Goal: Task Accomplishment & Management: Use online tool/utility

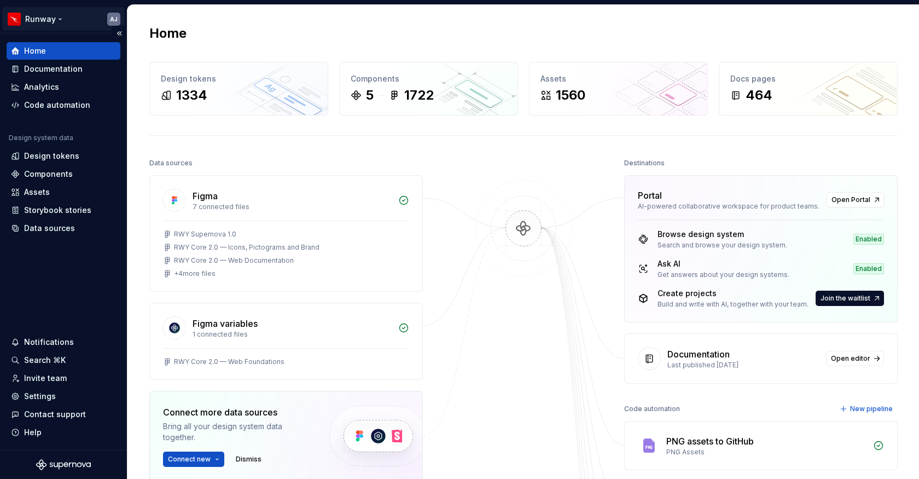
click at [65, 20] on html "Runway AJ Home Documentation Analytics Code automation Design system data Desig…" at bounding box center [459, 239] width 919 height 479
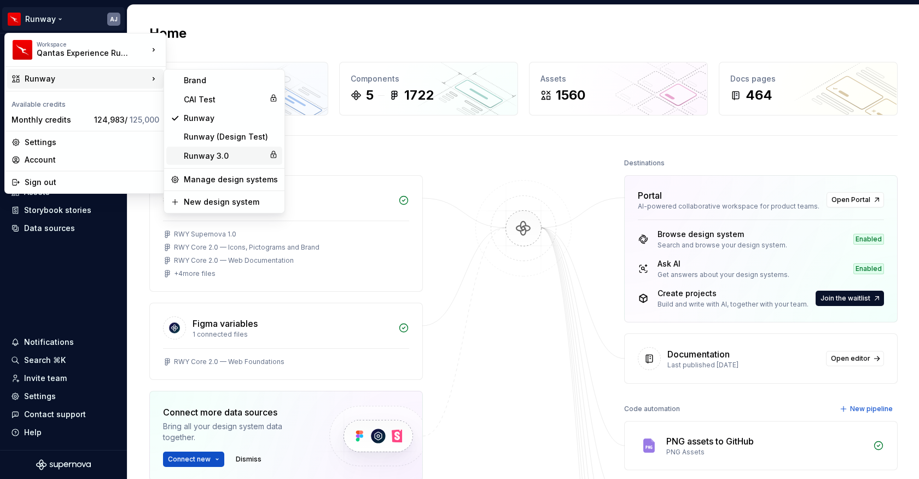
click at [213, 156] on div "Runway 3.0" at bounding box center [224, 155] width 81 height 11
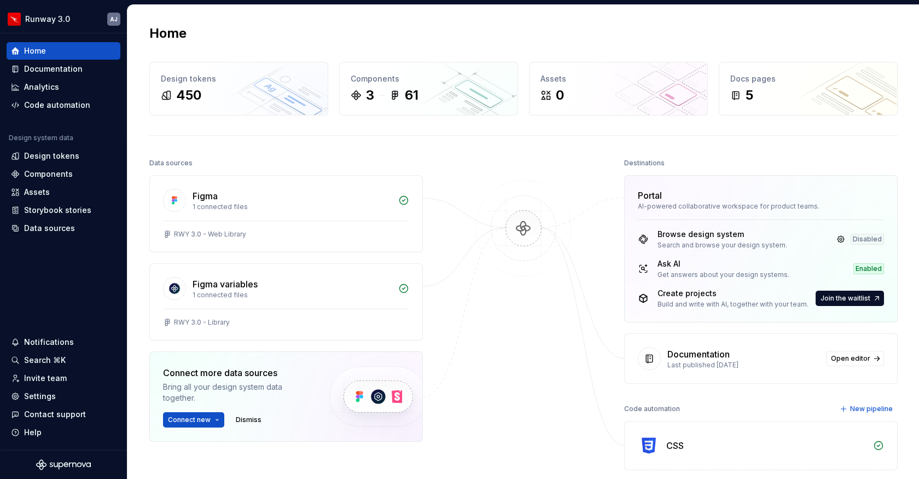
click at [352, 34] on div "Home" at bounding box center [523, 34] width 748 height 18
click at [57, 102] on div "Code automation" at bounding box center [57, 105] width 66 height 11
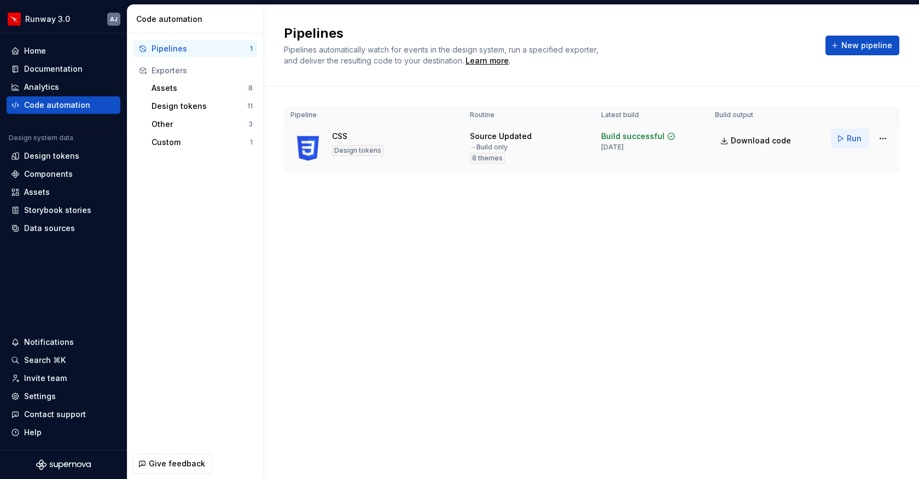
click at [850, 139] on span "Run" at bounding box center [854, 138] width 15 height 11
click at [55, 158] on div "Design tokens" at bounding box center [51, 155] width 55 height 11
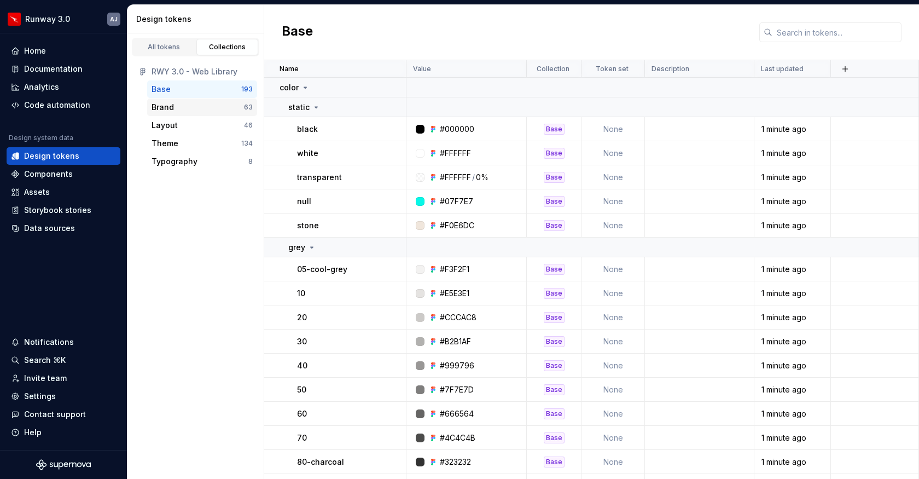
click at [236, 107] on div "Brand" at bounding box center [198, 107] width 92 height 11
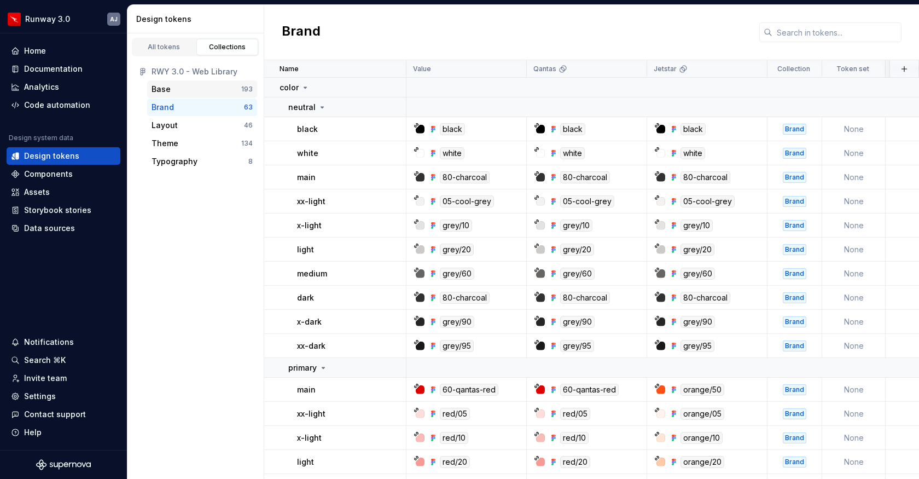
click at [206, 91] on div "Base" at bounding box center [197, 89] width 90 height 11
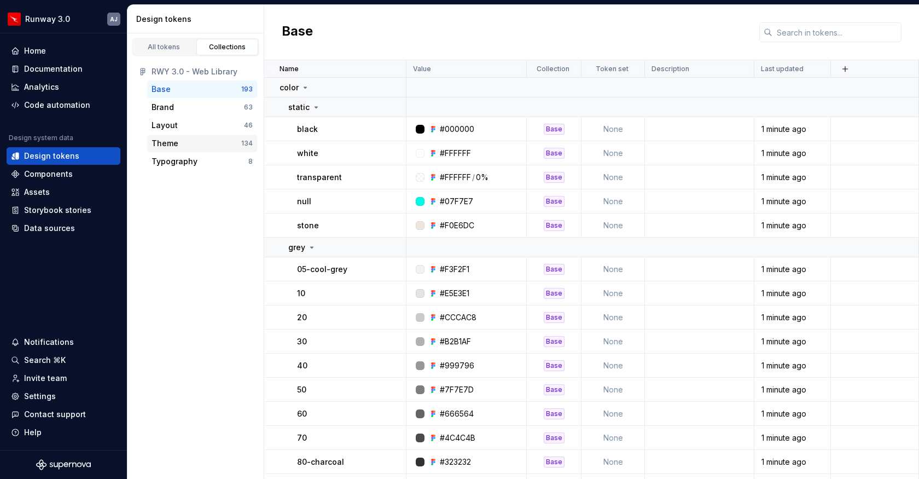
click at [226, 139] on div "Theme" at bounding box center [197, 143] width 90 height 11
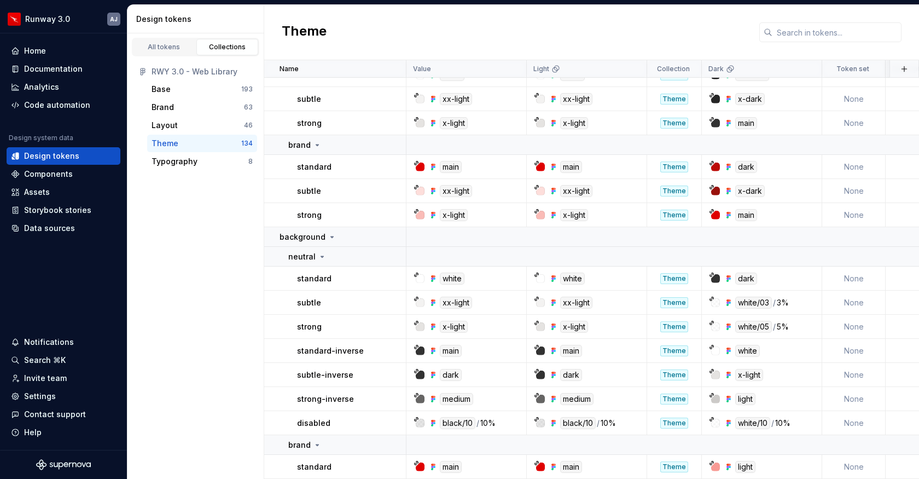
scroll to position [48, 0]
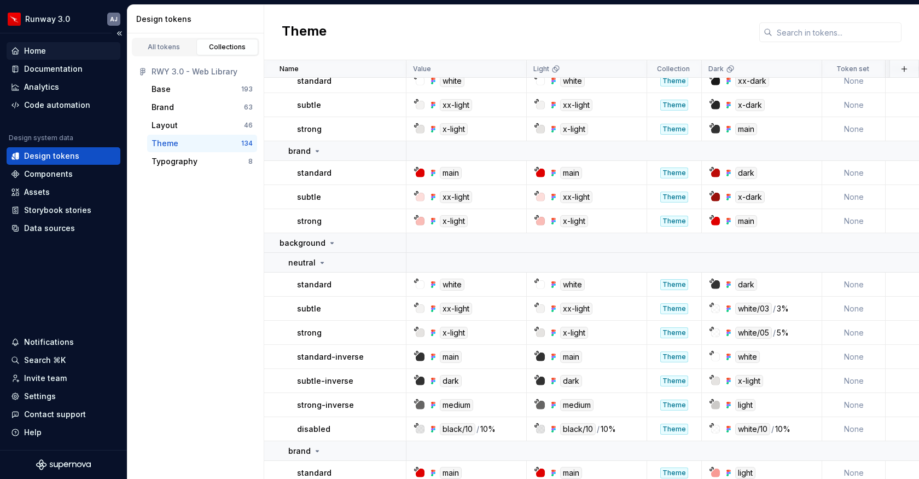
click at [38, 54] on div "Home" at bounding box center [35, 50] width 22 height 11
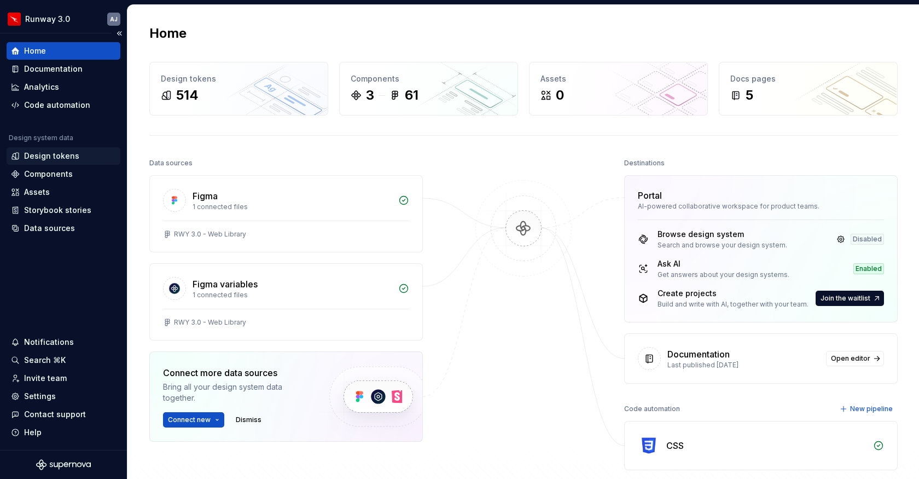
click at [59, 157] on div "Design tokens" at bounding box center [51, 155] width 55 height 11
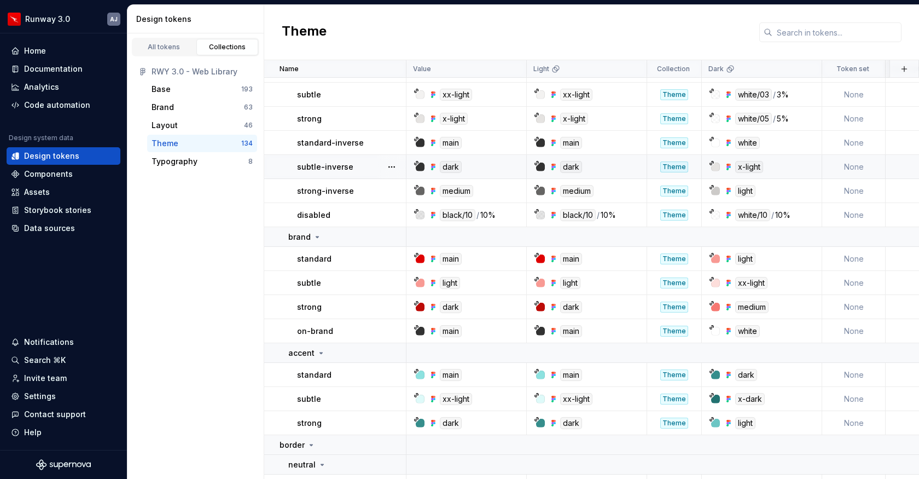
scroll to position [267, 0]
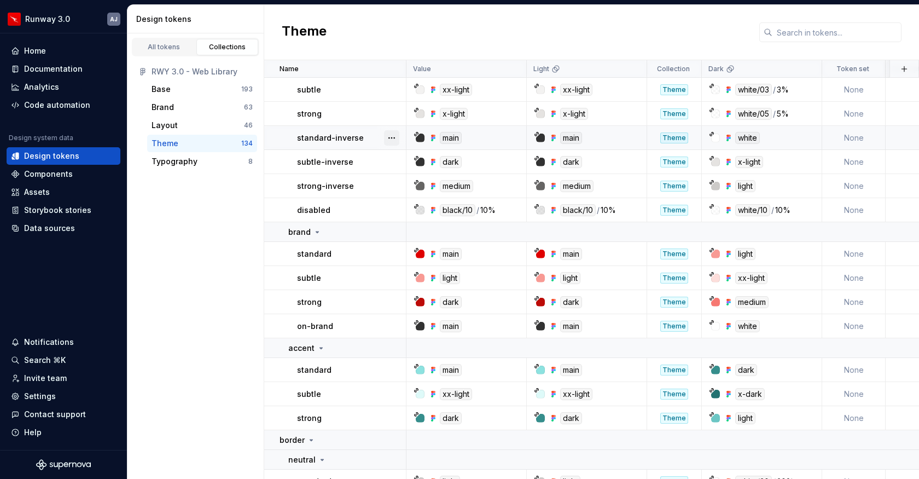
click at [394, 140] on button "button" at bounding box center [391, 137] width 15 height 15
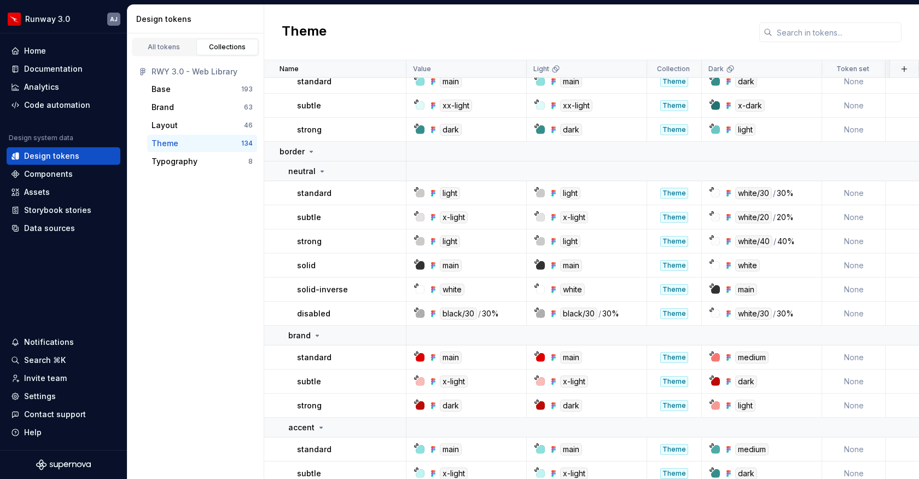
scroll to position [558, 0]
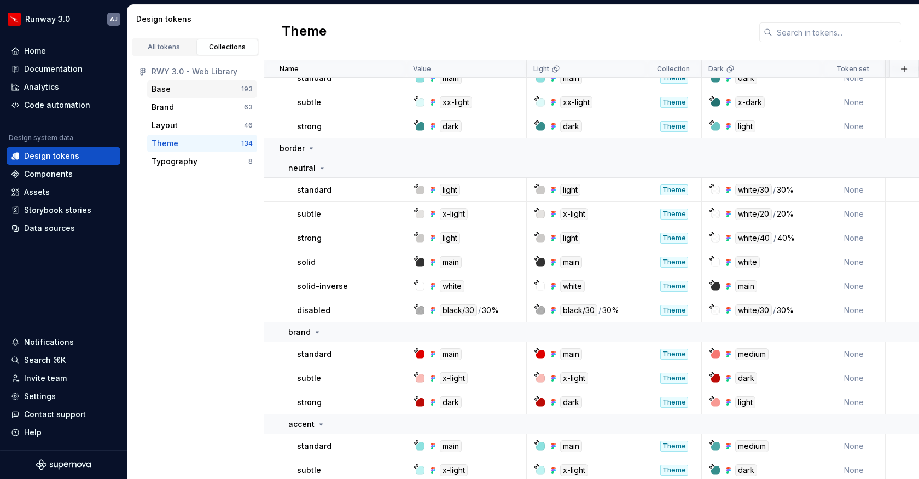
click at [209, 84] on div "Base" at bounding box center [197, 89] width 90 height 11
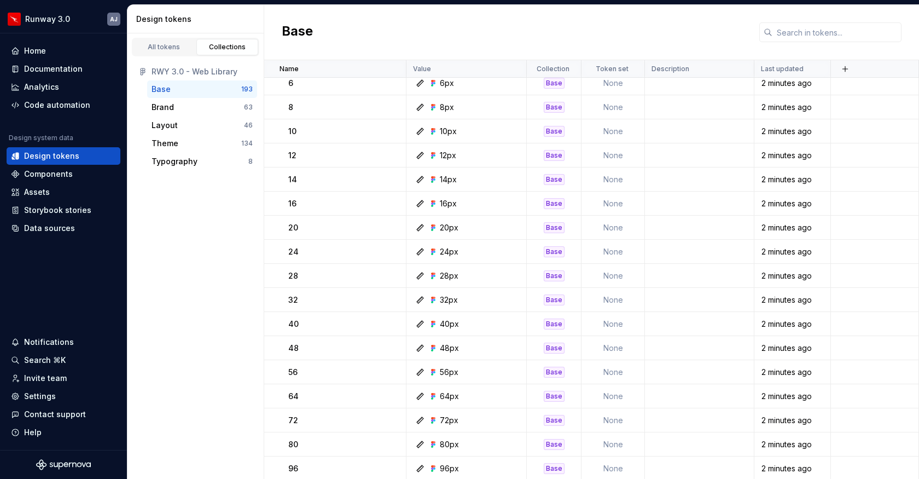
scroll to position [4697, 0]
click at [217, 109] on div "Brand" at bounding box center [198, 107] width 92 height 11
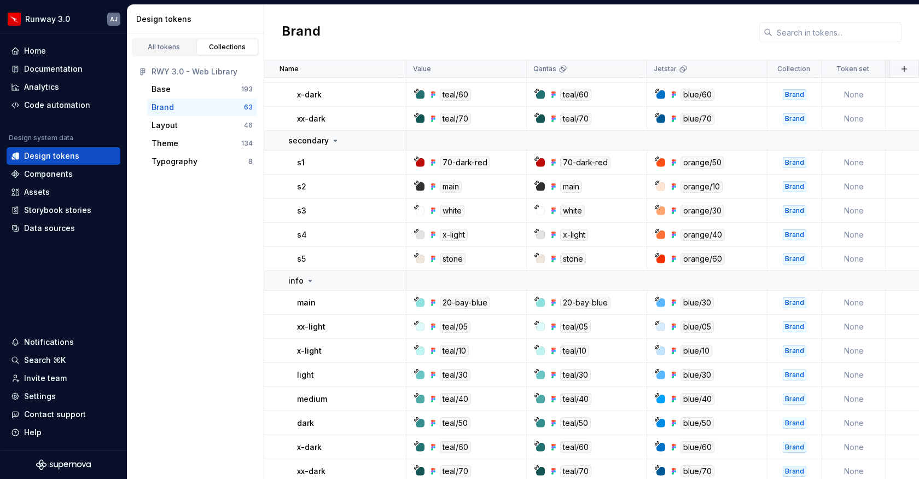
scroll to position [676, 0]
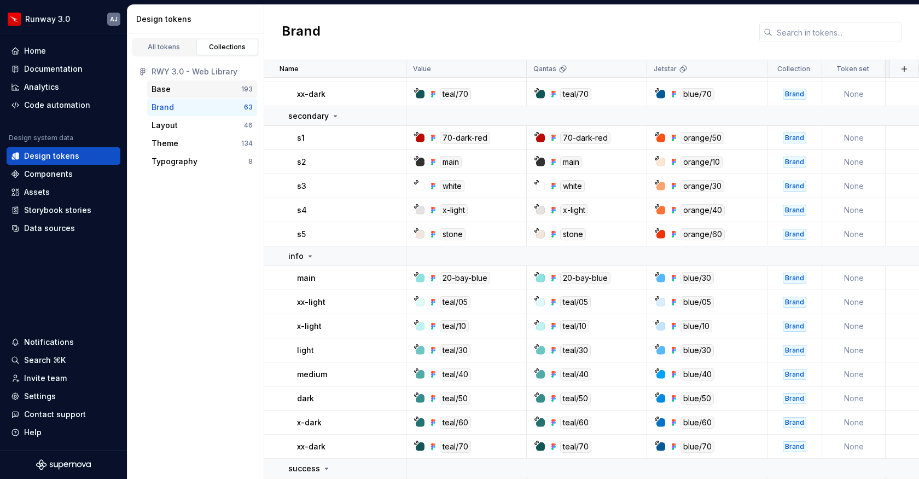
click at [208, 86] on div "Base" at bounding box center [197, 89] width 90 height 11
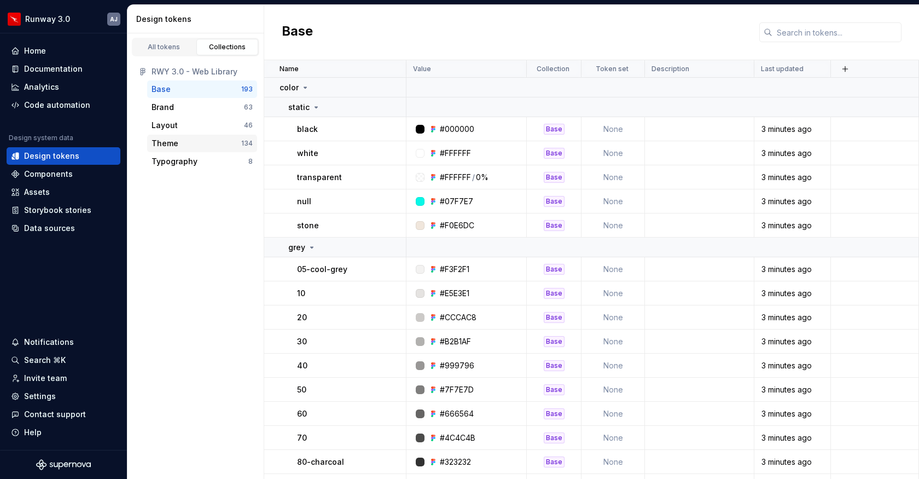
click at [203, 141] on div "Theme" at bounding box center [197, 143] width 90 height 11
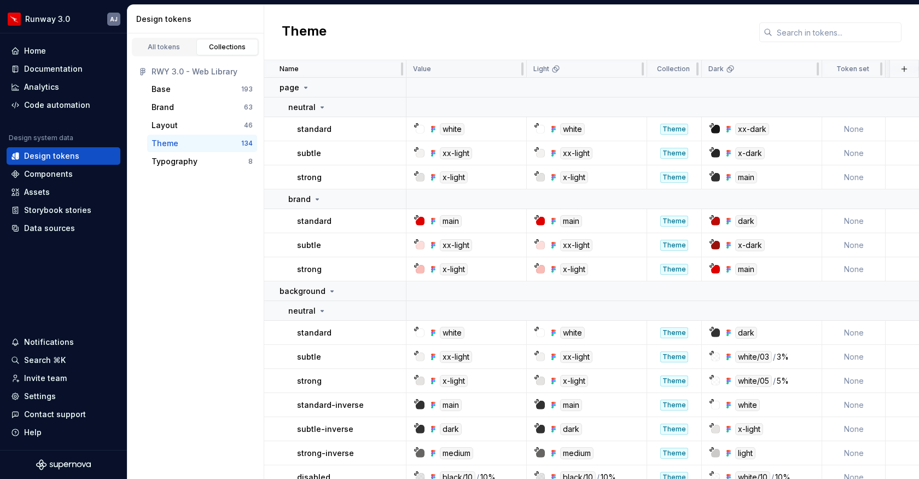
click at [477, 68] on div "Value" at bounding box center [466, 69] width 107 height 9
click at [632, 69] on html "Runway 3.0 AJ Home Documentation Analytics Code automation Design system data D…" at bounding box center [459, 239] width 919 height 479
click at [602, 7] on html "Runway 3.0 AJ Home Documentation Analytics Code automation Design system data D…" at bounding box center [459, 239] width 919 height 479
click at [206, 158] on div "Typography" at bounding box center [200, 161] width 97 height 11
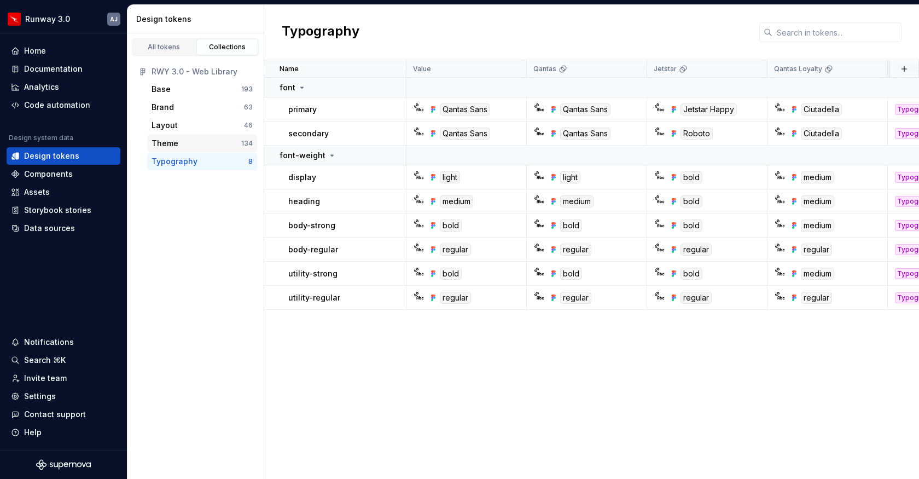
click at [220, 143] on div "Theme" at bounding box center [197, 143] width 90 height 11
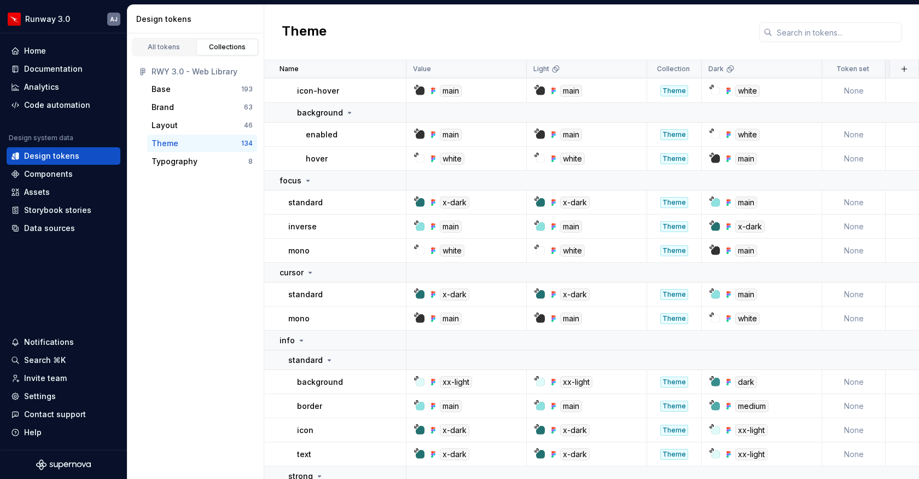
scroll to position [2755, 0]
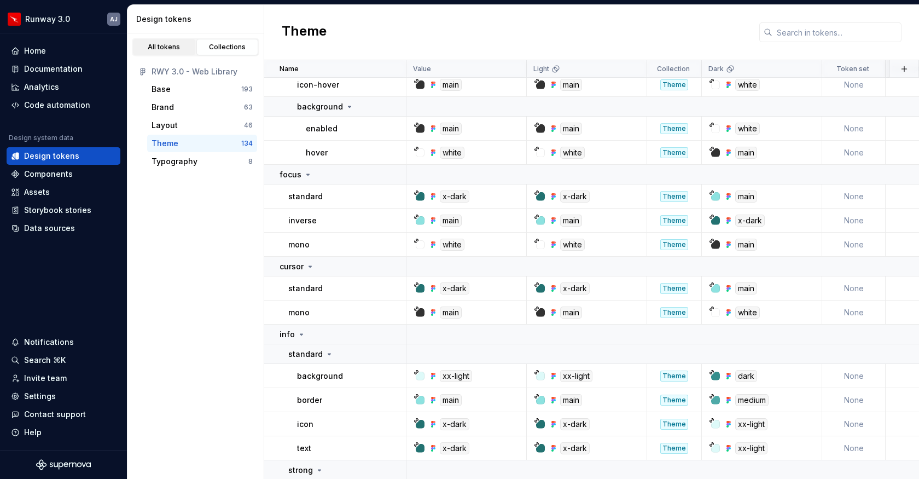
click at [161, 46] on div "All tokens" at bounding box center [164, 47] width 55 height 9
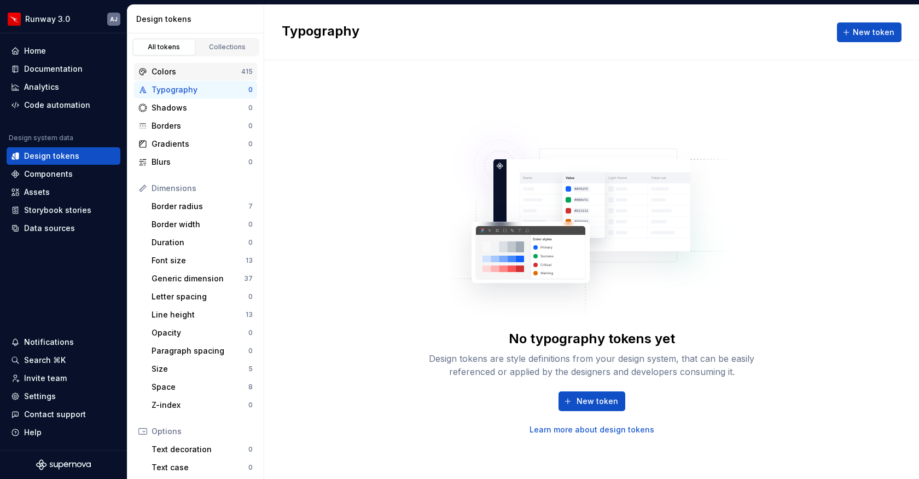
click at [177, 67] on div "Colors" at bounding box center [197, 71] width 90 height 11
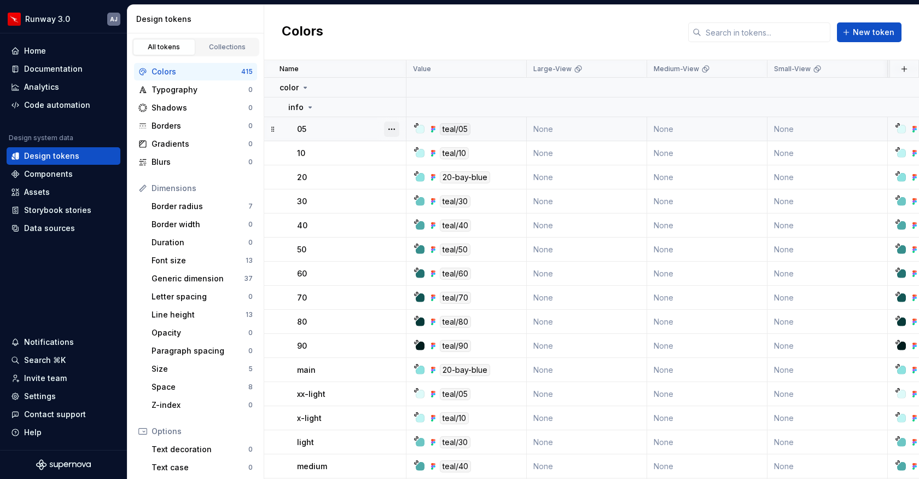
click at [392, 131] on button "button" at bounding box center [391, 128] width 15 height 15
click at [302, 86] on icon at bounding box center [305, 87] width 9 height 9
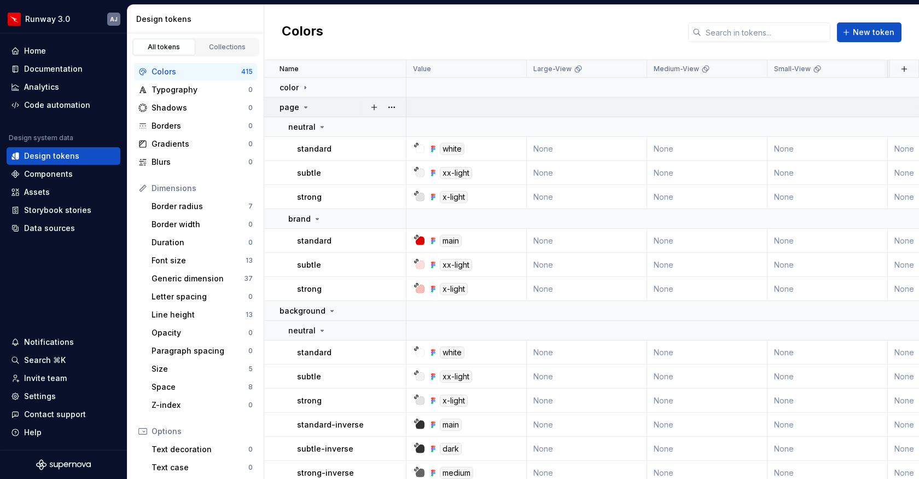
click at [306, 103] on icon at bounding box center [305, 107] width 9 height 9
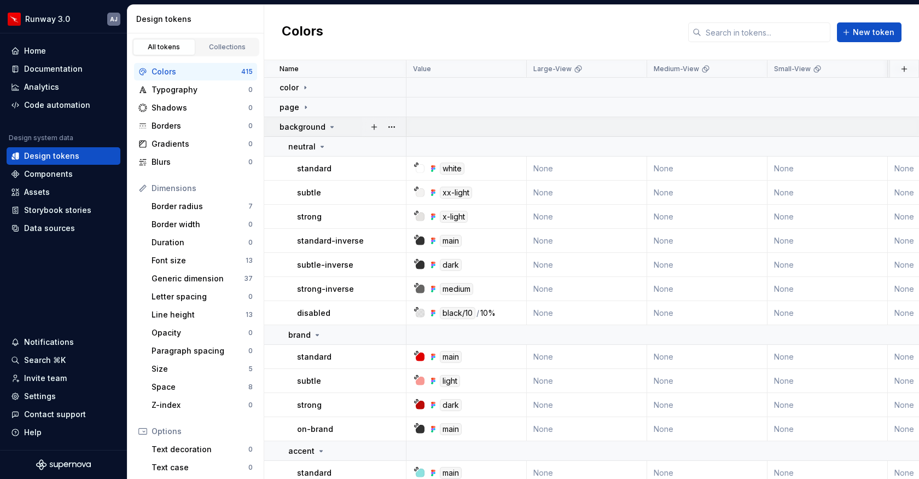
click at [330, 128] on icon at bounding box center [332, 127] width 9 height 9
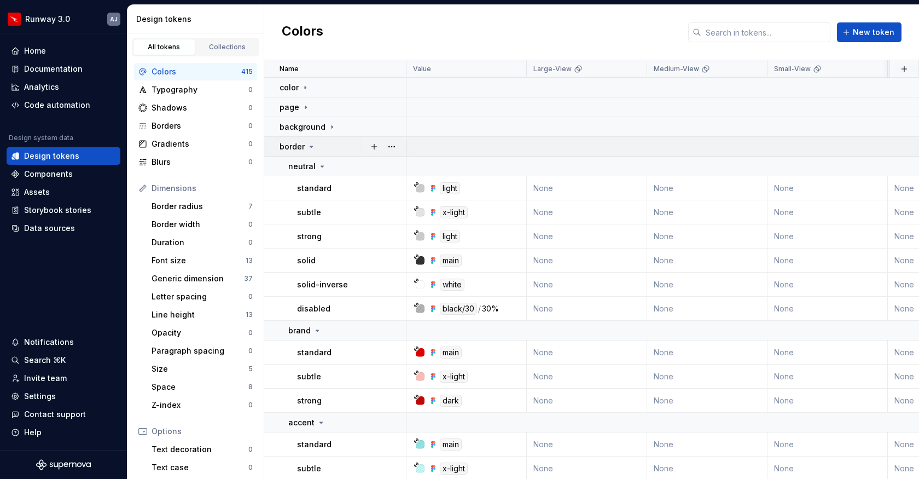
click at [313, 141] on div "border" at bounding box center [297, 146] width 36 height 11
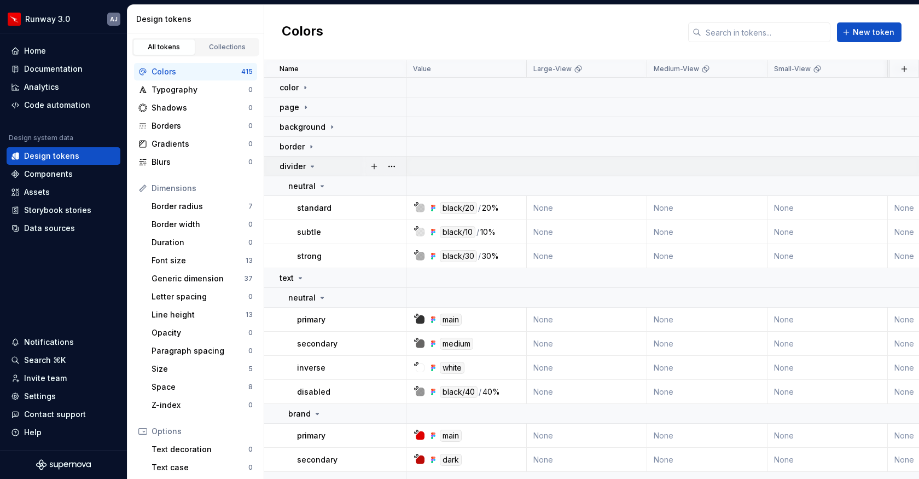
click at [319, 166] on div "divider" at bounding box center [342, 166] width 126 height 11
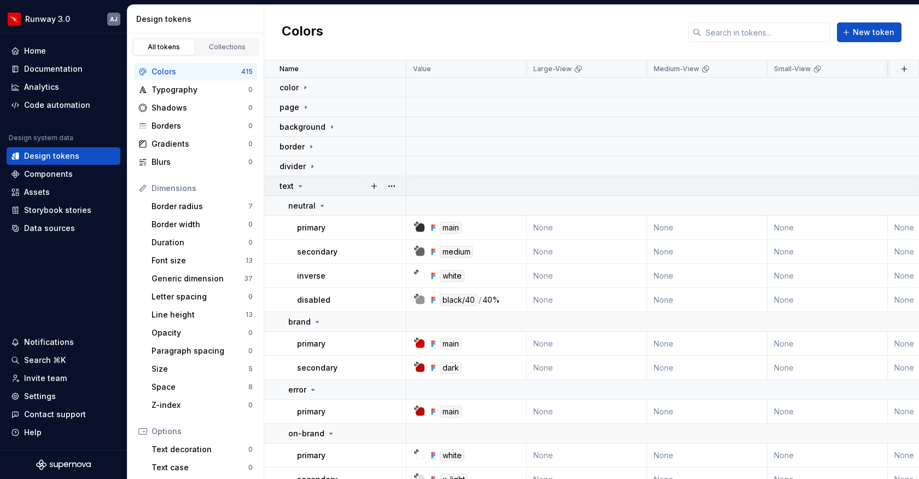
click at [298, 182] on icon at bounding box center [300, 186] width 9 height 9
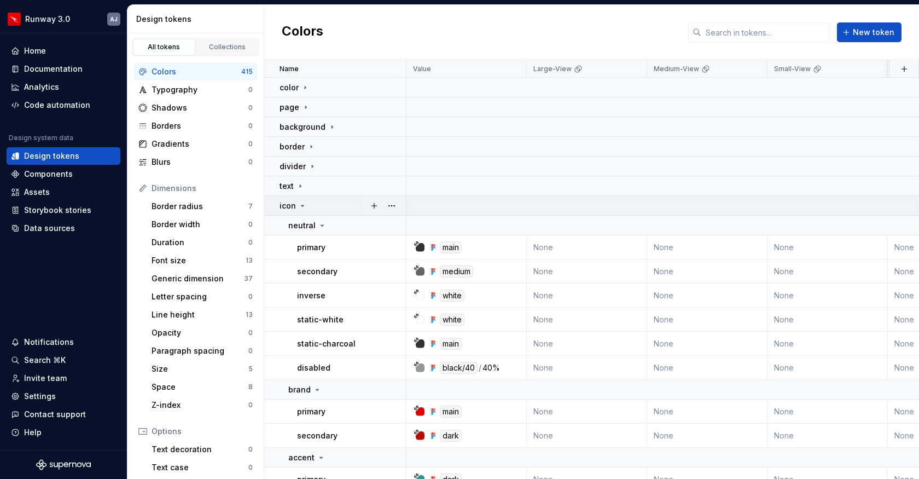
click at [305, 201] on icon at bounding box center [302, 205] width 9 height 9
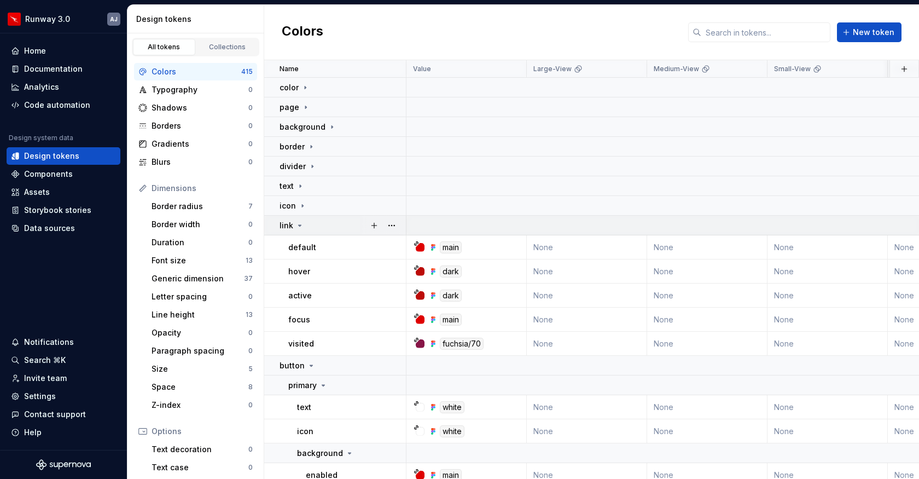
click at [303, 220] on div "link" at bounding box center [342, 225] width 126 height 11
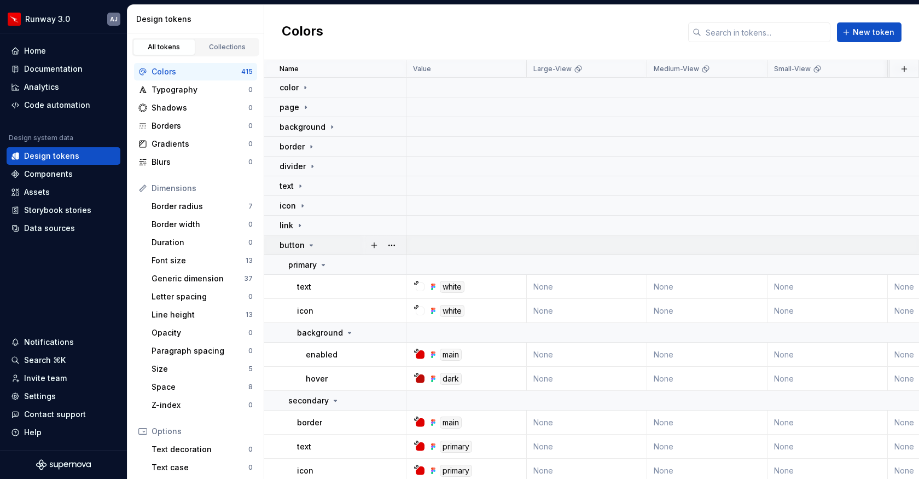
click at [312, 246] on icon at bounding box center [311, 245] width 9 height 9
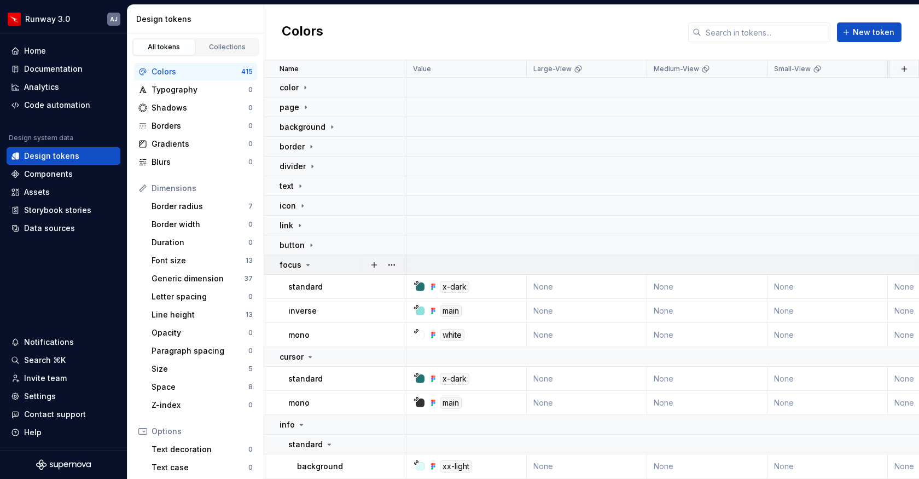
click at [310, 264] on icon at bounding box center [308, 264] width 9 height 9
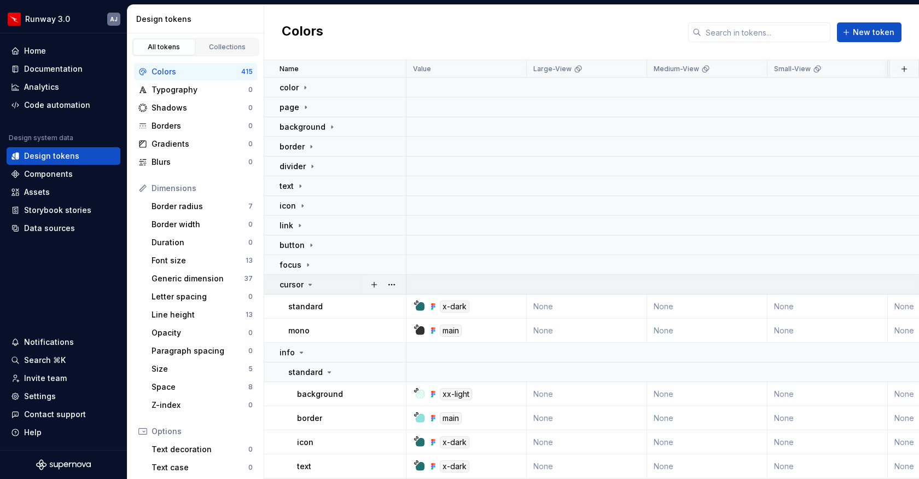
click at [311, 285] on icon at bounding box center [310, 284] width 9 height 9
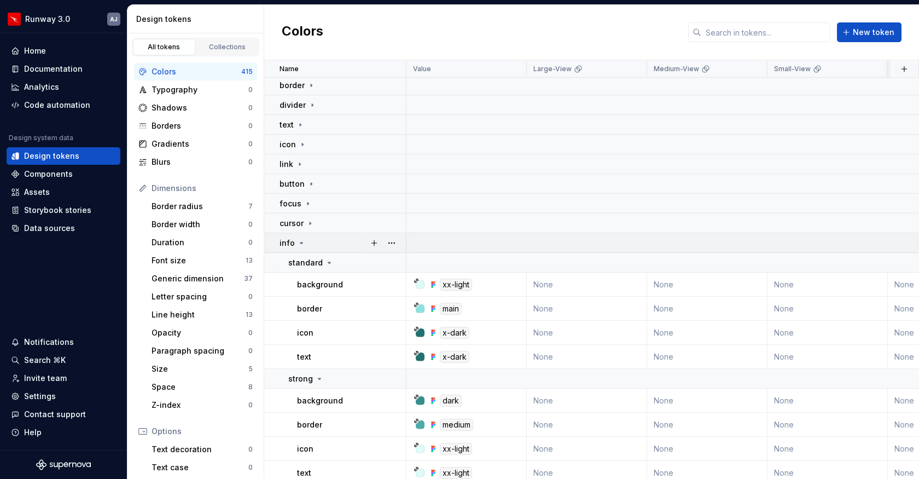
scroll to position [67, 0]
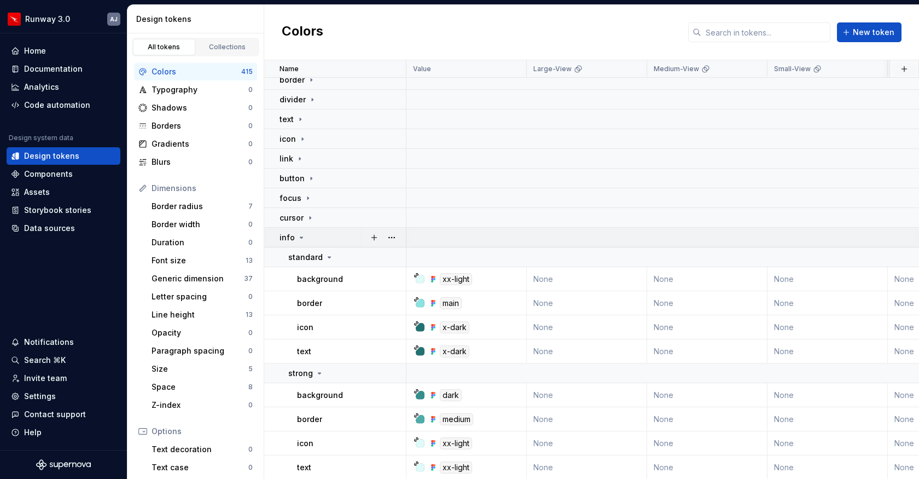
click at [303, 239] on icon at bounding box center [301, 237] width 9 height 9
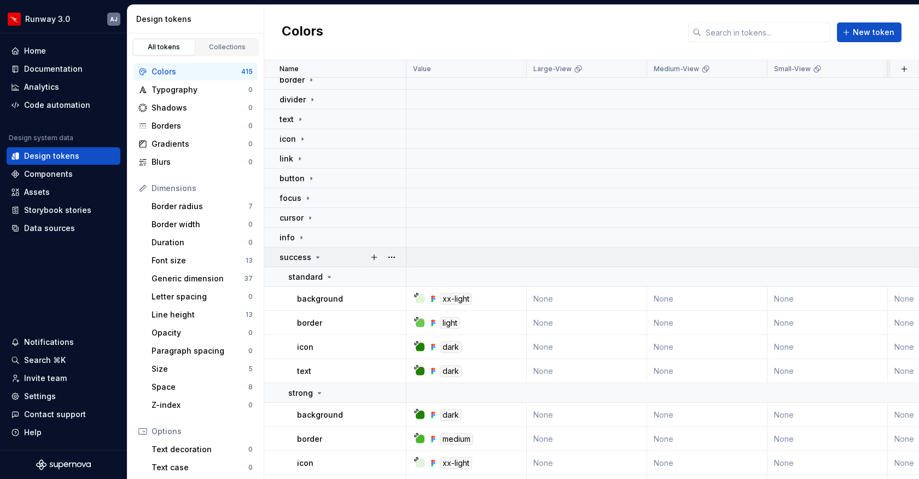
click at [318, 256] on icon at bounding box center [317, 257] width 9 height 9
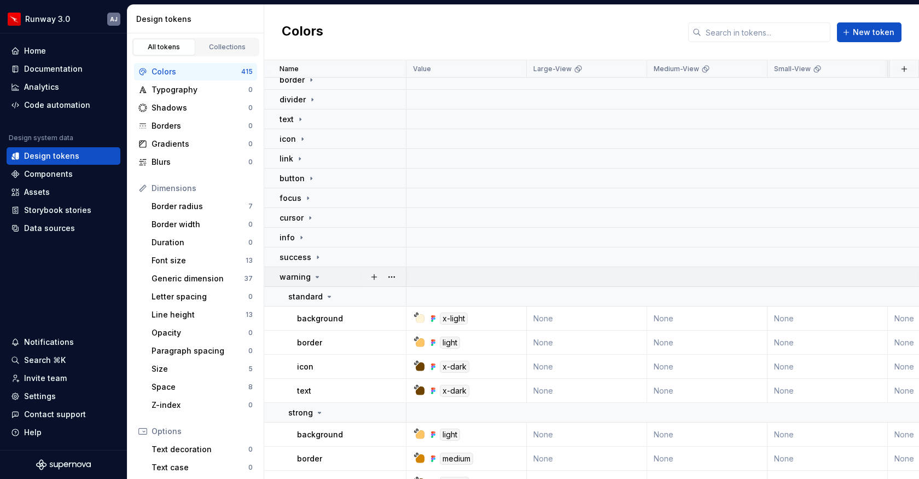
click at [317, 272] on icon at bounding box center [317, 276] width 9 height 9
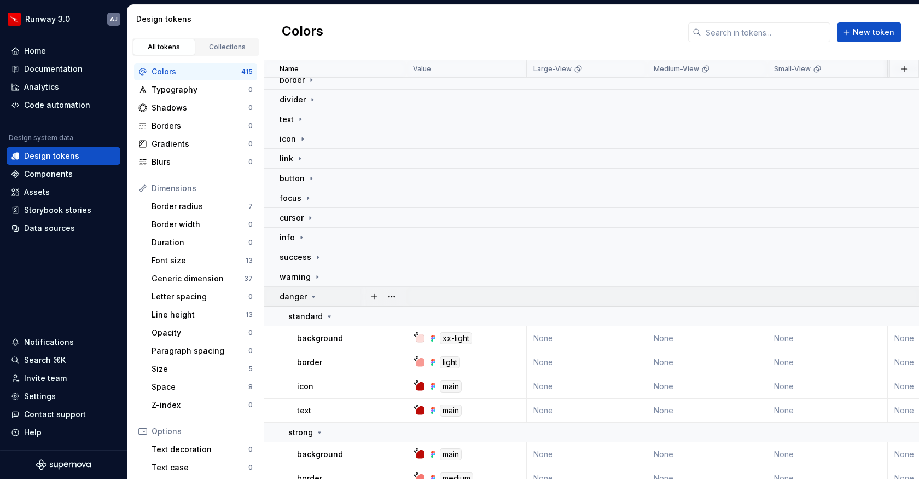
click at [313, 293] on icon at bounding box center [313, 296] width 9 height 9
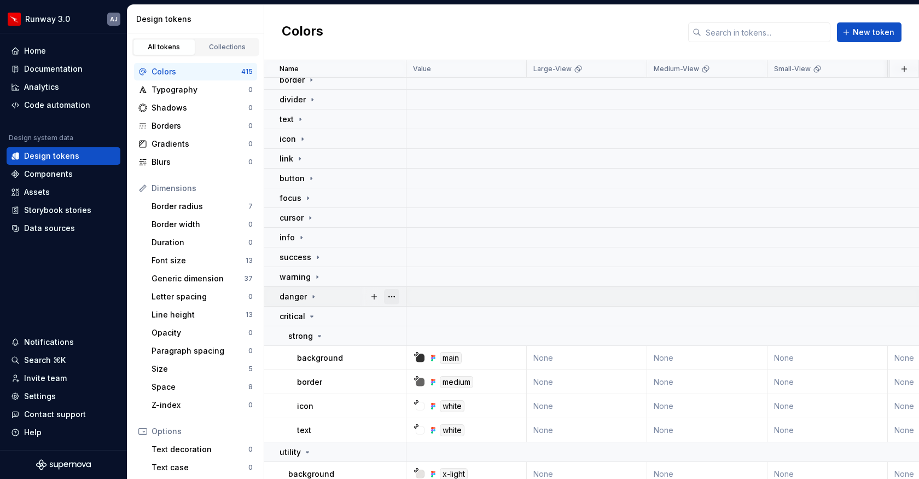
click at [393, 295] on button "button" at bounding box center [391, 296] width 15 height 15
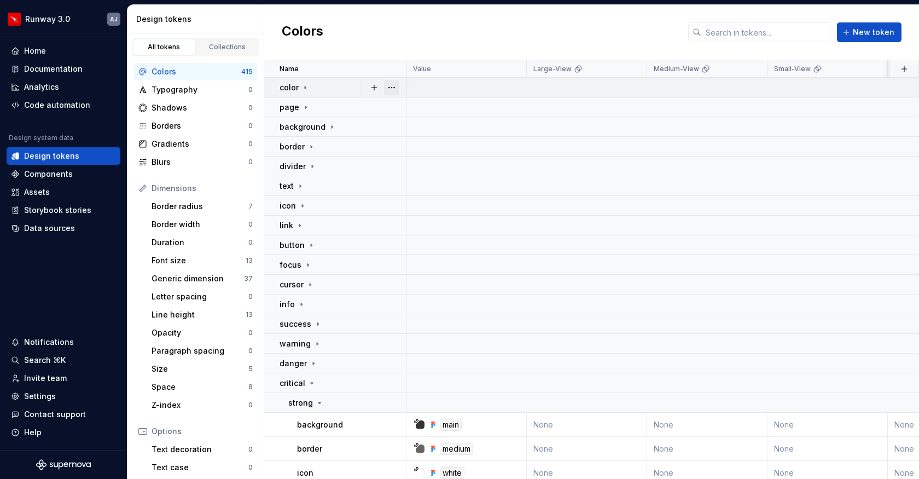
click at [393, 87] on button "button" at bounding box center [391, 87] width 15 height 15
click at [305, 85] on html "Runway 3.0 AJ Home Documentation Analytics Code automation Design system data D…" at bounding box center [459, 239] width 919 height 479
click at [305, 87] on icon at bounding box center [305, 87] width 1 height 3
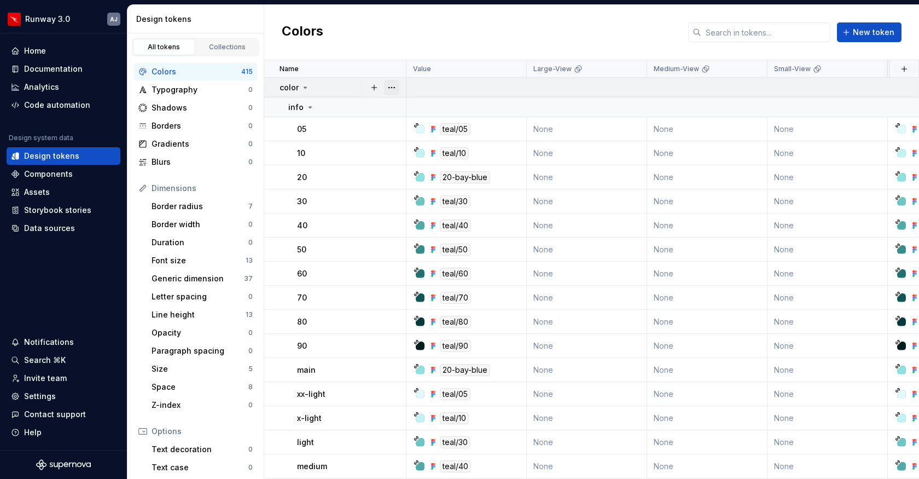
click at [388, 87] on button "button" at bounding box center [391, 87] width 15 height 15
click at [397, 105] on button "button" at bounding box center [391, 107] width 15 height 15
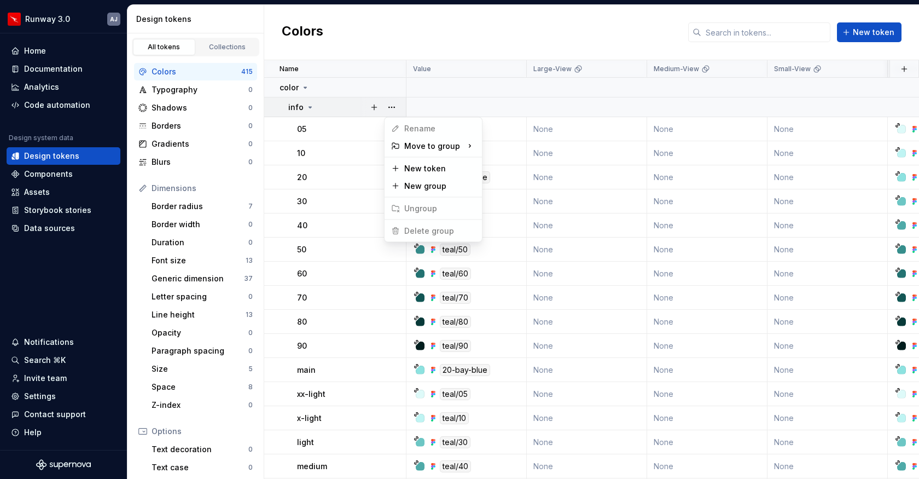
click at [397, 378] on html "Runway 3.0 AJ Home Documentation Analytics Code automation Design system data D…" at bounding box center [459, 239] width 919 height 479
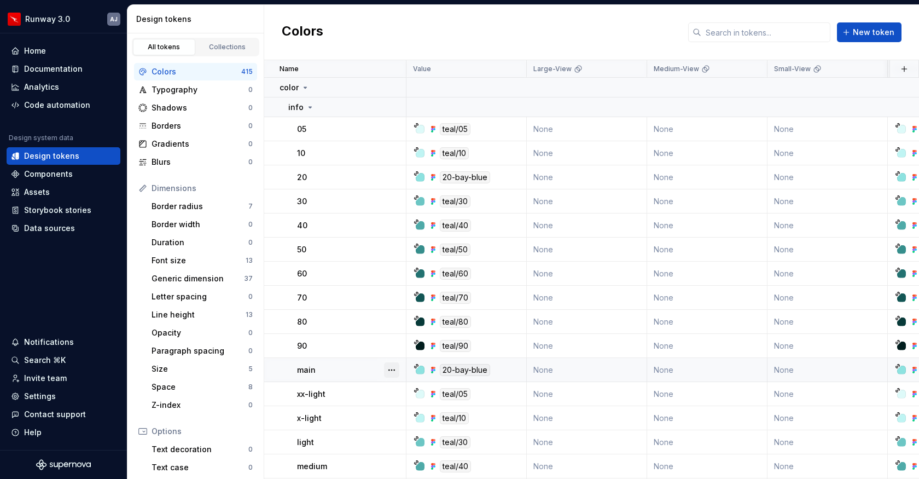
click at [395, 368] on button "button" at bounding box center [391, 369] width 15 height 15
click at [306, 104] on html "Runway 3.0 AJ Home Documentation Analytics Code automation Design system data D…" at bounding box center [459, 239] width 919 height 479
click at [389, 106] on button "button" at bounding box center [391, 107] width 15 height 15
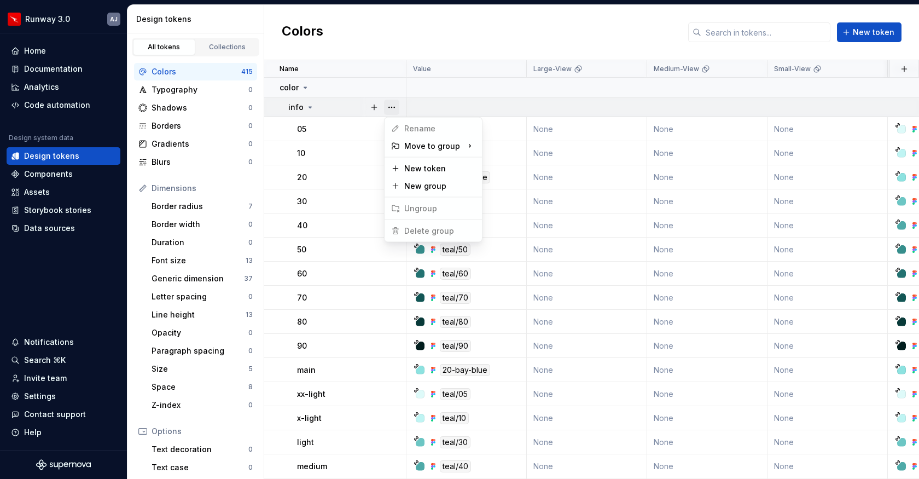
click at [389, 106] on button "button" at bounding box center [391, 107] width 15 height 15
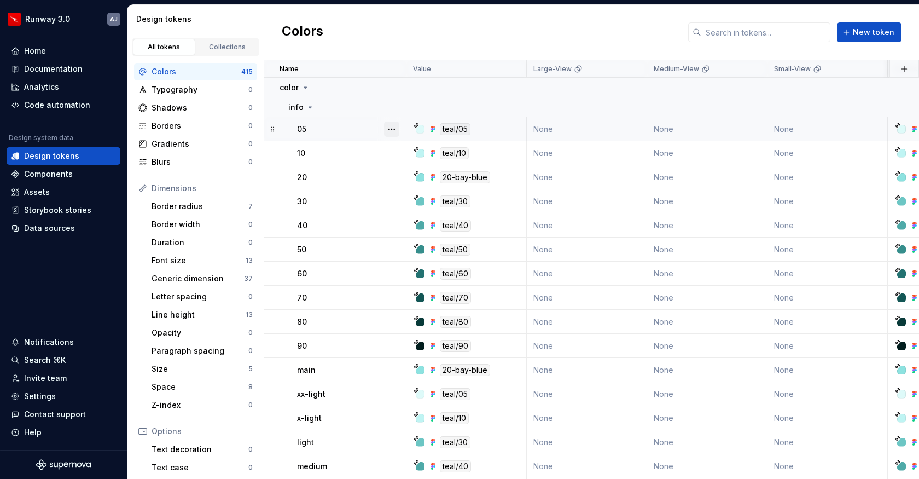
click at [396, 127] on button "button" at bounding box center [391, 128] width 15 height 15
click at [408, 187] on div "Delete token" at bounding box center [439, 190] width 71 height 11
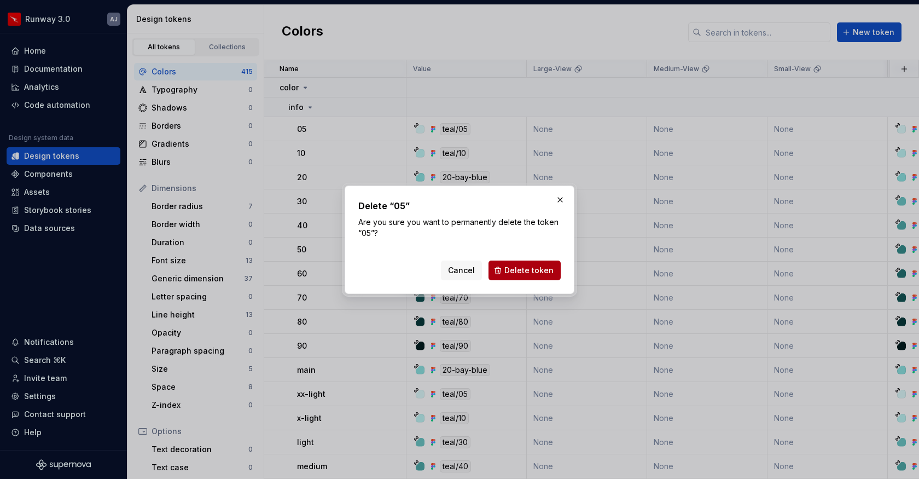
click at [503, 270] on button "Delete token" at bounding box center [524, 270] width 72 height 20
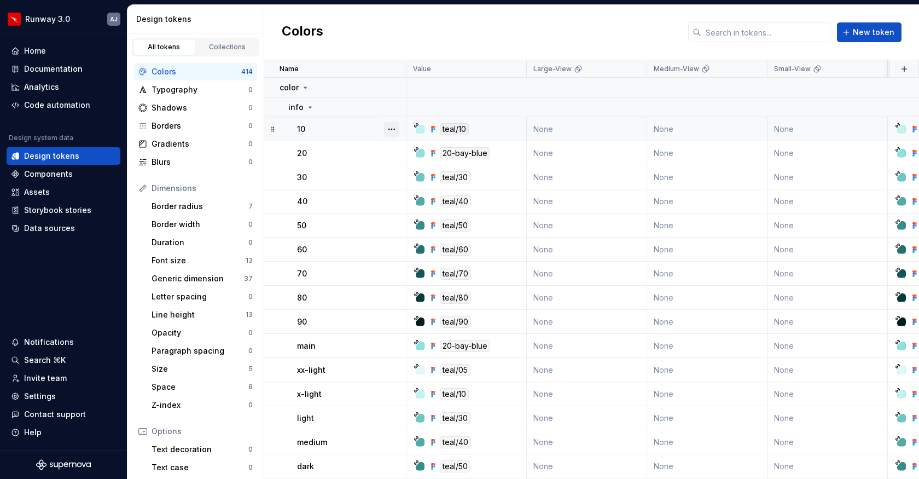
click at [389, 130] on button "button" at bounding box center [391, 128] width 15 height 15
click at [412, 191] on div "Delete token" at bounding box center [439, 190] width 71 height 11
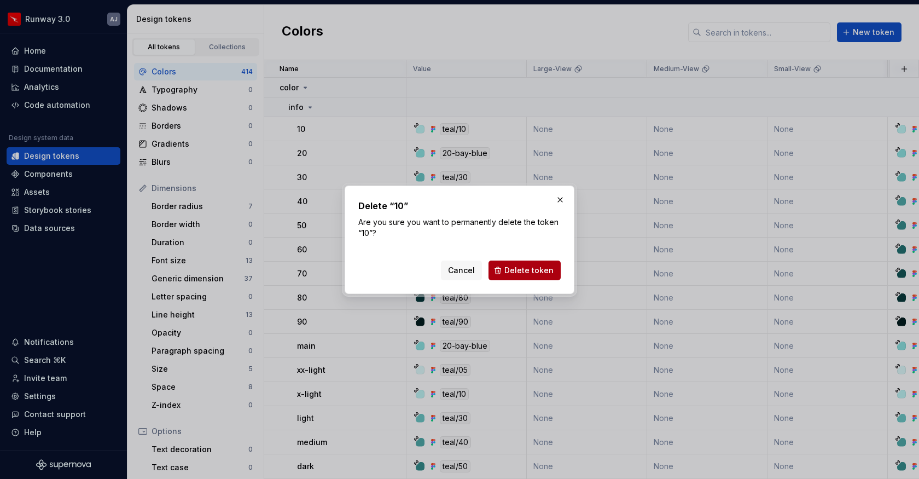
click at [528, 271] on span "Delete token" at bounding box center [528, 270] width 49 height 11
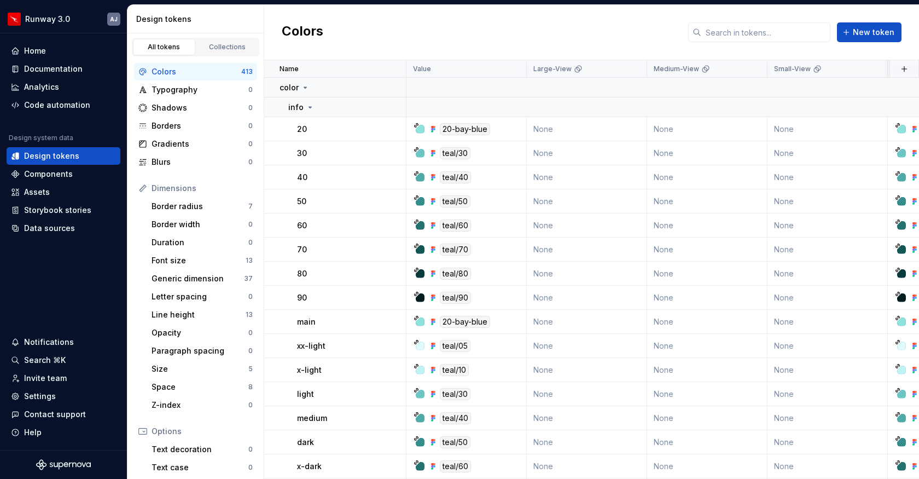
click at [393, 127] on button "button" at bounding box center [391, 128] width 15 height 15
click at [420, 192] on div "Delete token" at bounding box center [439, 190] width 71 height 11
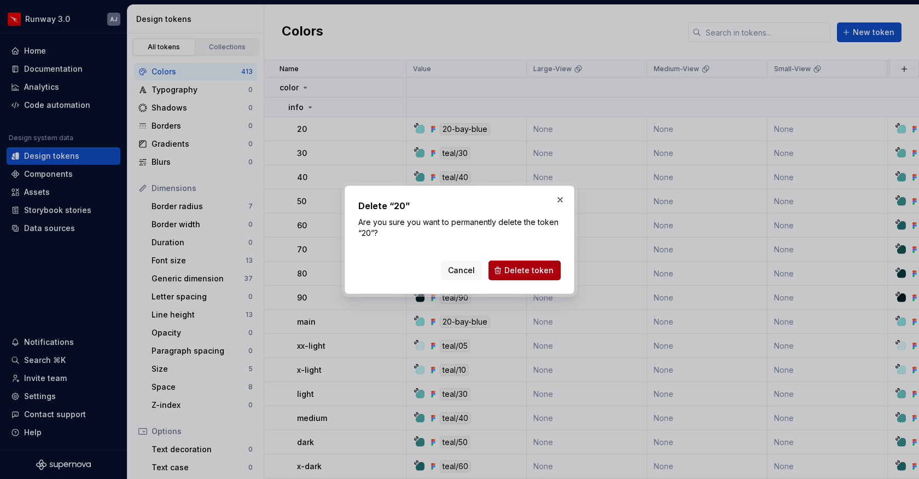
click at [529, 265] on span "Delete token" at bounding box center [528, 270] width 49 height 11
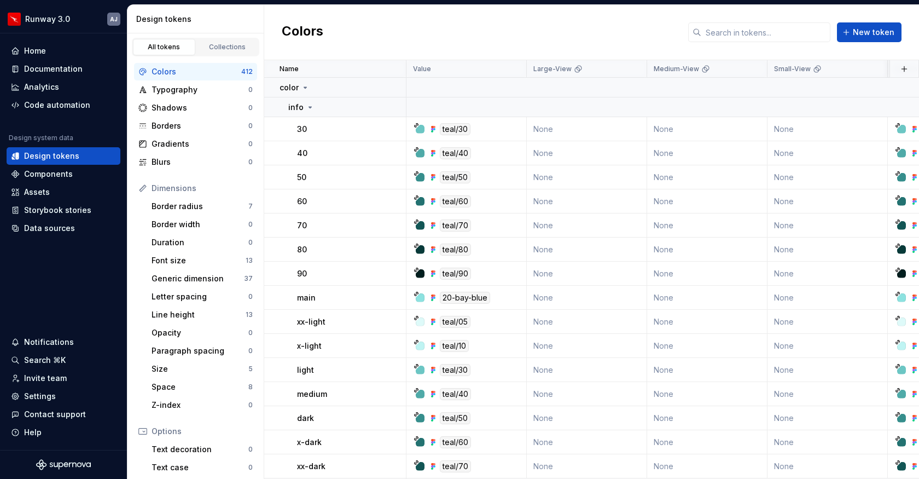
click at [394, 131] on button "button" at bounding box center [391, 128] width 15 height 15
click at [417, 190] on div "Delete token" at bounding box center [439, 190] width 71 height 11
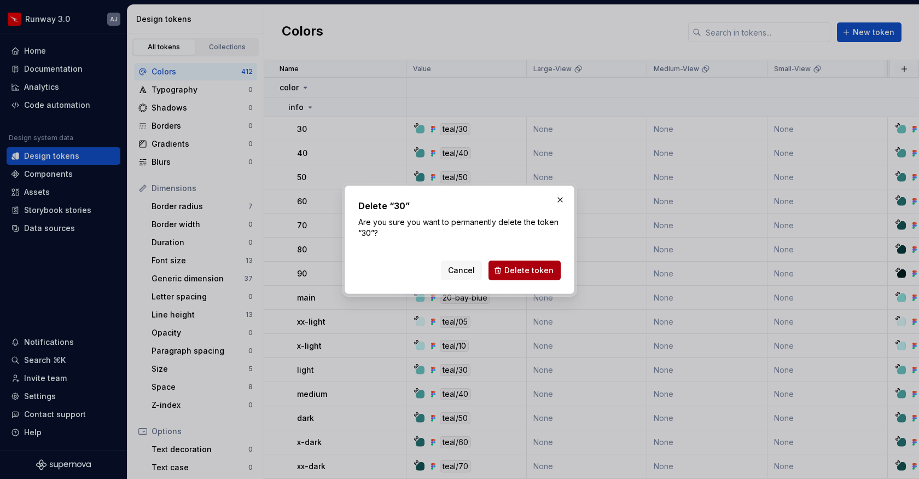
click at [506, 270] on button "Delete token" at bounding box center [524, 270] width 72 height 20
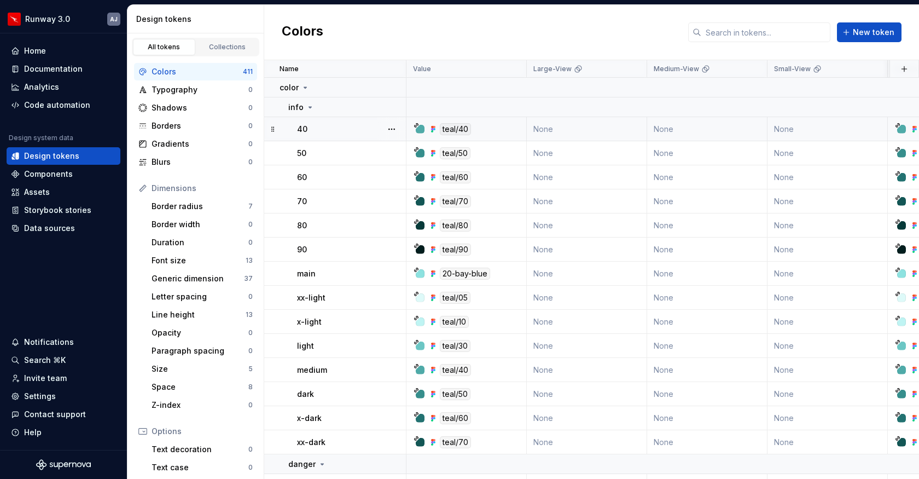
click at [348, 130] on div "40" at bounding box center [351, 129] width 108 height 11
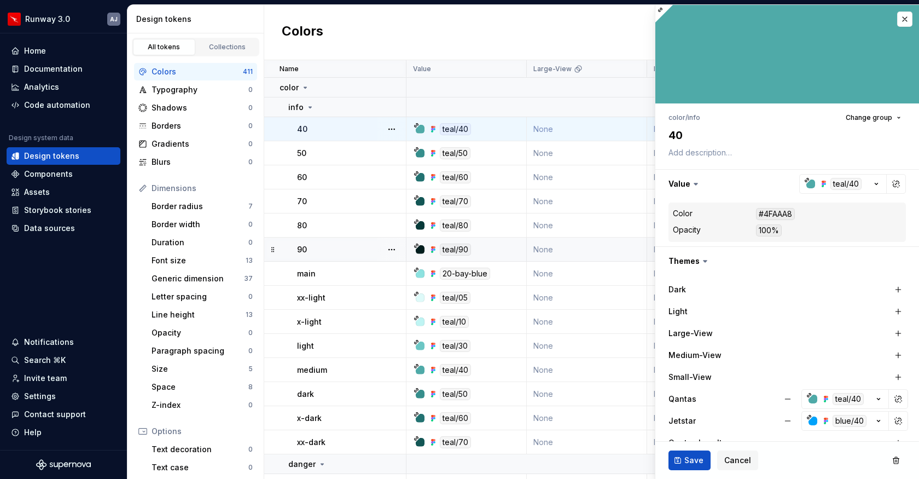
click at [353, 243] on td "90" at bounding box center [335, 249] width 142 height 24
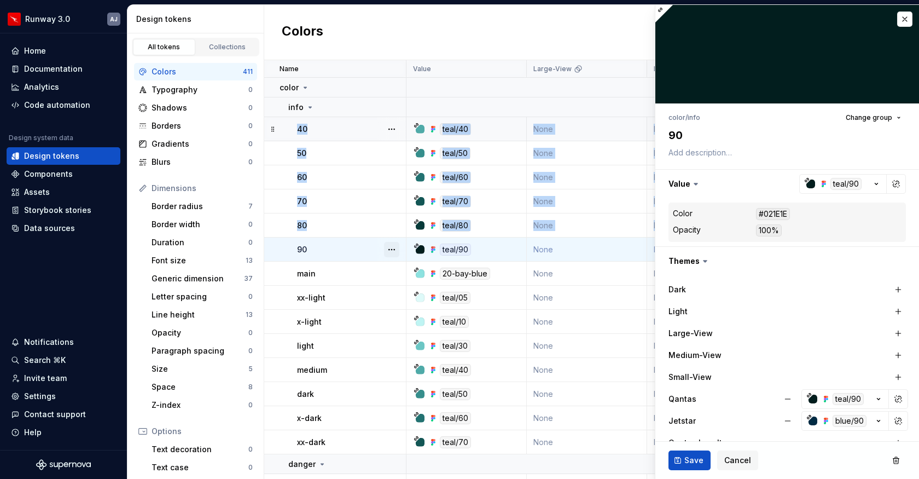
click at [393, 249] on button "button" at bounding box center [391, 249] width 15 height 15
click at [423, 306] on div "Delete token" at bounding box center [439, 310] width 71 height 11
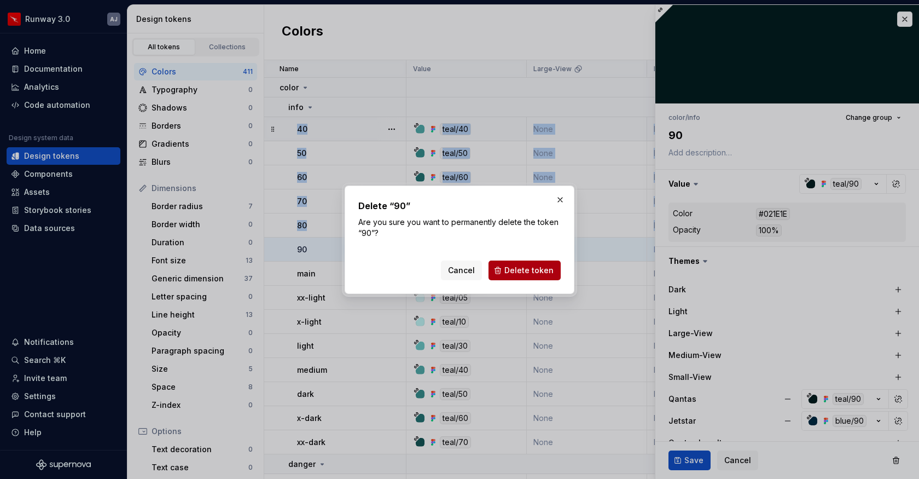
click at [521, 271] on span "Delete token" at bounding box center [528, 270] width 49 height 11
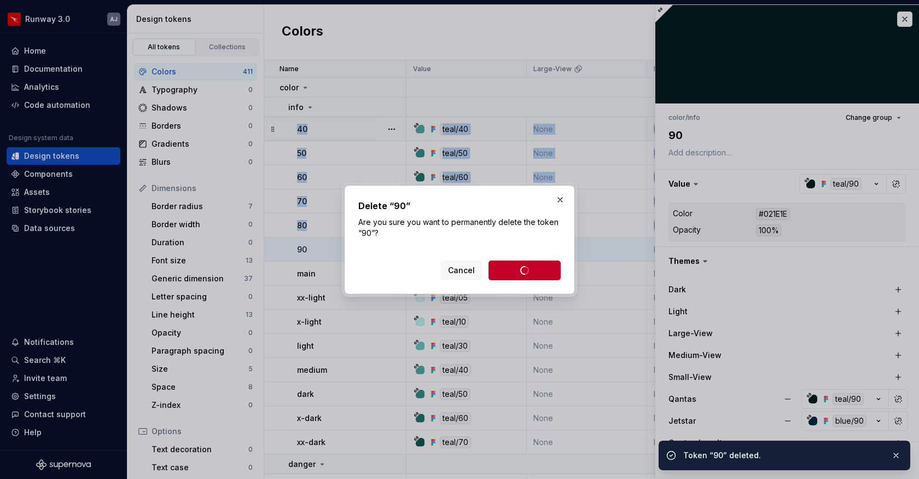
type textarea "*"
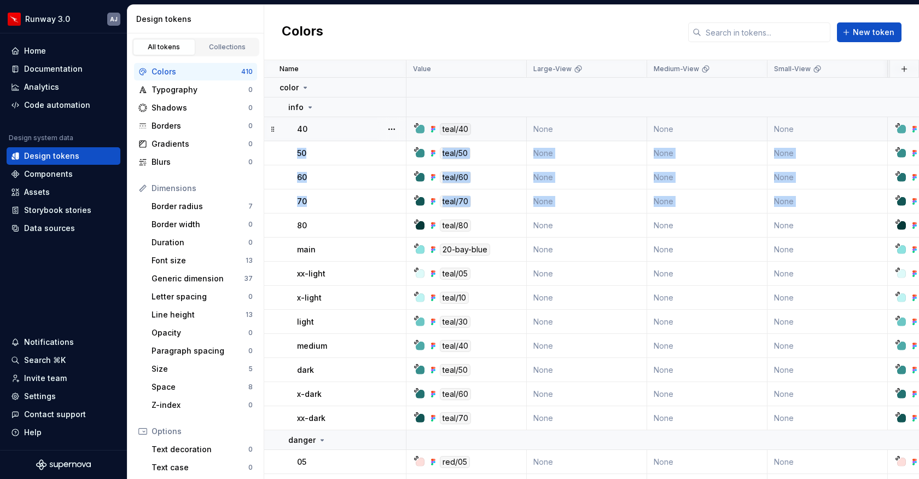
click at [199, 73] on div "Colors" at bounding box center [197, 71] width 90 height 11
click at [393, 127] on button "button" at bounding box center [391, 128] width 15 height 15
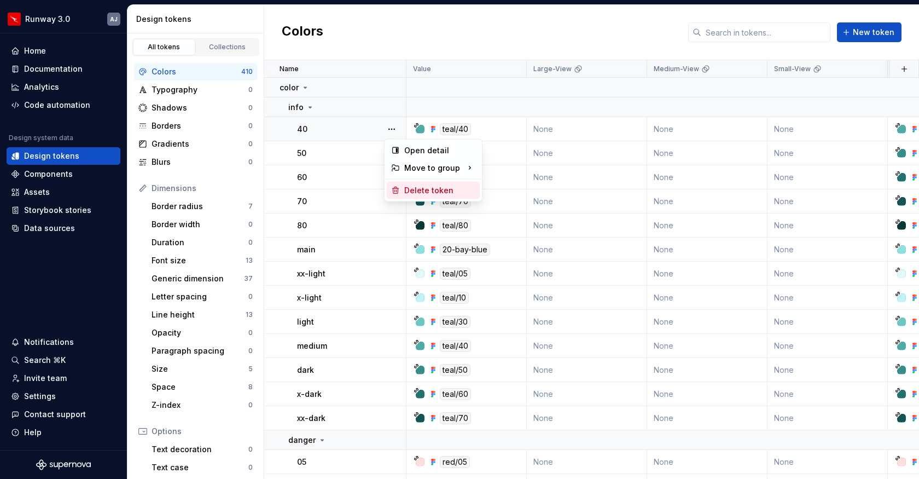
click at [404, 187] on div "Delete token" at bounding box center [439, 190] width 71 height 11
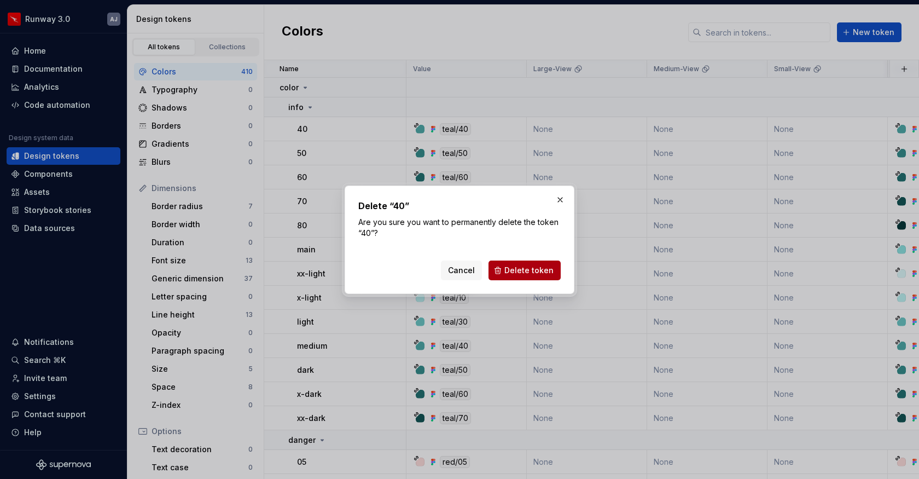
click at [525, 271] on span "Delete token" at bounding box center [528, 270] width 49 height 11
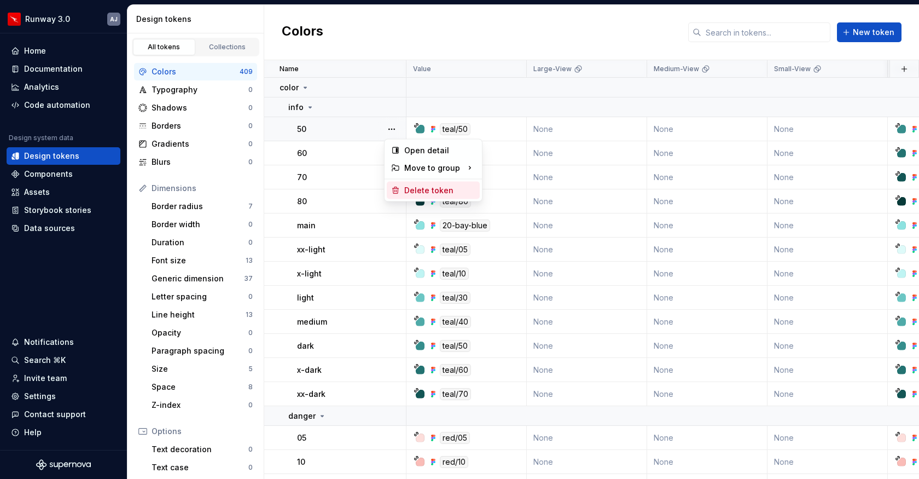
click at [413, 188] on div "Delete token" at bounding box center [439, 190] width 71 height 11
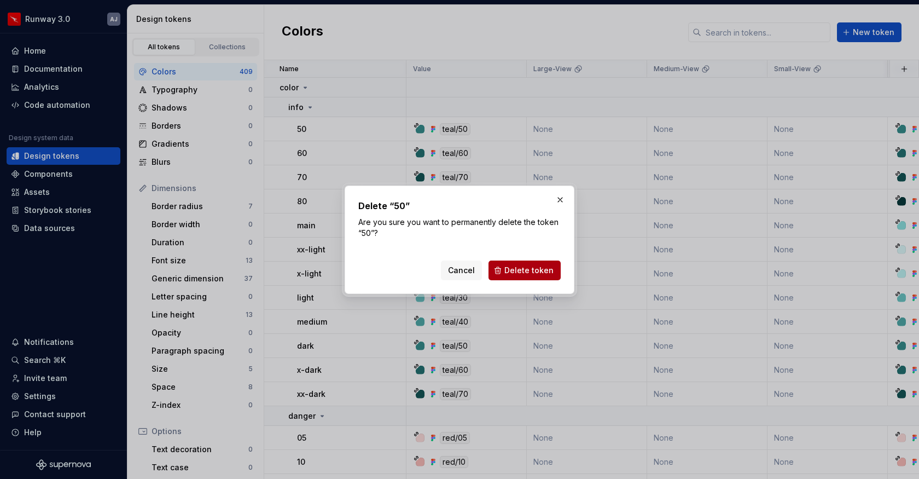
click at [524, 272] on span "Delete token" at bounding box center [528, 270] width 49 height 11
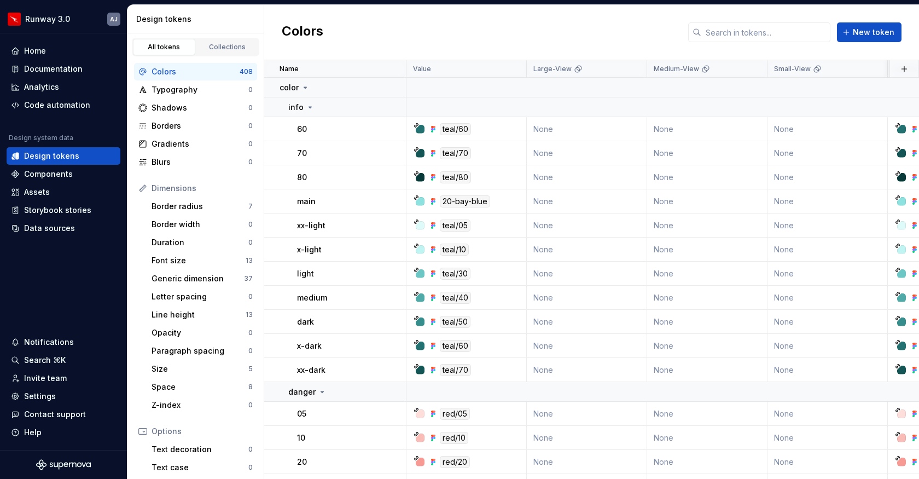
click at [391, 129] on button "button" at bounding box center [391, 128] width 15 height 15
click at [413, 191] on div "Delete token" at bounding box center [439, 190] width 71 height 11
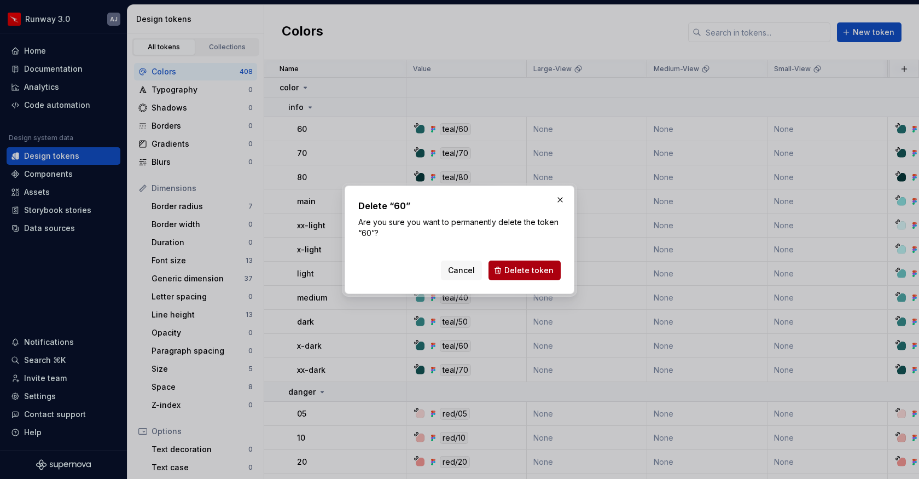
click at [513, 271] on span "Delete token" at bounding box center [528, 270] width 49 height 11
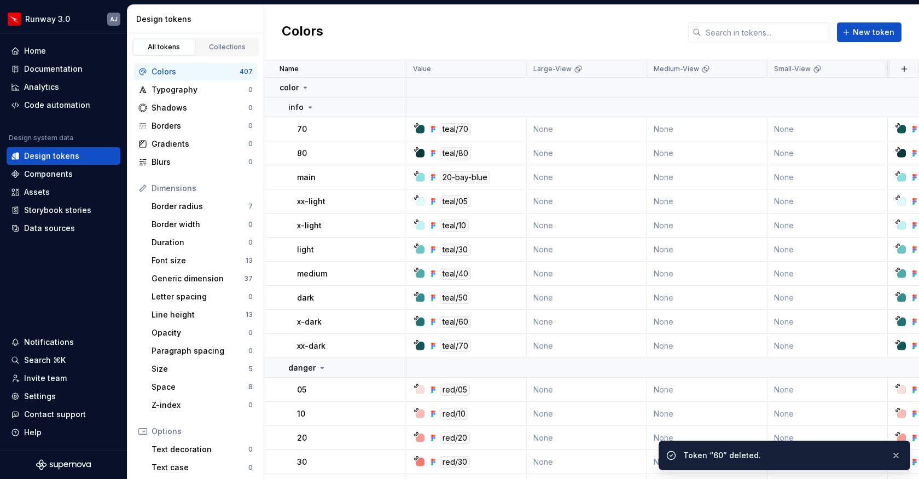
click at [393, 130] on button "button" at bounding box center [391, 128] width 15 height 15
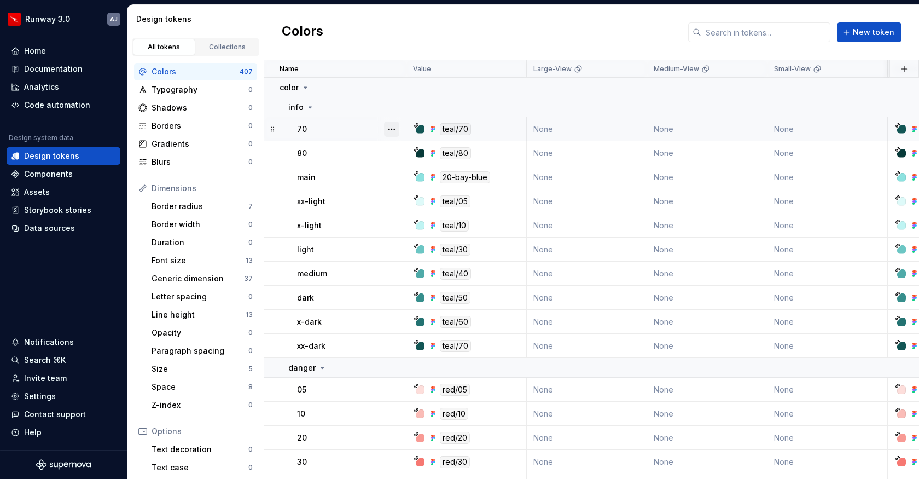
click at [395, 135] on button "button" at bounding box center [391, 128] width 15 height 15
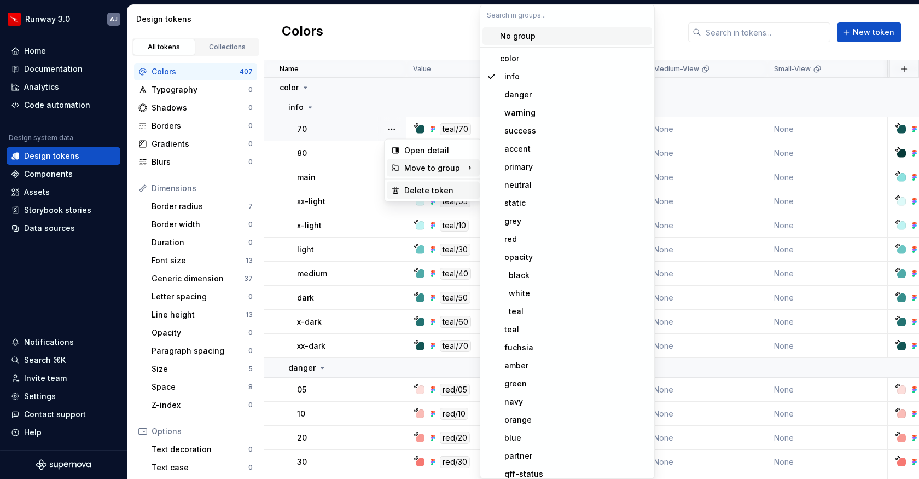
click at [417, 192] on div "Delete token" at bounding box center [439, 190] width 71 height 11
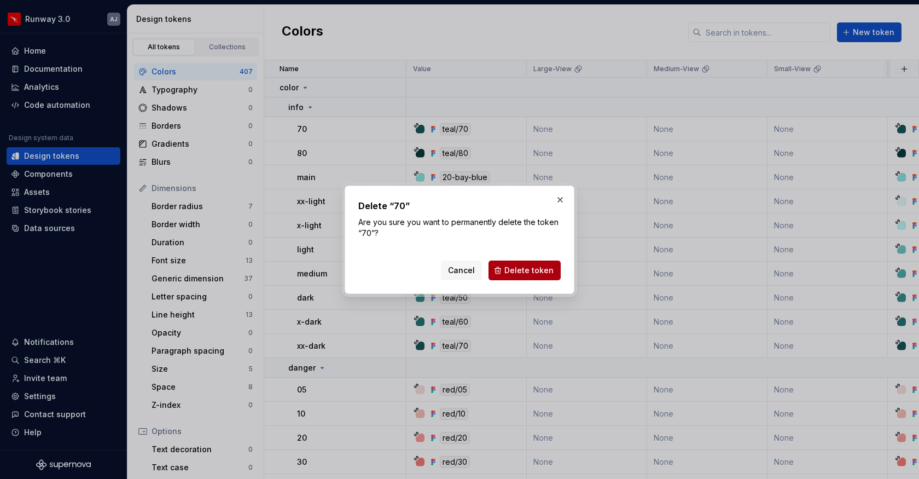
click at [527, 270] on span "Delete token" at bounding box center [528, 270] width 49 height 11
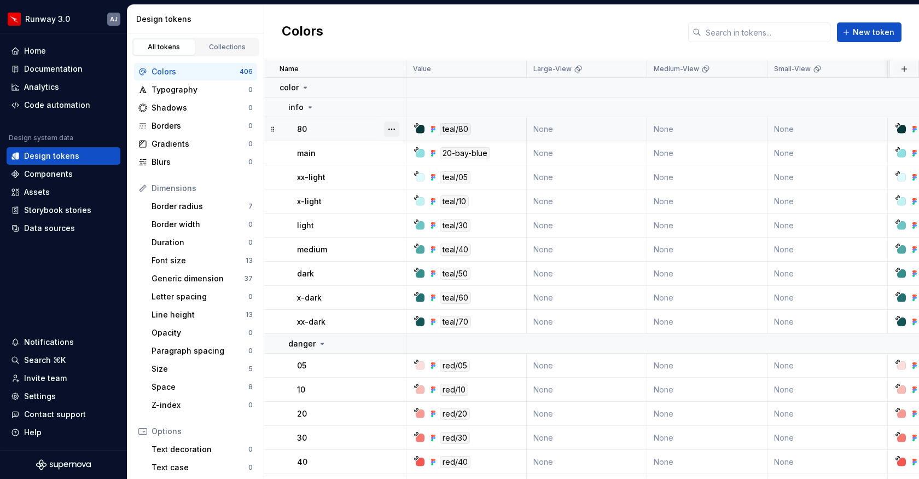
click at [392, 129] on button "button" at bounding box center [391, 128] width 15 height 15
click at [415, 193] on div "Delete token" at bounding box center [439, 190] width 71 height 11
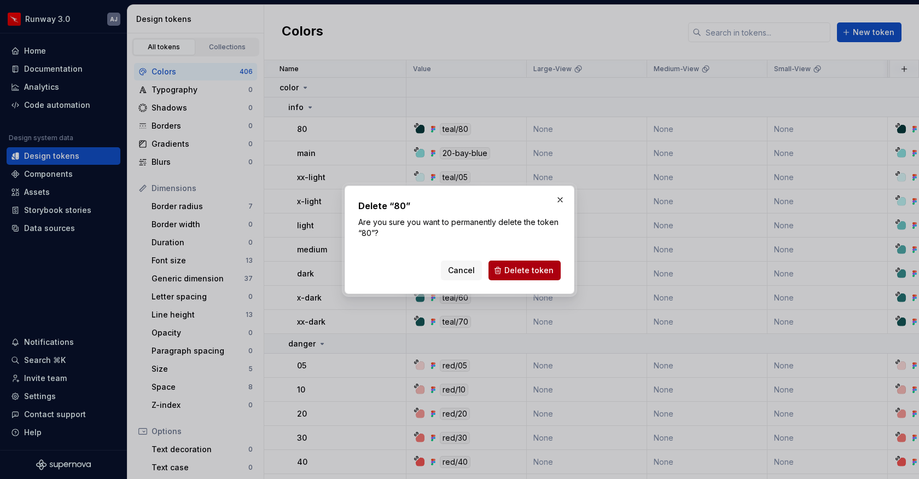
click at [531, 265] on span "Delete token" at bounding box center [528, 270] width 49 height 11
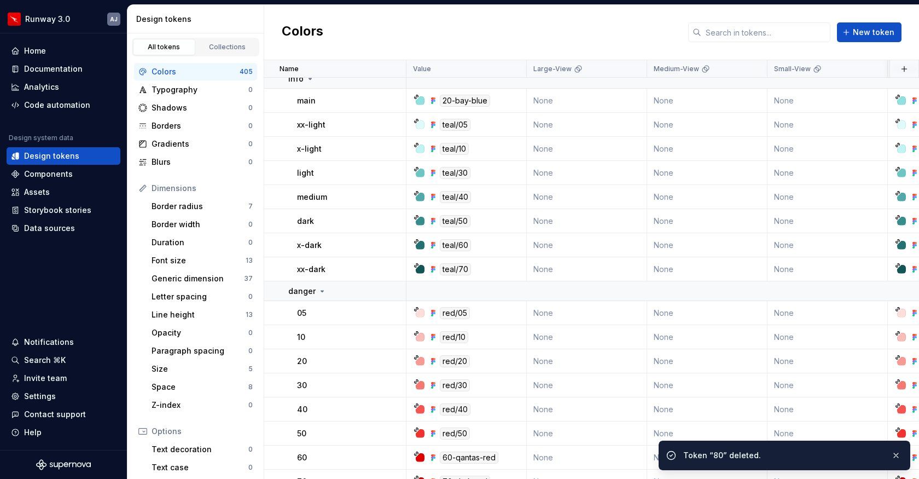
scroll to position [79, 0]
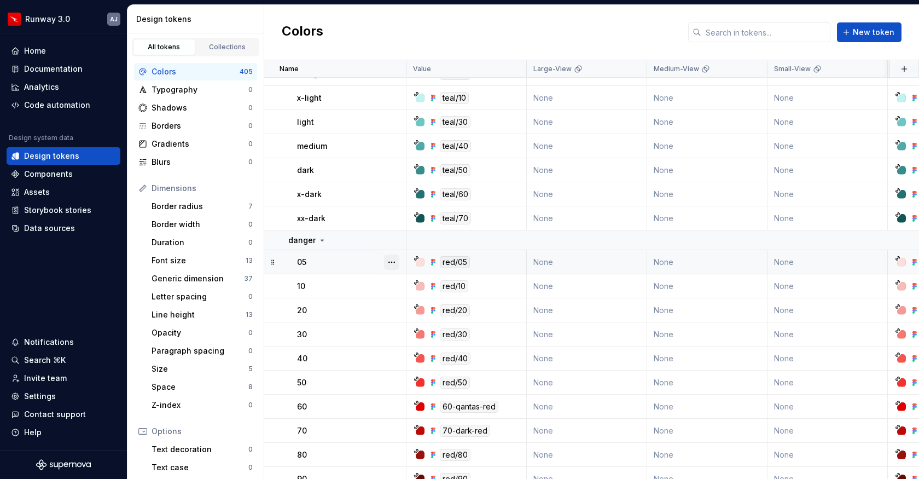
click at [392, 264] on button "button" at bounding box center [391, 261] width 15 height 15
click at [413, 321] on div "Delete token" at bounding box center [439, 323] width 71 height 11
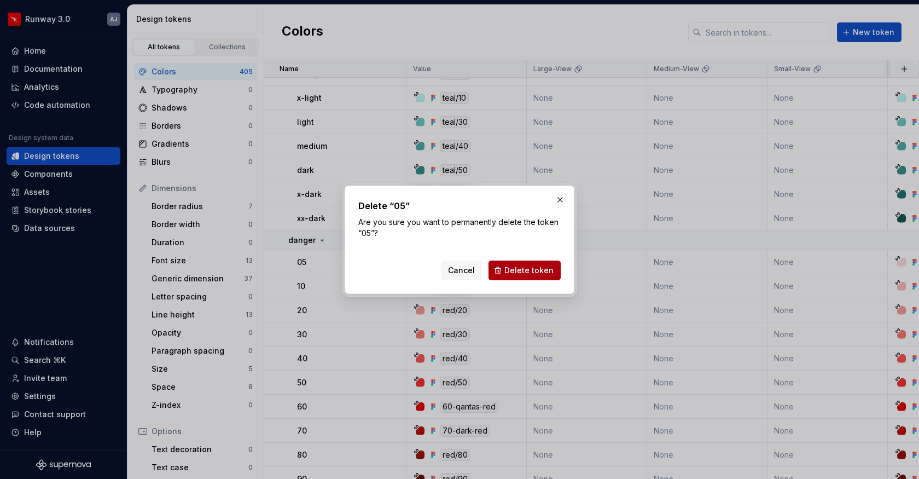
click at [514, 276] on button "Delete token" at bounding box center [524, 270] width 72 height 20
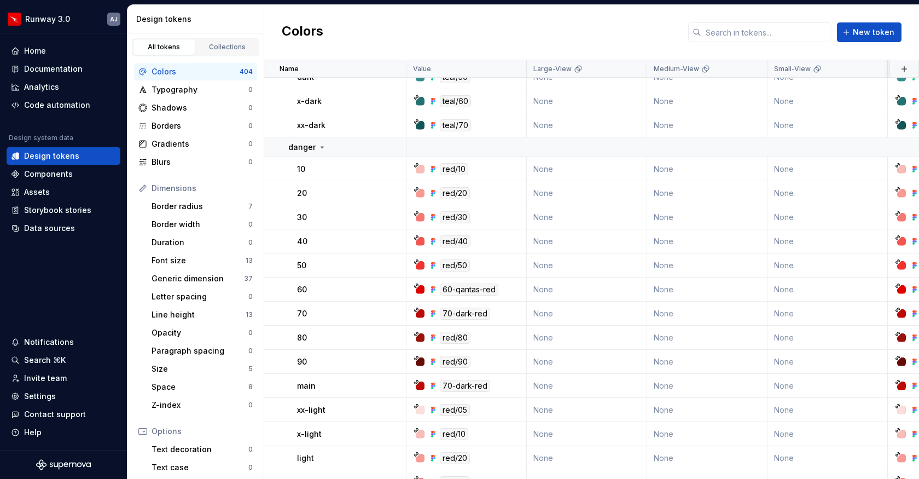
scroll to position [183, 0]
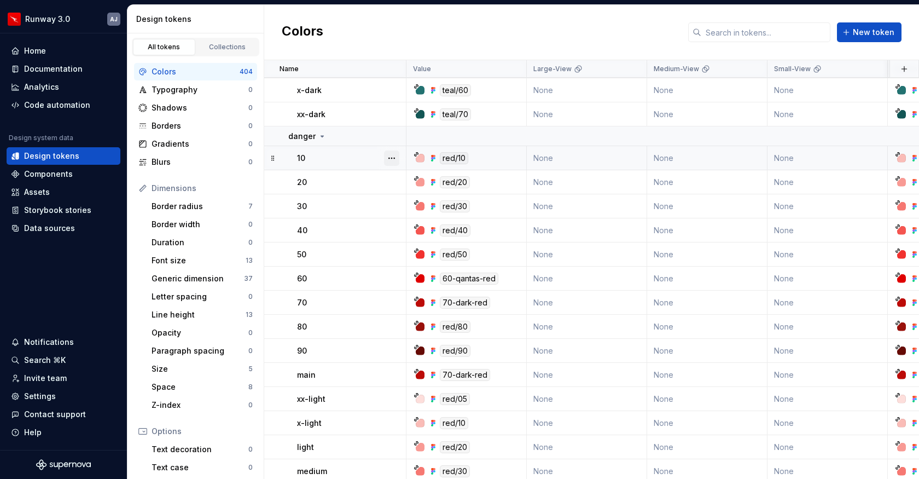
click at [394, 159] on button "button" at bounding box center [391, 157] width 15 height 15
click at [405, 216] on div "Delete token" at bounding box center [439, 219] width 71 height 11
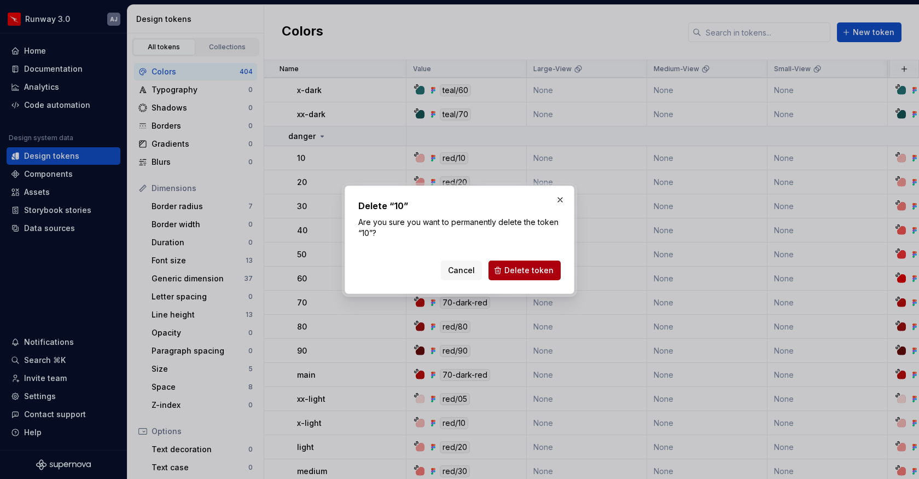
click at [525, 275] on span "Delete token" at bounding box center [528, 270] width 49 height 11
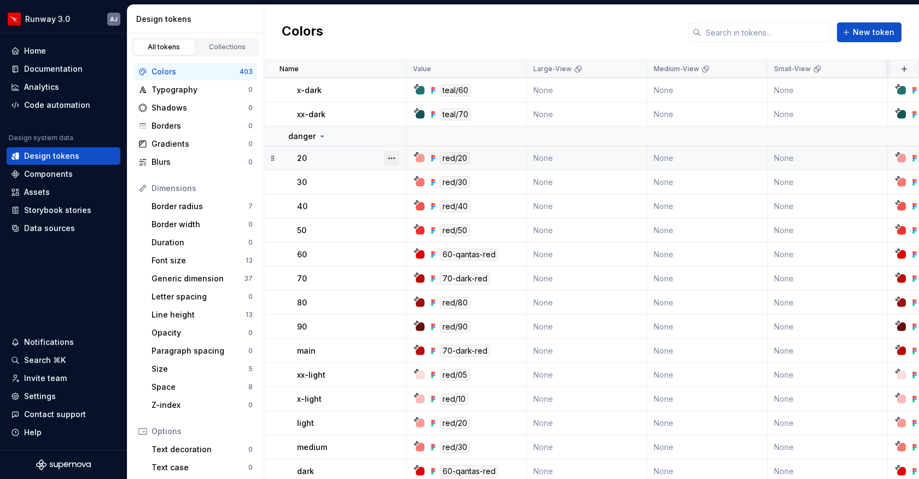
click at [395, 161] on button "button" at bounding box center [391, 157] width 15 height 15
click at [411, 219] on div "Delete token" at bounding box center [439, 219] width 71 height 11
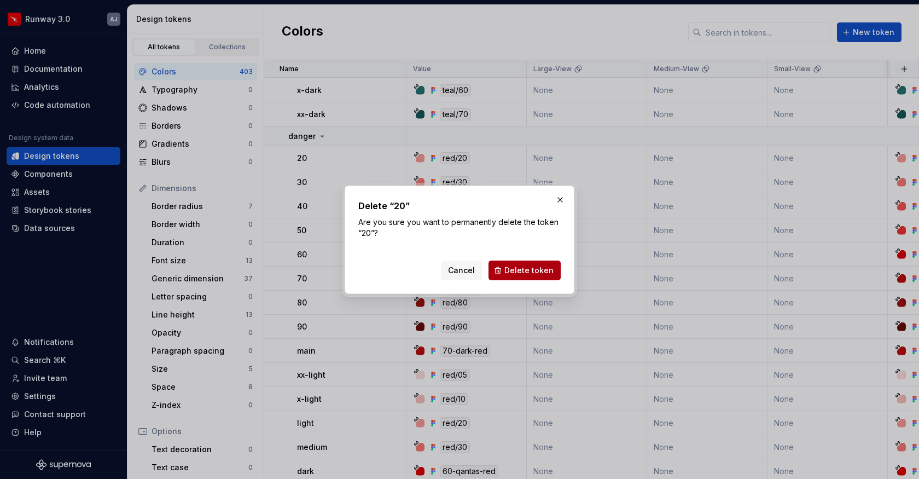
click at [528, 269] on span "Delete token" at bounding box center [528, 270] width 49 height 11
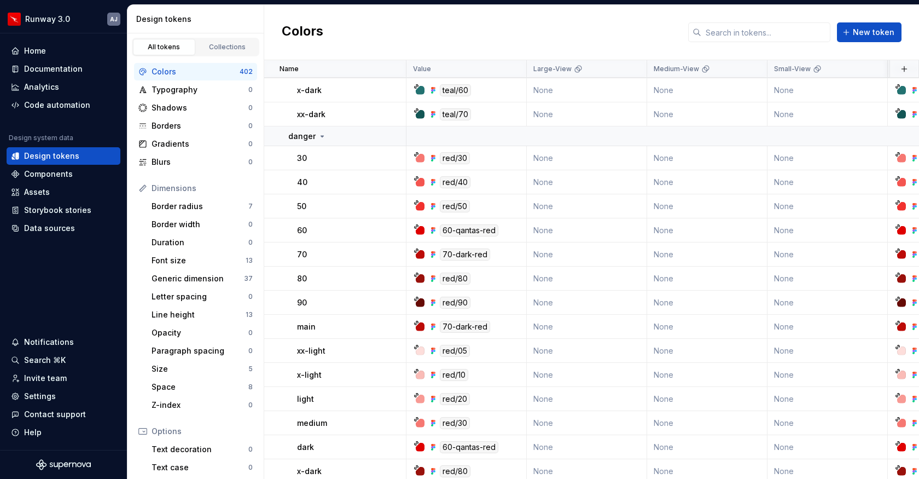
click at [386, 152] on button "button" at bounding box center [391, 157] width 15 height 15
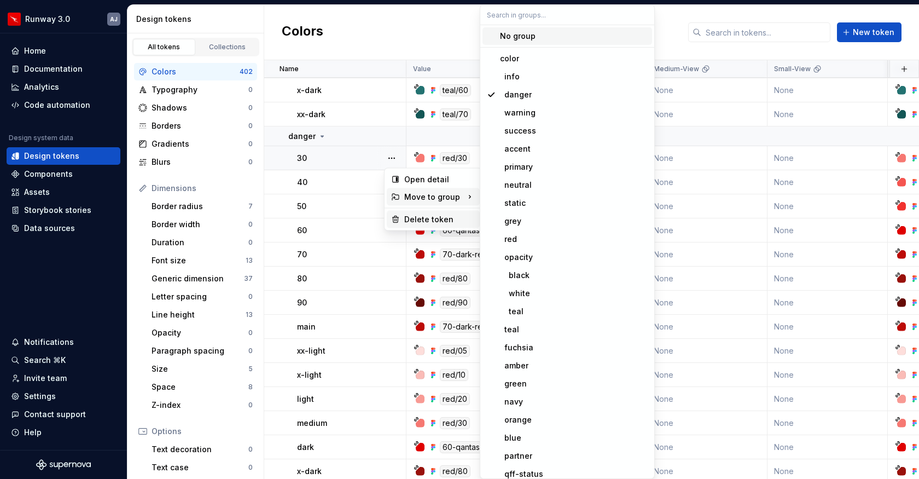
click at [405, 211] on div "Delete token" at bounding box center [433, 220] width 93 height 18
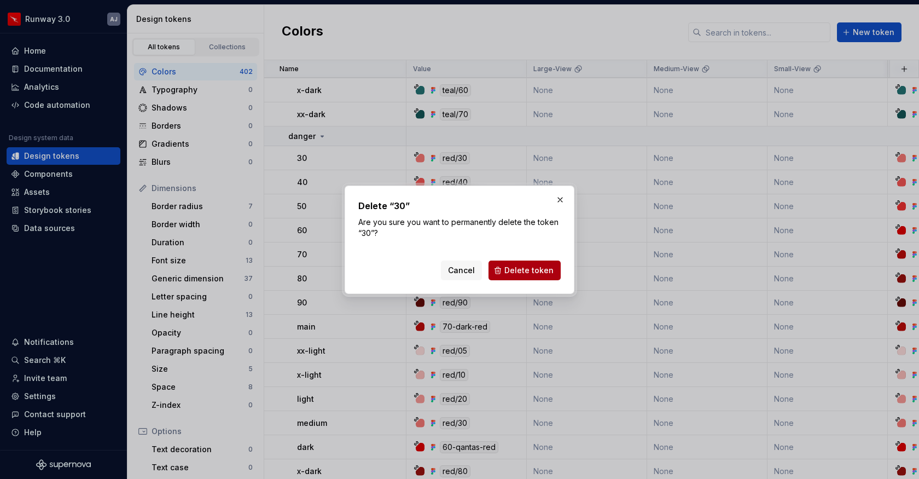
click at [515, 267] on span "Delete token" at bounding box center [528, 270] width 49 height 11
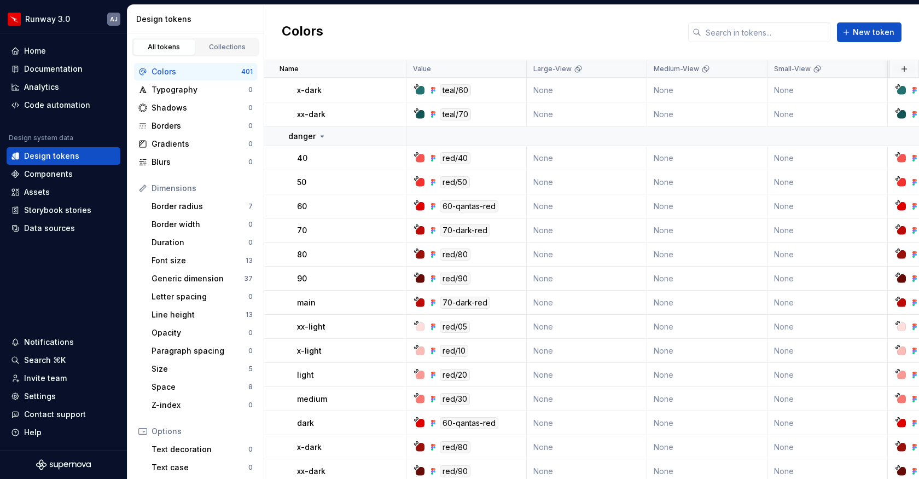
click at [390, 153] on button "button" at bounding box center [391, 157] width 15 height 15
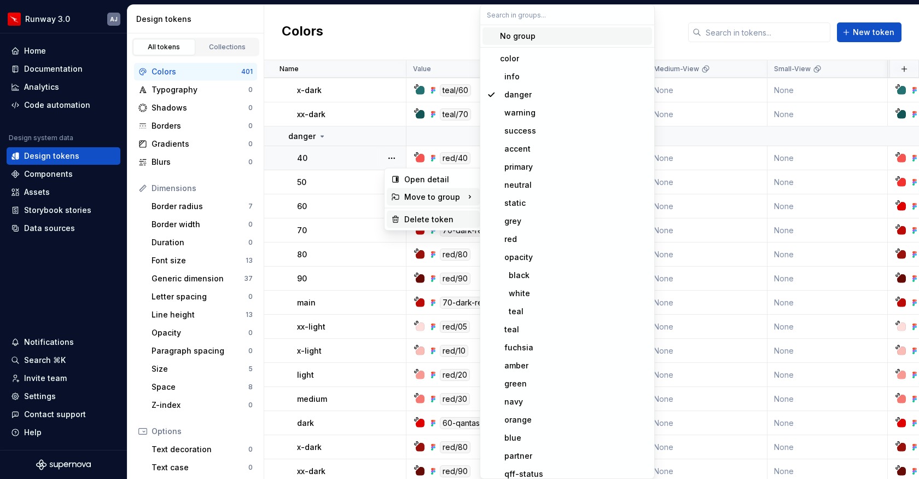
click at [416, 216] on div "Delete token" at bounding box center [439, 219] width 71 height 11
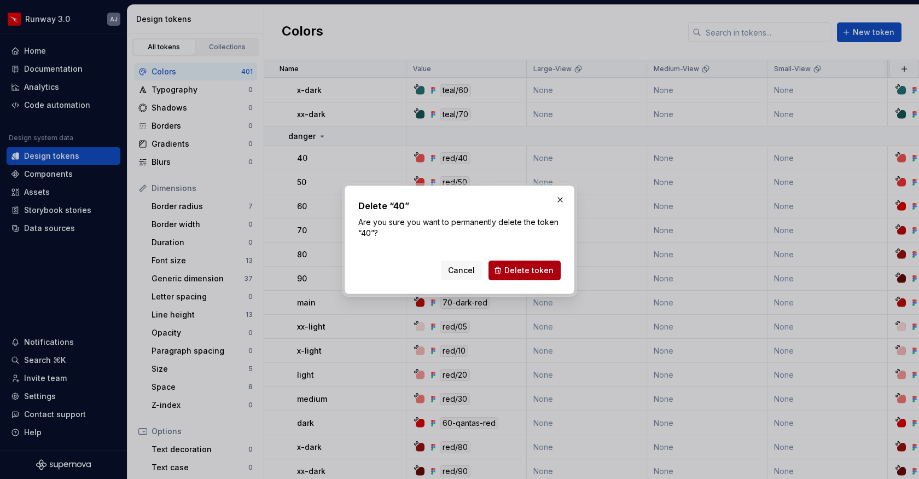
click at [526, 271] on span "Delete token" at bounding box center [528, 270] width 49 height 11
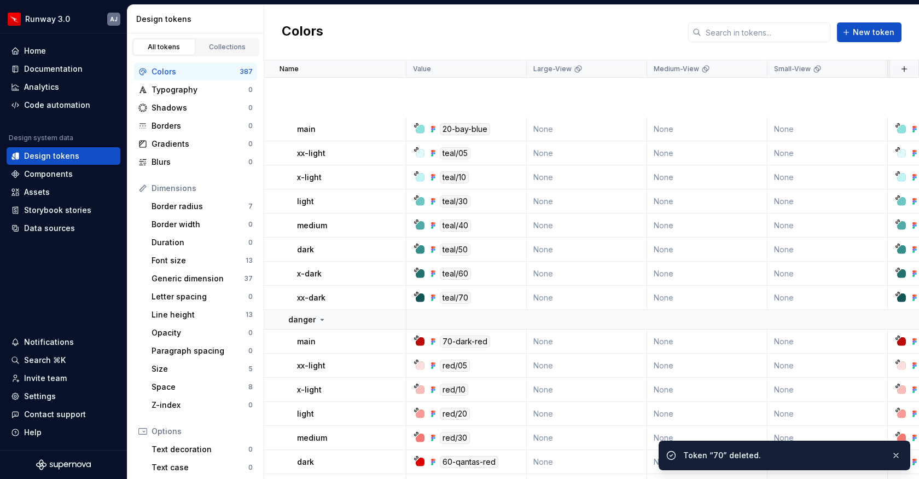
scroll to position [285, 0]
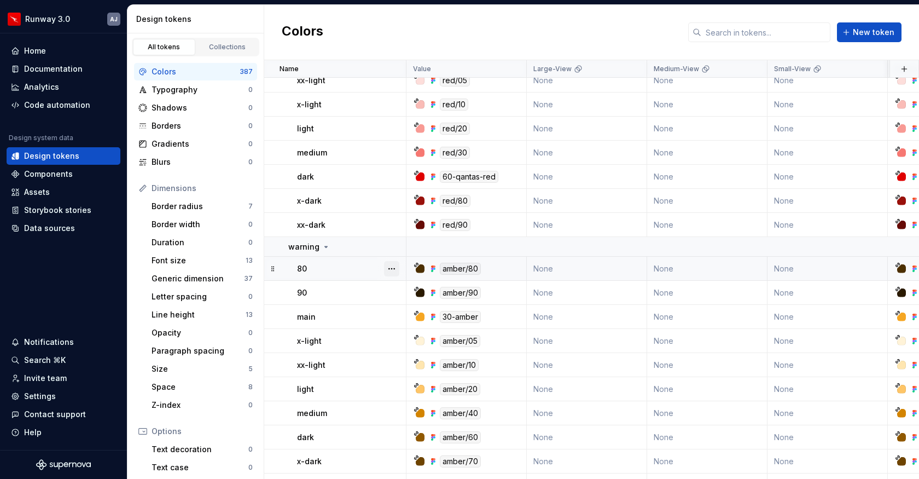
click at [390, 264] on button "button" at bounding box center [391, 268] width 15 height 15
click at [412, 329] on div "Delete token" at bounding box center [439, 329] width 71 height 11
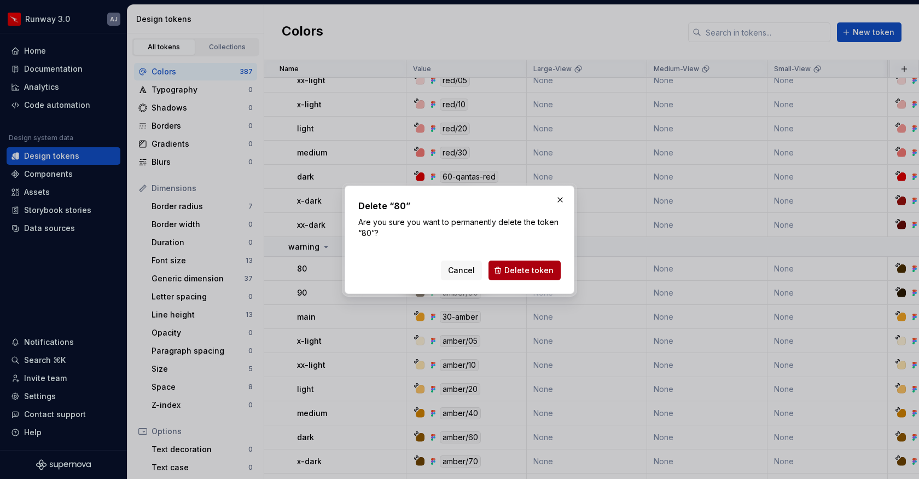
click at [508, 269] on span "Delete token" at bounding box center [528, 270] width 49 height 11
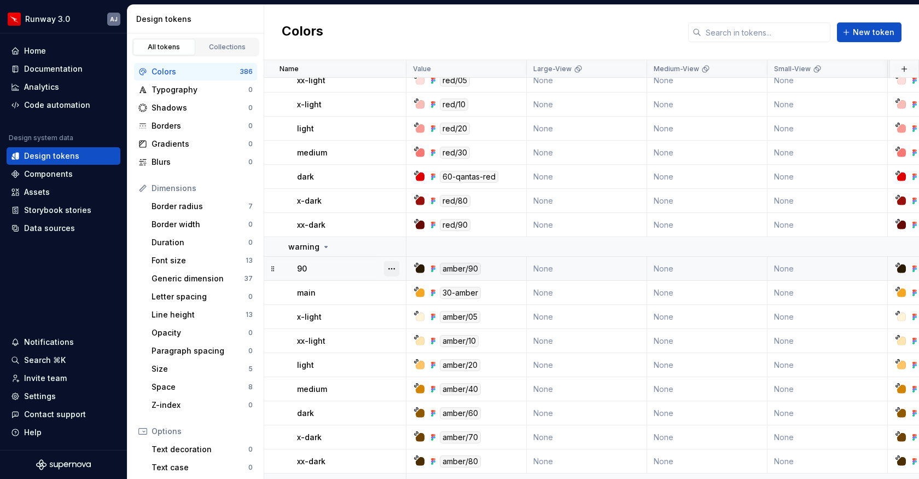
click at [389, 265] on button "button" at bounding box center [391, 268] width 15 height 15
click at [412, 330] on div "Delete token" at bounding box center [439, 329] width 71 height 11
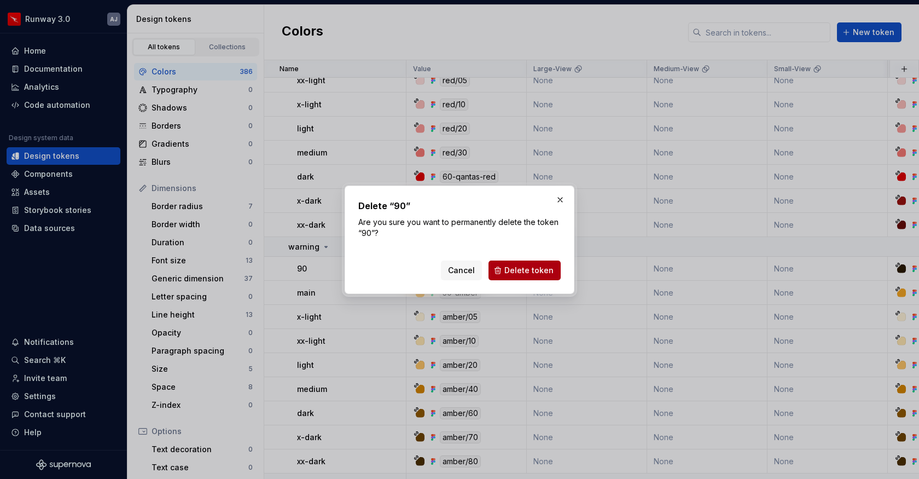
click at [519, 278] on button "Delete token" at bounding box center [524, 270] width 72 height 20
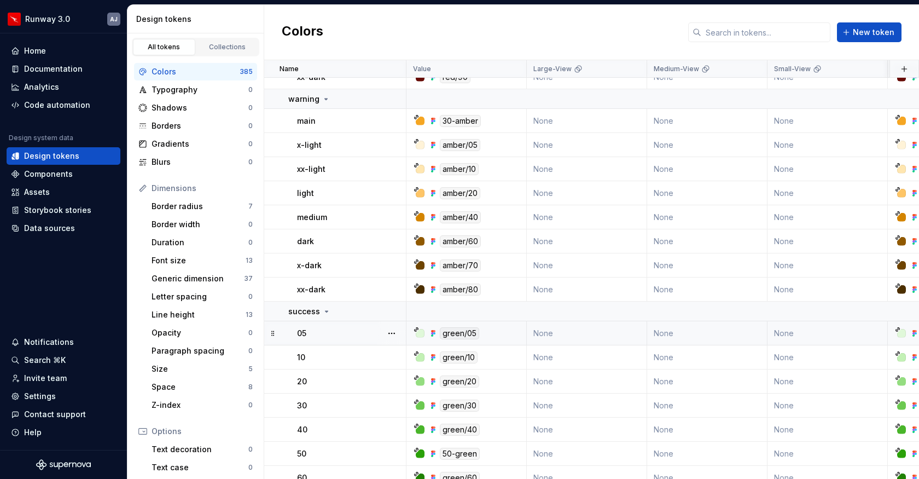
scroll to position [434, 0]
click at [393, 329] on button "button" at bounding box center [391, 331] width 15 height 15
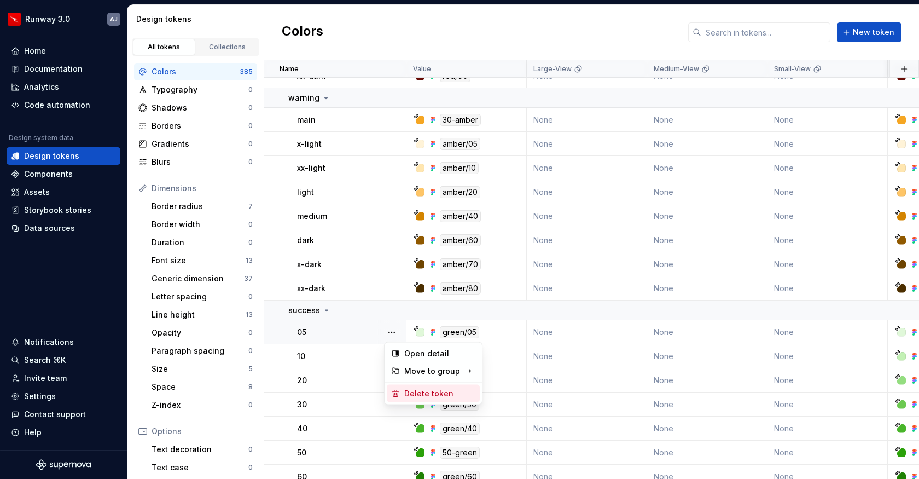
click at [412, 389] on div "Delete token" at bounding box center [439, 393] width 71 height 11
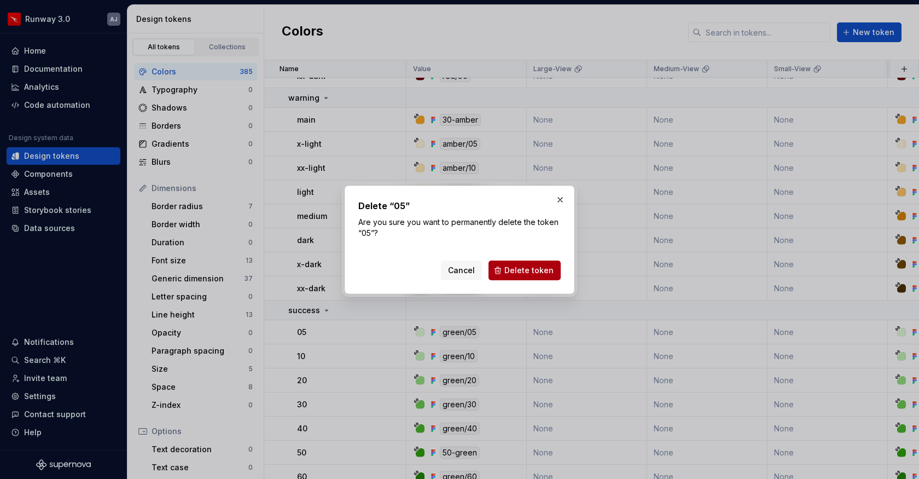
click at [516, 274] on span "Delete token" at bounding box center [528, 270] width 49 height 11
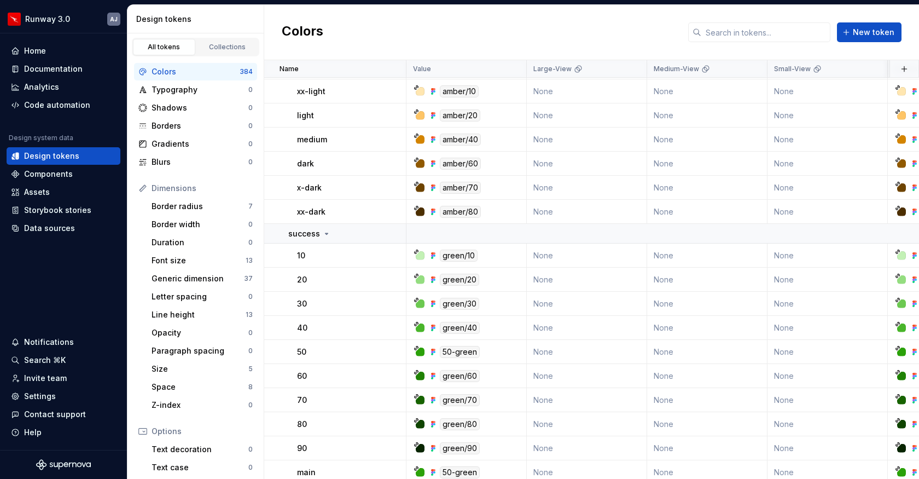
scroll to position [552, 0]
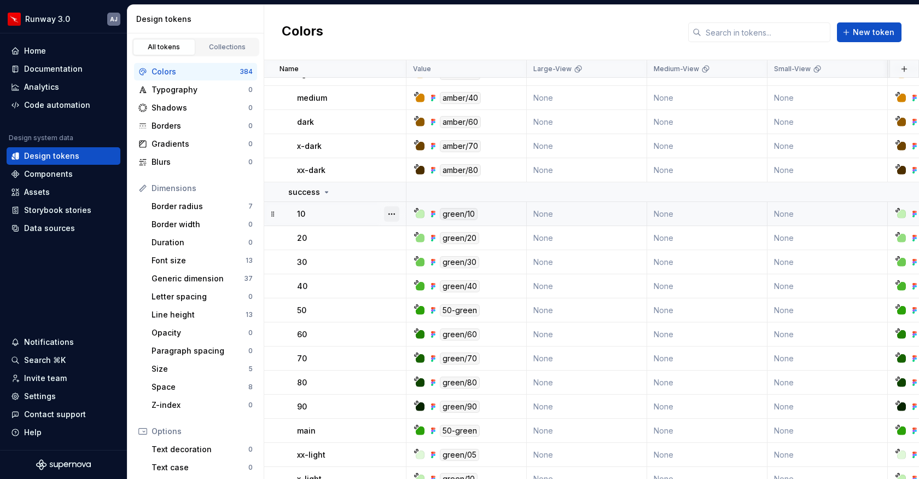
click at [394, 213] on button "button" at bounding box center [391, 213] width 15 height 15
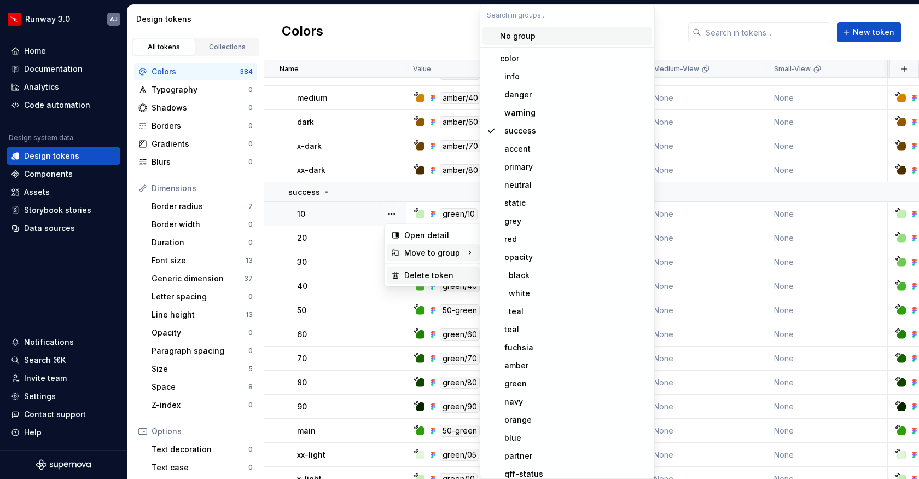
click at [426, 274] on div "Delete token" at bounding box center [439, 275] width 71 height 11
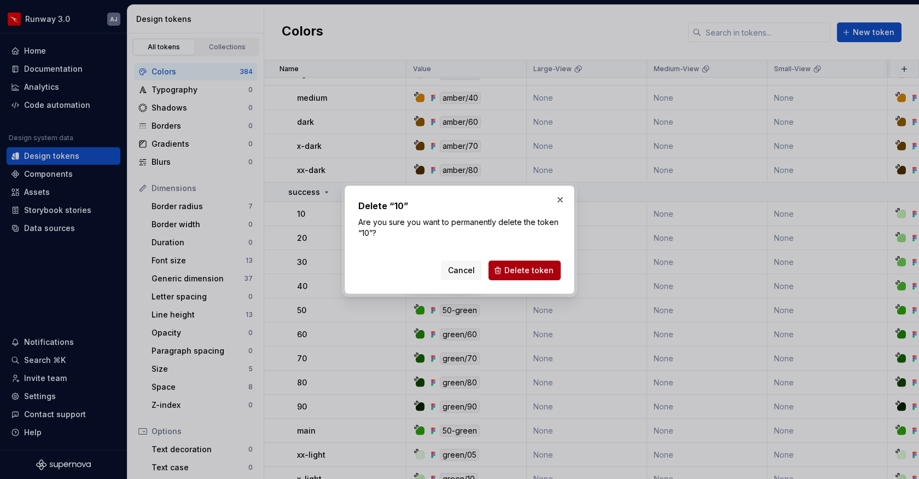
click at [512, 267] on span "Delete token" at bounding box center [528, 270] width 49 height 11
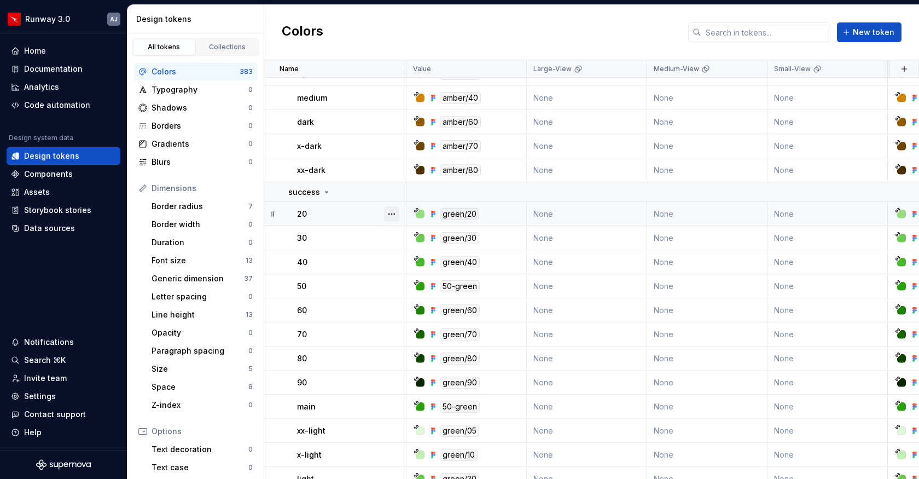
click at [392, 206] on button "button" at bounding box center [391, 213] width 15 height 15
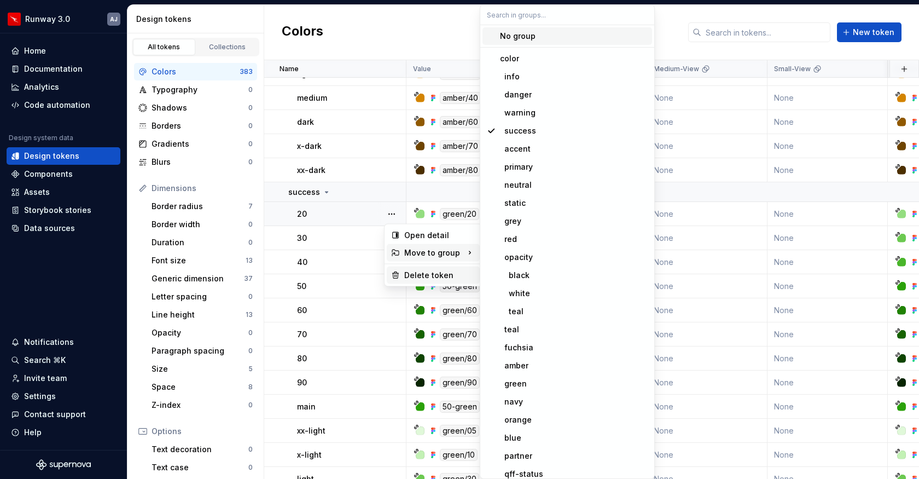
click at [429, 272] on div "Delete token" at bounding box center [439, 275] width 71 height 11
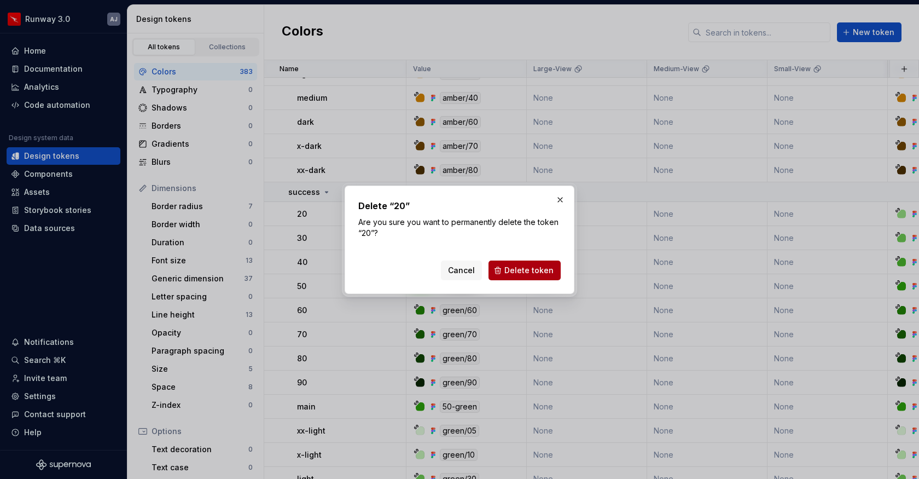
click at [517, 263] on button "Delete token" at bounding box center [524, 270] width 72 height 20
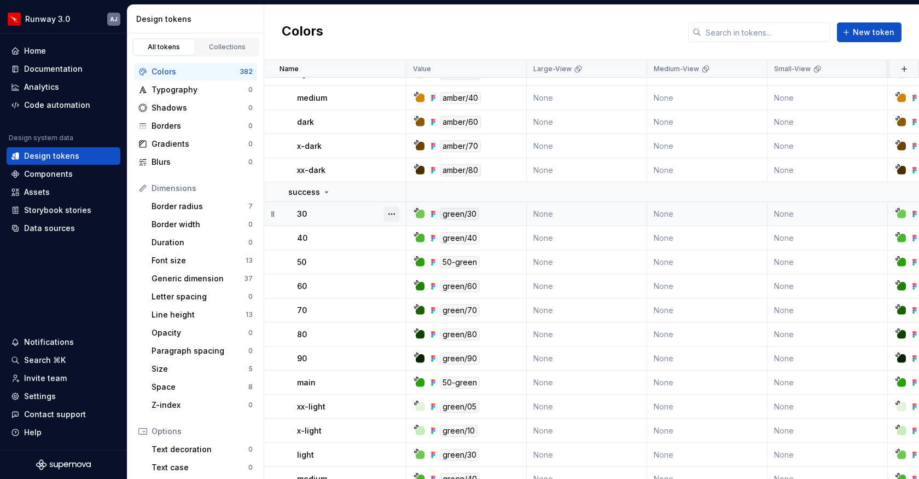
click at [389, 212] on button "button" at bounding box center [391, 213] width 15 height 15
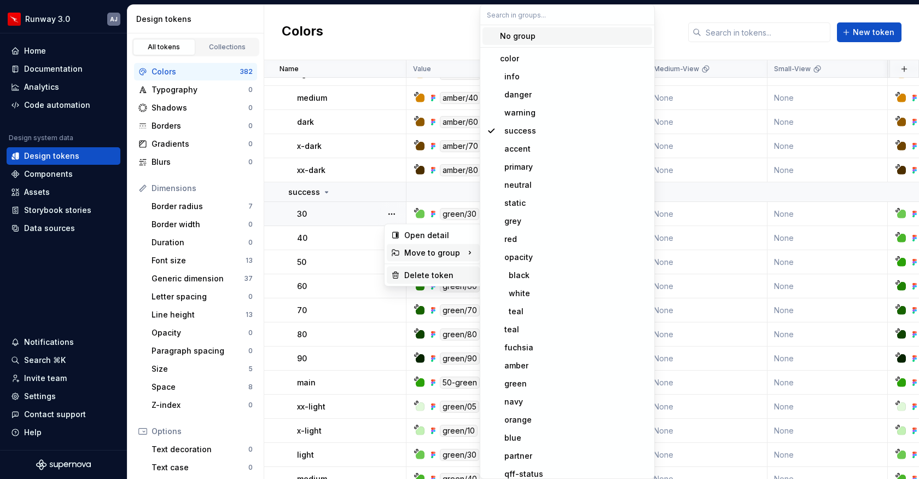
click at [428, 276] on div "Delete token" at bounding box center [439, 275] width 71 height 11
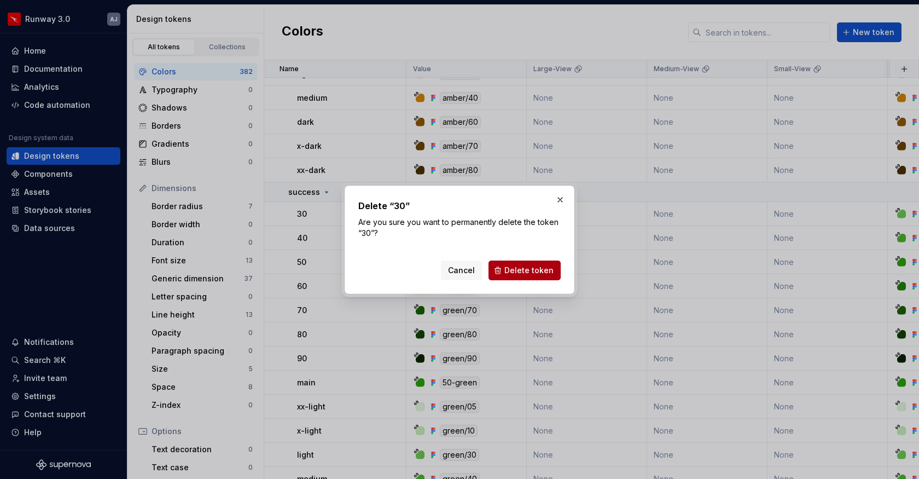
click at [517, 267] on span "Delete token" at bounding box center [528, 270] width 49 height 11
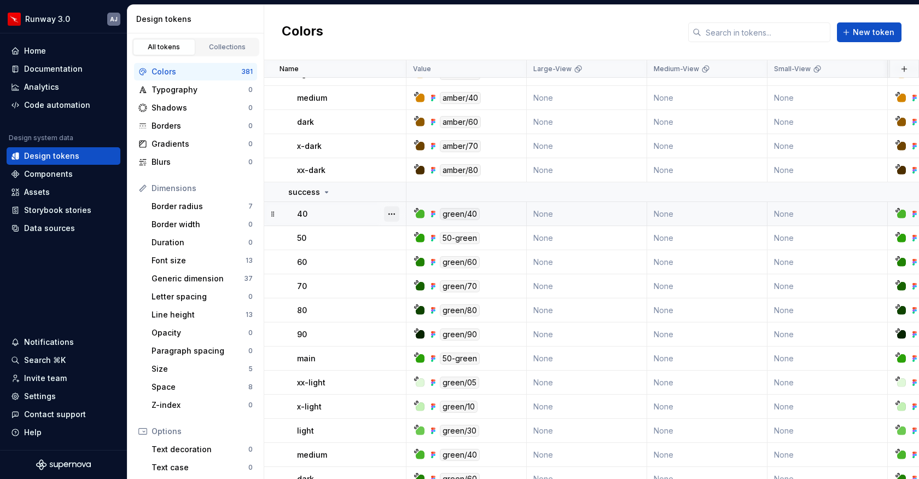
click at [394, 209] on button "button" at bounding box center [391, 213] width 15 height 15
click at [437, 281] on div "Delete token" at bounding box center [433, 275] width 93 height 18
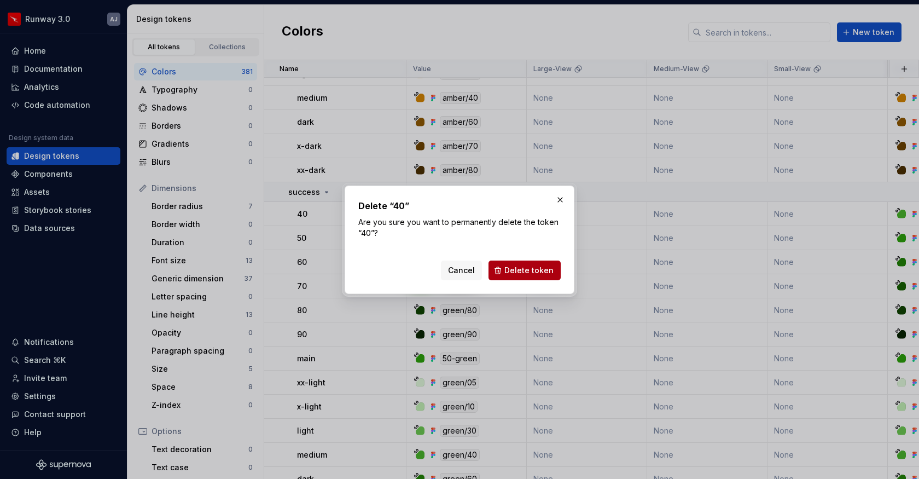
click at [520, 278] on button "Delete token" at bounding box center [524, 270] width 72 height 20
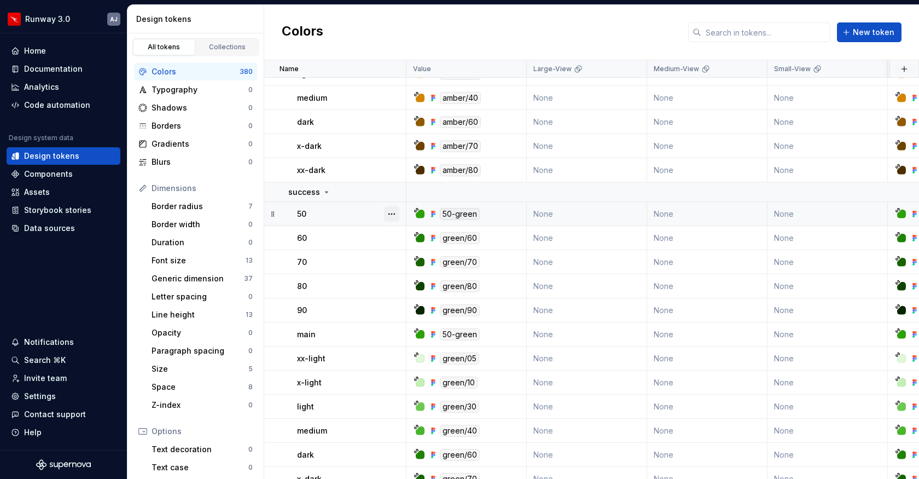
click at [384, 213] on button "button" at bounding box center [391, 213] width 15 height 15
click at [413, 281] on div "Delete token" at bounding box center [433, 275] width 93 height 18
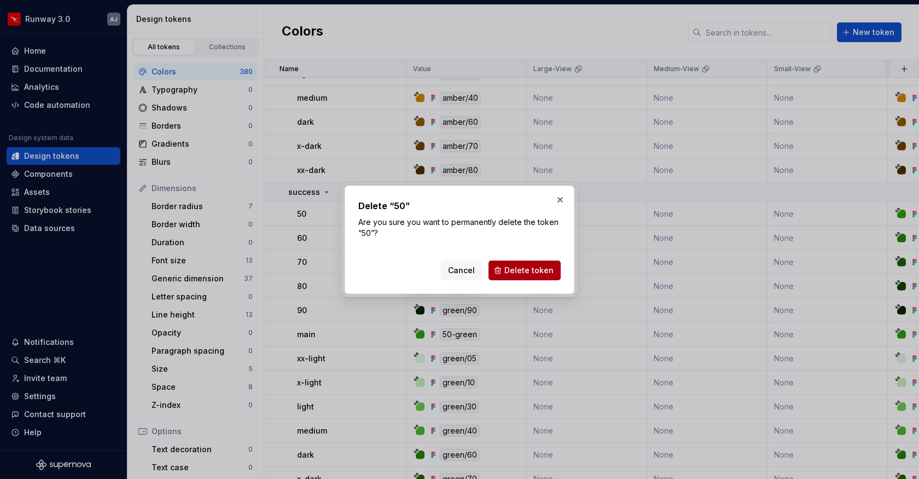
click at [516, 271] on span "Delete token" at bounding box center [528, 270] width 49 height 11
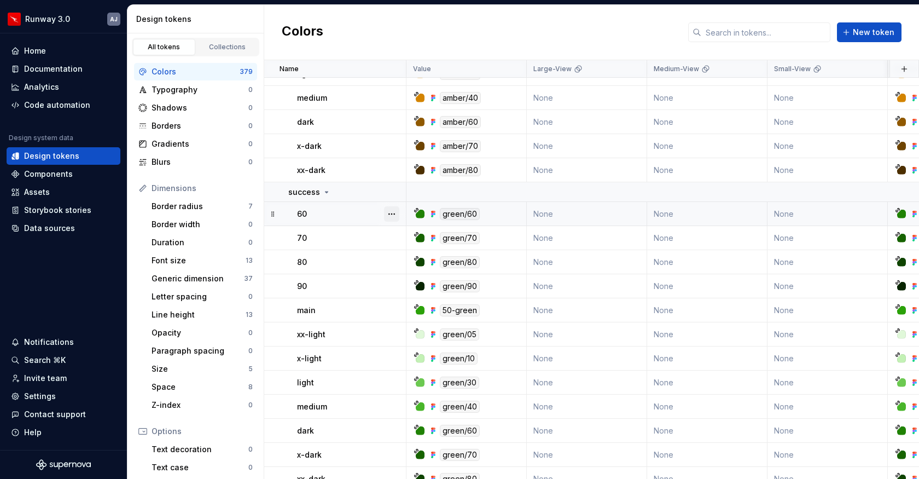
click at [390, 216] on button "button" at bounding box center [391, 213] width 15 height 15
click at [415, 276] on div "Delete token" at bounding box center [439, 275] width 71 height 11
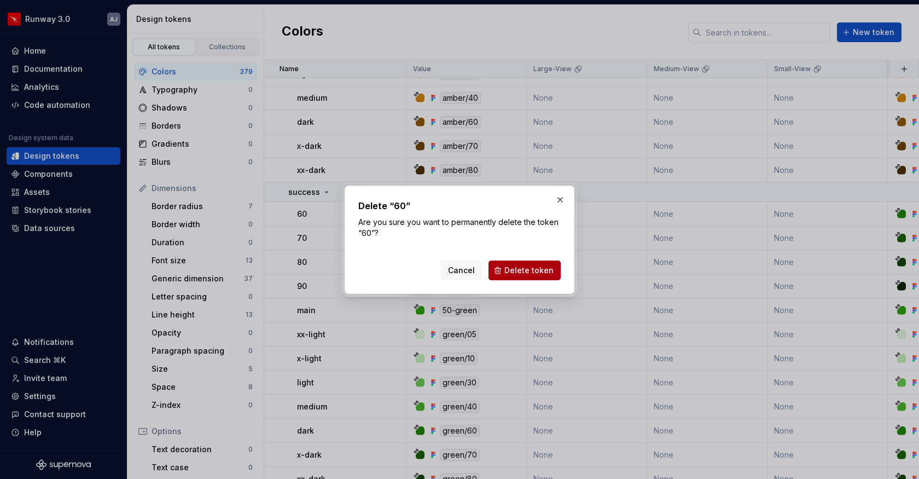
click at [529, 271] on span "Delete token" at bounding box center [528, 270] width 49 height 11
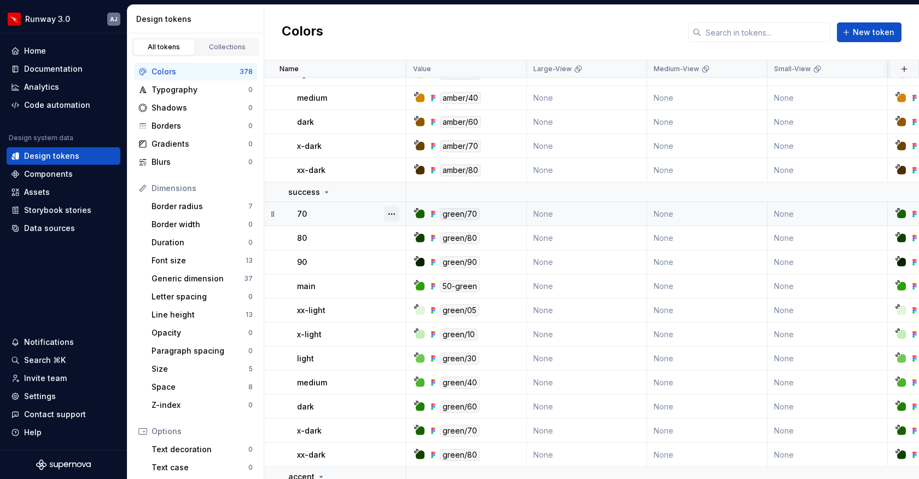
click at [392, 212] on button "button" at bounding box center [391, 213] width 15 height 15
click at [416, 277] on div "Delete token" at bounding box center [439, 275] width 71 height 11
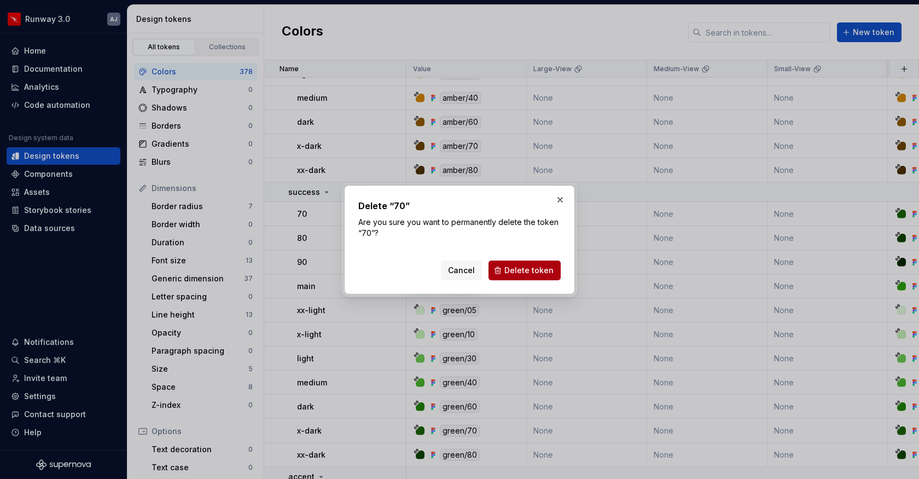
click at [541, 266] on span "Delete token" at bounding box center [528, 270] width 49 height 11
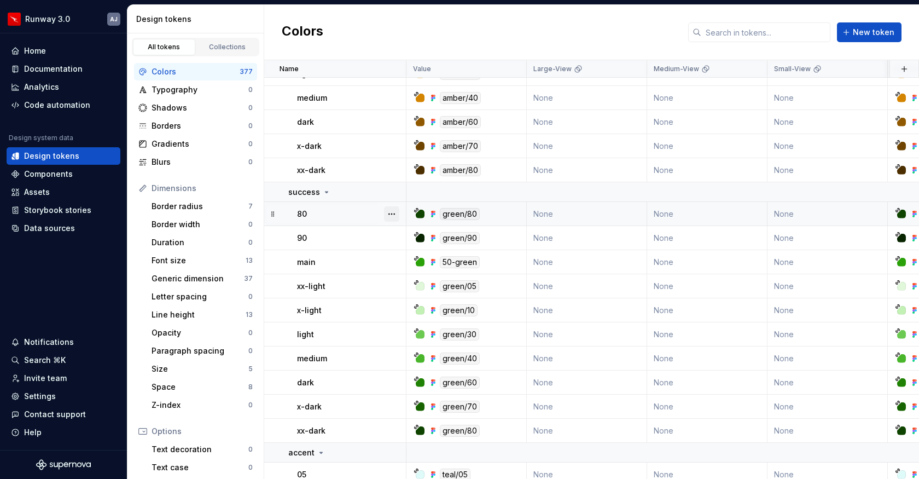
click at [391, 212] on button "button" at bounding box center [391, 213] width 15 height 15
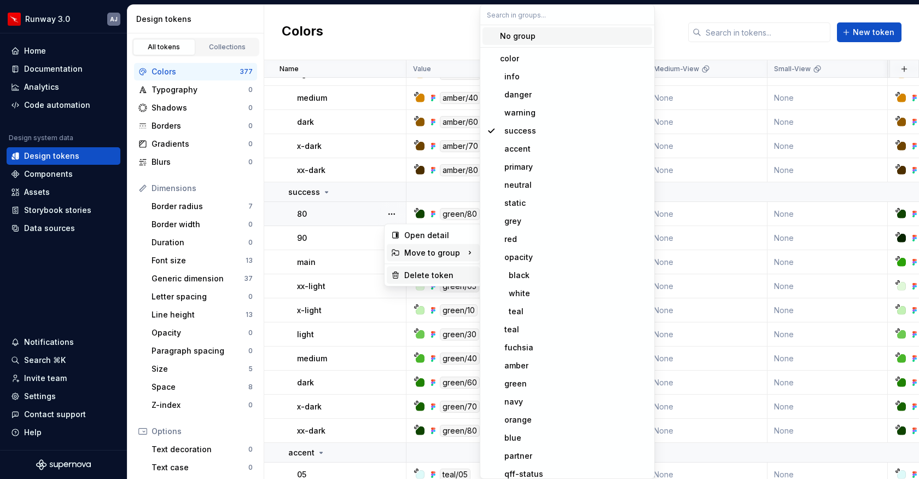
click at [415, 272] on div "Delete token" at bounding box center [439, 275] width 71 height 11
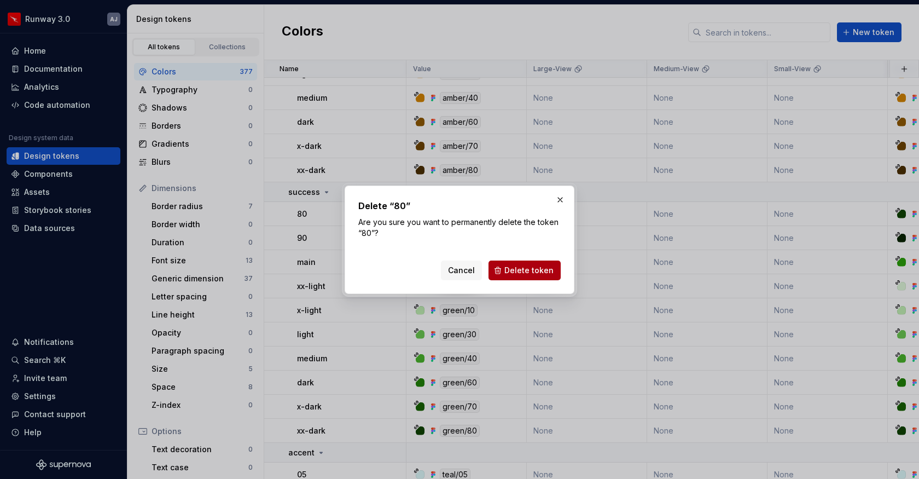
click at [522, 269] on span "Delete token" at bounding box center [528, 270] width 49 height 11
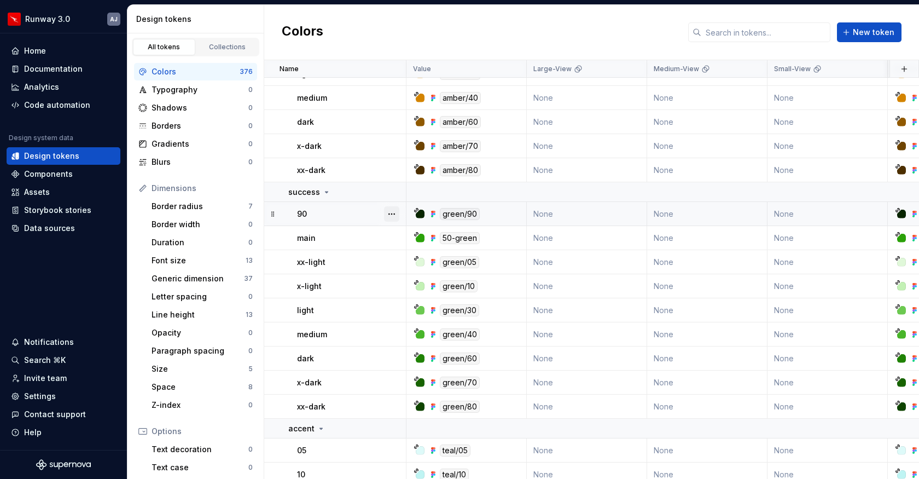
click at [390, 214] on button "button" at bounding box center [391, 213] width 15 height 15
click at [413, 272] on div "Delete token" at bounding box center [439, 275] width 71 height 11
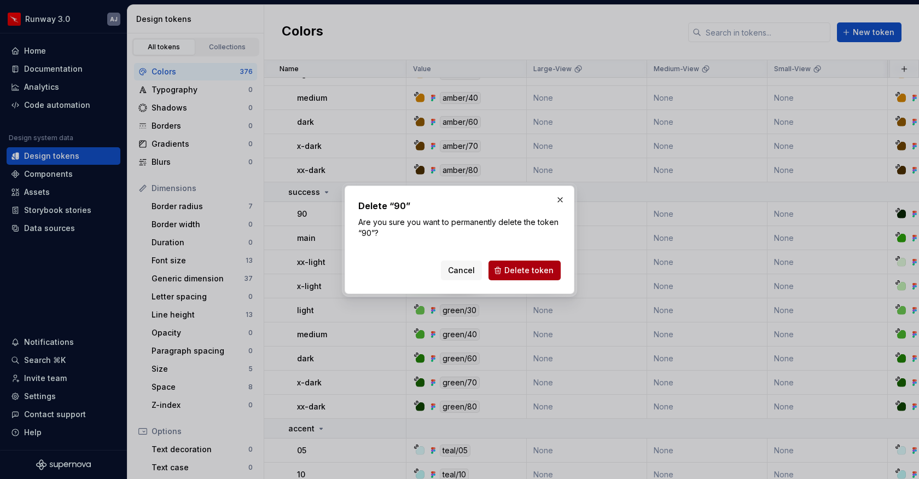
click at [527, 269] on span "Delete token" at bounding box center [528, 270] width 49 height 11
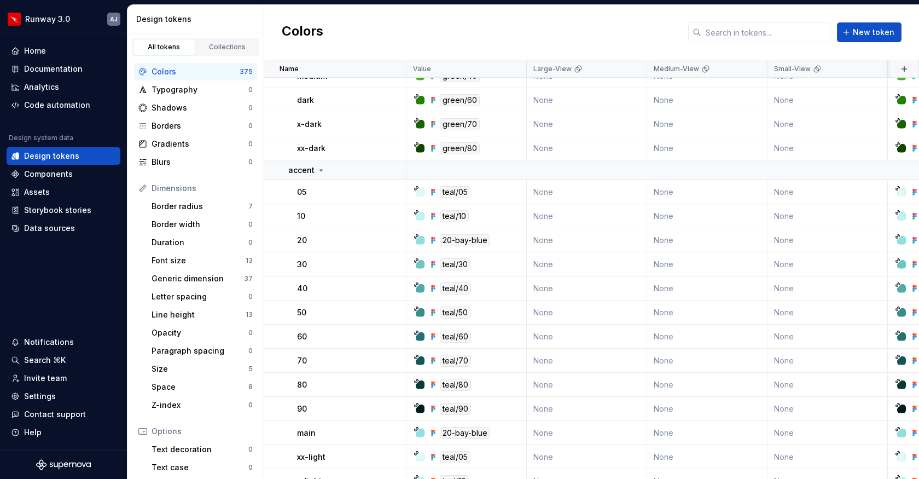
scroll to position [780, 0]
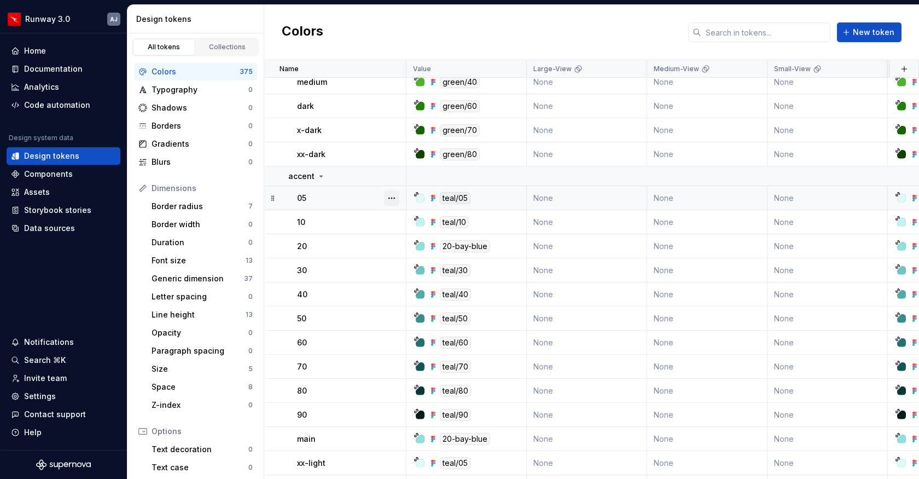
click at [392, 198] on button "button" at bounding box center [391, 197] width 15 height 15
click at [423, 257] on div "Delete token" at bounding box center [439, 259] width 71 height 11
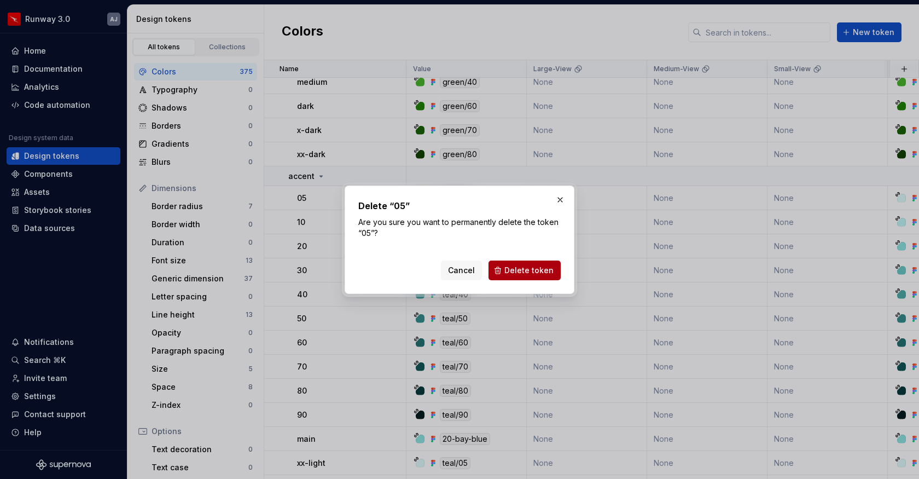
click at [544, 273] on span "Delete token" at bounding box center [528, 270] width 49 height 11
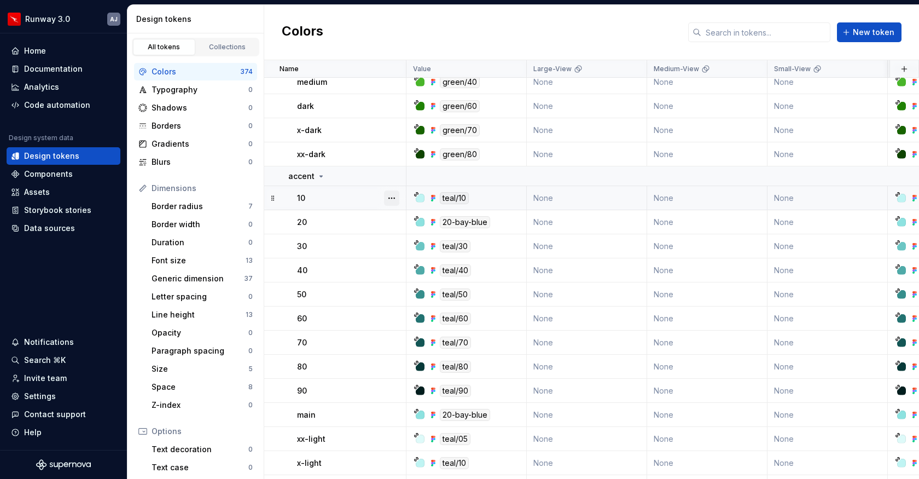
click at [391, 197] on button "button" at bounding box center [391, 197] width 15 height 15
click at [419, 254] on div "Delete token" at bounding box center [439, 259] width 71 height 11
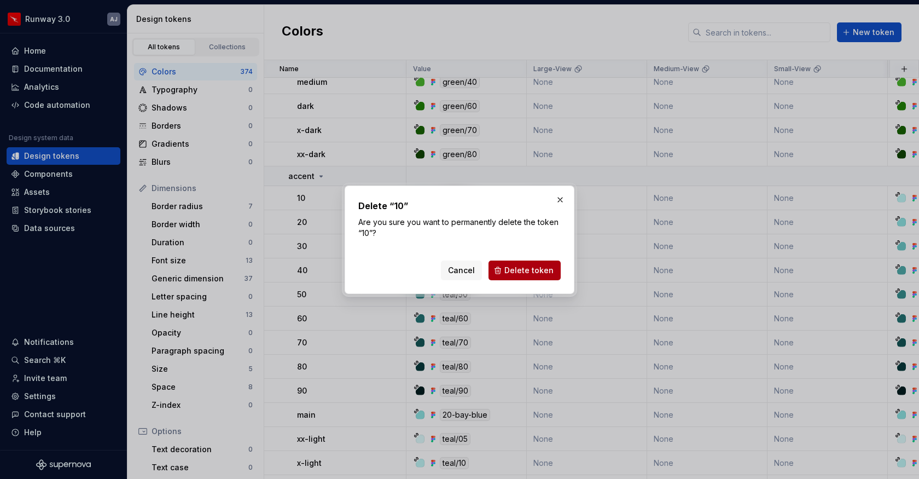
click at [522, 269] on span "Delete token" at bounding box center [528, 270] width 49 height 11
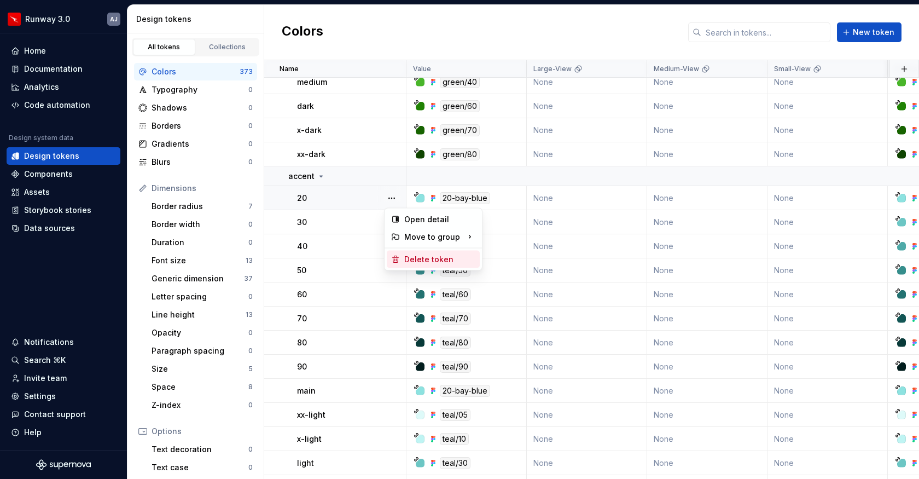
click at [416, 261] on div "Delete token" at bounding box center [439, 259] width 71 height 11
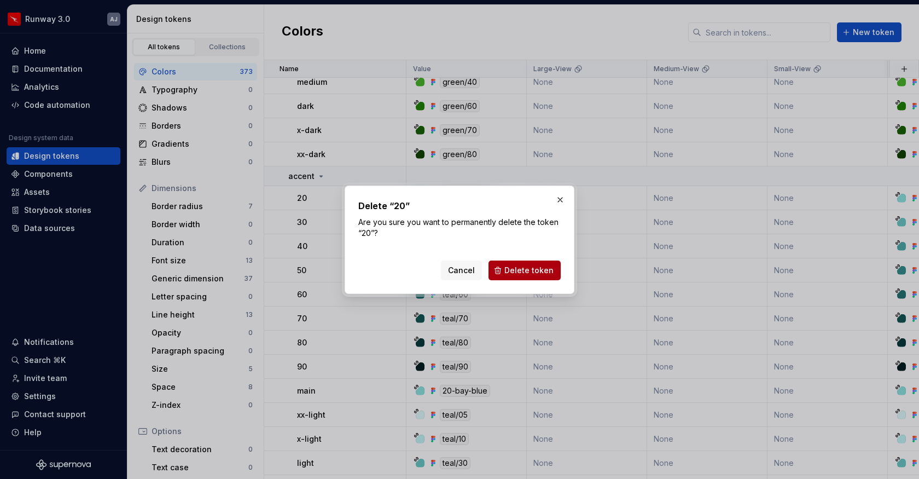
click at [521, 270] on span "Delete token" at bounding box center [528, 270] width 49 height 11
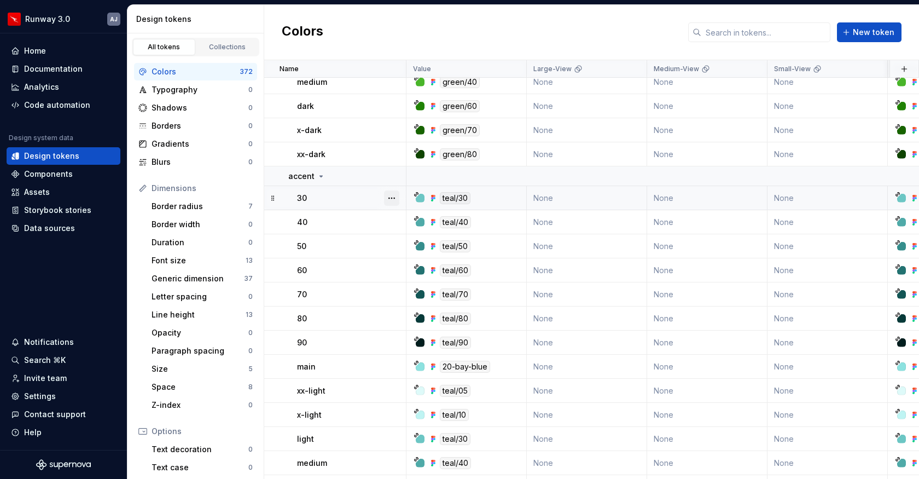
click at [391, 195] on button "button" at bounding box center [391, 197] width 15 height 15
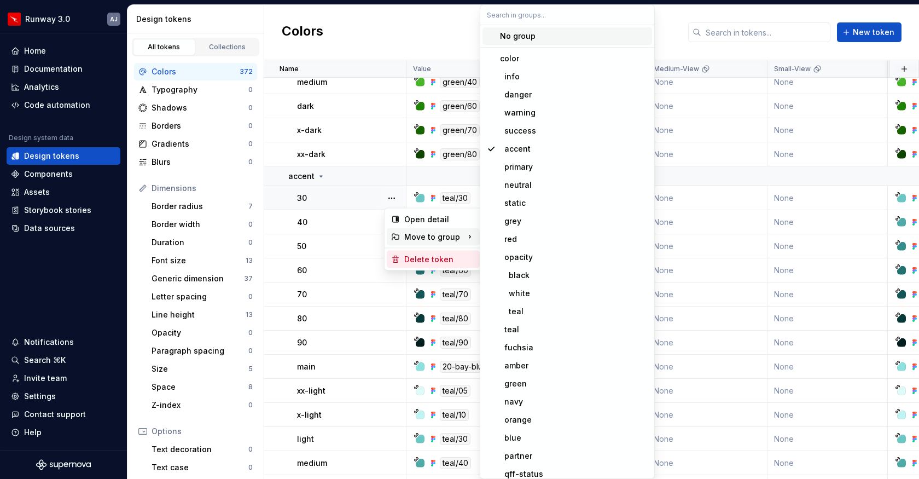
click at [421, 259] on div "Delete token" at bounding box center [439, 259] width 71 height 11
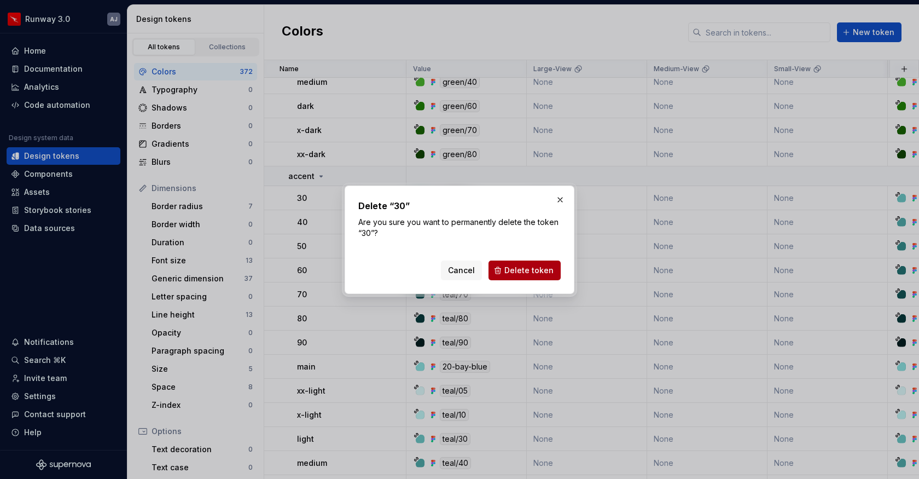
click at [517, 269] on span "Delete token" at bounding box center [528, 270] width 49 height 11
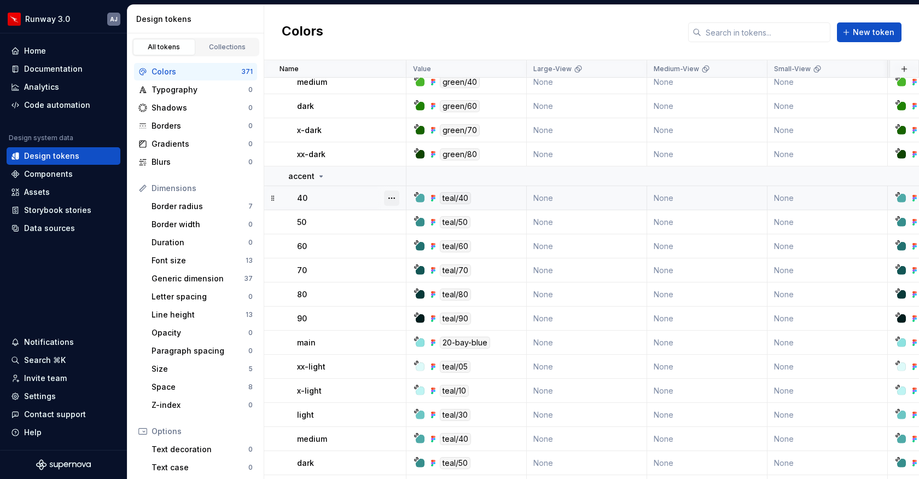
click at [390, 193] on button "button" at bounding box center [391, 197] width 15 height 15
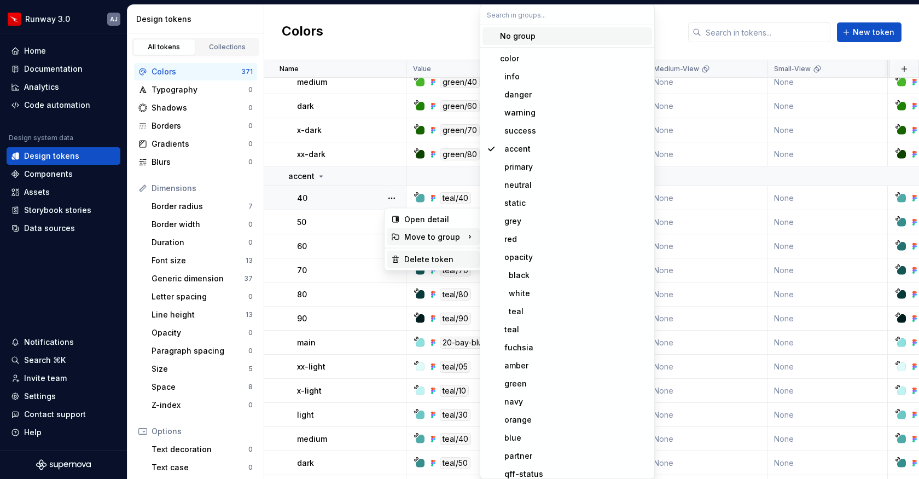
click at [420, 260] on div "Delete token" at bounding box center [439, 259] width 71 height 11
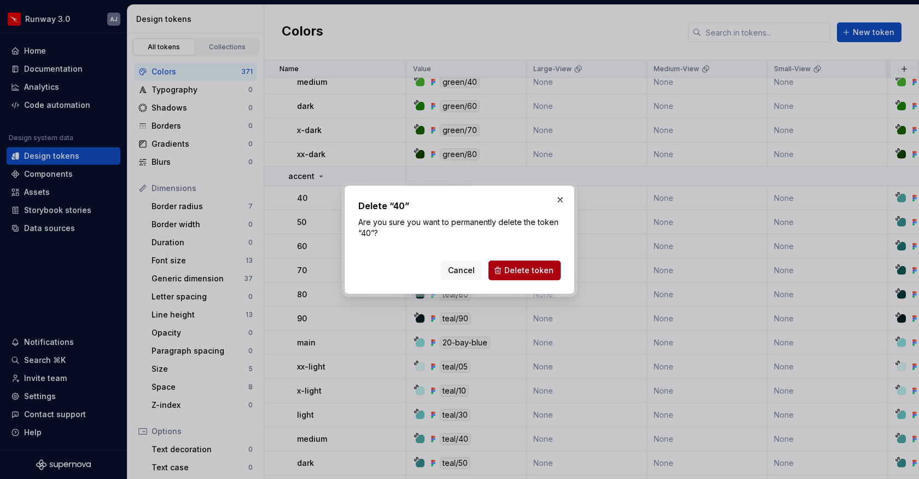
click at [515, 271] on span "Delete token" at bounding box center [528, 270] width 49 height 11
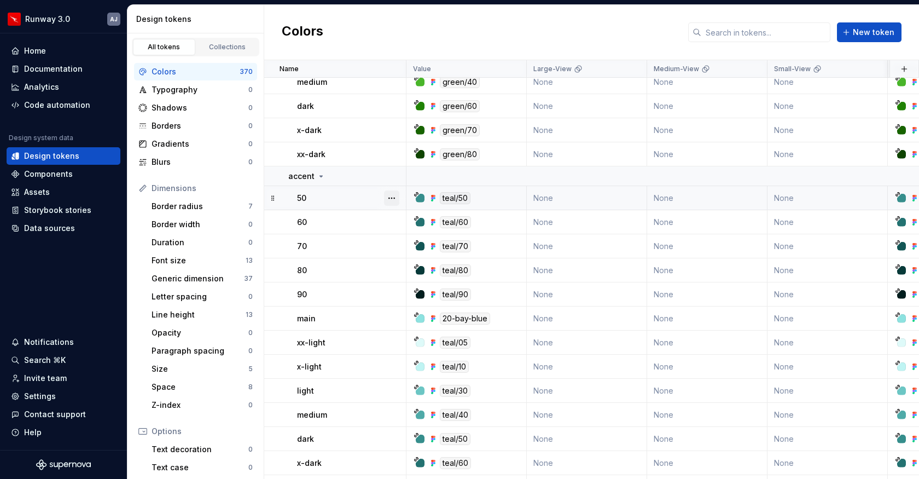
click at [394, 199] on button "button" at bounding box center [391, 197] width 15 height 15
click at [424, 258] on div "Delete token" at bounding box center [439, 259] width 71 height 11
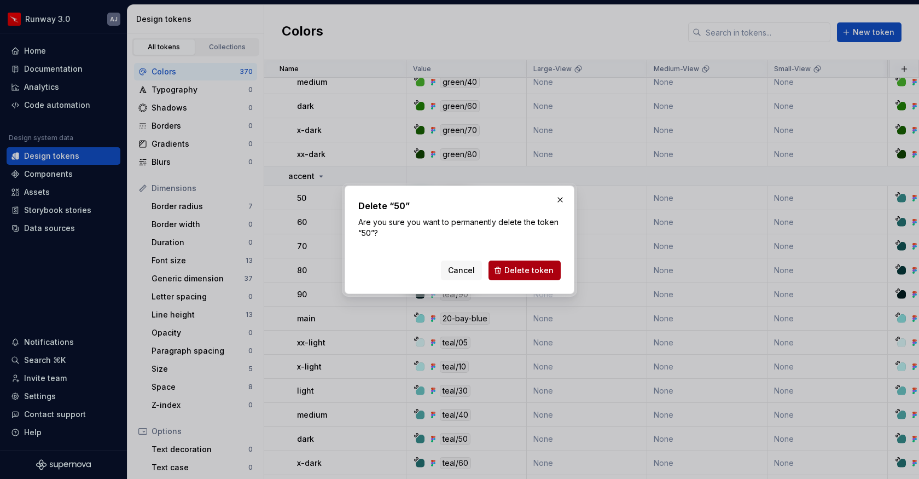
click at [519, 266] on span "Delete token" at bounding box center [528, 270] width 49 height 11
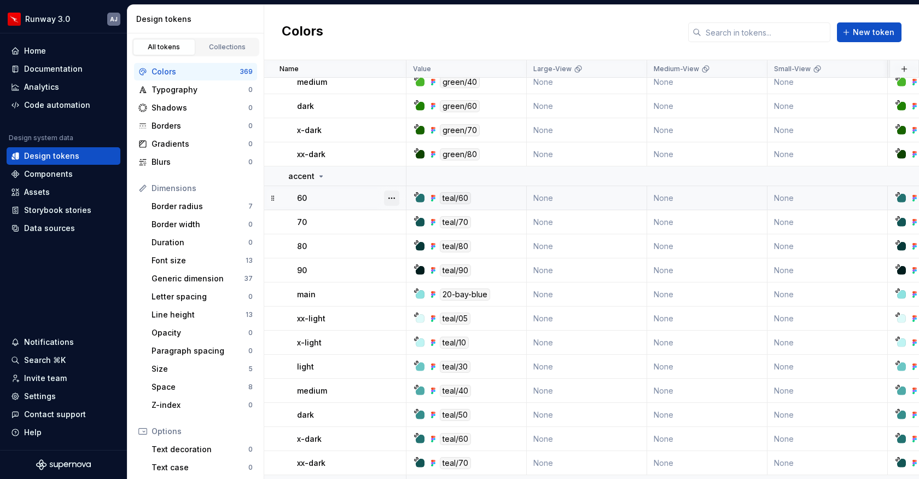
click at [397, 203] on button "button" at bounding box center [391, 197] width 15 height 15
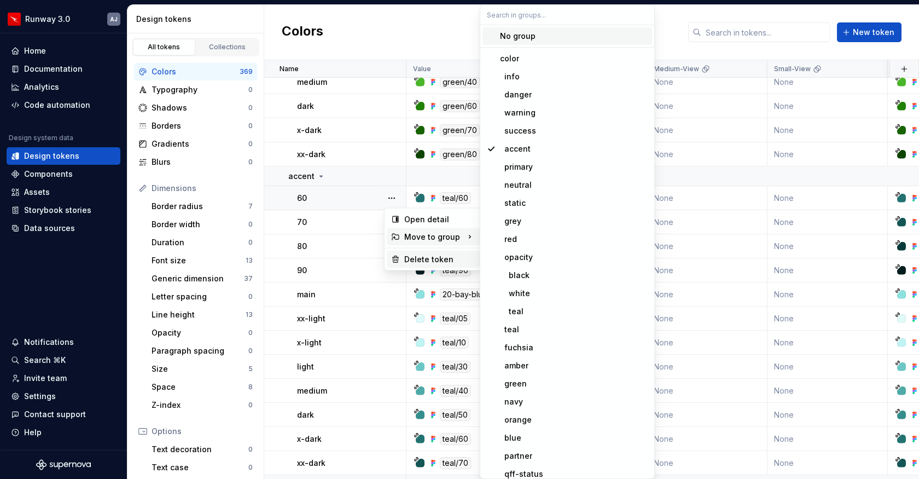
click at [417, 252] on div "Delete token" at bounding box center [433, 260] width 93 height 18
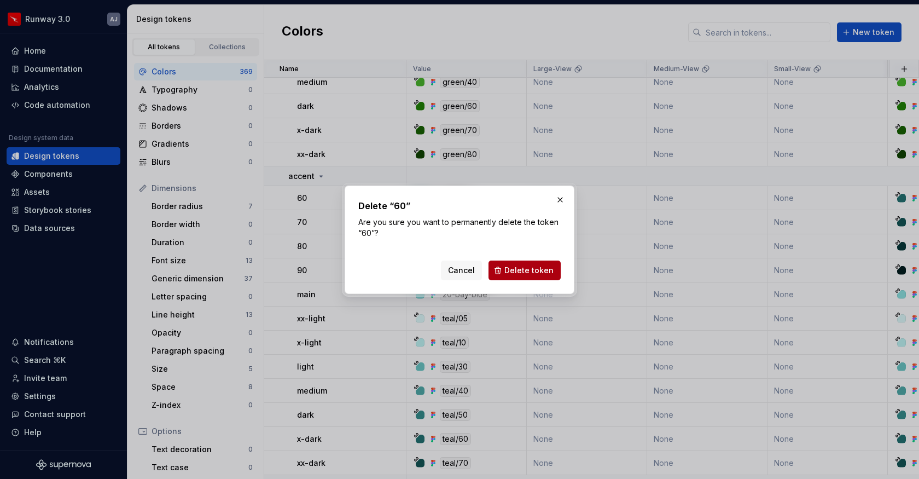
click at [506, 266] on button "Delete token" at bounding box center [524, 270] width 72 height 20
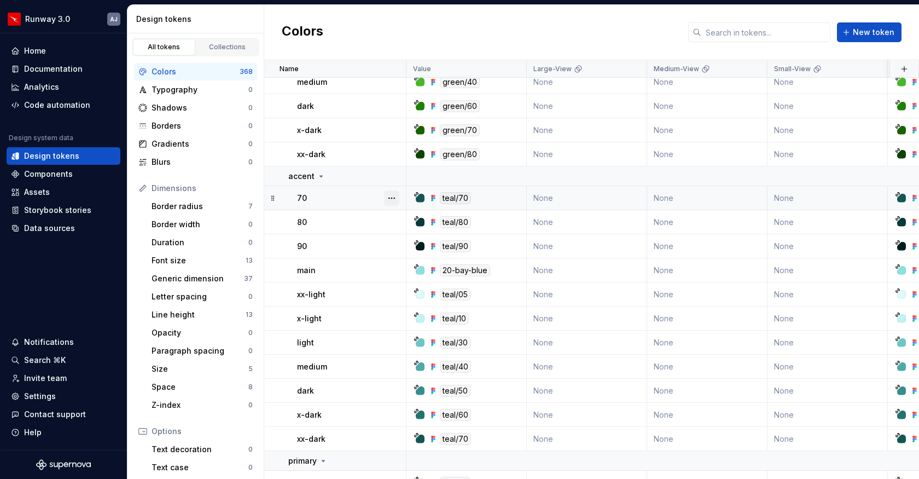
click at [385, 199] on button "button" at bounding box center [391, 197] width 15 height 15
click at [422, 258] on div "Delete token" at bounding box center [439, 259] width 71 height 11
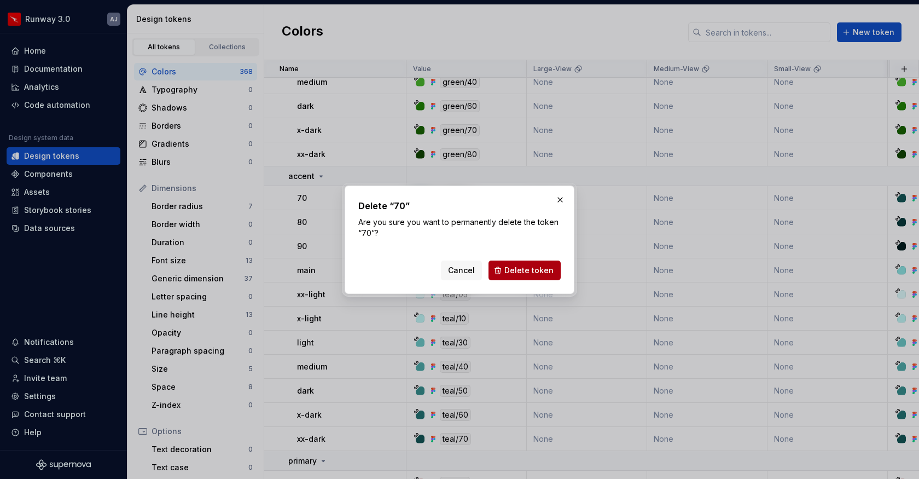
click at [499, 268] on button "Delete token" at bounding box center [524, 270] width 72 height 20
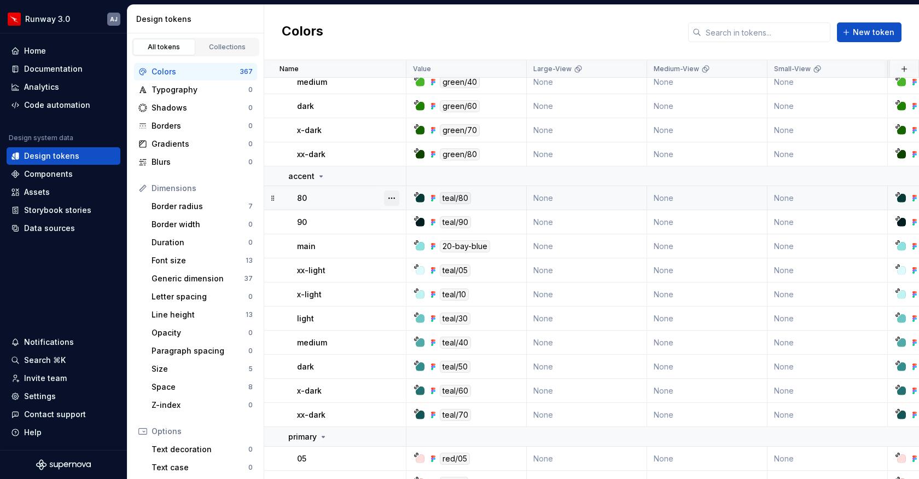
click at [391, 198] on button "button" at bounding box center [391, 197] width 15 height 15
click at [415, 259] on div "Delete token" at bounding box center [439, 259] width 71 height 11
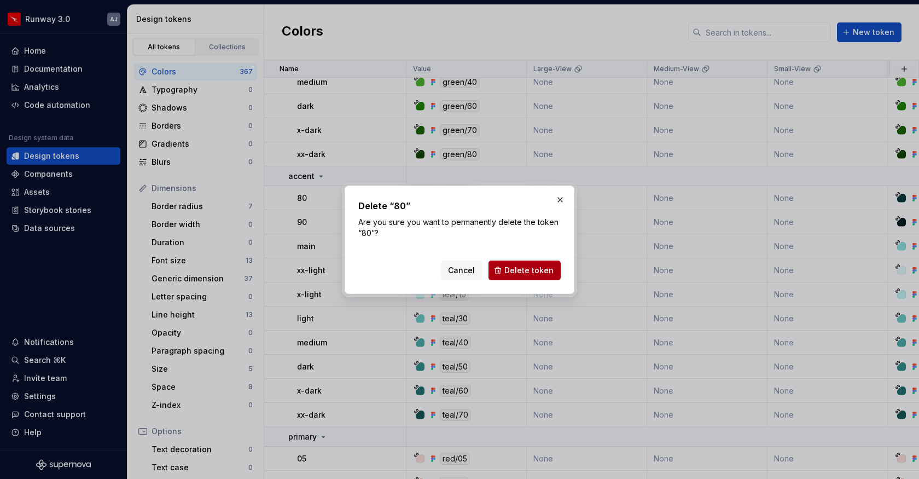
click at [509, 267] on span "Delete token" at bounding box center [528, 270] width 49 height 11
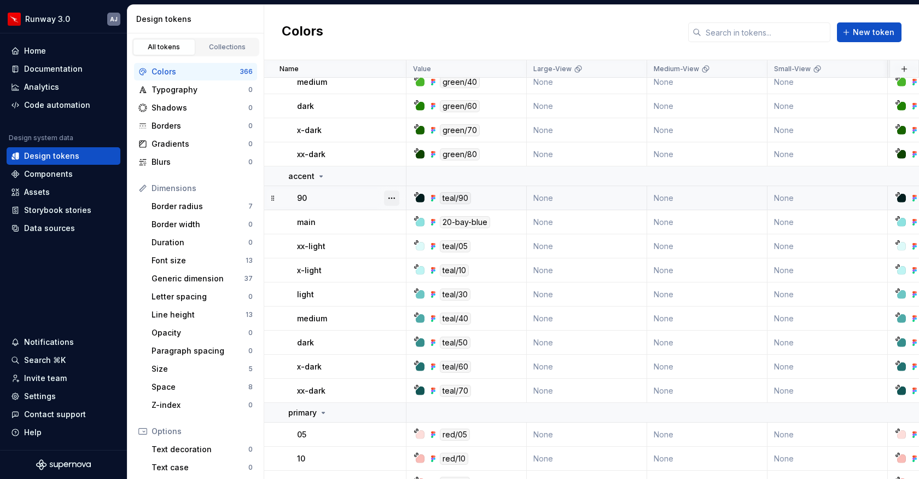
click at [391, 198] on button "button" at bounding box center [391, 197] width 15 height 15
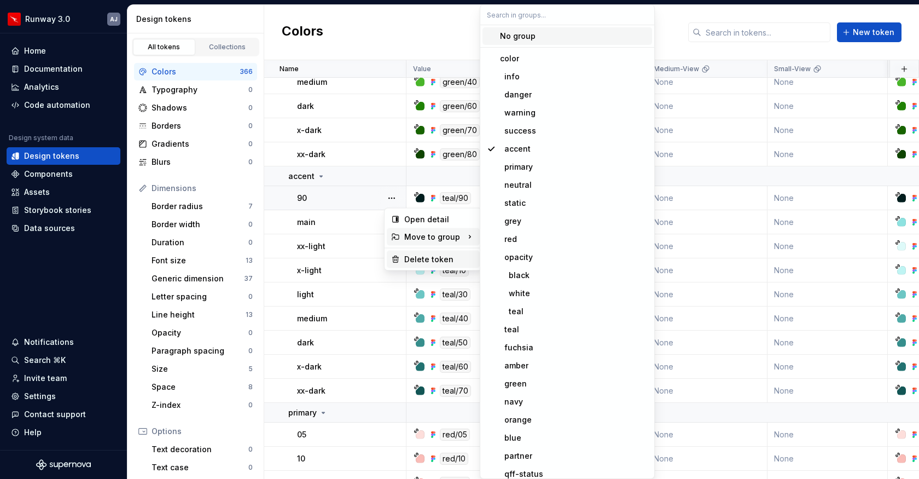
click at [417, 259] on div "Delete token" at bounding box center [439, 259] width 71 height 11
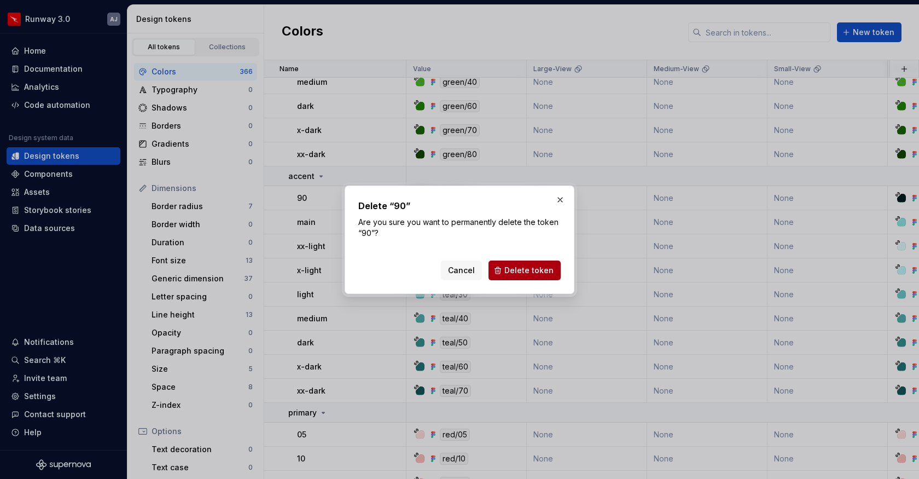
click at [527, 268] on span "Delete token" at bounding box center [528, 270] width 49 height 11
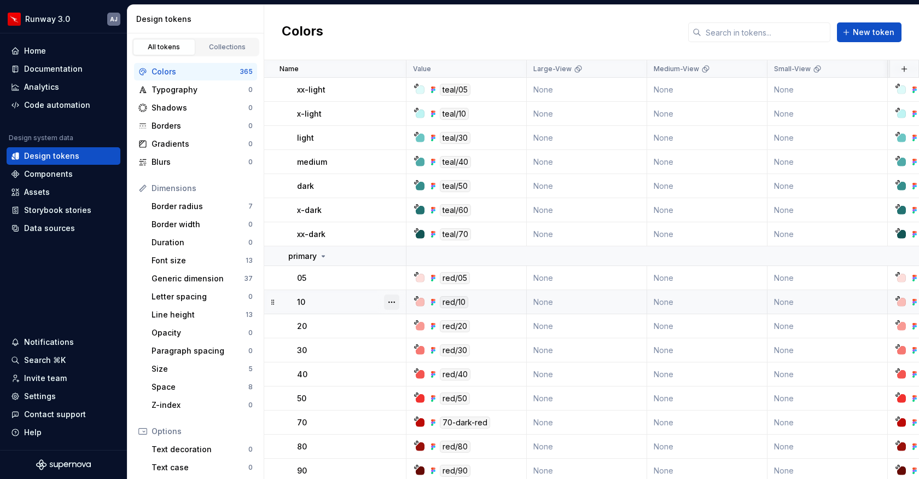
scroll to position [916, 0]
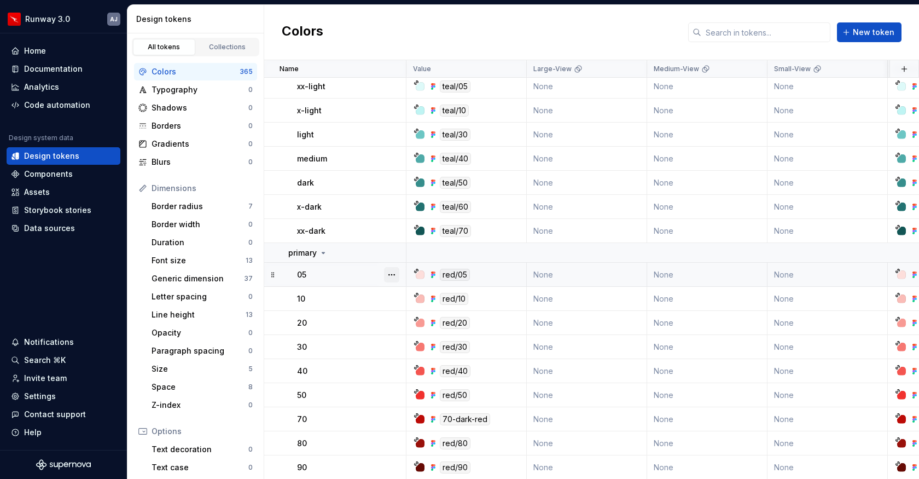
click at [394, 278] on button "button" at bounding box center [391, 274] width 15 height 15
click at [420, 334] on div "Delete token" at bounding box center [439, 335] width 71 height 11
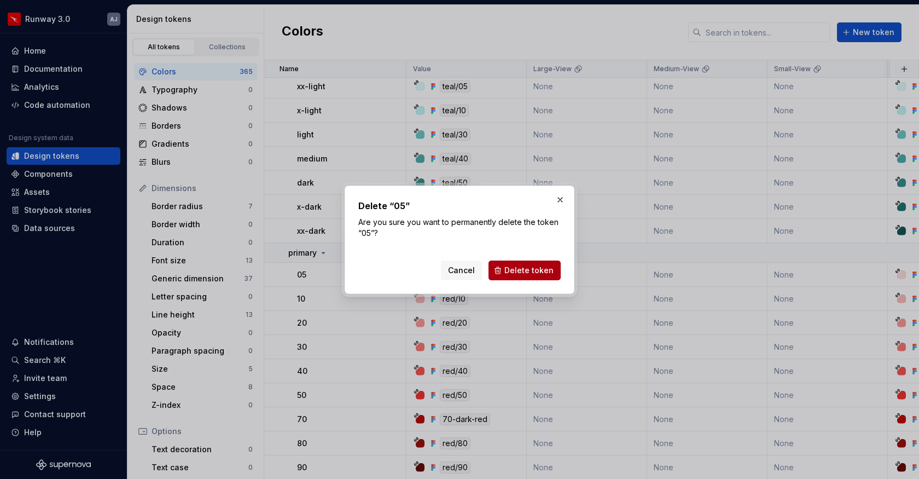
click at [517, 273] on span "Delete token" at bounding box center [528, 270] width 49 height 11
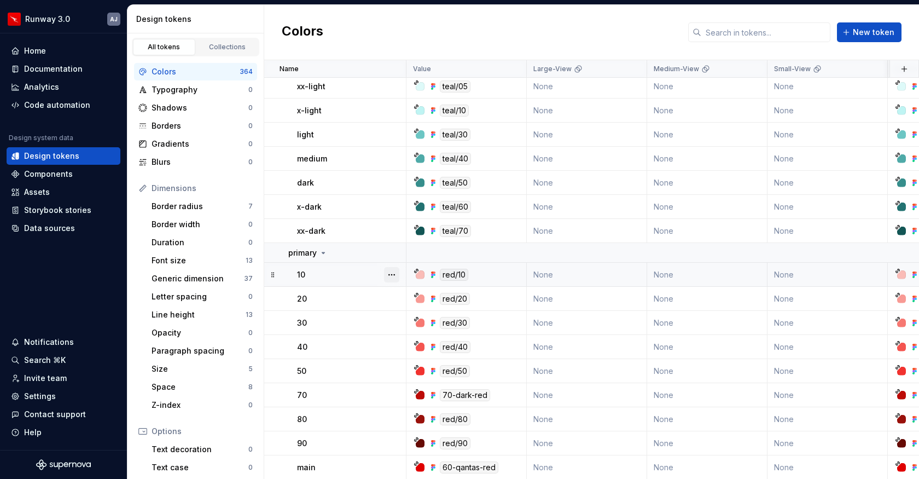
click at [391, 273] on button "button" at bounding box center [391, 274] width 15 height 15
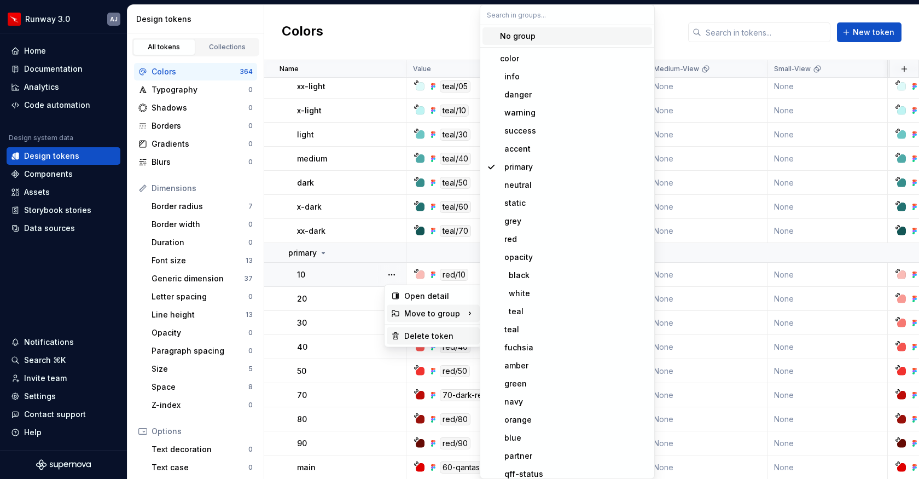
click at [424, 335] on div "Delete token" at bounding box center [439, 335] width 71 height 11
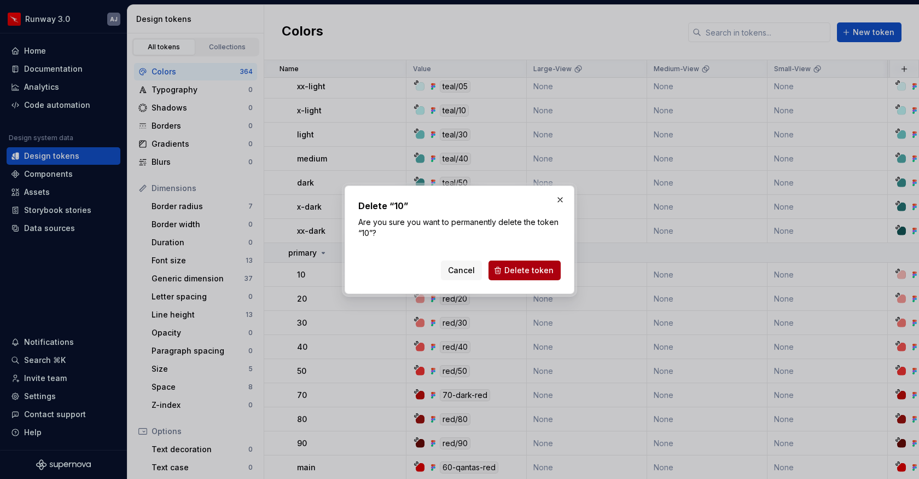
click at [531, 274] on span "Delete token" at bounding box center [528, 270] width 49 height 11
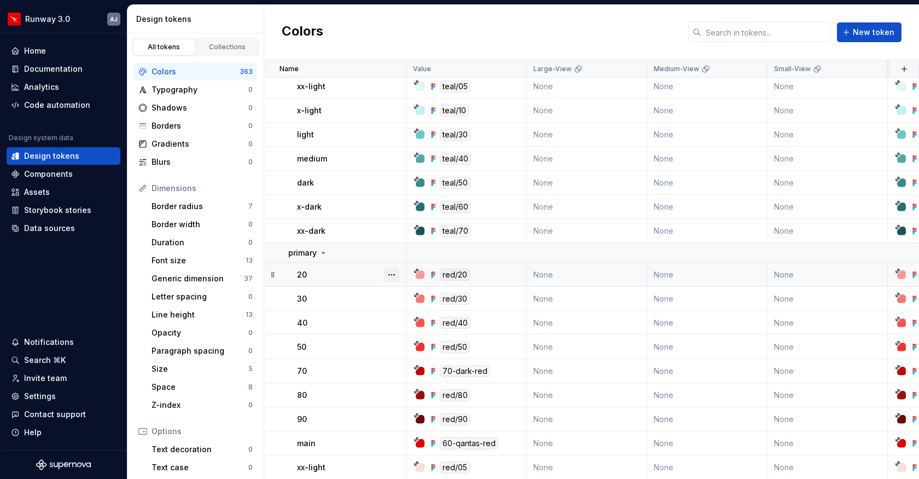
click at [391, 271] on button "button" at bounding box center [391, 274] width 15 height 15
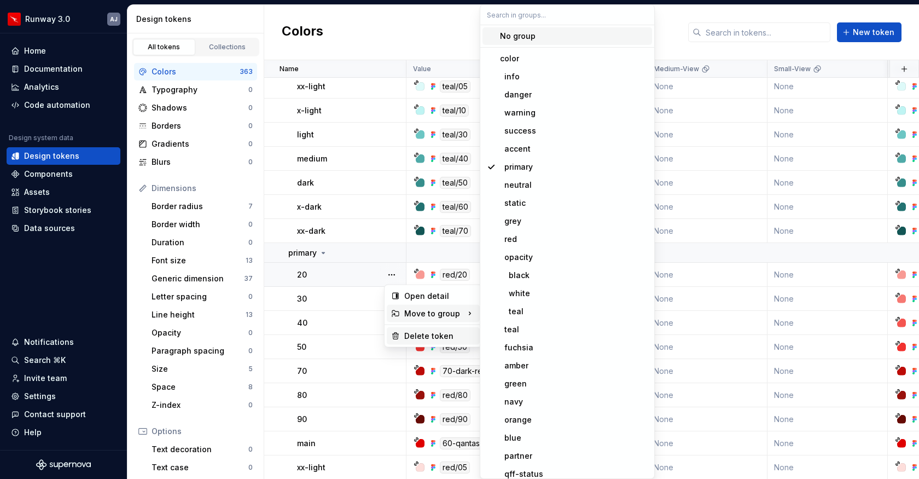
click at [428, 335] on div "Delete token" at bounding box center [439, 335] width 71 height 11
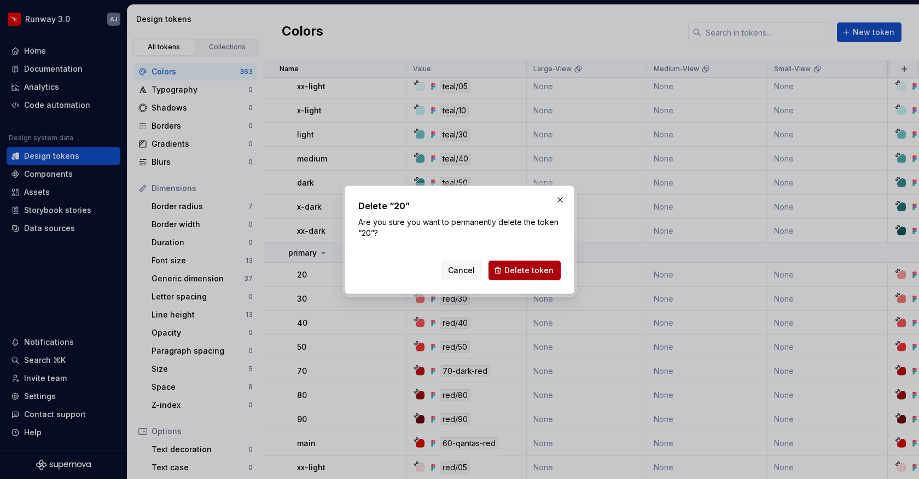
click at [533, 268] on span "Delete token" at bounding box center [528, 270] width 49 height 11
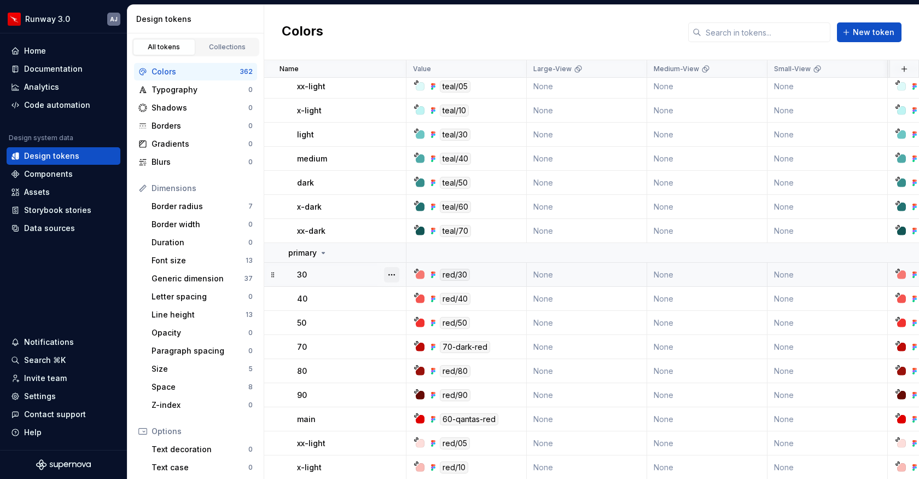
click at [392, 270] on button "button" at bounding box center [391, 274] width 15 height 15
click at [424, 335] on div "Delete token" at bounding box center [439, 335] width 71 height 11
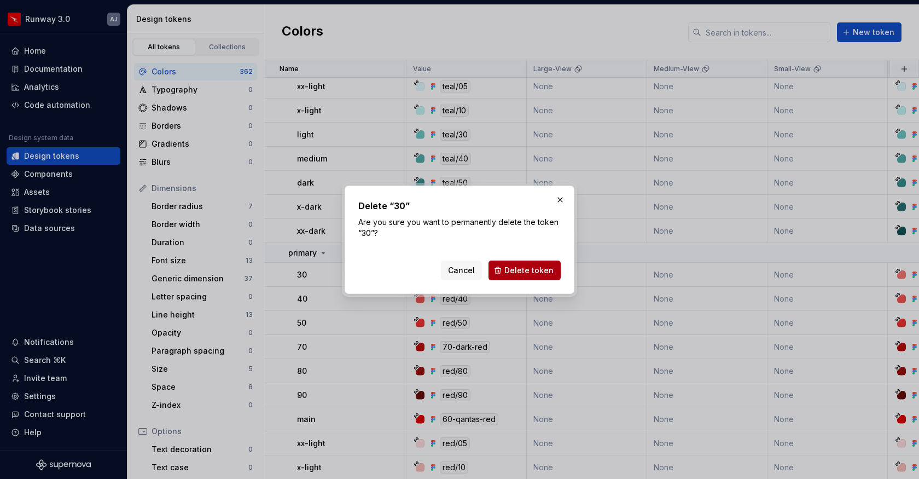
click at [522, 273] on span "Delete token" at bounding box center [528, 270] width 49 height 11
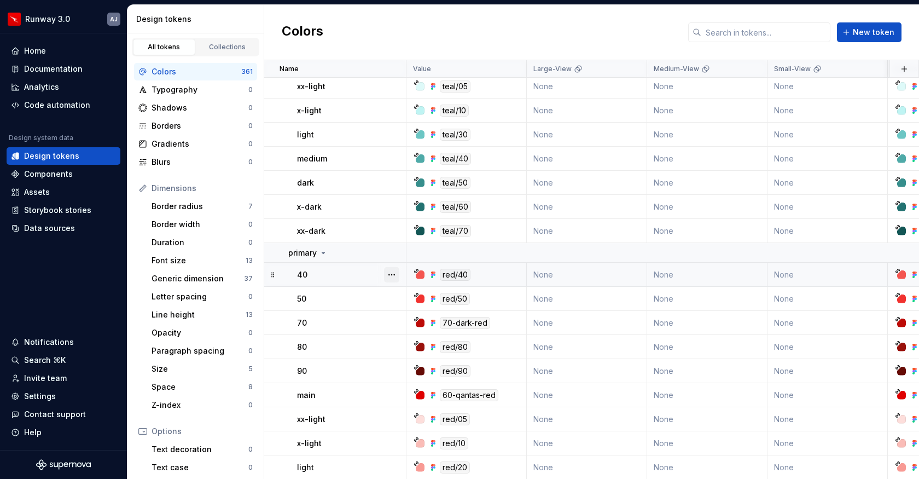
click at [393, 280] on button "button" at bounding box center [391, 274] width 15 height 15
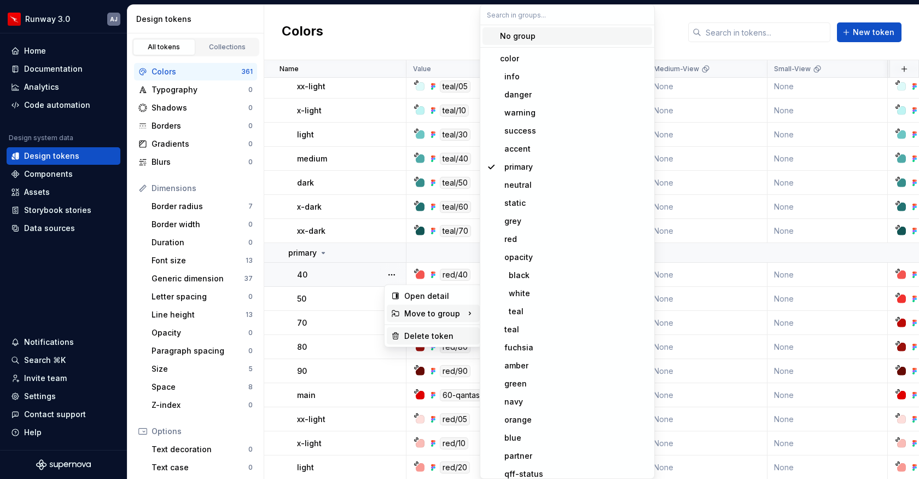
click at [417, 336] on div "Delete token" at bounding box center [439, 335] width 71 height 11
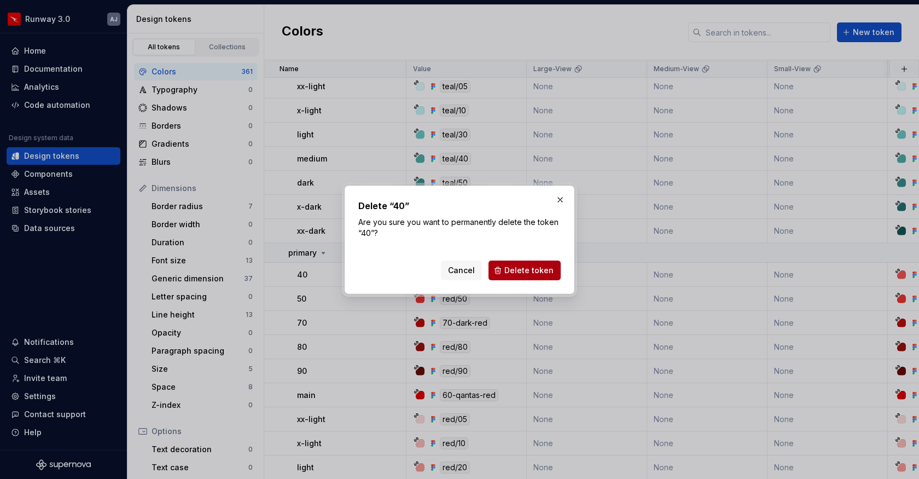
click at [524, 266] on span "Delete token" at bounding box center [528, 270] width 49 height 11
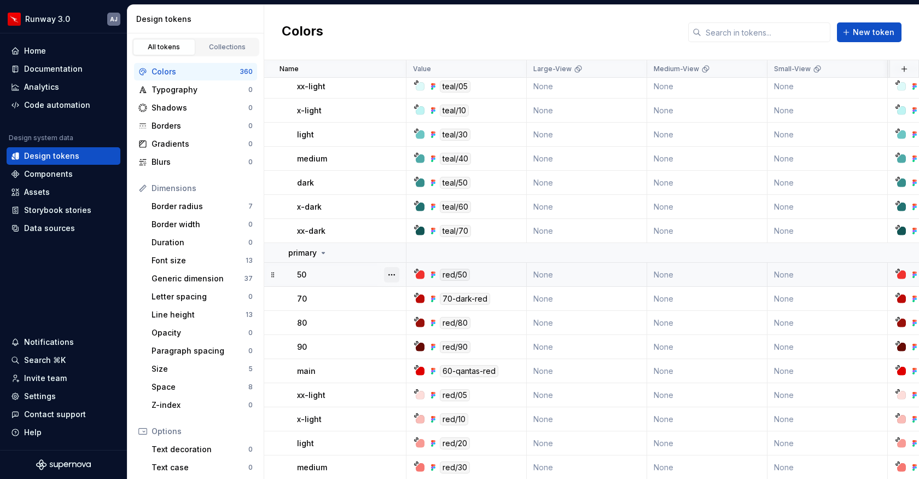
click at [392, 275] on button "button" at bounding box center [391, 274] width 15 height 15
click at [433, 334] on div "Delete token" at bounding box center [439, 335] width 71 height 11
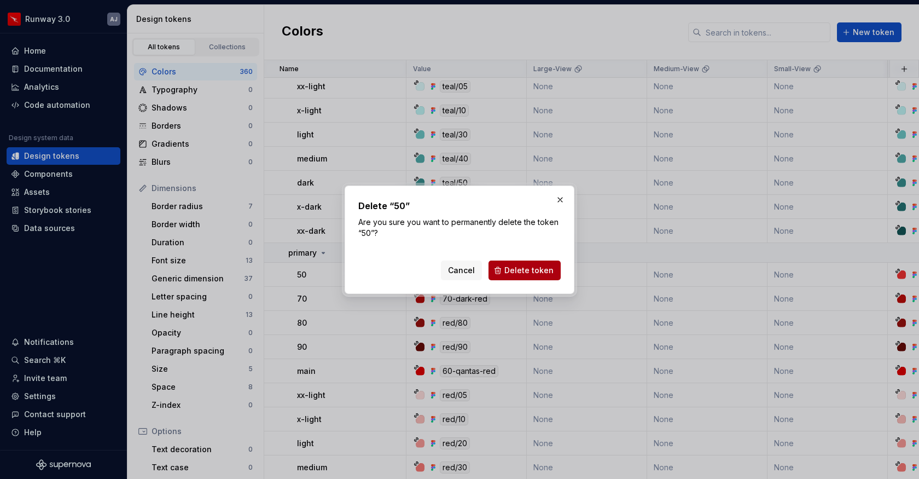
click at [526, 271] on span "Delete token" at bounding box center [528, 270] width 49 height 11
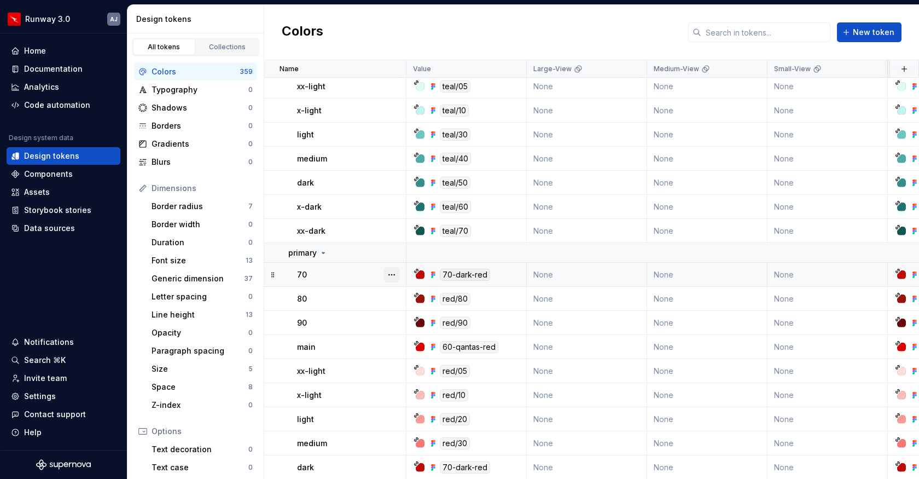
click at [392, 271] on button "button" at bounding box center [391, 274] width 15 height 15
click at [430, 336] on div "Delete token" at bounding box center [439, 335] width 71 height 11
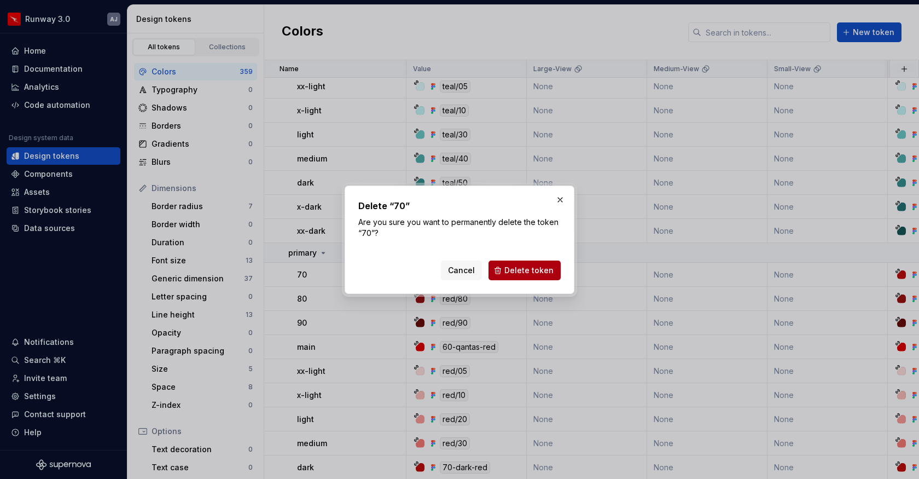
click at [520, 274] on span "Delete token" at bounding box center [528, 270] width 49 height 11
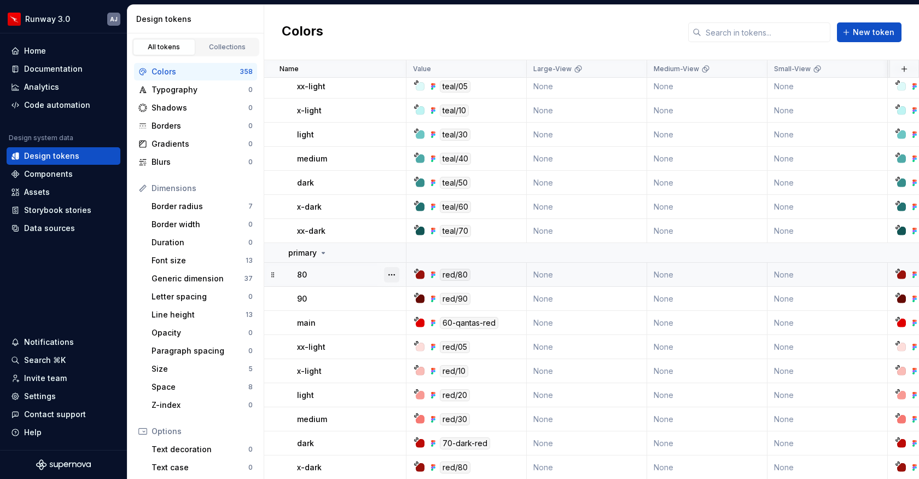
click at [391, 275] on button "button" at bounding box center [391, 274] width 15 height 15
click at [416, 335] on div "Delete token" at bounding box center [439, 335] width 71 height 11
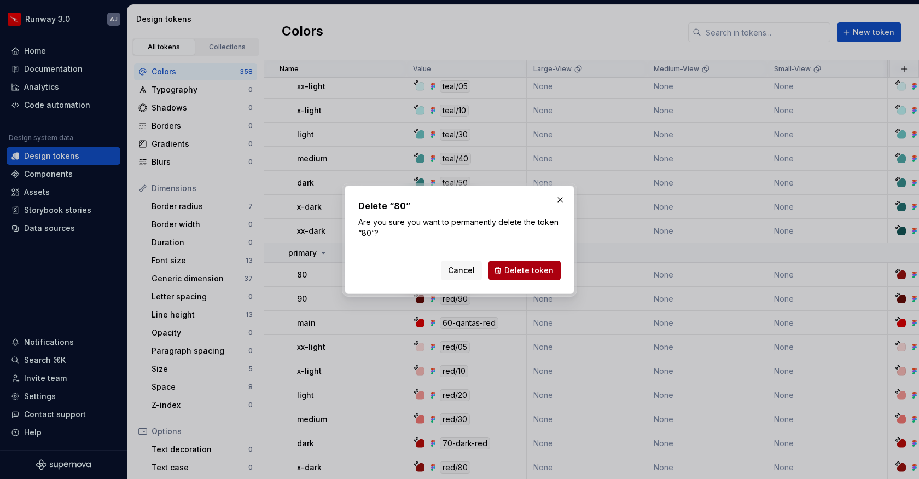
click at [518, 272] on span "Delete token" at bounding box center [528, 270] width 49 height 11
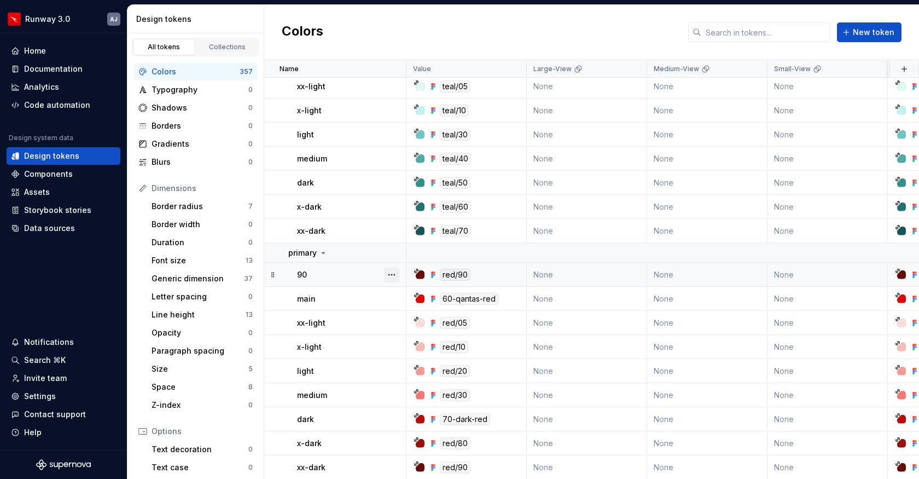
click at [391, 274] on button "button" at bounding box center [391, 274] width 15 height 15
click at [424, 335] on div "Delete token" at bounding box center [439, 335] width 71 height 11
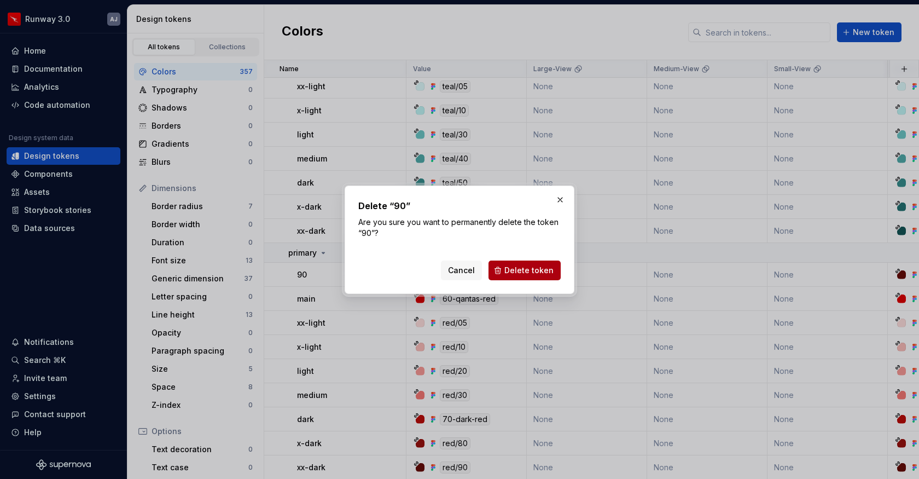
click at [519, 269] on span "Delete token" at bounding box center [528, 270] width 49 height 11
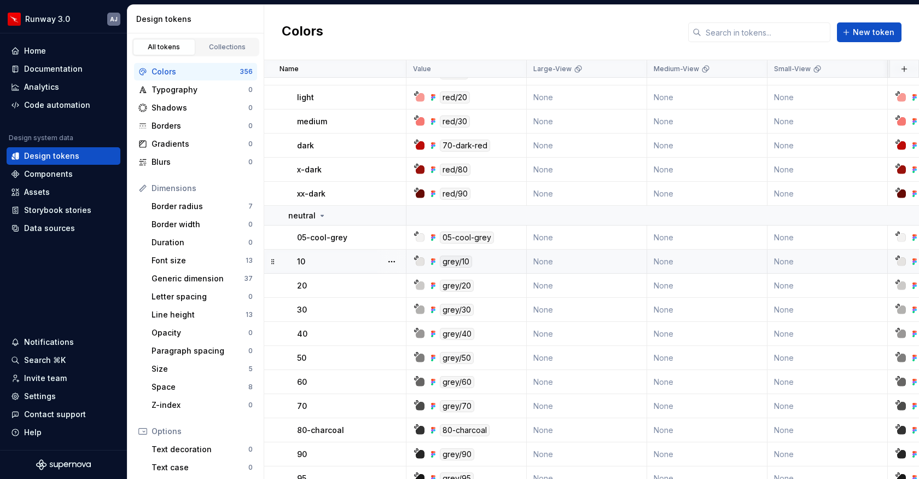
scroll to position [1170, 0]
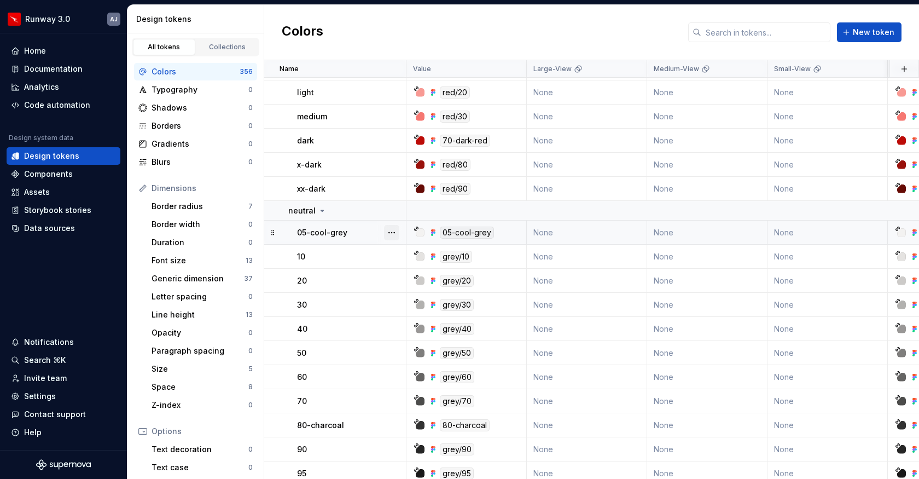
click at [392, 230] on button "button" at bounding box center [391, 232] width 15 height 15
click at [413, 290] on div "Delete token" at bounding box center [439, 293] width 71 height 11
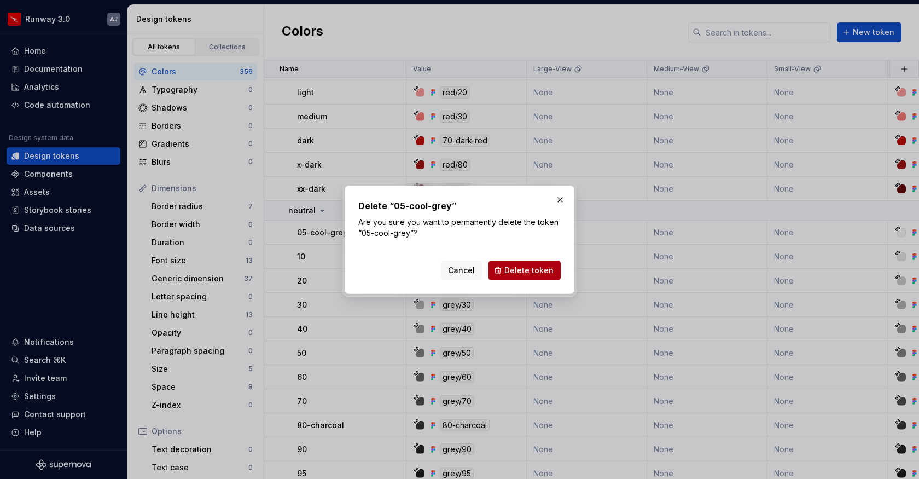
click at [521, 265] on span "Delete token" at bounding box center [528, 270] width 49 height 11
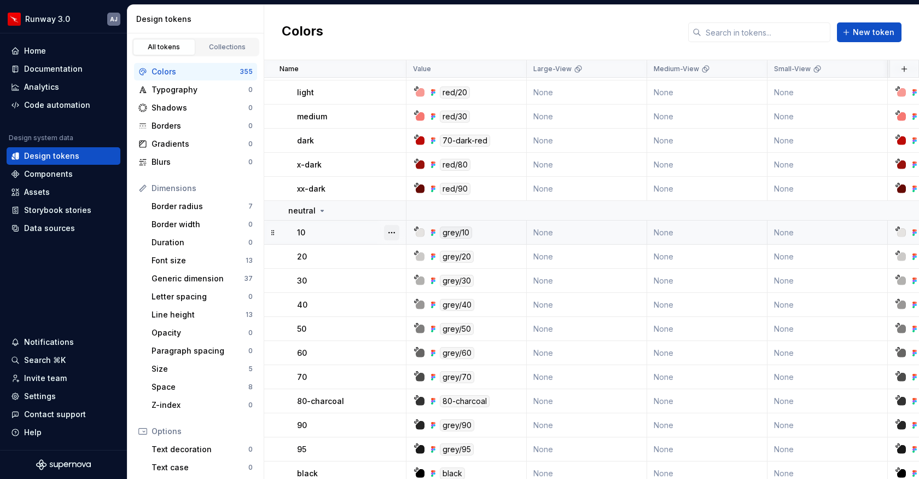
click at [393, 235] on button "button" at bounding box center [391, 232] width 15 height 15
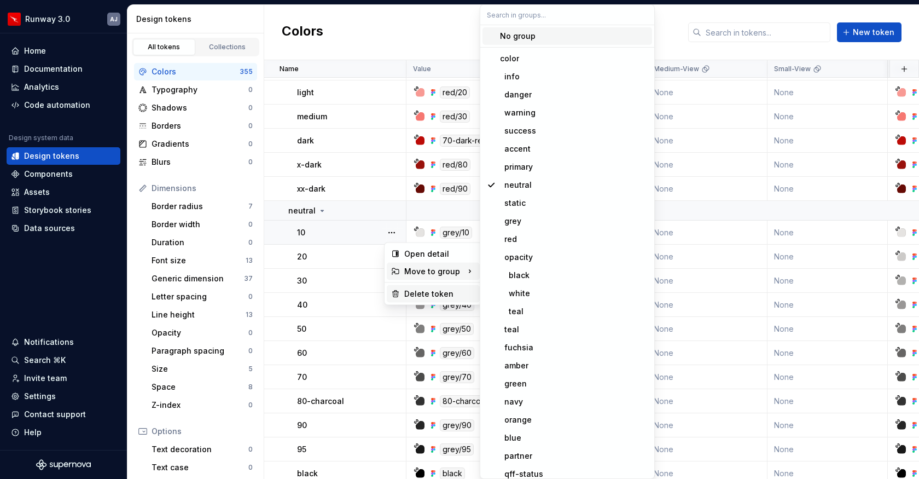
click at [407, 294] on div "Delete token" at bounding box center [439, 293] width 71 height 11
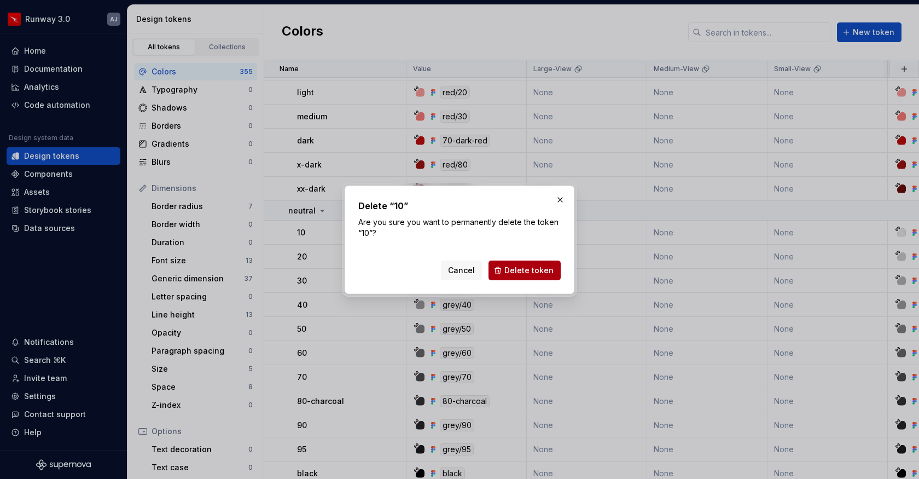
click at [512, 268] on span "Delete token" at bounding box center [528, 270] width 49 height 11
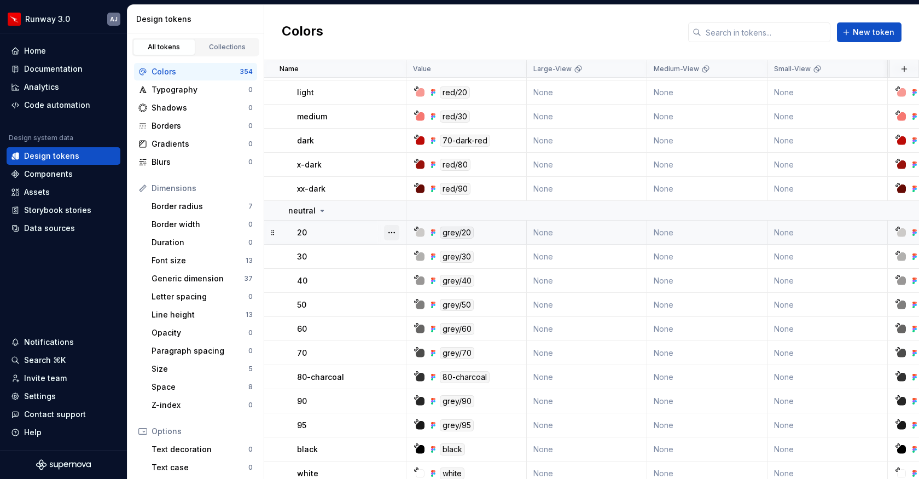
click at [393, 234] on button "button" at bounding box center [391, 232] width 15 height 15
click at [406, 292] on div "Delete token" at bounding box center [439, 293] width 71 height 11
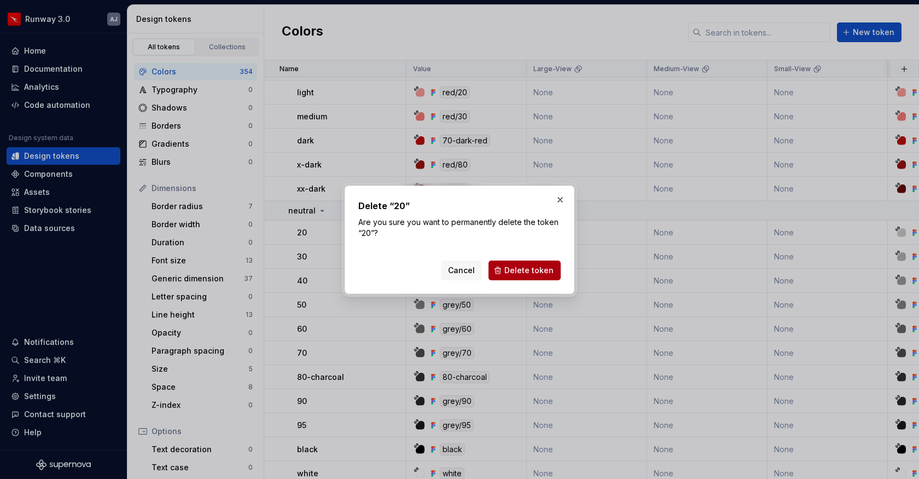
click at [506, 272] on button "Delete token" at bounding box center [524, 270] width 72 height 20
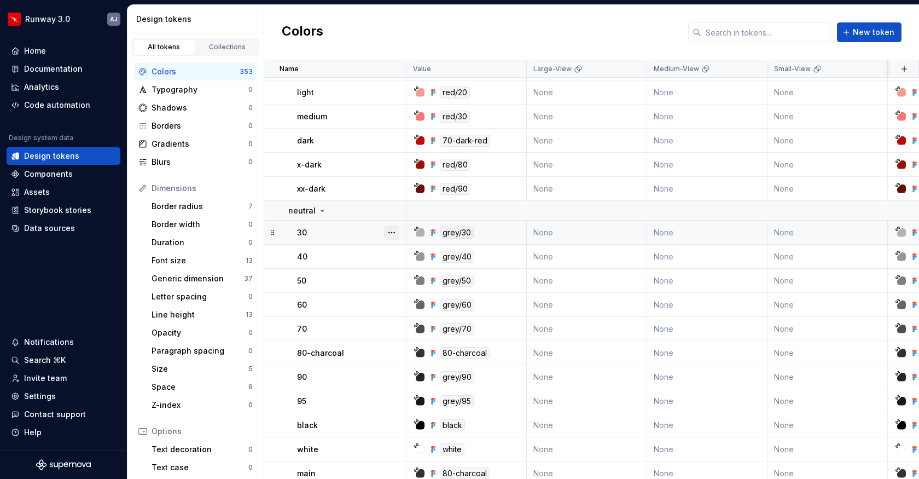
click at [388, 231] on button "button" at bounding box center [391, 232] width 15 height 15
click at [399, 292] on icon at bounding box center [395, 293] width 9 height 9
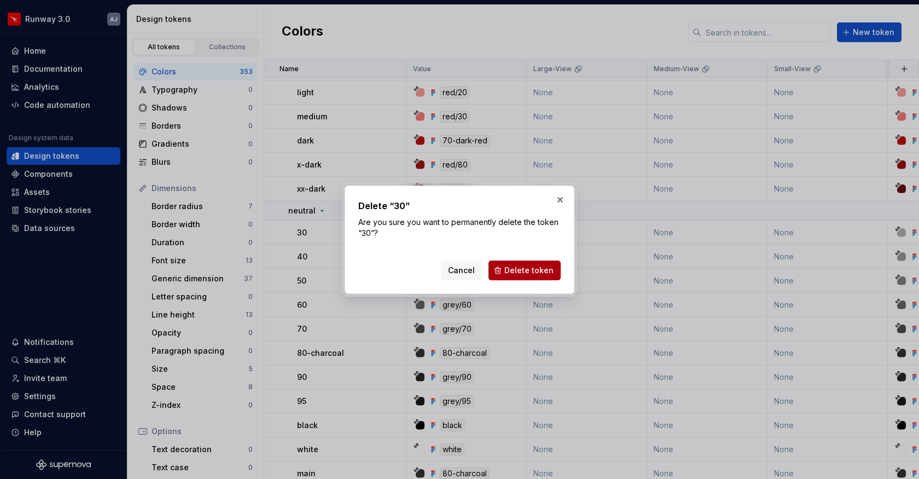
click at [509, 270] on span "Delete token" at bounding box center [528, 270] width 49 height 11
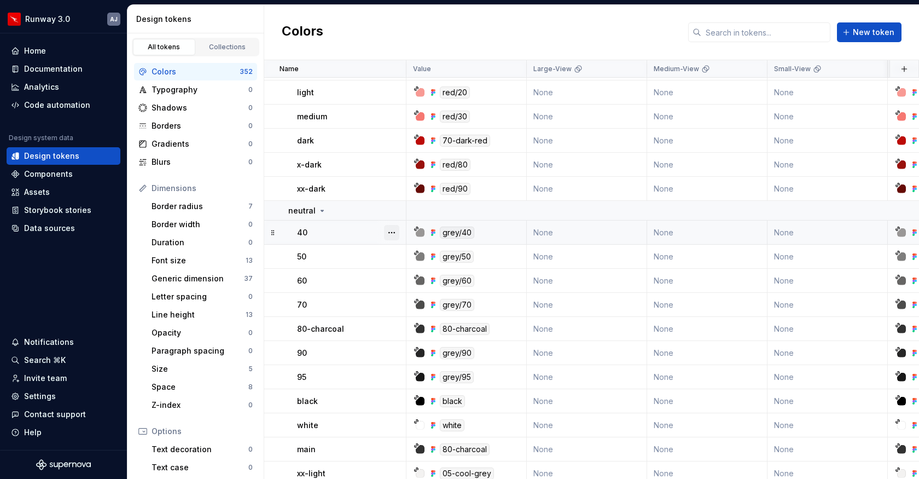
click at [390, 229] on button "button" at bounding box center [391, 232] width 15 height 15
click at [405, 291] on div "Delete token" at bounding box center [439, 293] width 71 height 11
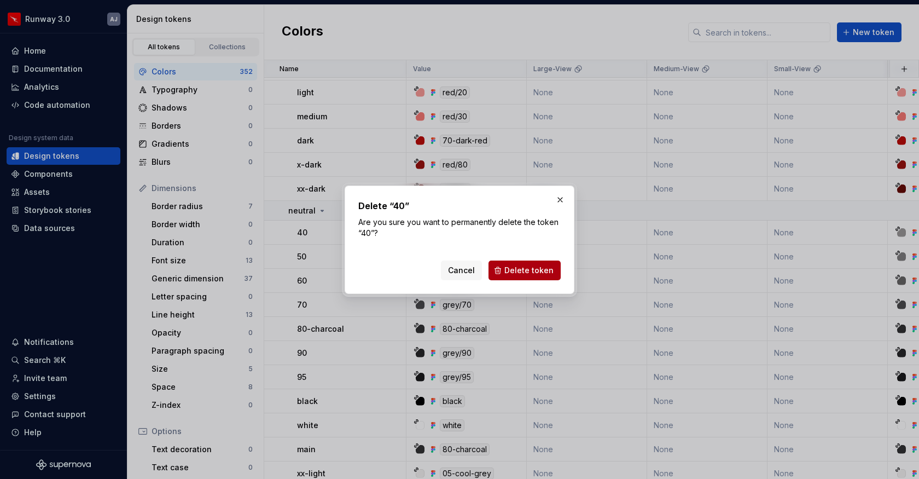
click at [503, 271] on button "Delete token" at bounding box center [524, 270] width 72 height 20
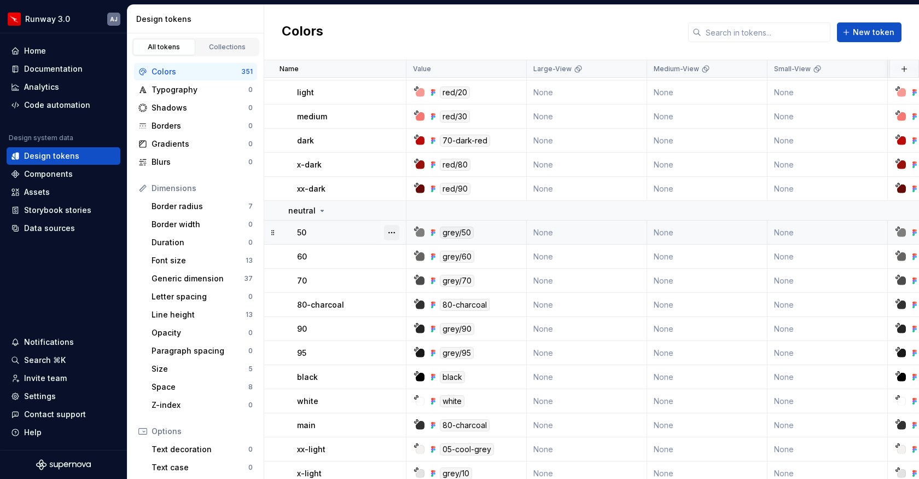
click at [393, 231] on button "button" at bounding box center [391, 232] width 15 height 15
click at [410, 298] on div "Delete token" at bounding box center [439, 293] width 71 height 11
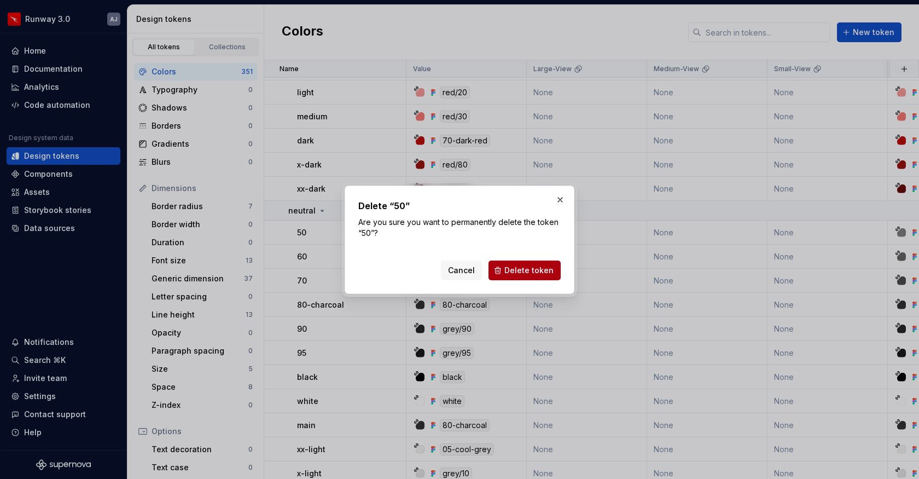
click at [522, 264] on button "Delete token" at bounding box center [524, 270] width 72 height 20
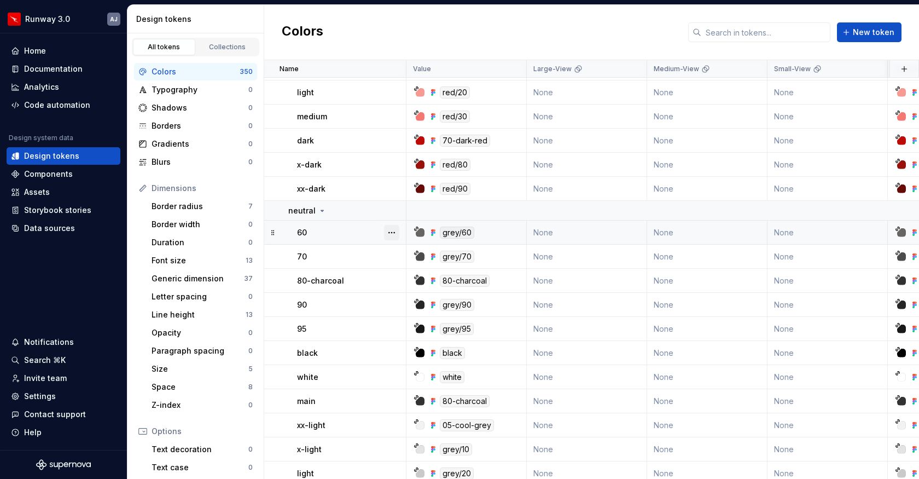
click at [394, 233] on button "button" at bounding box center [391, 232] width 15 height 15
click at [409, 296] on div "Delete token" at bounding box center [439, 293] width 71 height 11
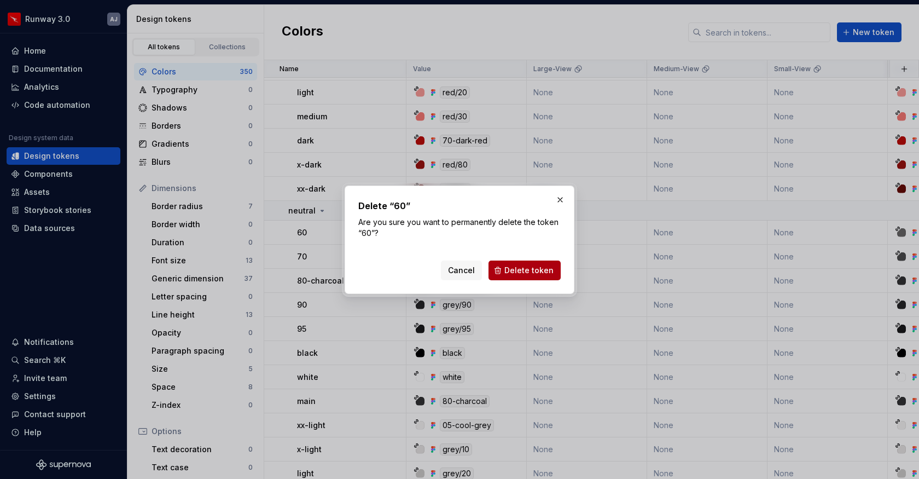
click at [517, 266] on span "Delete token" at bounding box center [528, 270] width 49 height 11
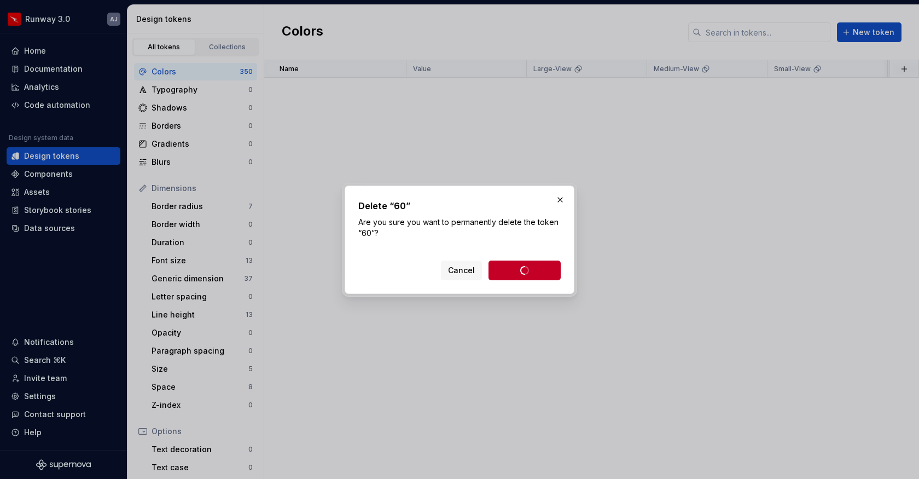
scroll to position [1170, 0]
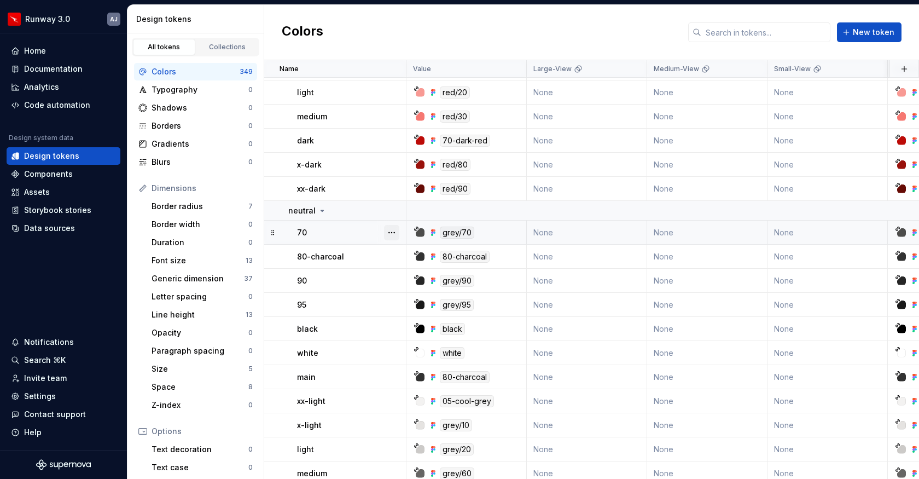
click at [392, 234] on button "button" at bounding box center [391, 232] width 15 height 15
click at [414, 292] on div "Delete token" at bounding box center [439, 293] width 71 height 11
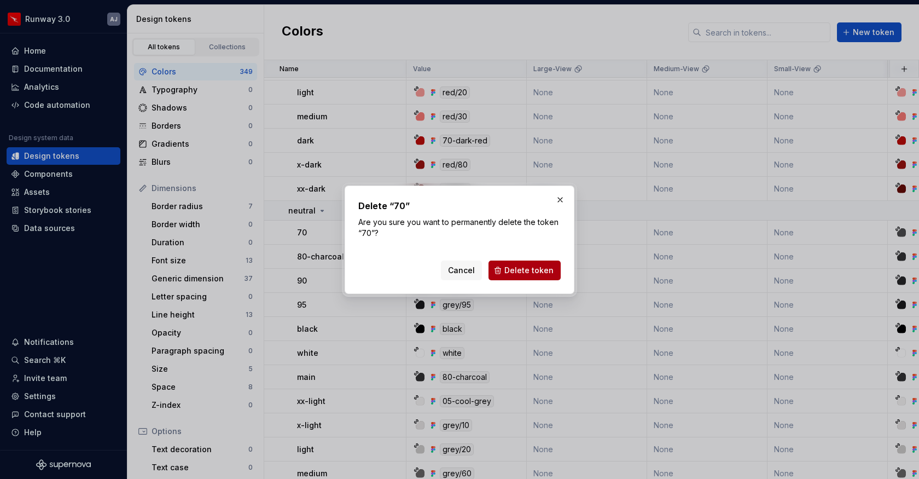
click at [520, 267] on span "Delete token" at bounding box center [528, 270] width 49 height 11
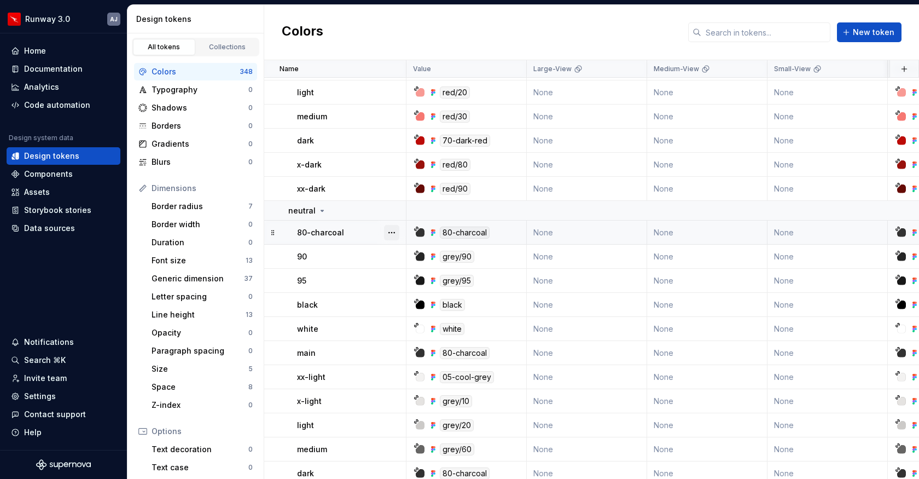
click at [392, 232] on button "button" at bounding box center [391, 232] width 15 height 15
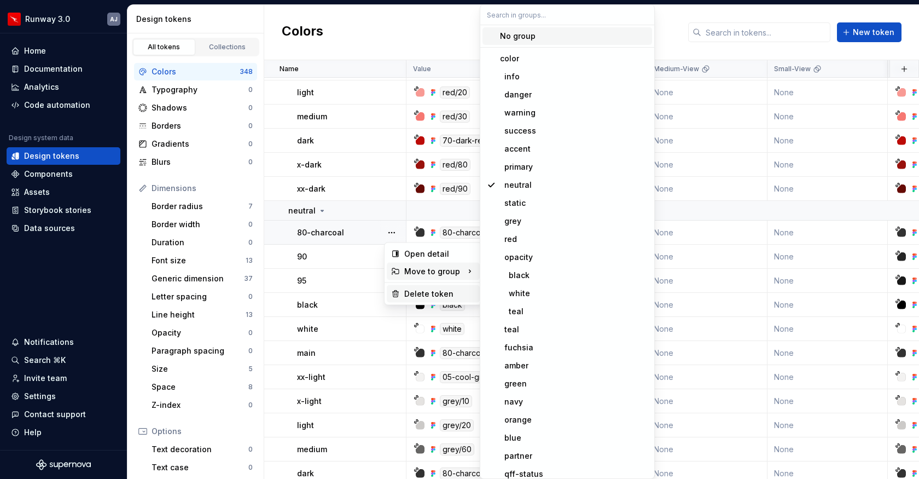
click at [406, 289] on div "Delete token" at bounding box center [439, 293] width 71 height 11
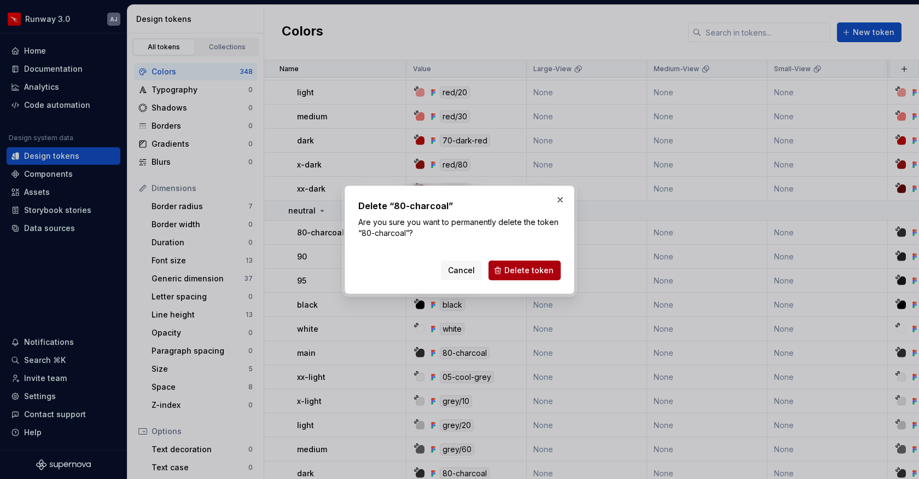
click at [515, 270] on span "Delete token" at bounding box center [528, 270] width 49 height 11
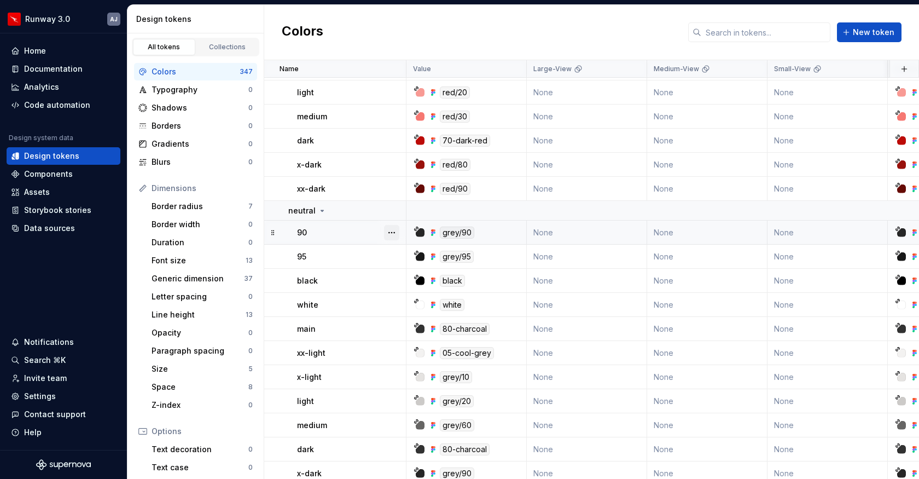
click at [386, 229] on button "button" at bounding box center [391, 232] width 15 height 15
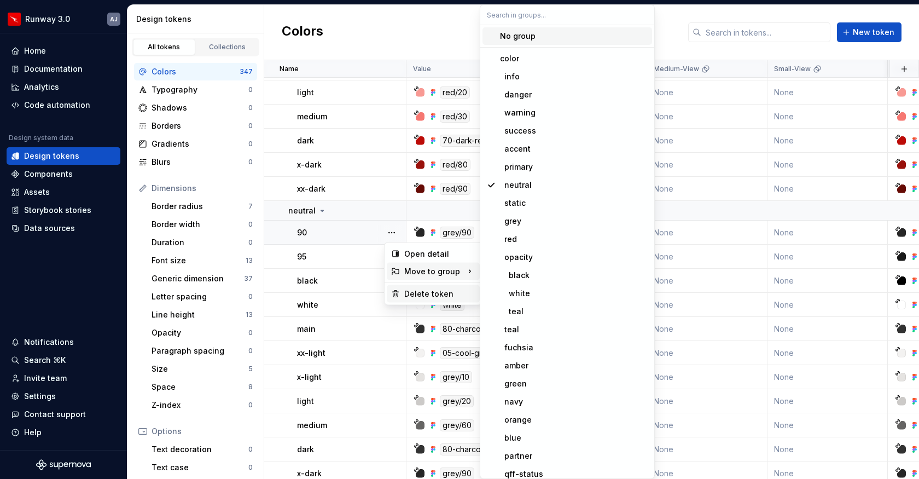
click at [404, 290] on div "Delete token" at bounding box center [439, 293] width 71 height 11
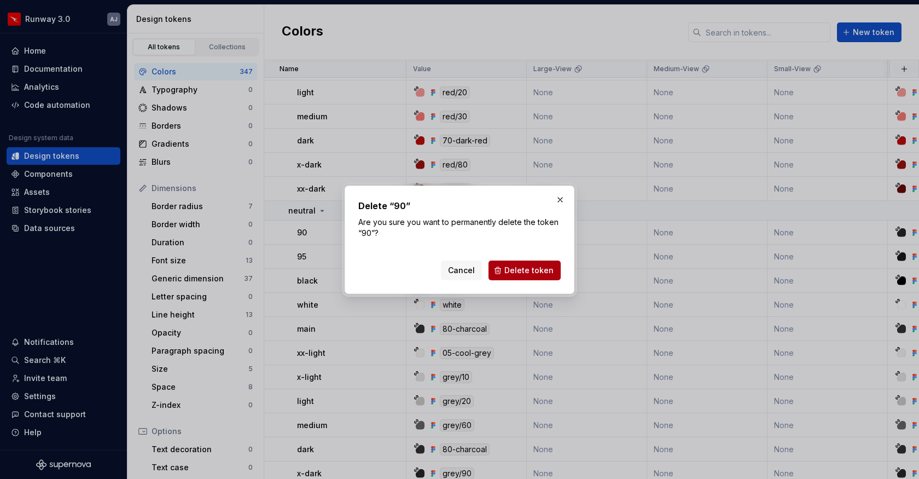
click at [518, 266] on span "Delete token" at bounding box center [528, 270] width 49 height 11
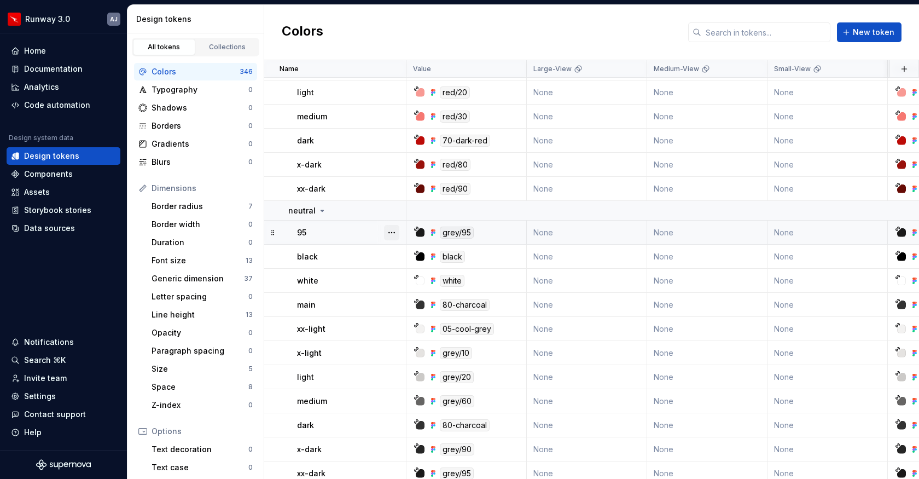
click at [389, 231] on button "button" at bounding box center [391, 232] width 15 height 15
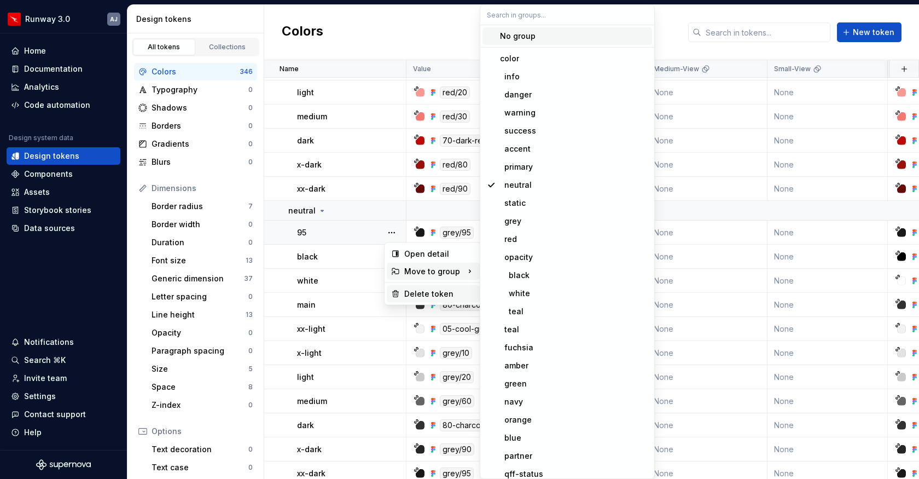
click at [409, 289] on div "Delete token" at bounding box center [439, 293] width 71 height 11
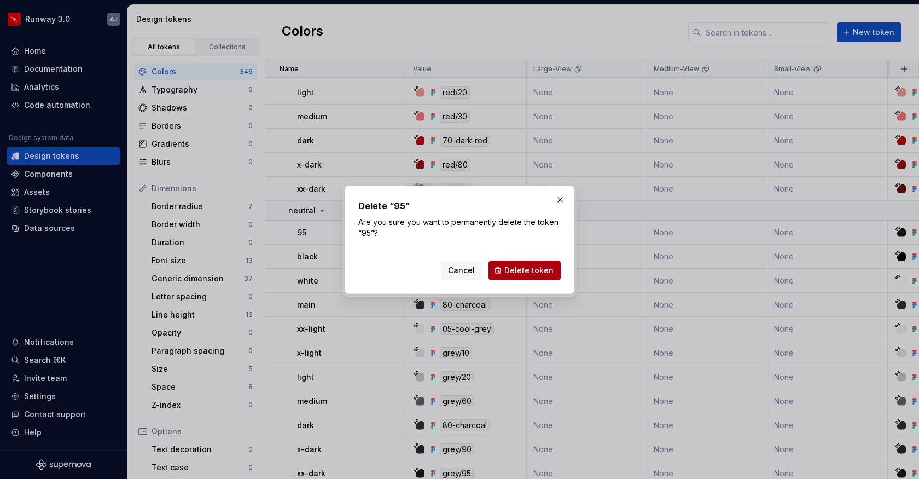
click at [524, 269] on span "Delete token" at bounding box center [528, 270] width 49 height 11
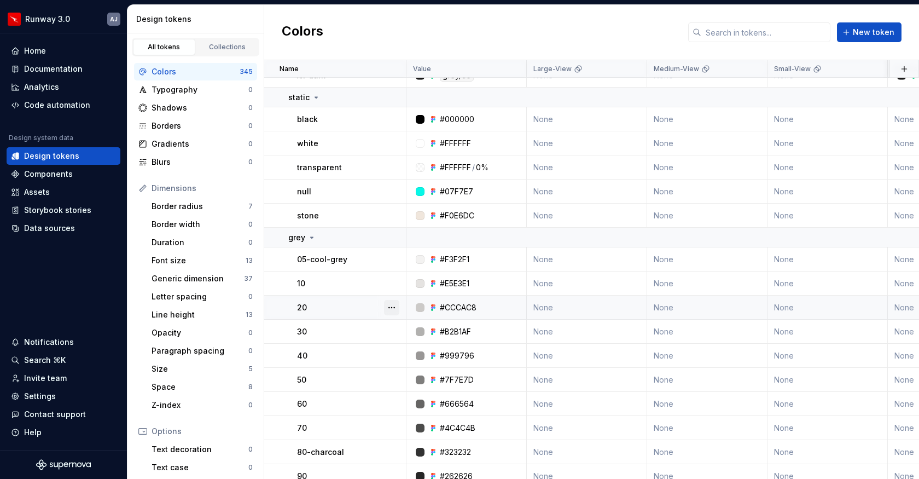
scroll to position [1547, 0]
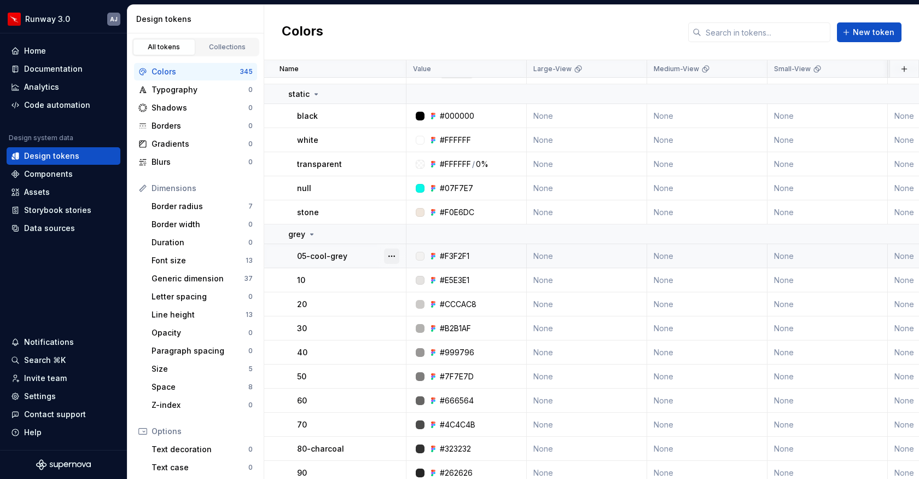
click at [388, 259] on button "button" at bounding box center [391, 255] width 15 height 15
click at [375, 235] on html "Runway 3.0 AJ Home Documentation Analytics Code automation Design system data D…" at bounding box center [459, 239] width 919 height 479
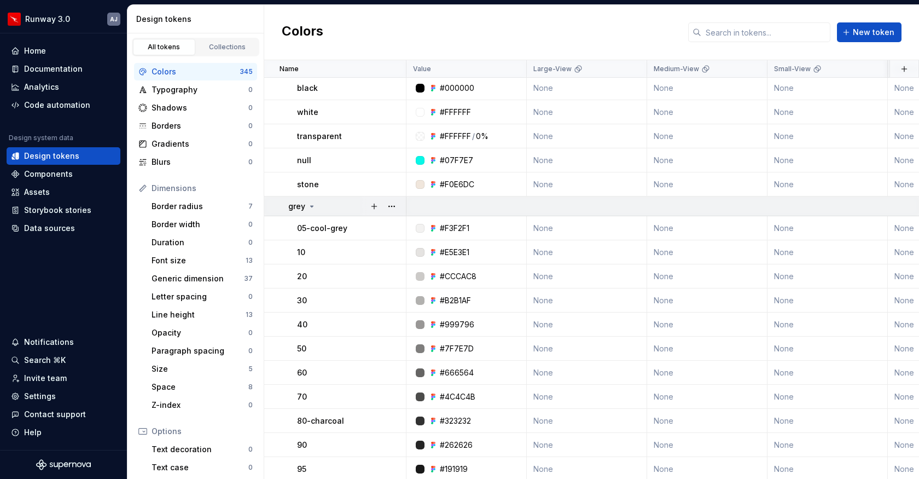
click at [311, 202] on icon at bounding box center [311, 206] width 9 height 9
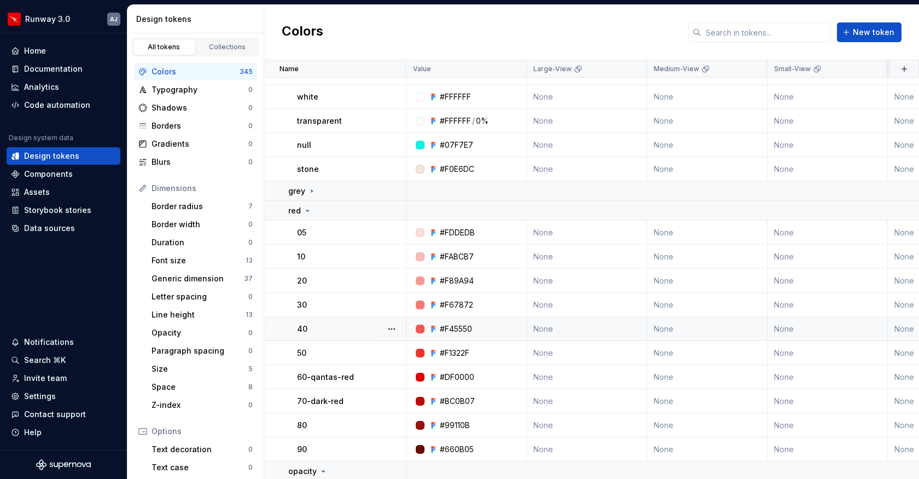
scroll to position [1583, 0]
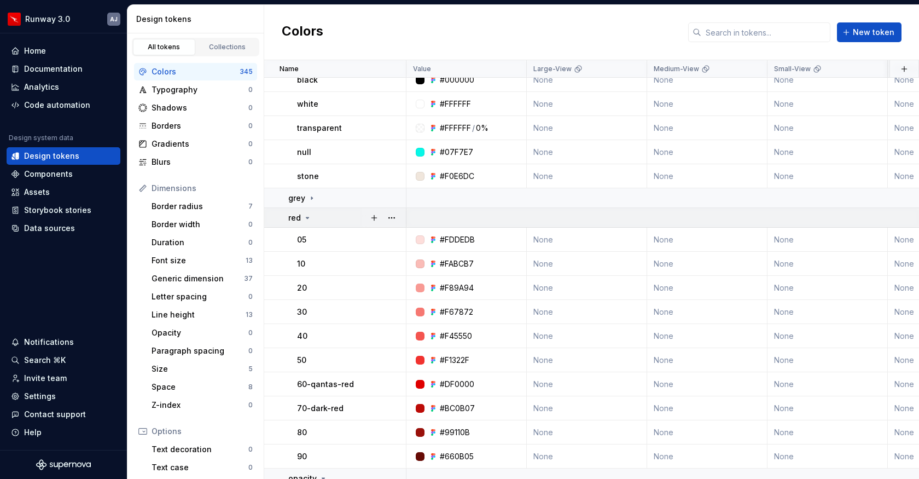
click at [306, 217] on icon at bounding box center [307, 217] width 3 height 1
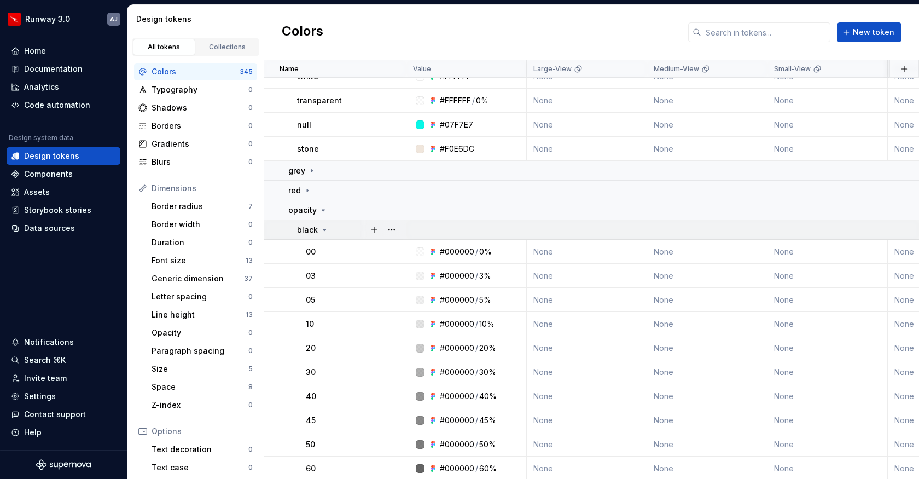
scroll to position [1639, 0]
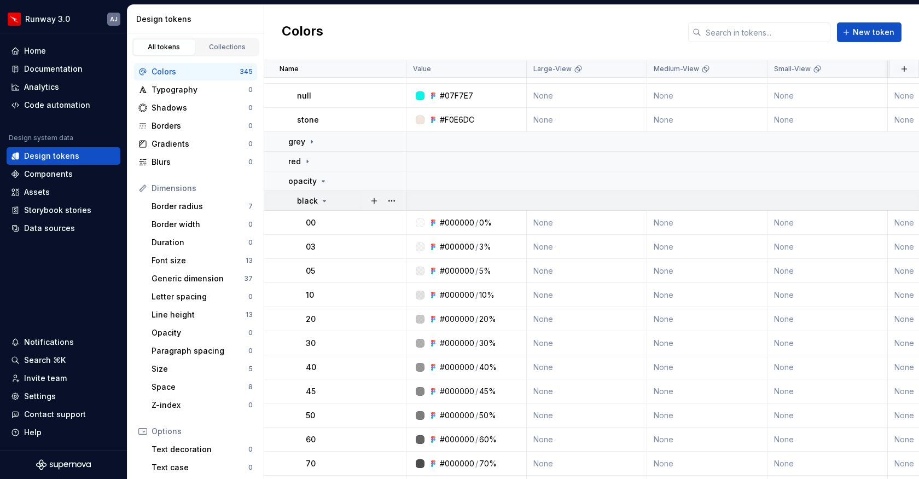
click at [321, 200] on icon at bounding box center [324, 200] width 9 height 9
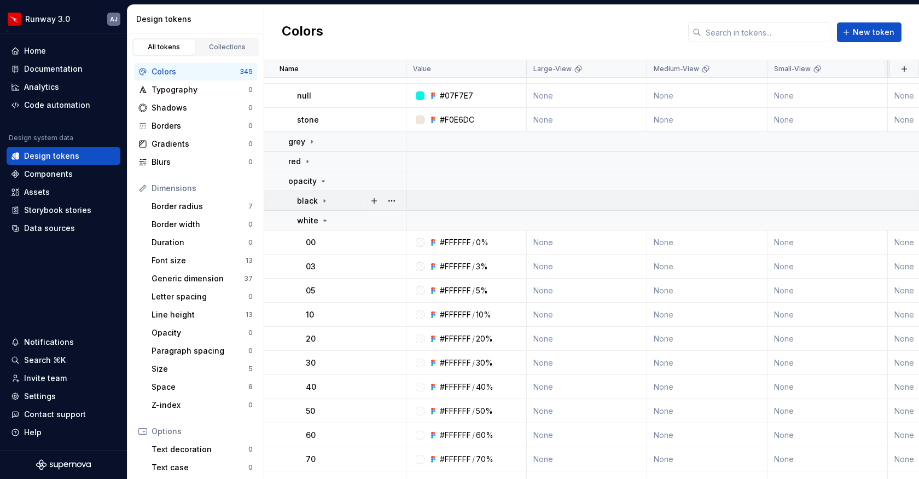
click at [322, 203] on icon at bounding box center [324, 200] width 9 height 9
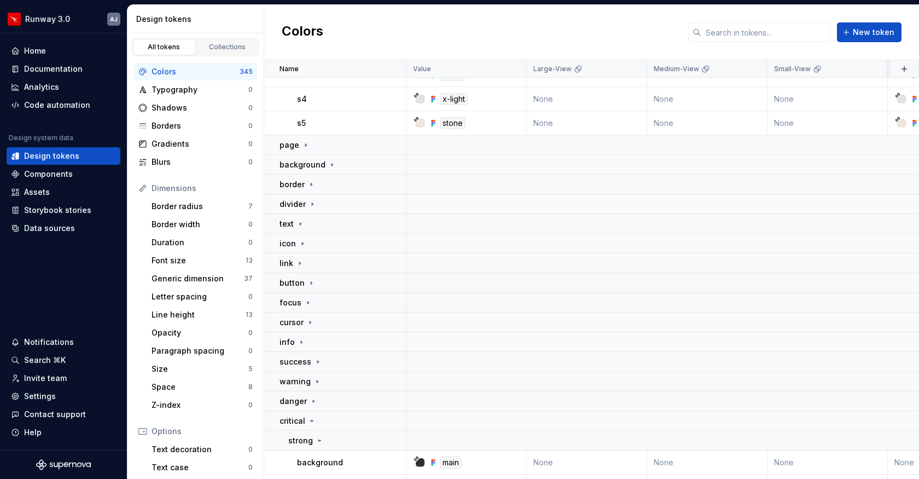
scroll to position [5051, 0]
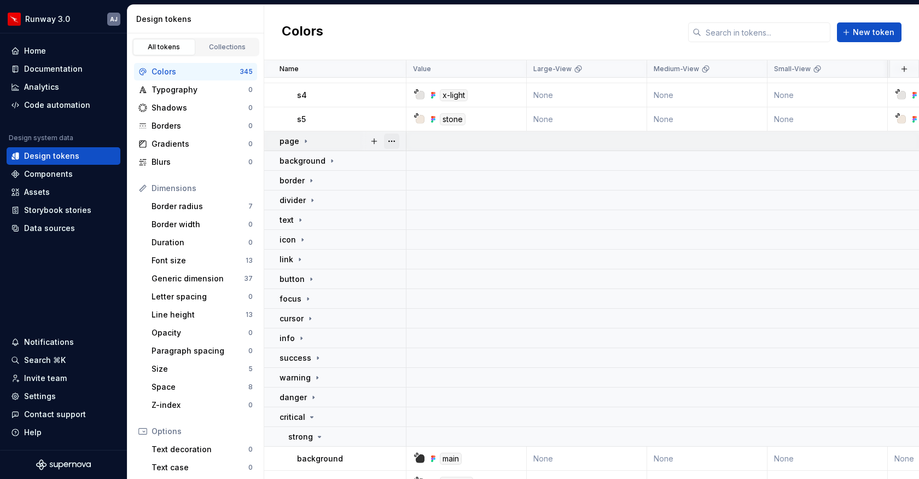
click at [390, 142] on button "button" at bounding box center [391, 140] width 15 height 15
click at [307, 139] on icon at bounding box center [305, 141] width 9 height 9
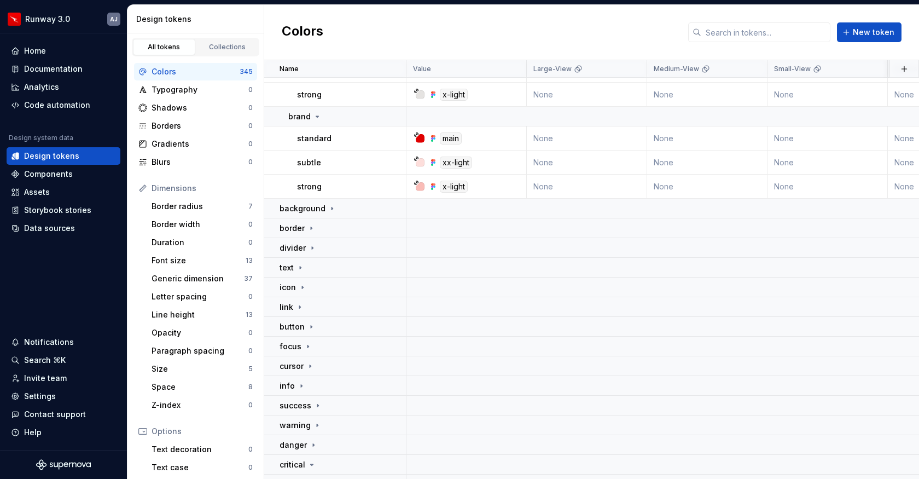
scroll to position [5193, 0]
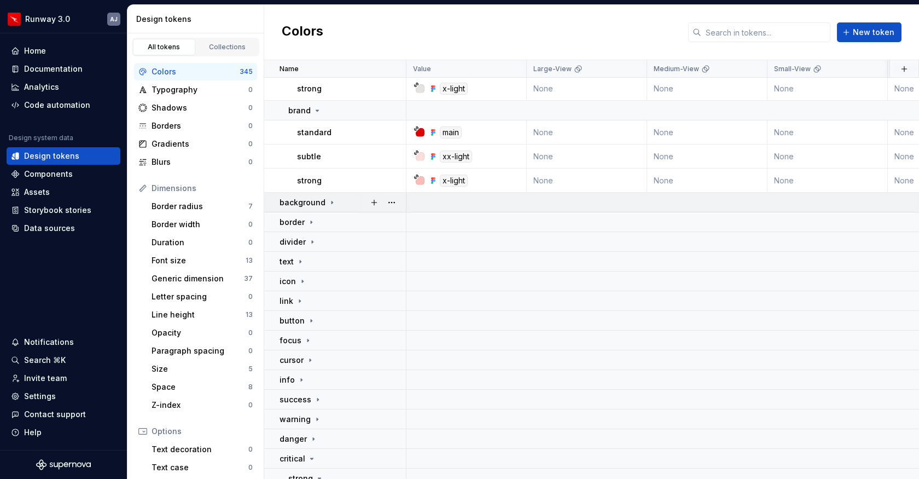
click at [331, 202] on icon at bounding box center [332, 202] width 9 height 9
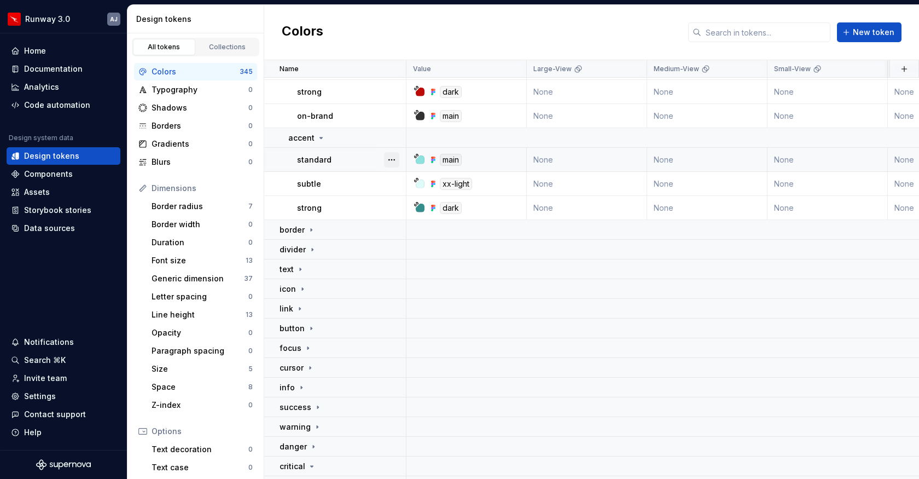
scroll to position [5598, 0]
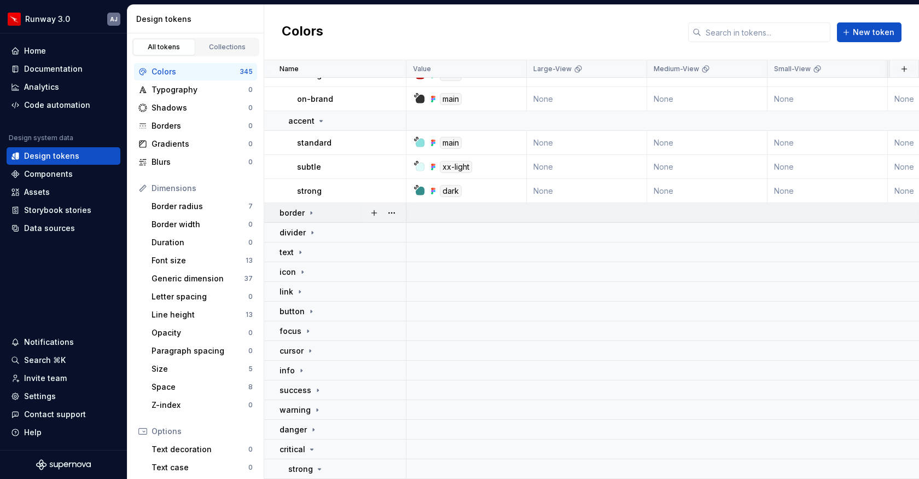
click at [309, 212] on icon at bounding box center [311, 212] width 9 height 9
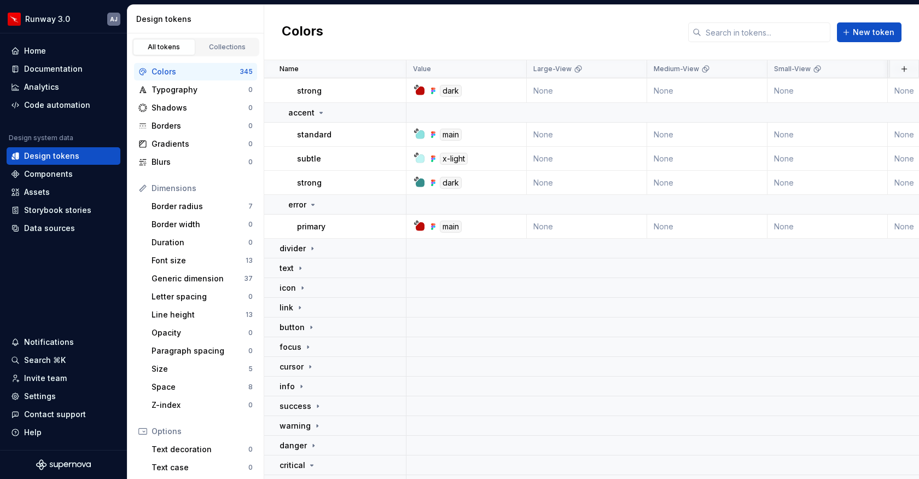
scroll to position [5990, 0]
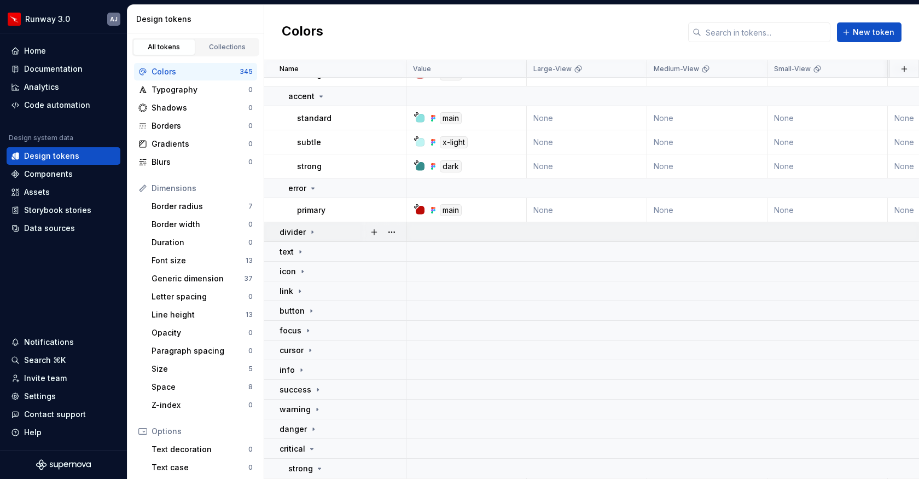
click at [301, 225] on td "divider" at bounding box center [335, 232] width 142 height 20
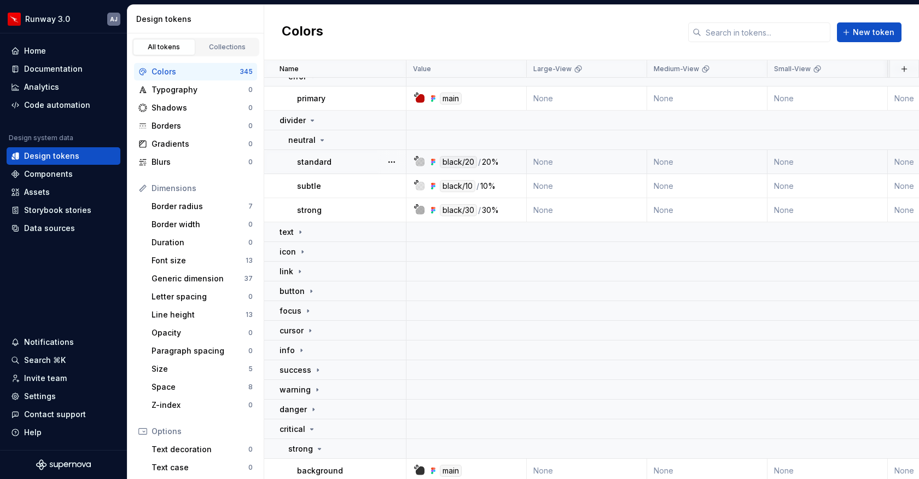
scroll to position [6115, 0]
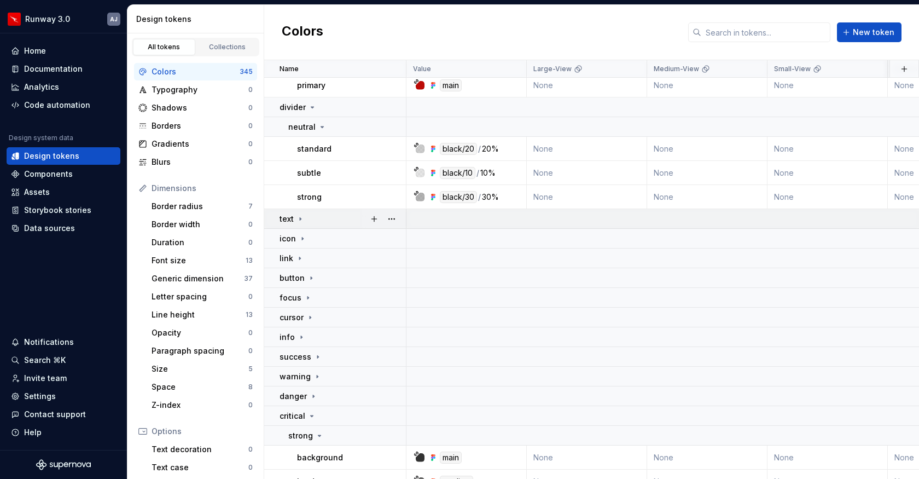
click at [302, 219] on icon at bounding box center [300, 218] width 9 height 9
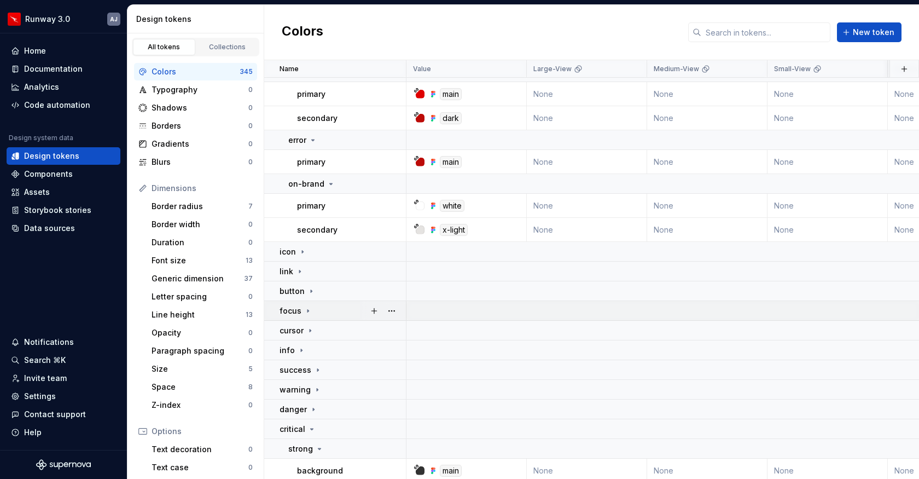
scroll to position [6409, 0]
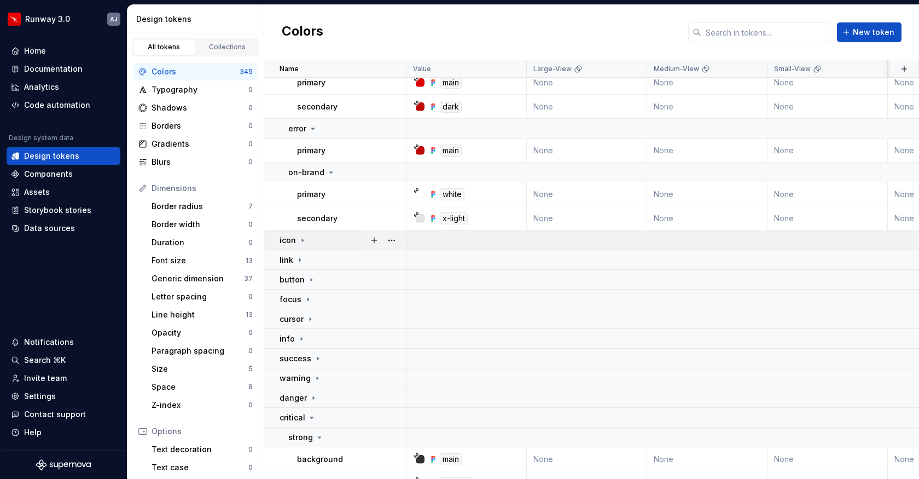
click at [300, 247] on td "icon" at bounding box center [335, 240] width 142 height 20
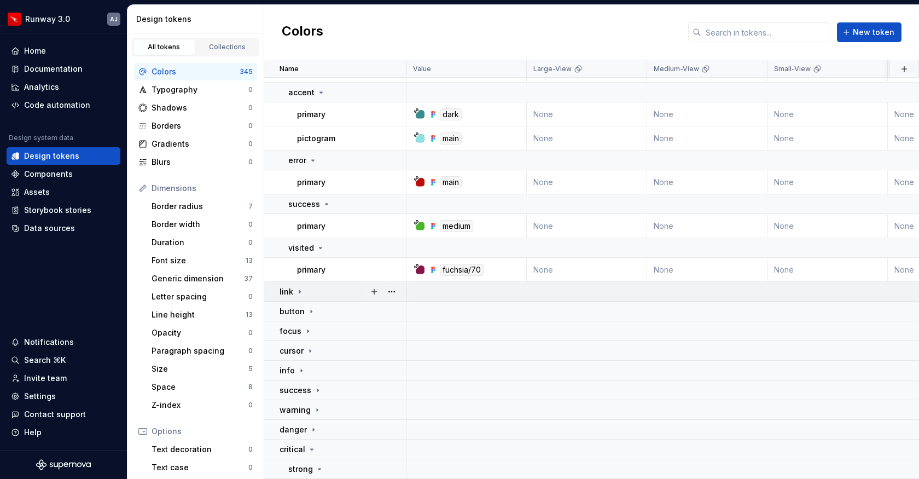
scroll to position [6810, 0]
click at [299, 288] on icon at bounding box center [299, 290] width 9 height 9
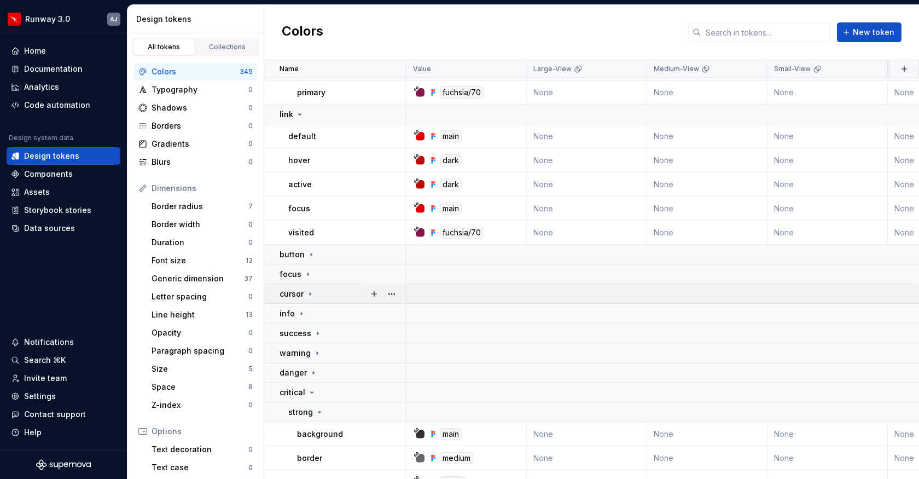
scroll to position [6995, 0]
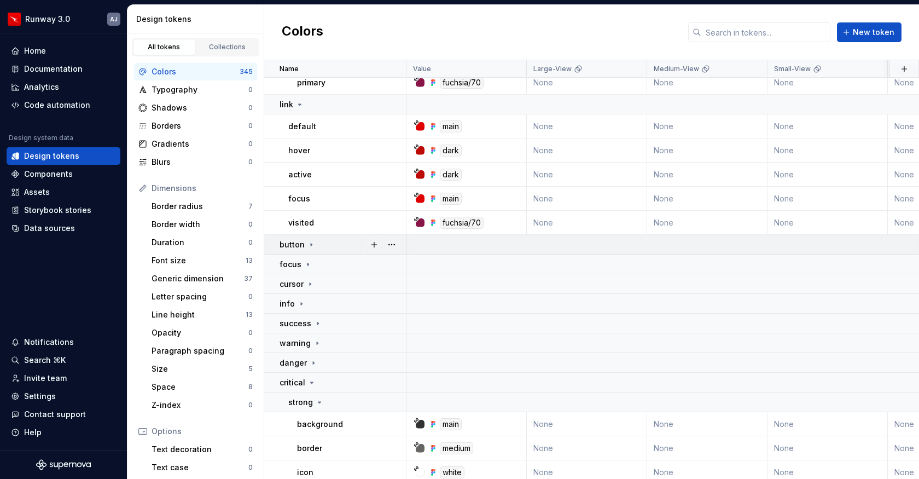
click at [307, 243] on icon at bounding box center [311, 244] width 9 height 9
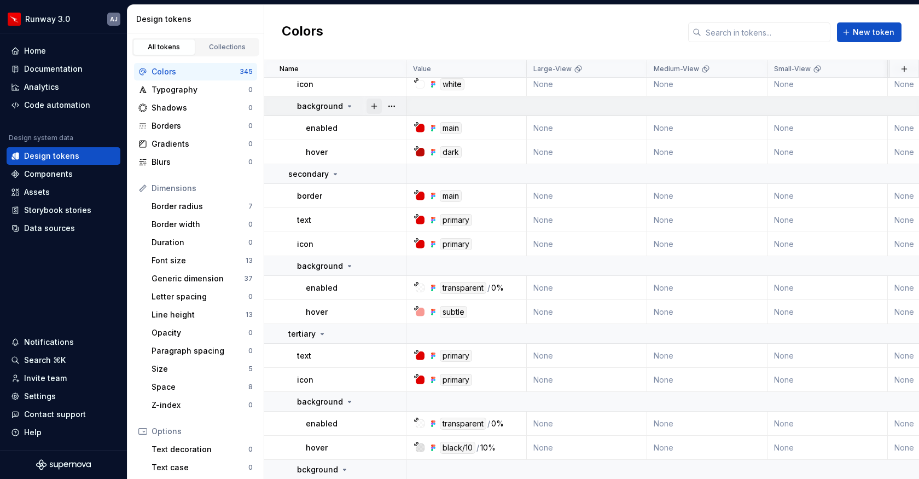
scroll to position [7223, 0]
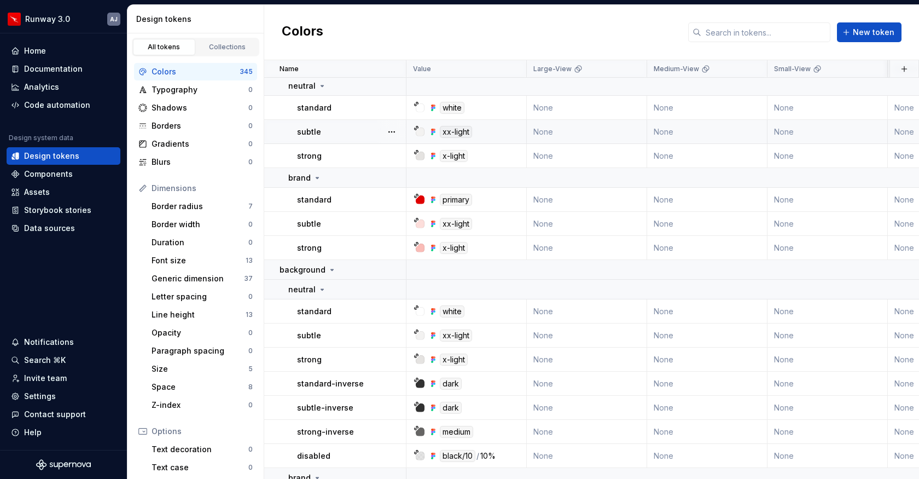
scroll to position [31, 2]
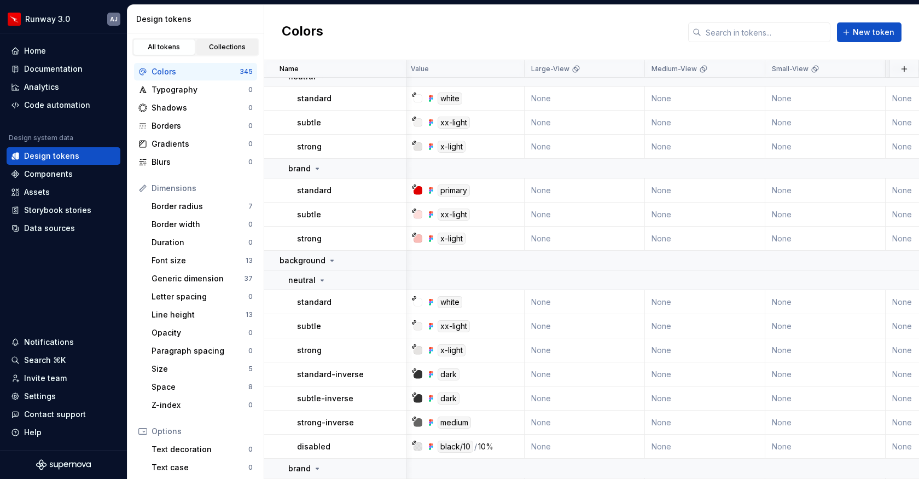
click at [224, 47] on div "Collections" at bounding box center [227, 47] width 55 height 9
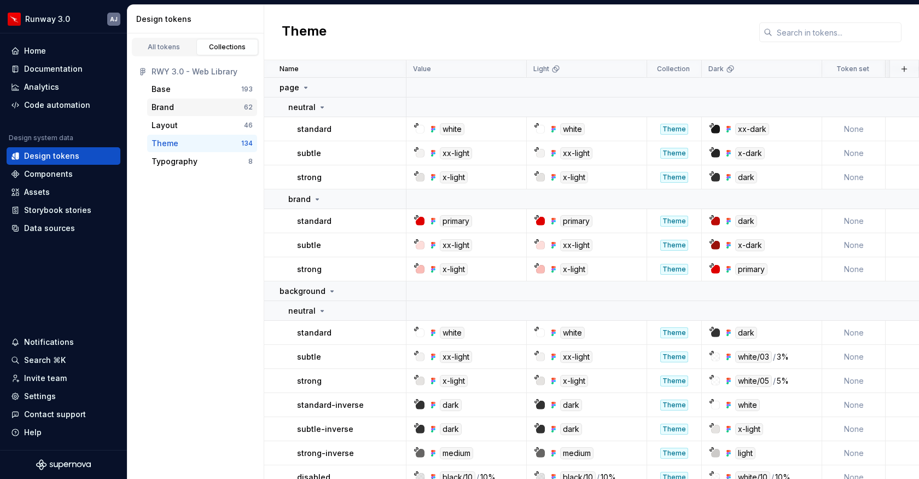
click at [199, 104] on div "Brand" at bounding box center [198, 107] width 92 height 11
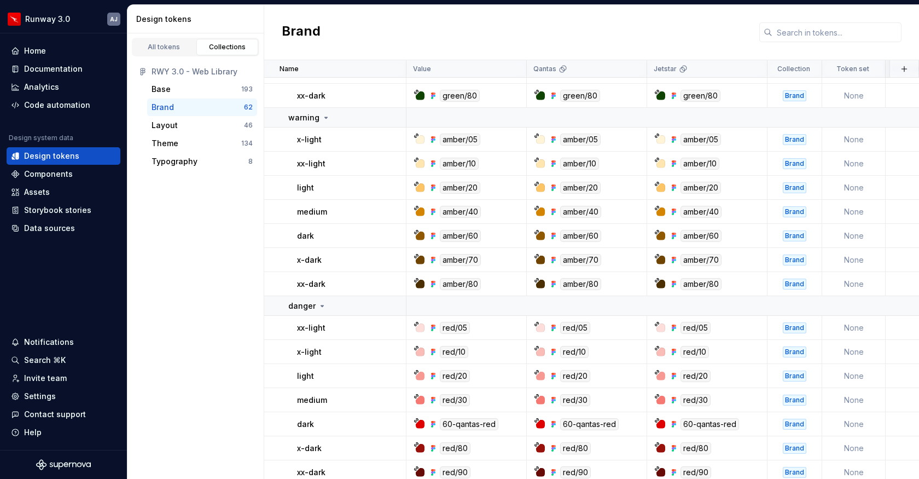
scroll to position [1268, 0]
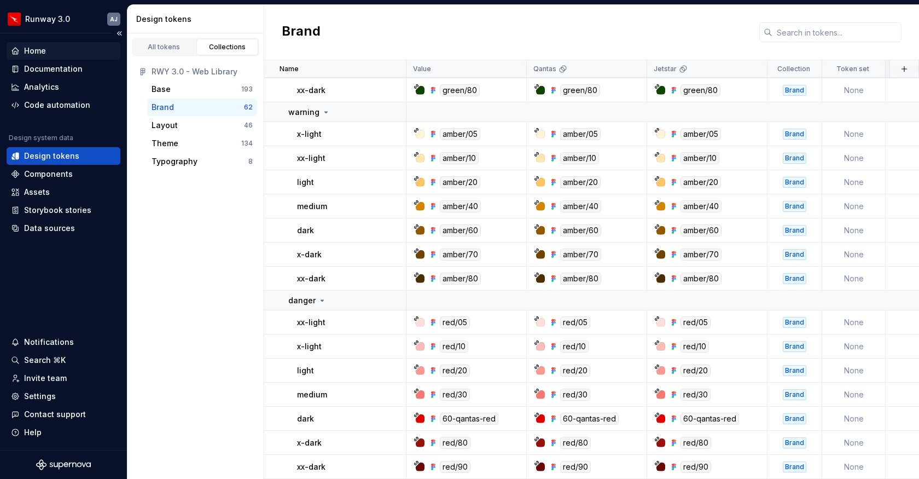
click at [45, 54] on div "Home" at bounding box center [63, 50] width 105 height 11
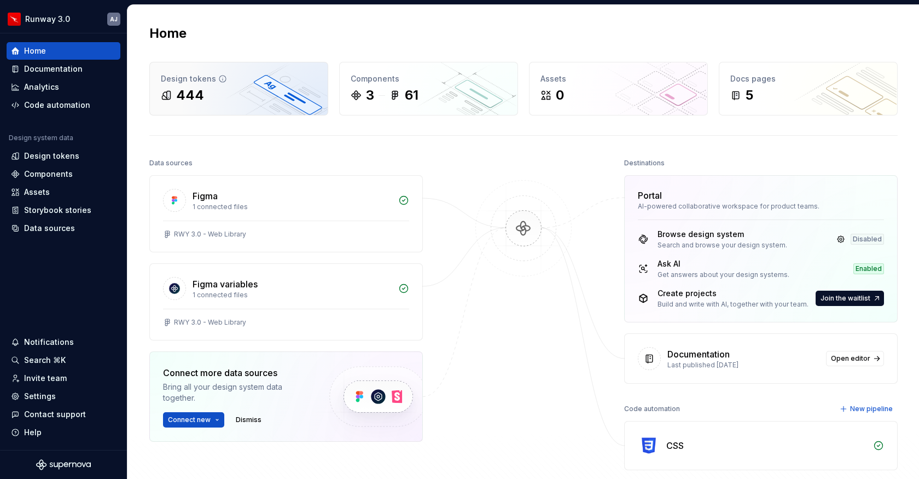
click at [243, 90] on div "444" at bounding box center [239, 95] width 156 height 18
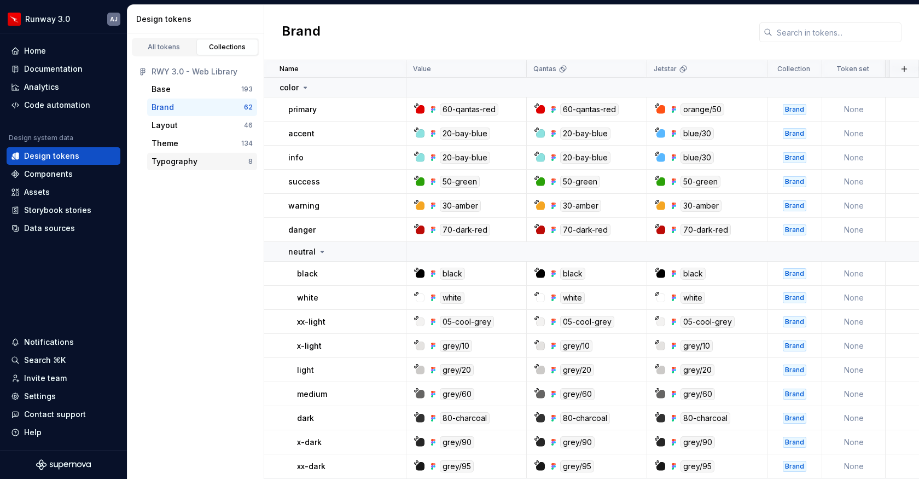
click at [222, 159] on div "Typography" at bounding box center [200, 161] width 97 height 11
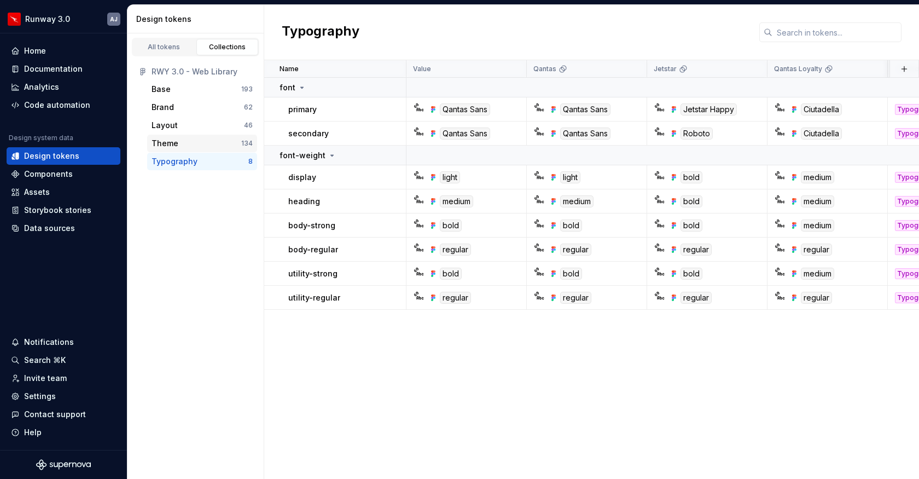
click at [211, 136] on div "Theme 134" at bounding box center [202, 144] width 110 height 18
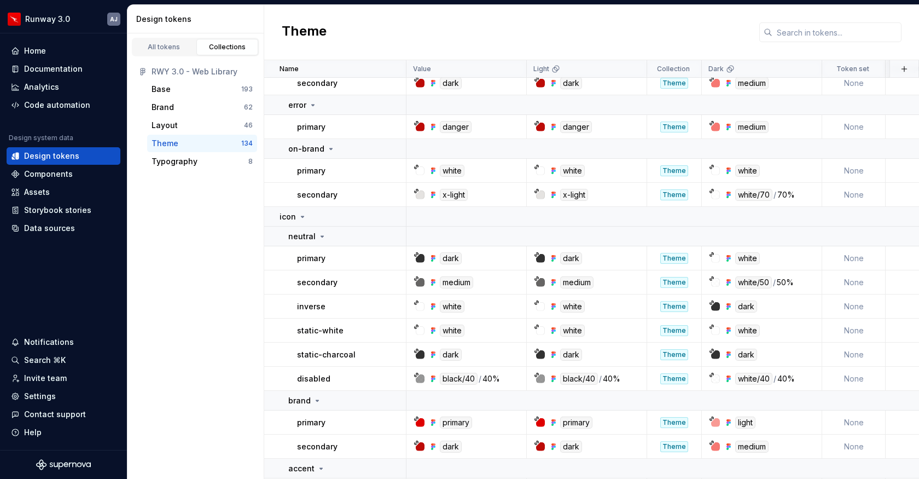
scroll to position [1378, 0]
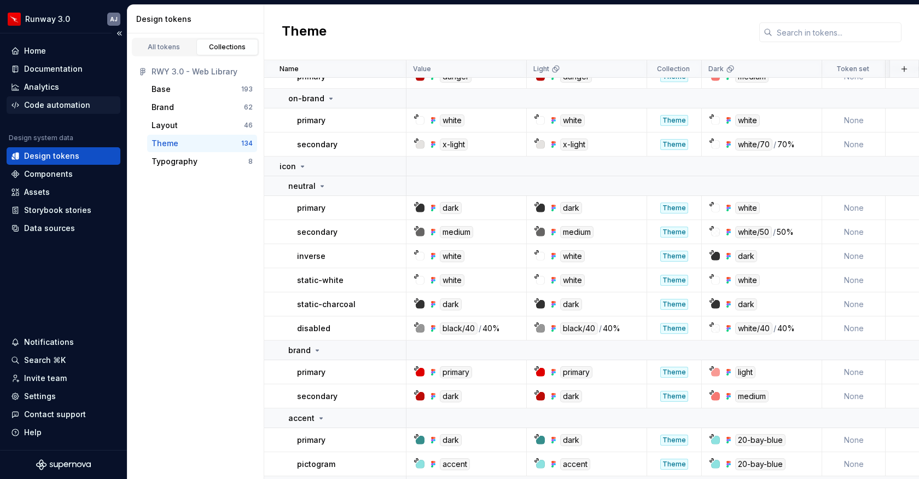
click at [58, 105] on div "Code automation" at bounding box center [57, 105] width 66 height 11
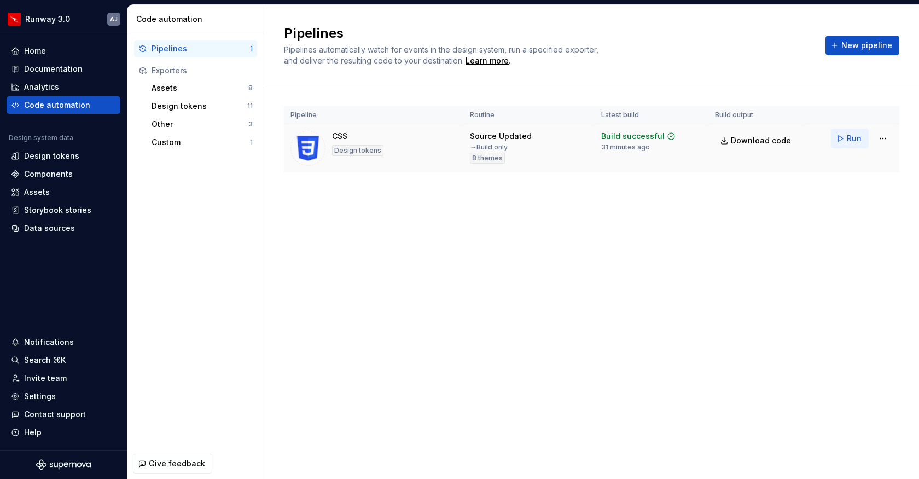
click at [846, 134] on button "Run" at bounding box center [850, 139] width 38 height 20
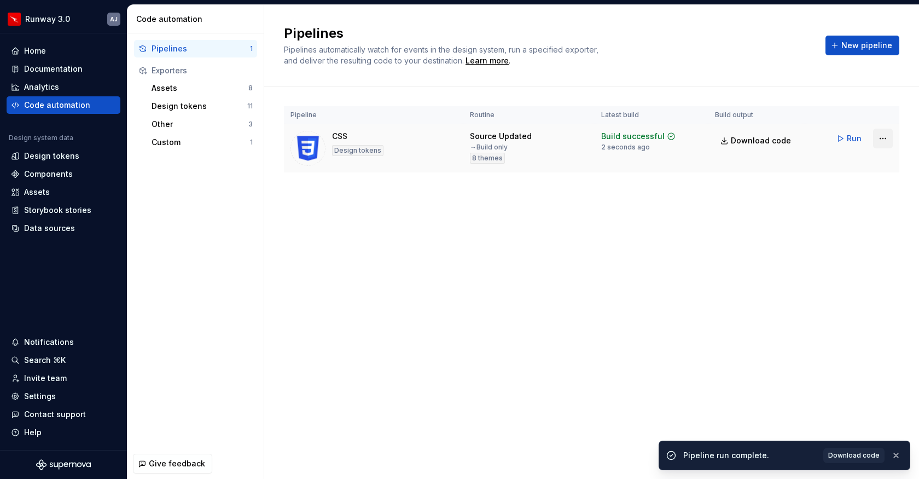
click at [881, 139] on html "Runway 3.0 AJ Home Documentation Analytics Code automation Design system data D…" at bounding box center [459, 239] width 919 height 479
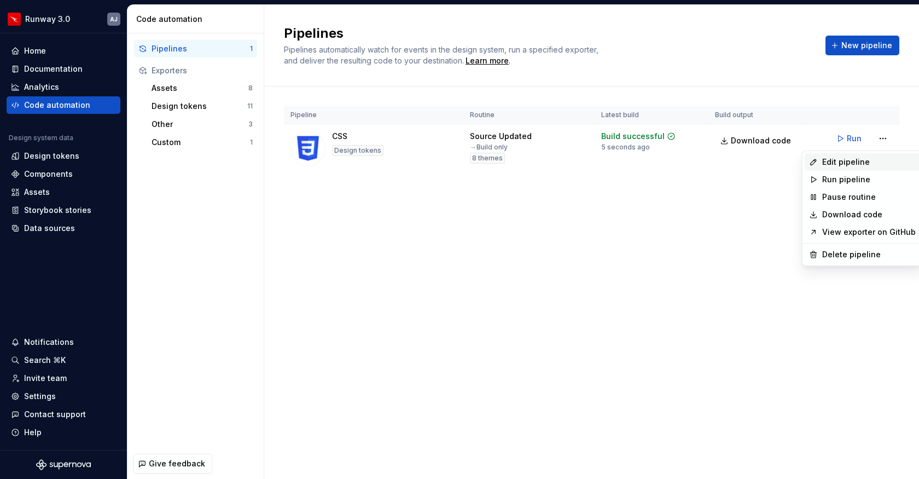
click at [861, 161] on div "Edit pipeline" at bounding box center [869, 161] width 94 height 11
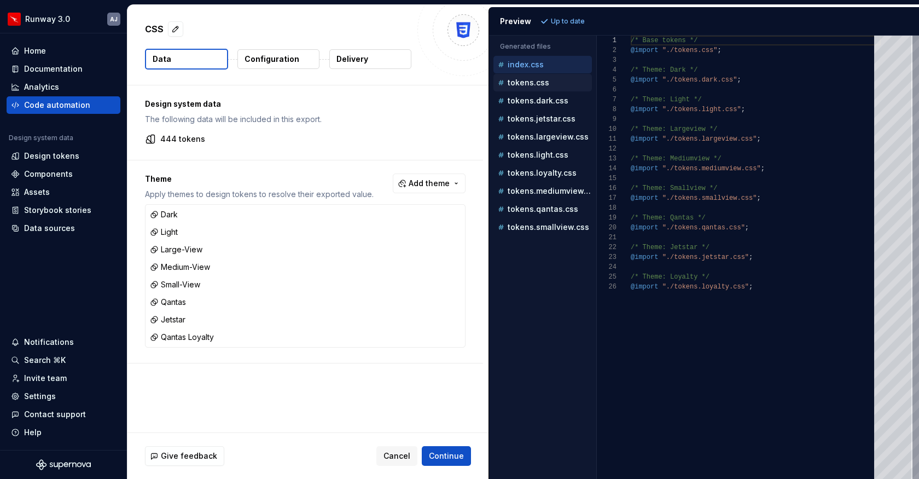
click at [535, 78] on p "tokens.css" at bounding box center [529, 82] width 42 height 9
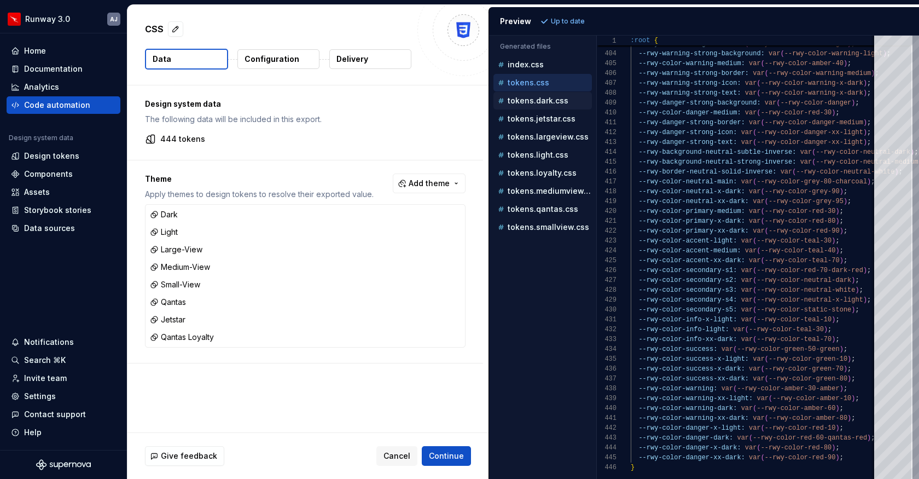
click at [550, 103] on p "tokens.dark.css" at bounding box center [538, 100] width 61 height 9
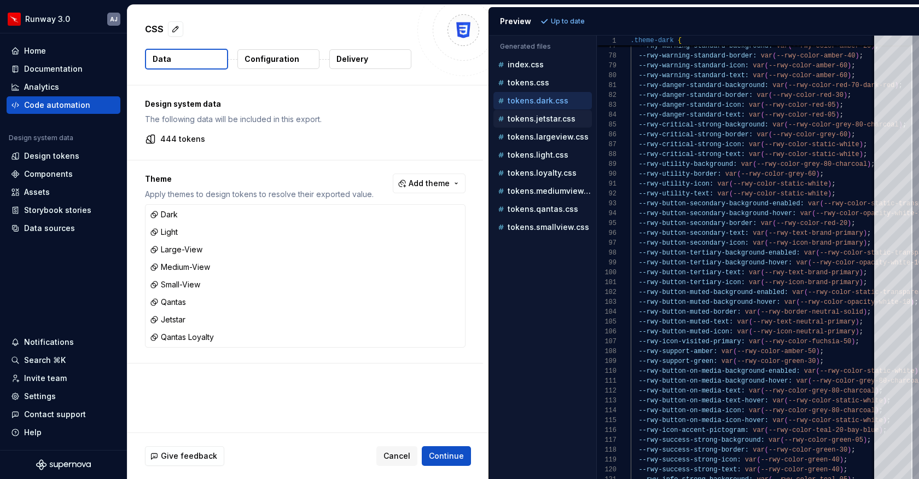
click at [535, 118] on p "tokens.jetstar.css" at bounding box center [542, 118] width 68 height 9
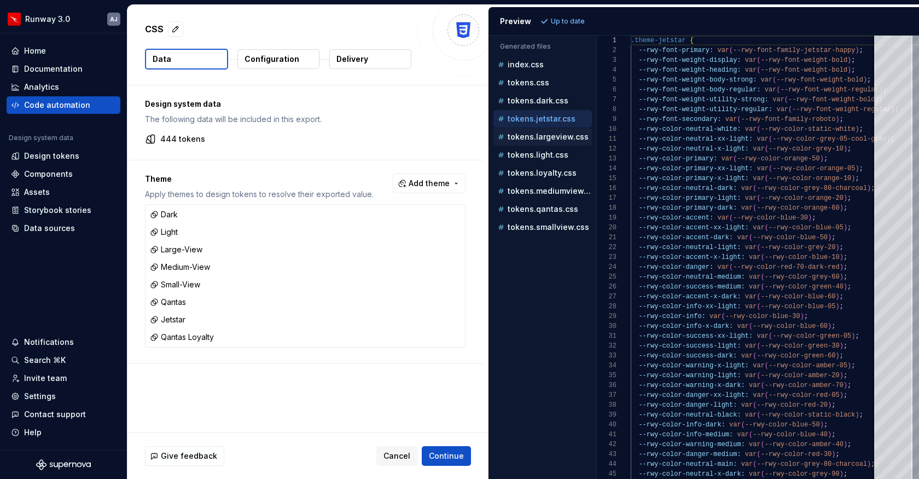
click at [533, 133] on p "tokens.largeview.css" at bounding box center [548, 136] width 81 height 9
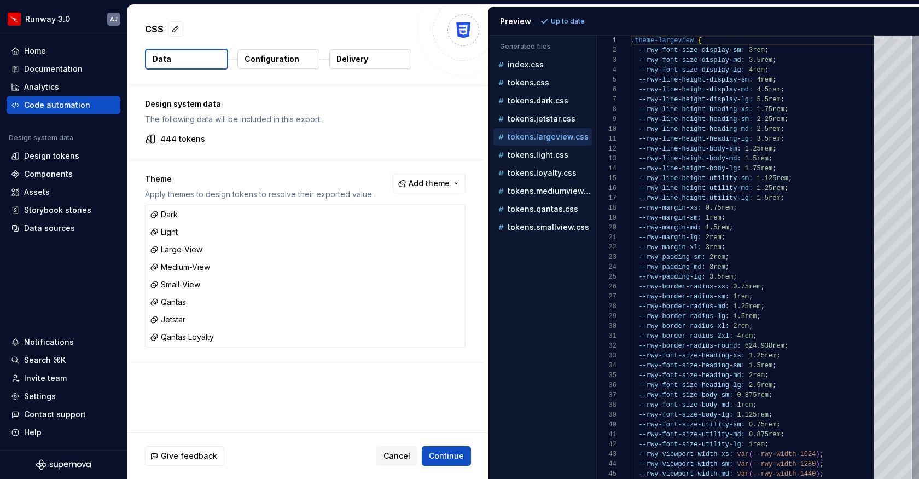
scroll to position [98, 0]
click at [537, 155] on p "tokens.light.css" at bounding box center [538, 154] width 61 height 9
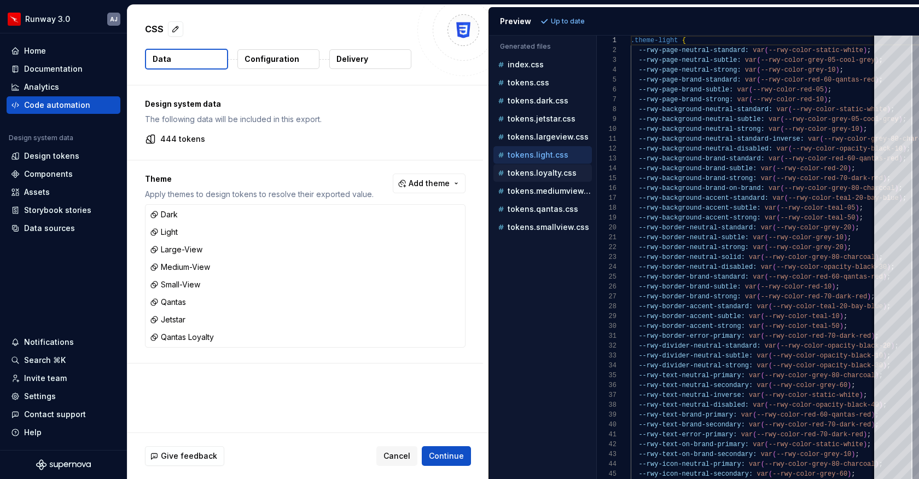
click at [542, 177] on div "tokens.loyalty.css" at bounding box center [544, 172] width 96 height 11
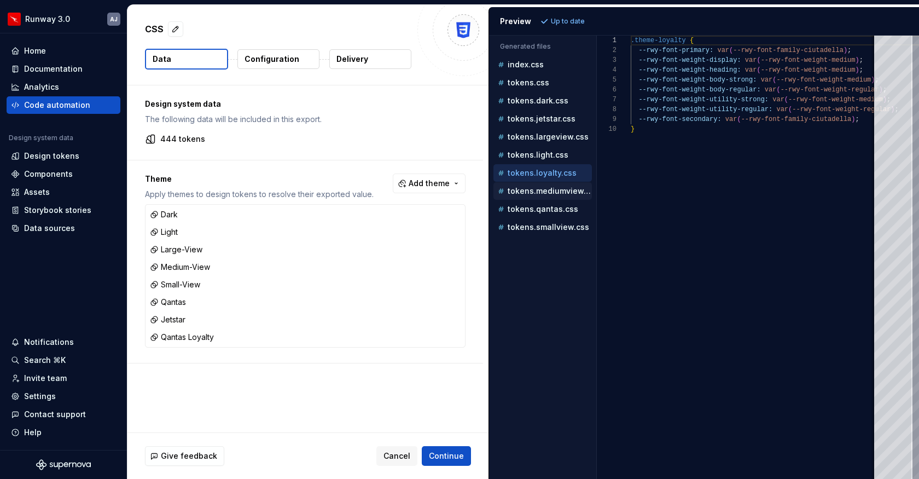
click at [542, 189] on p "tokens.mediumview.css" at bounding box center [550, 191] width 84 height 9
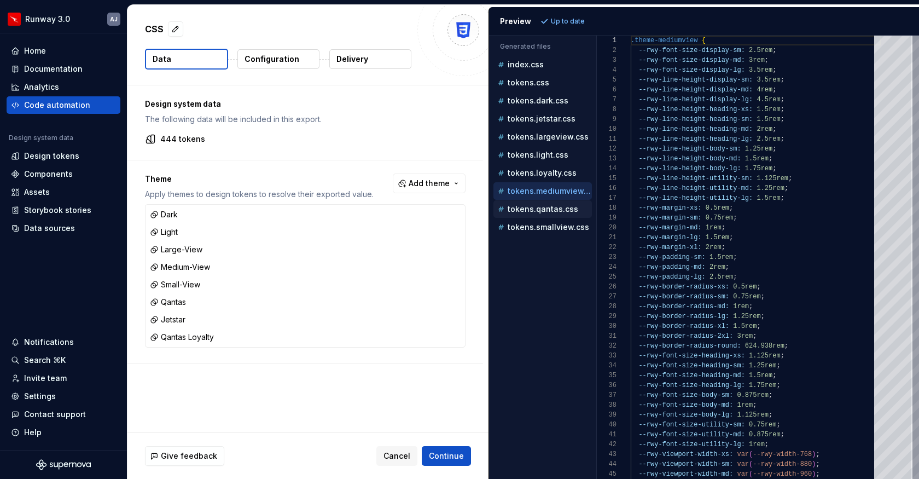
click at [549, 214] on div "tokens.qantas.css" at bounding box center [544, 208] width 96 height 11
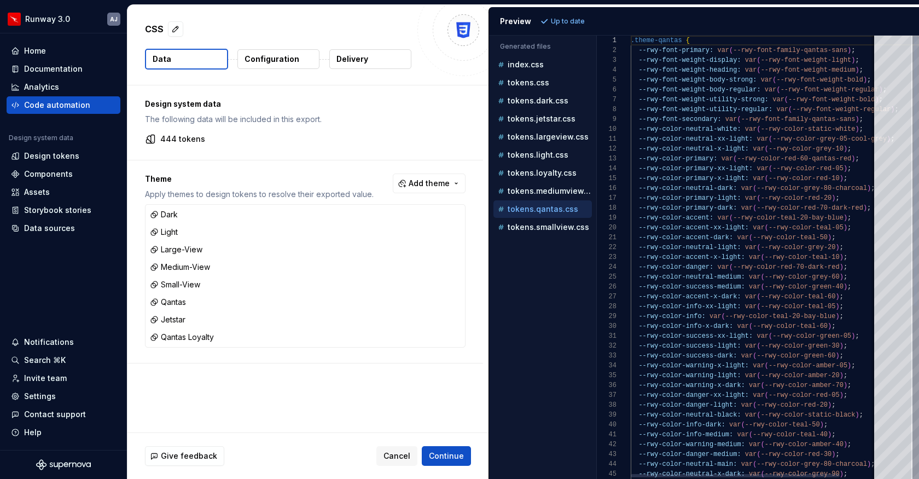
click at [675, 253] on div ".theme-qantas { --rwy-font-primary: var ( --rwy-font-family-qantas-sans ) ; --r…" at bounding box center [776, 398] width 290 height 725
click at [558, 228] on p "tokens.smallview.css" at bounding box center [548, 227] width 81 height 9
type textarea "**********"
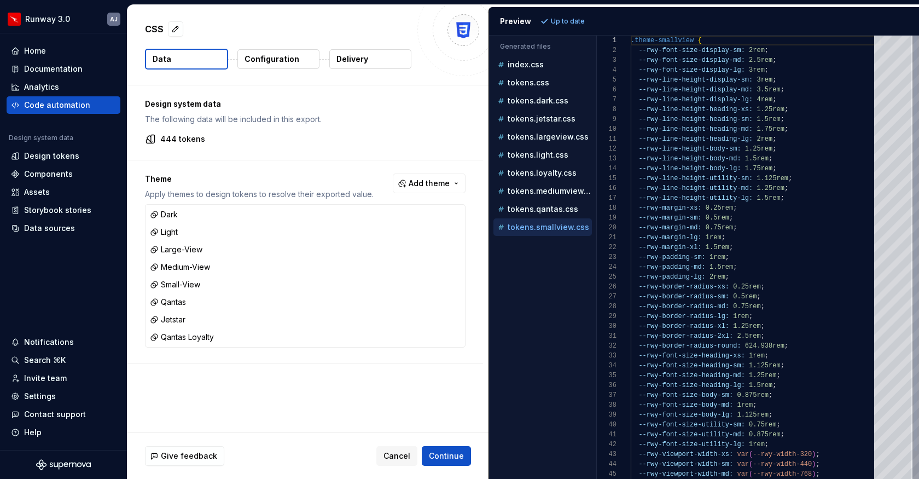
scroll to position [0, 0]
click at [439, 453] on span "Continue" at bounding box center [446, 455] width 35 height 11
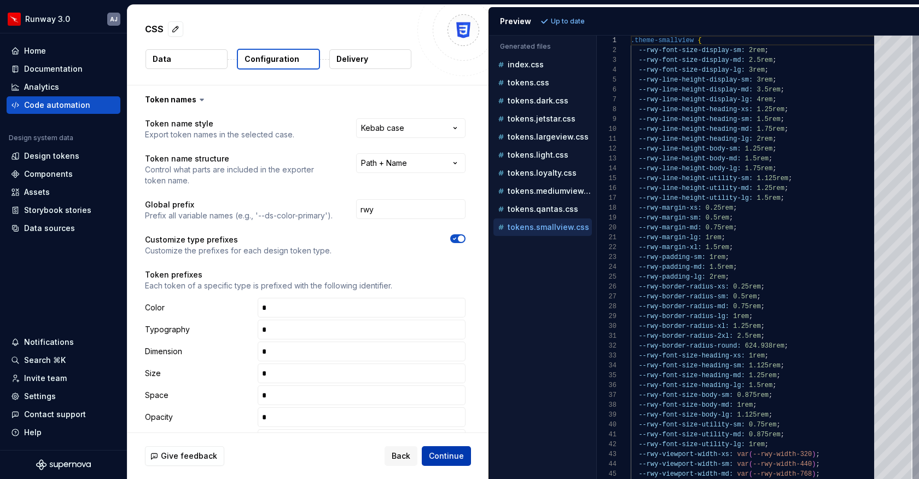
click at [439, 453] on span "Continue" at bounding box center [446, 455] width 35 height 11
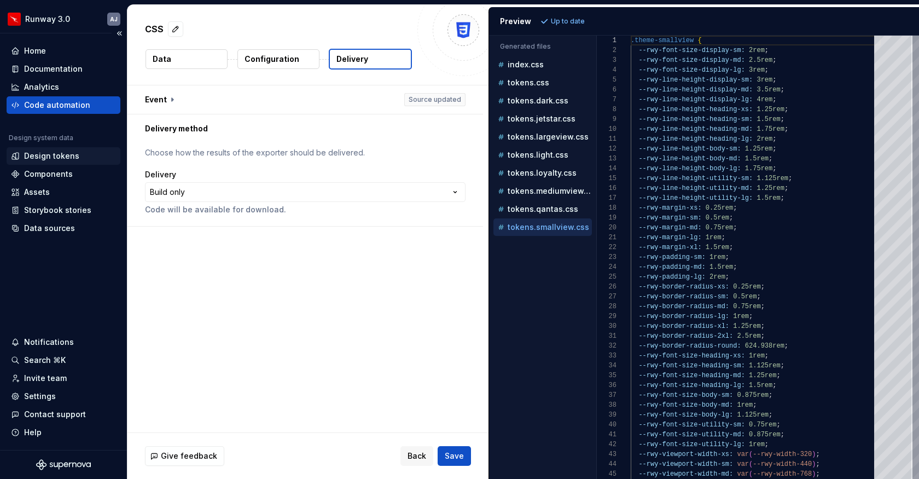
click at [57, 154] on div "Design tokens" at bounding box center [51, 155] width 55 height 11
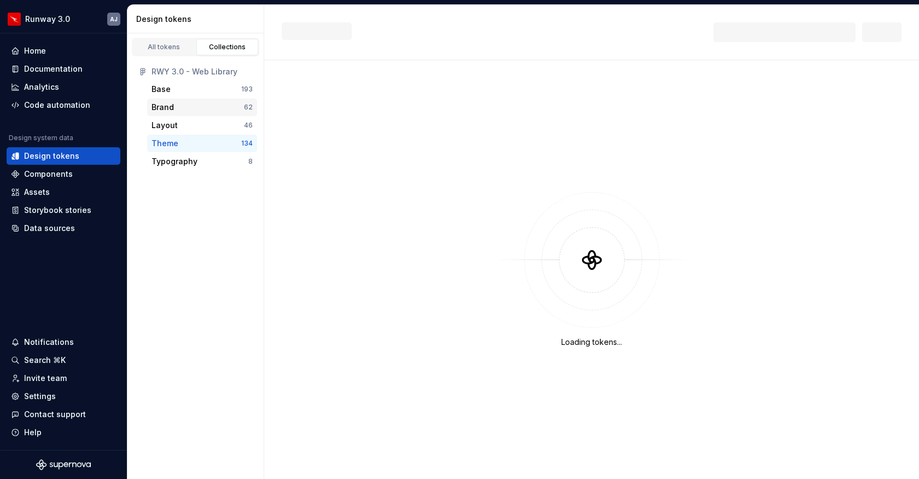
click at [210, 105] on div "Brand" at bounding box center [198, 107] width 92 height 11
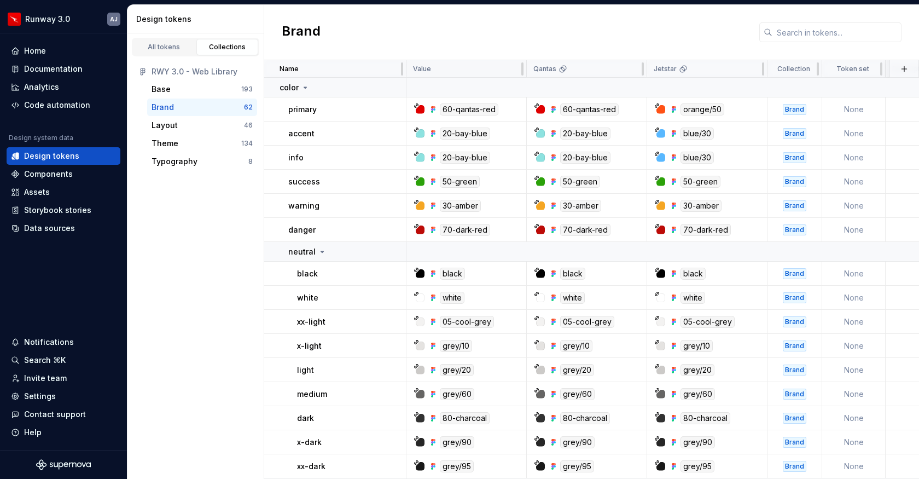
click at [493, 65] on div "Value" at bounding box center [466, 69] width 107 height 9
click at [630, 69] on html "Runway 3.0 AJ Home Documentation Analytics Code automation Design system data D…" at bounding box center [459, 239] width 919 height 479
click at [608, 34] on html "Runway 3.0 AJ Home Documentation Analytics Code automation Design system data D…" at bounding box center [459, 239] width 919 height 479
click at [485, 83] on td at bounding box center [753, 88] width 695 height 20
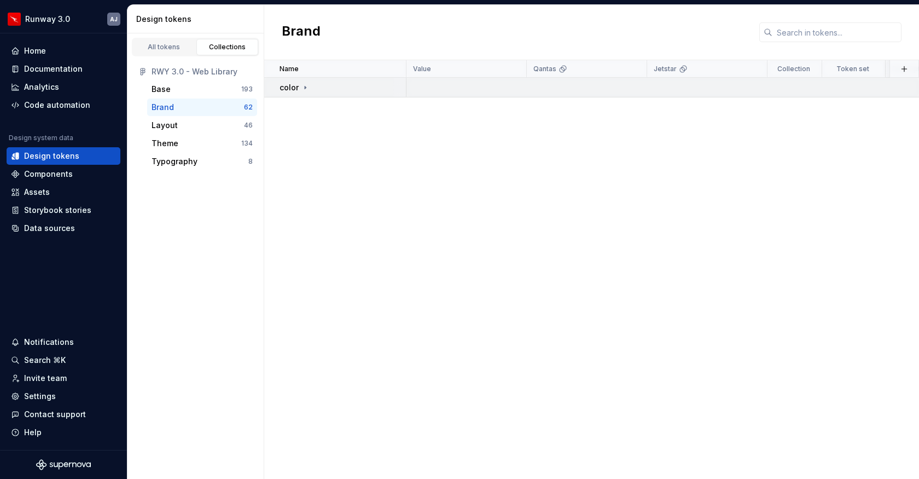
click at [363, 83] on div "color" at bounding box center [342, 87] width 126 height 11
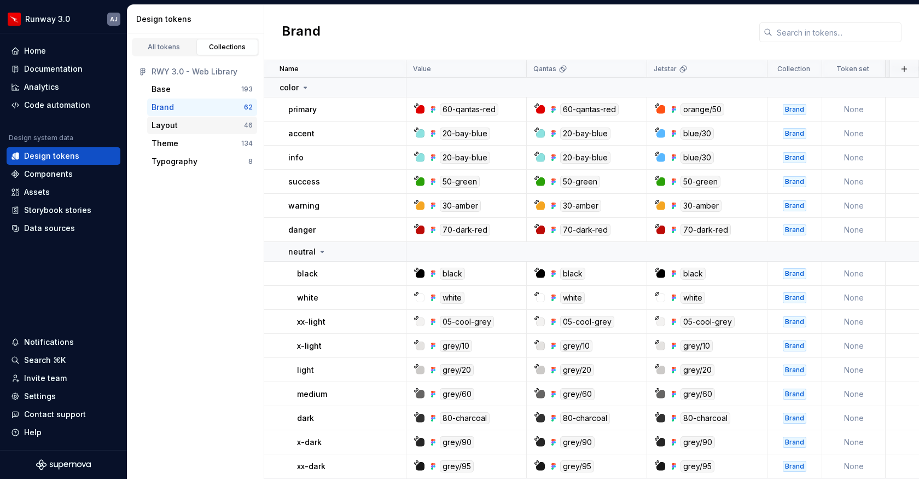
click at [216, 121] on div "Layout" at bounding box center [198, 125] width 92 height 11
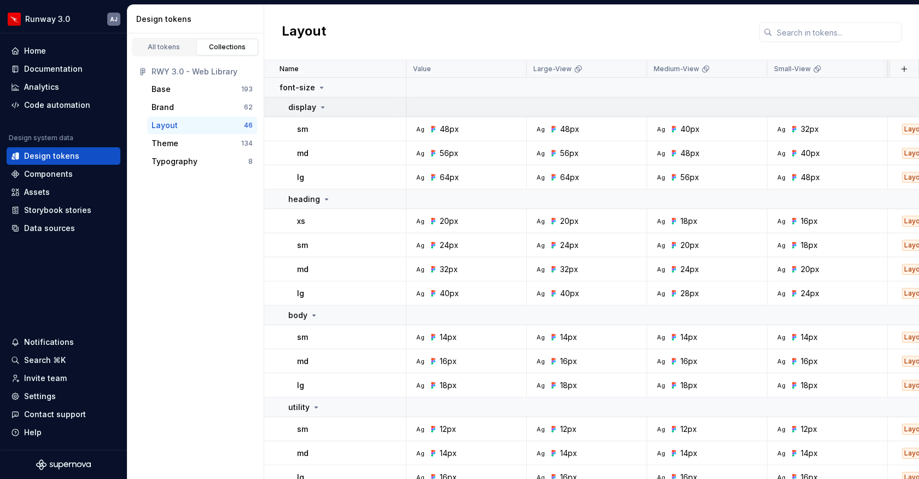
click at [322, 109] on icon at bounding box center [322, 107] width 9 height 9
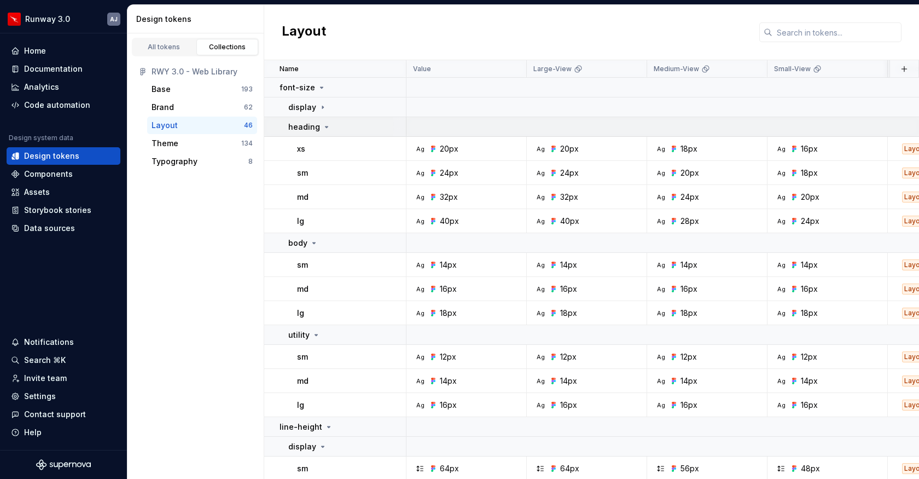
click at [319, 132] on td "heading" at bounding box center [335, 127] width 142 height 20
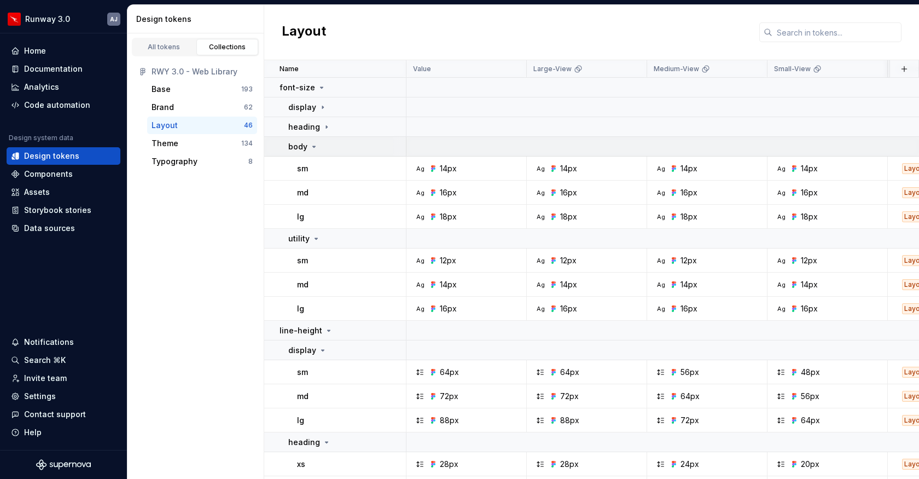
click at [316, 147] on icon at bounding box center [314, 146] width 9 height 9
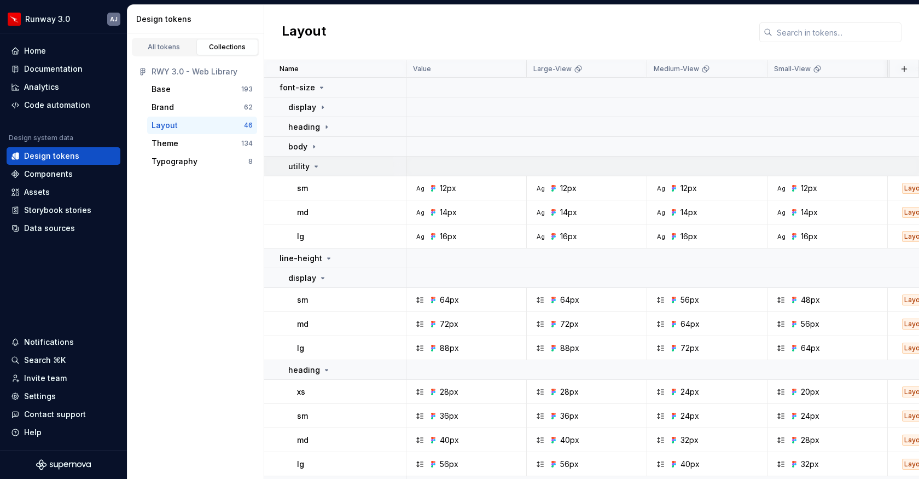
click at [318, 166] on icon at bounding box center [316, 166] width 9 height 9
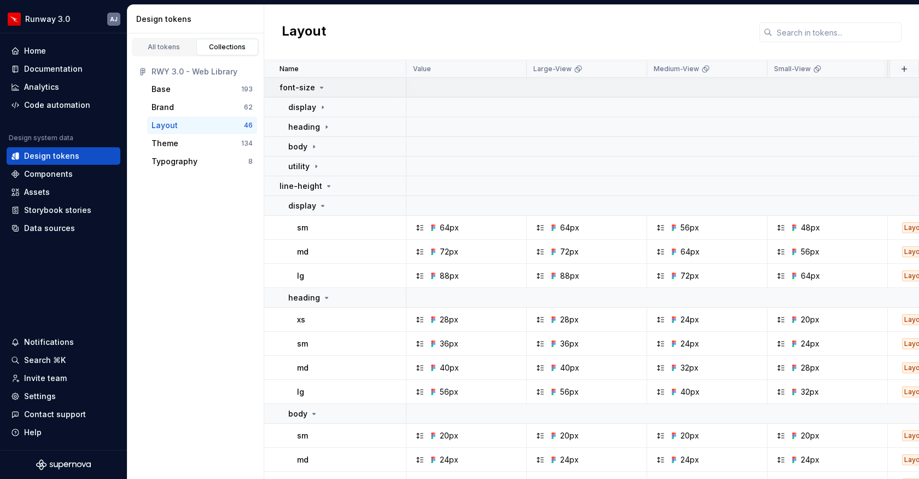
click at [317, 88] on icon at bounding box center [321, 87] width 9 height 9
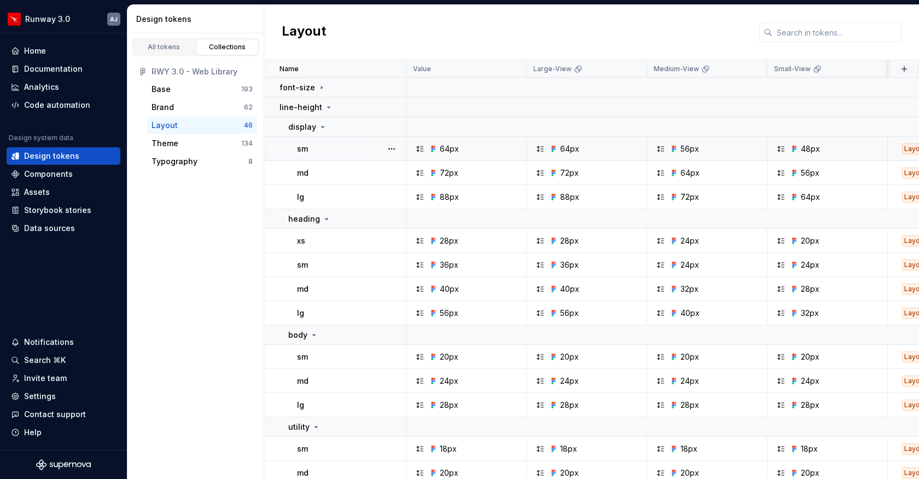
click at [340, 152] on div "sm" at bounding box center [351, 148] width 108 height 11
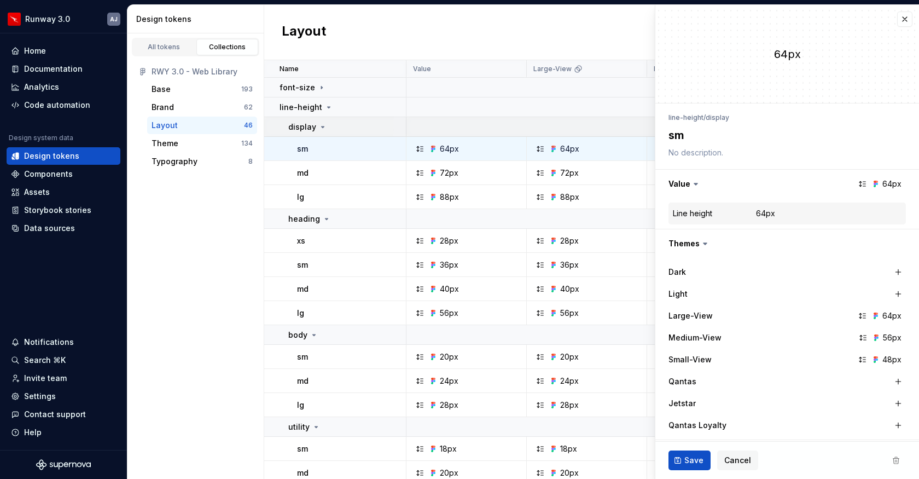
click at [322, 126] on icon at bounding box center [323, 126] width 3 height 1
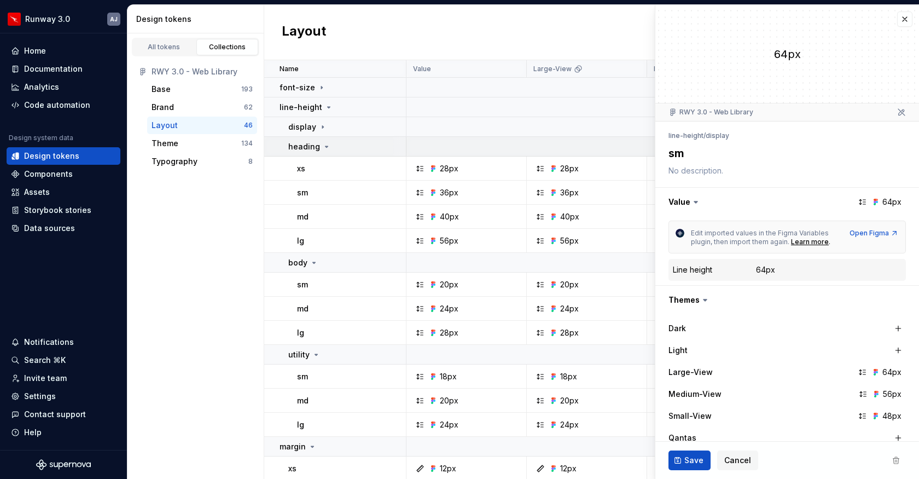
click at [324, 153] on td "heading" at bounding box center [335, 147] width 142 height 20
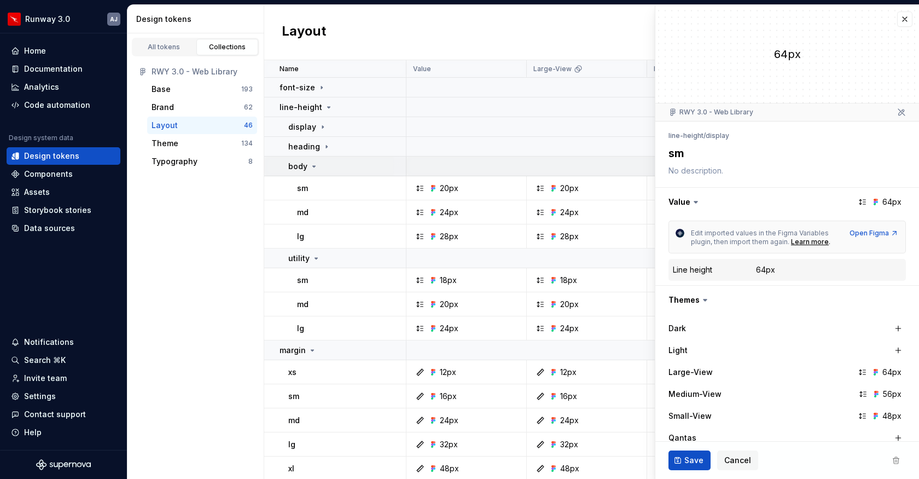
click at [314, 168] on icon at bounding box center [314, 166] width 9 height 9
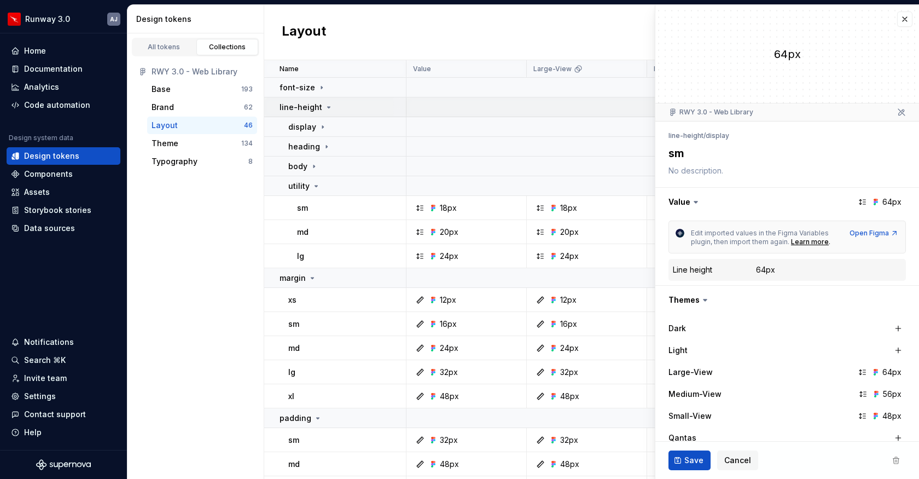
click at [329, 106] on icon at bounding box center [328, 107] width 9 height 9
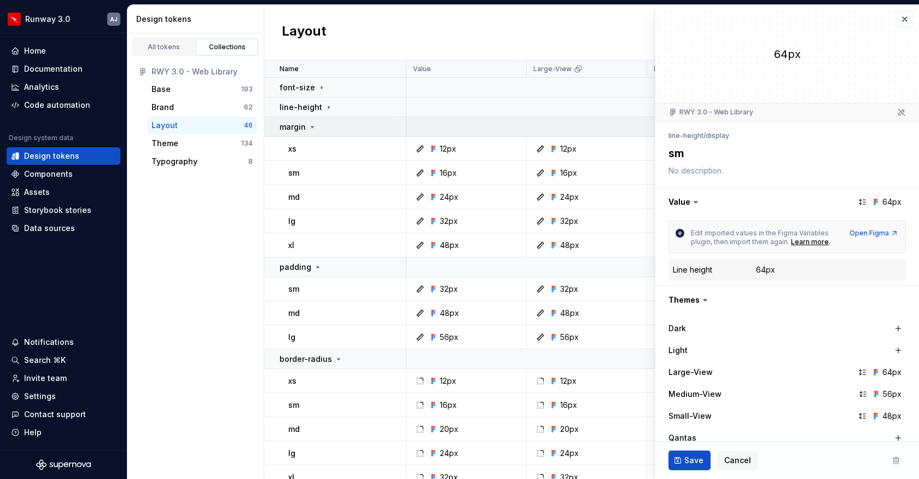
click at [313, 121] on div "margin" at bounding box center [297, 126] width 37 height 11
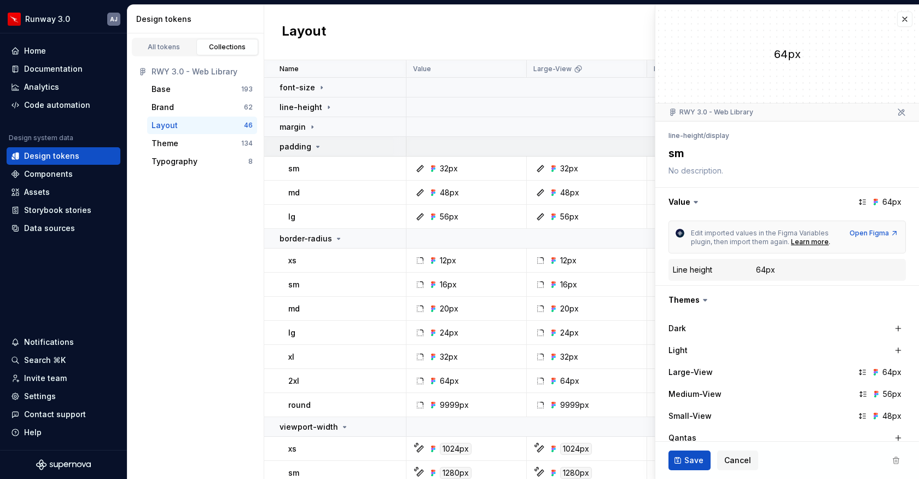
click at [315, 147] on icon at bounding box center [317, 146] width 9 height 9
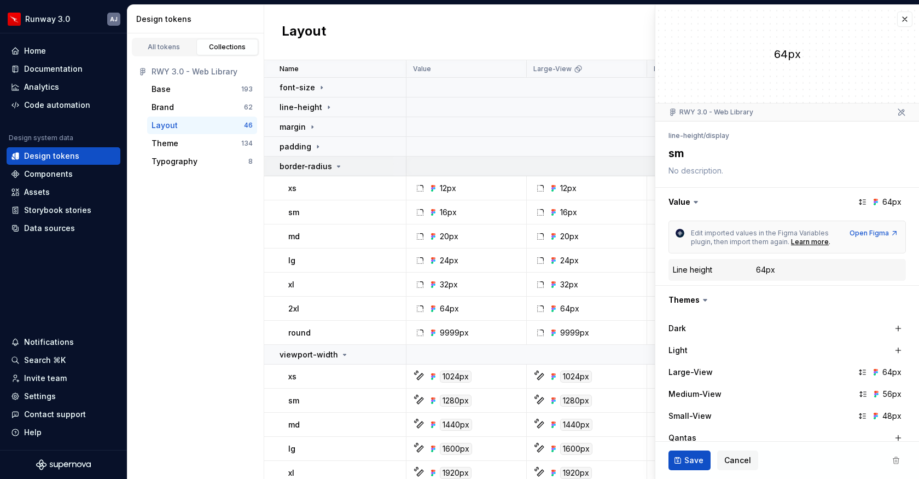
click at [337, 166] on icon at bounding box center [338, 166] width 3 height 1
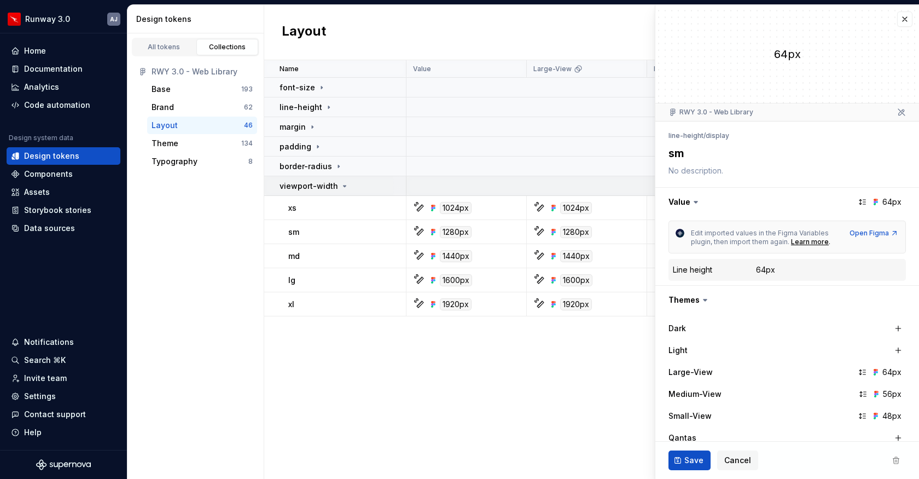
click at [340, 190] on div "viewport-width" at bounding box center [313, 185] width 69 height 11
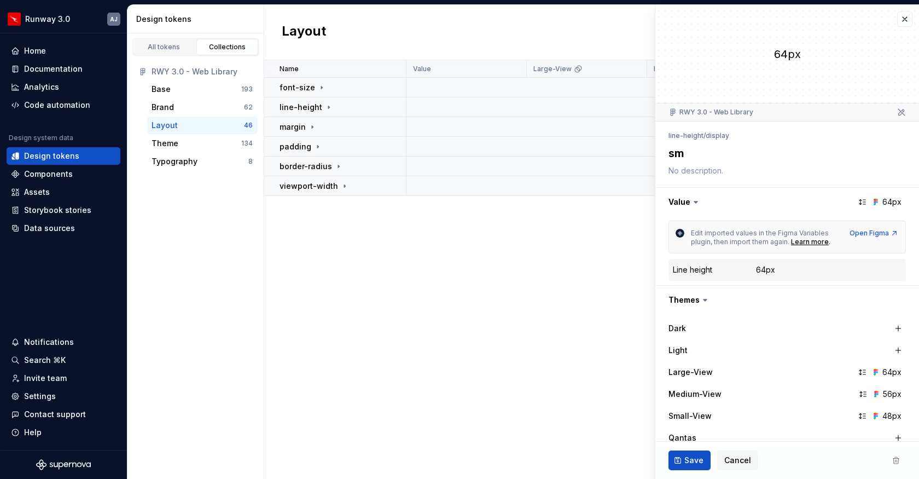
click at [353, 243] on div "Name Value Large-View Medium-View Small-View Collection Token set Description L…" at bounding box center [591, 269] width 655 height 418
click at [343, 185] on icon at bounding box center [344, 186] width 9 height 9
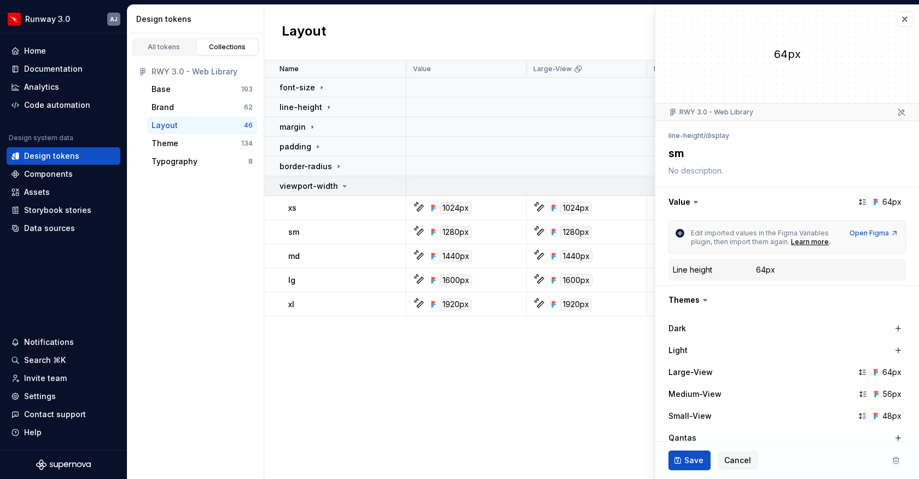
click at [343, 185] on icon at bounding box center [344, 186] width 9 height 9
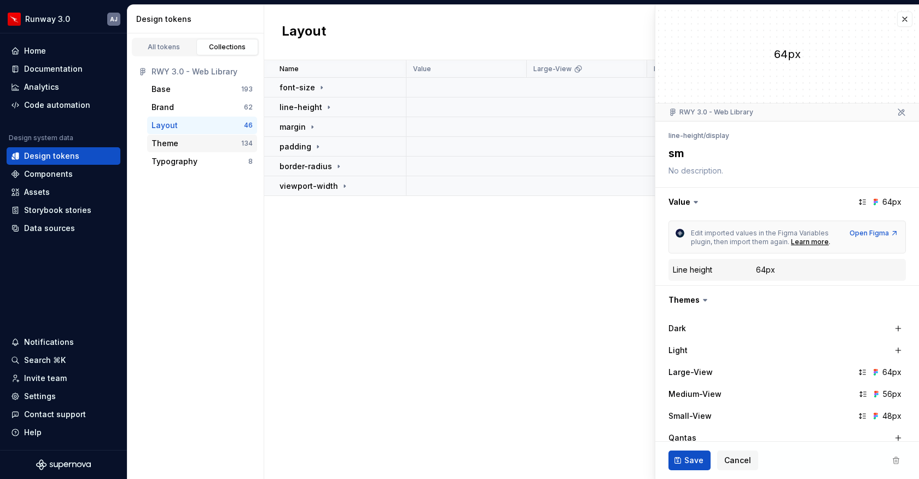
click at [207, 141] on div "Theme" at bounding box center [197, 143] width 90 height 11
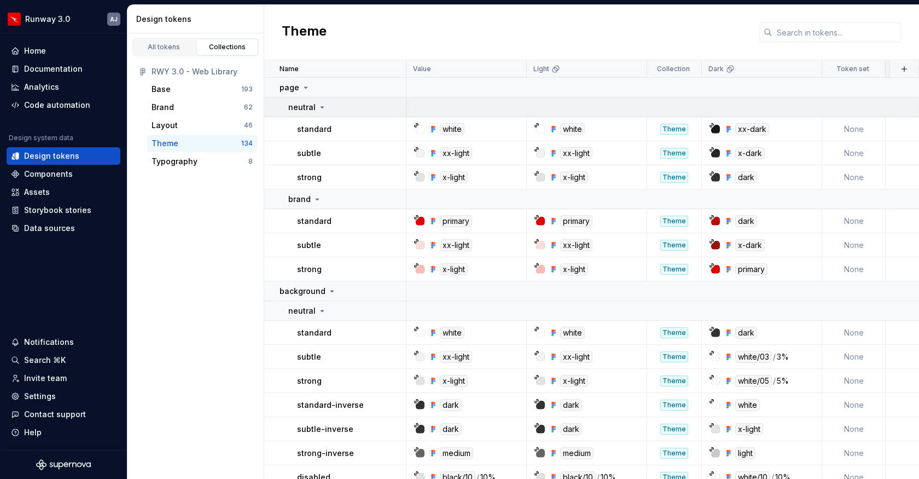
click at [319, 103] on icon at bounding box center [322, 107] width 9 height 9
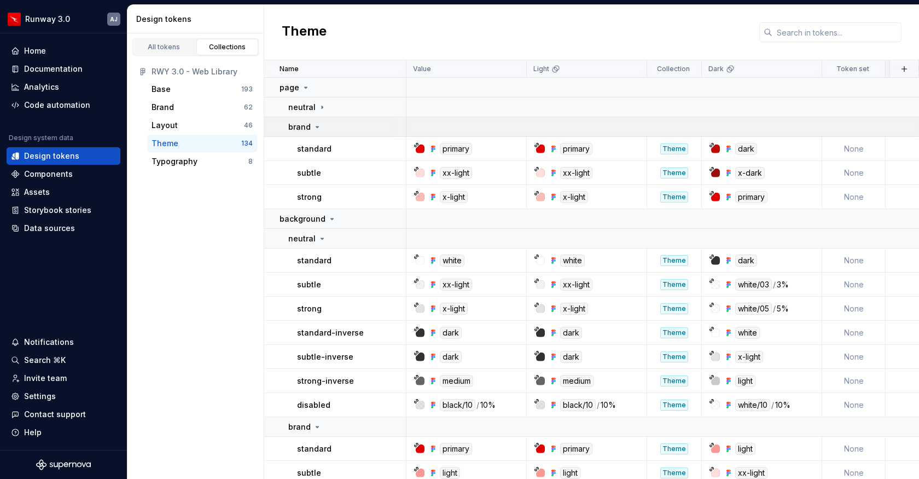
click at [317, 124] on icon at bounding box center [317, 127] width 9 height 9
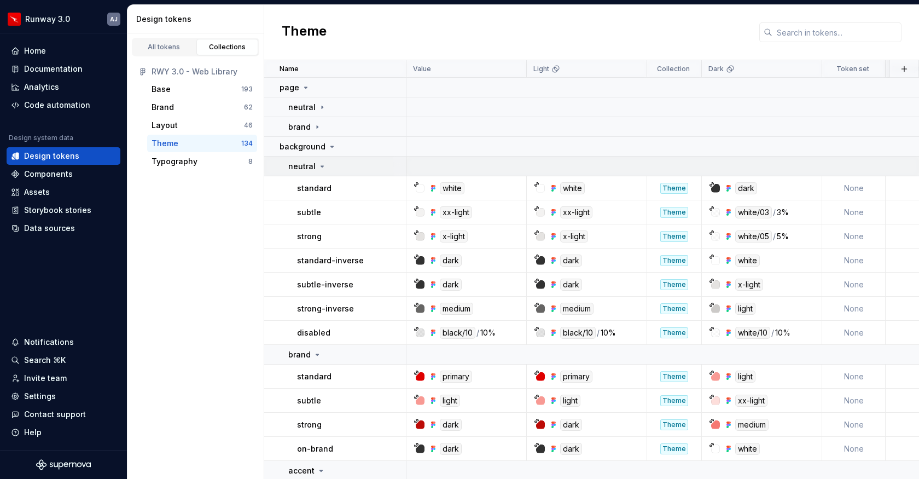
click at [321, 164] on icon at bounding box center [322, 166] width 9 height 9
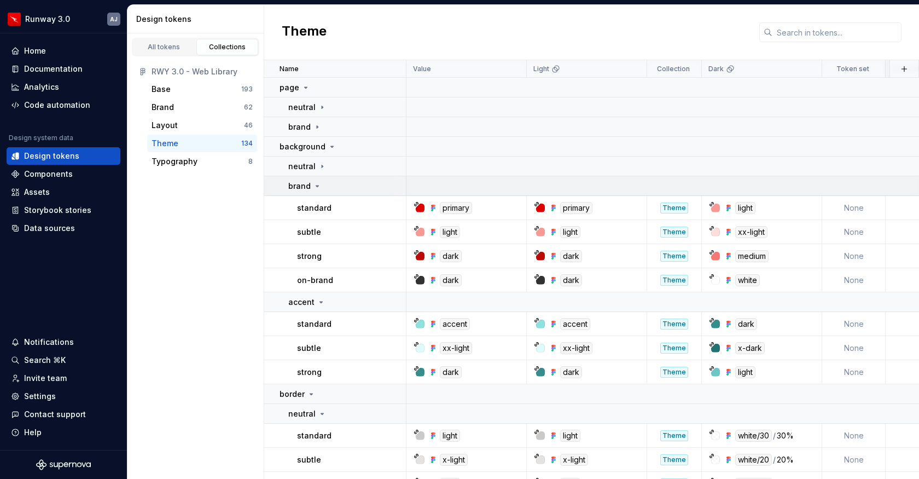
click at [317, 187] on icon at bounding box center [317, 186] width 9 height 9
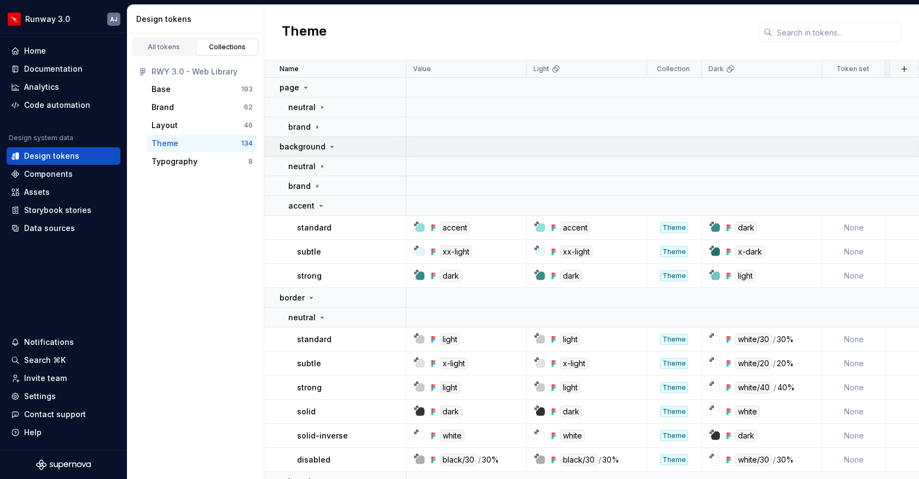
click at [329, 149] on icon at bounding box center [332, 146] width 9 height 9
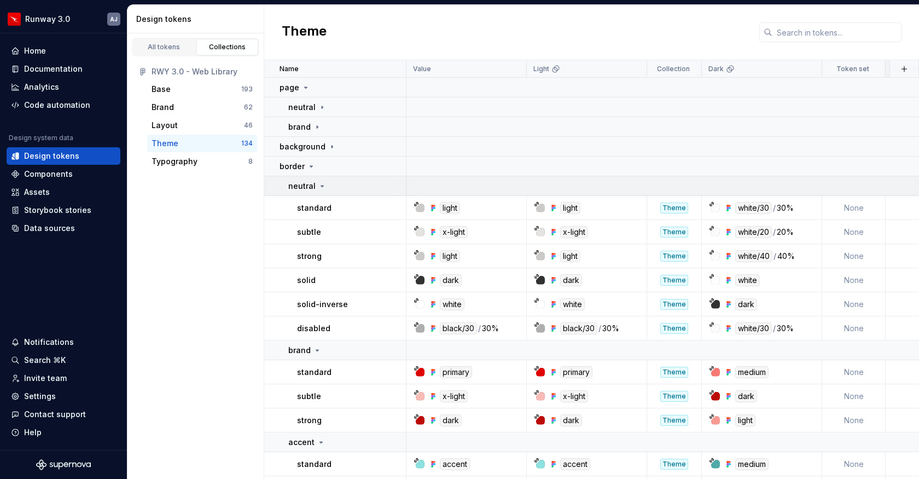
click at [318, 184] on icon at bounding box center [322, 186] width 9 height 9
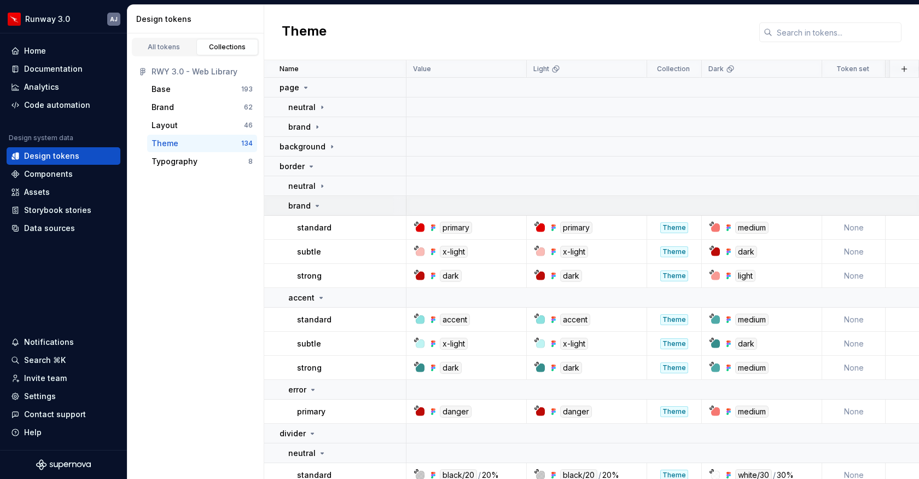
click at [316, 203] on icon at bounding box center [317, 205] width 9 height 9
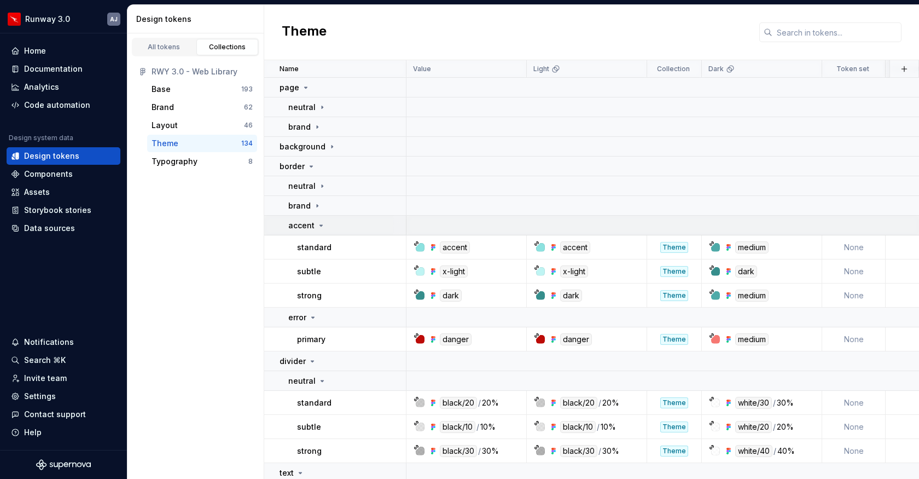
click at [319, 221] on icon at bounding box center [321, 225] width 9 height 9
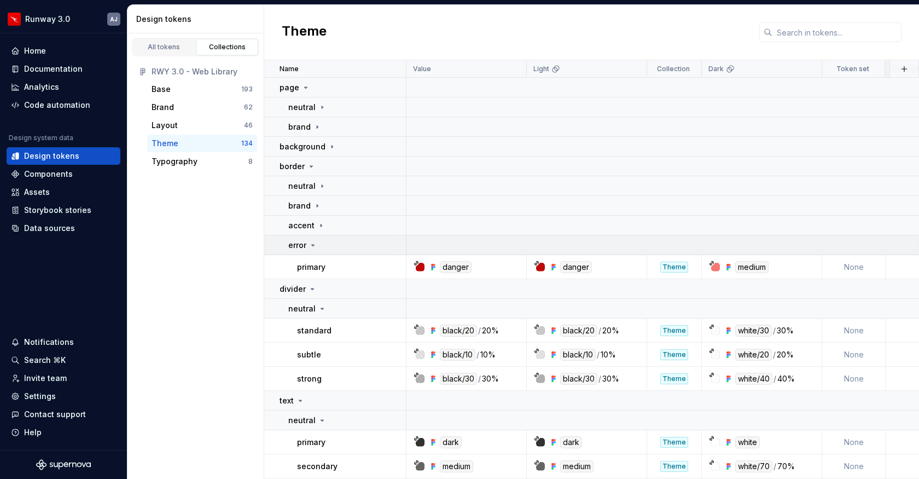
click at [313, 243] on icon at bounding box center [312, 245] width 9 height 9
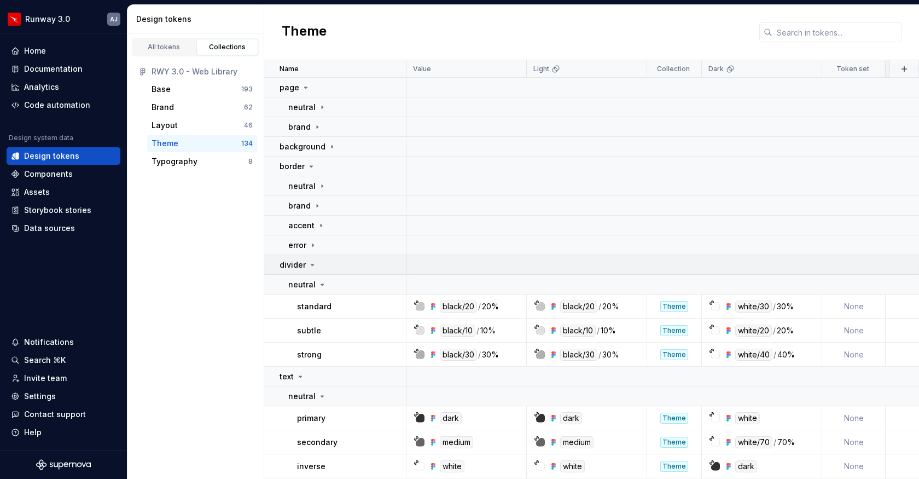
click at [312, 263] on icon at bounding box center [312, 264] width 9 height 9
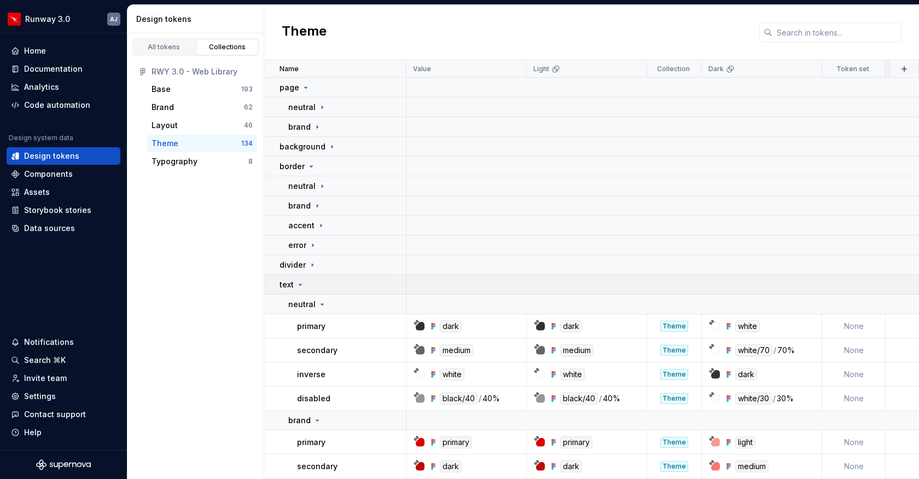
click at [297, 281] on icon at bounding box center [300, 284] width 9 height 9
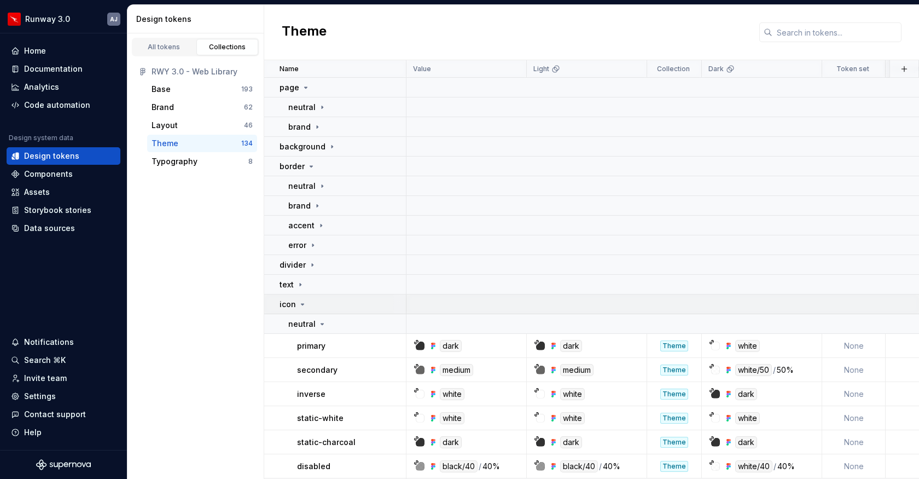
click at [301, 308] on div "icon" at bounding box center [292, 304] width 27 height 11
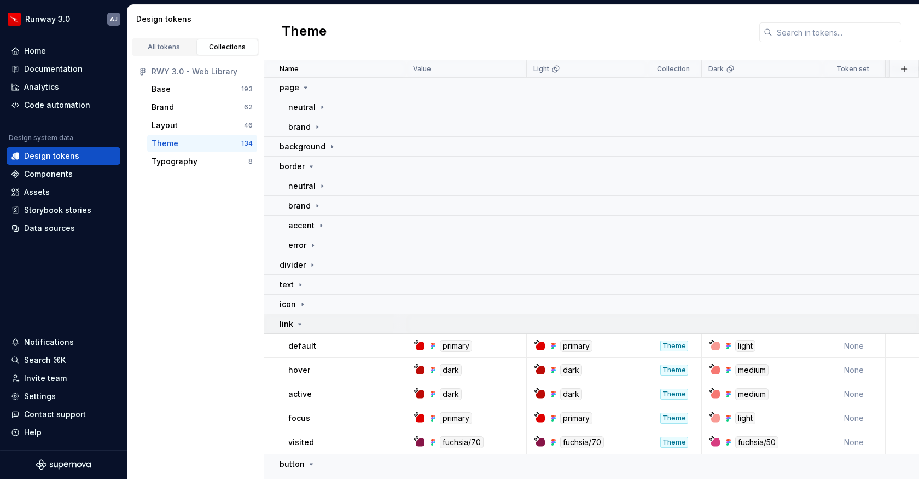
click at [301, 328] on div "link" at bounding box center [291, 323] width 25 height 11
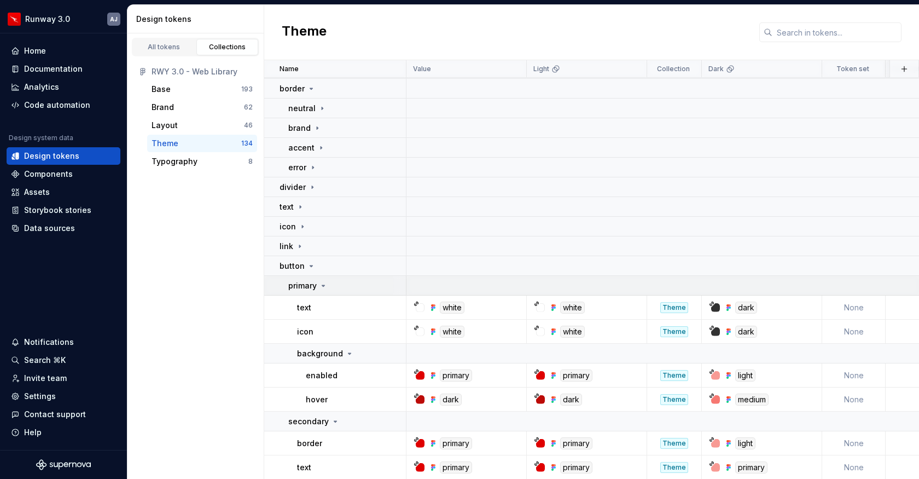
scroll to position [130, 0]
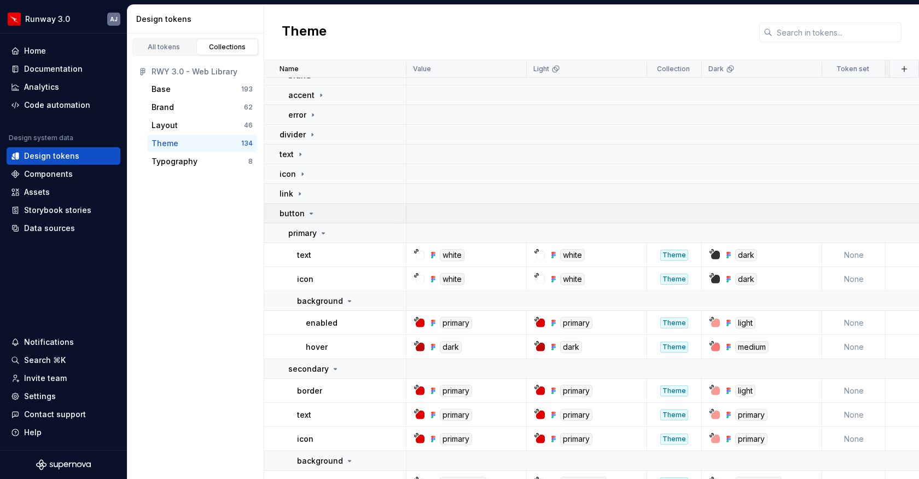
click at [307, 217] on icon at bounding box center [311, 213] width 9 height 9
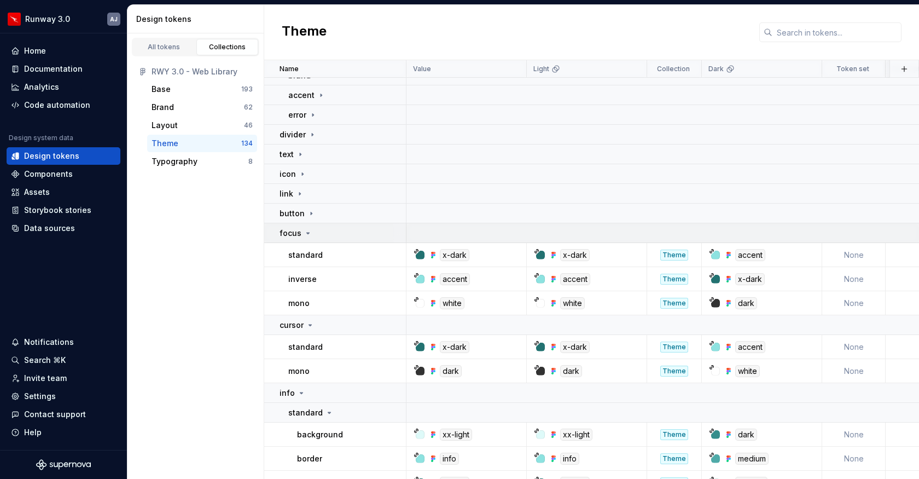
click at [308, 231] on icon at bounding box center [308, 233] width 9 height 9
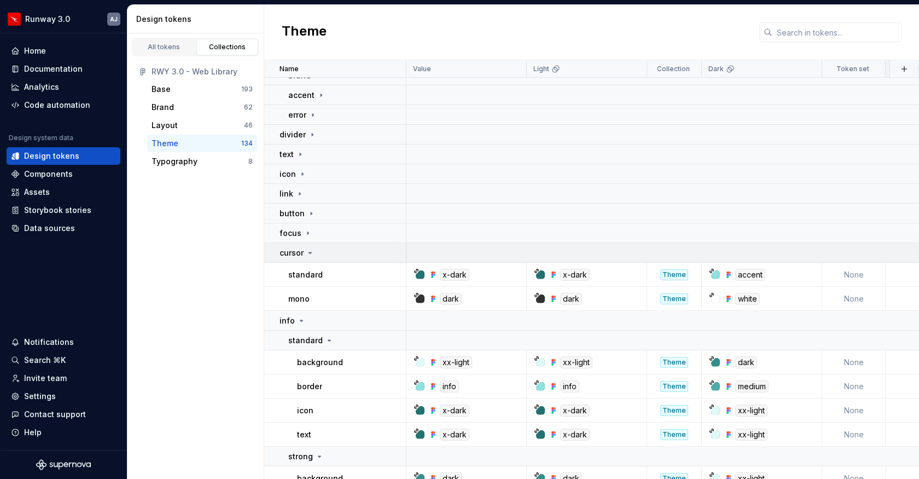
click at [311, 252] on icon at bounding box center [310, 252] width 3 height 1
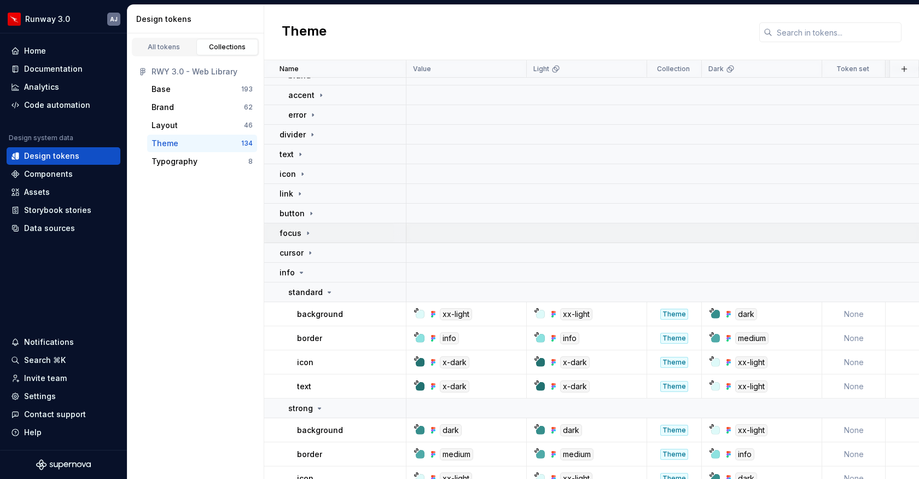
click at [311, 241] on td "focus" at bounding box center [335, 233] width 142 height 20
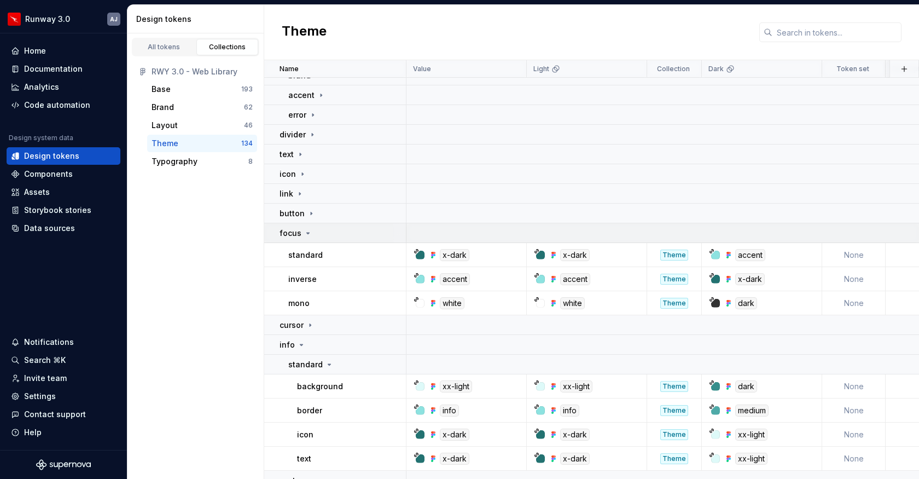
click at [307, 234] on icon at bounding box center [308, 233] width 9 height 9
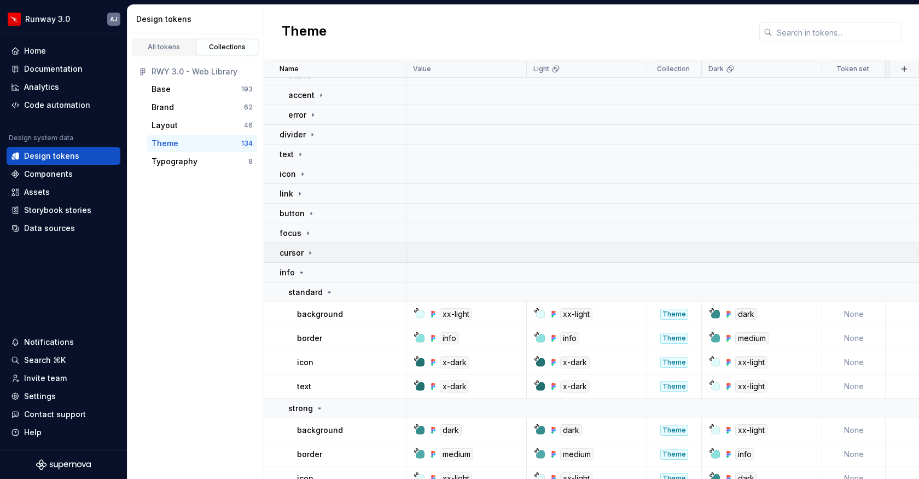
click at [312, 255] on icon at bounding box center [310, 252] width 9 height 9
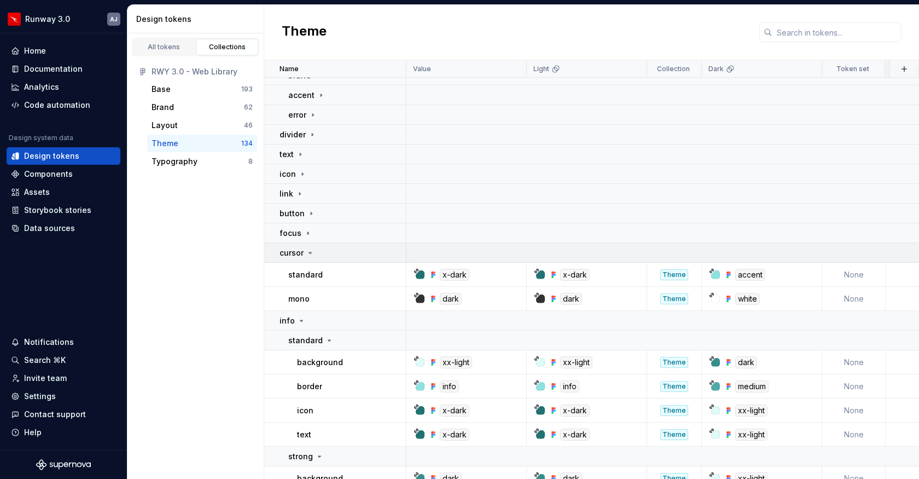
click at [312, 255] on icon at bounding box center [310, 252] width 9 height 9
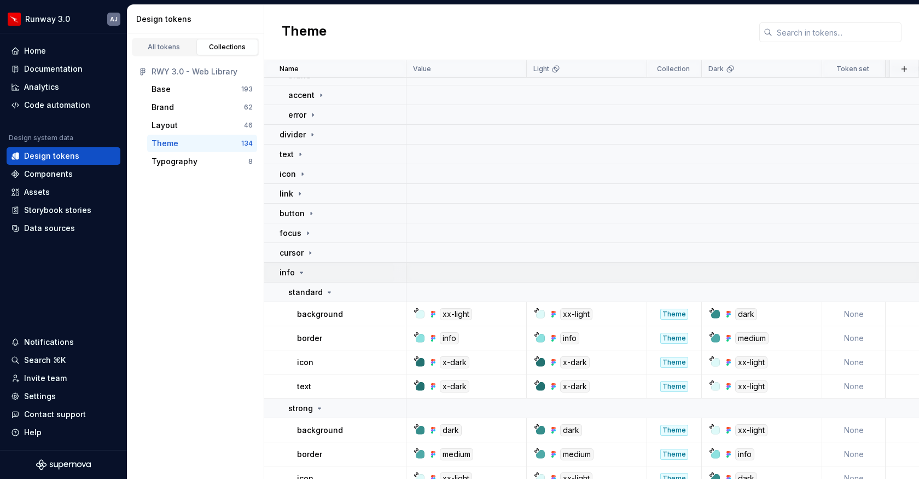
click at [299, 273] on icon at bounding box center [301, 272] width 9 height 9
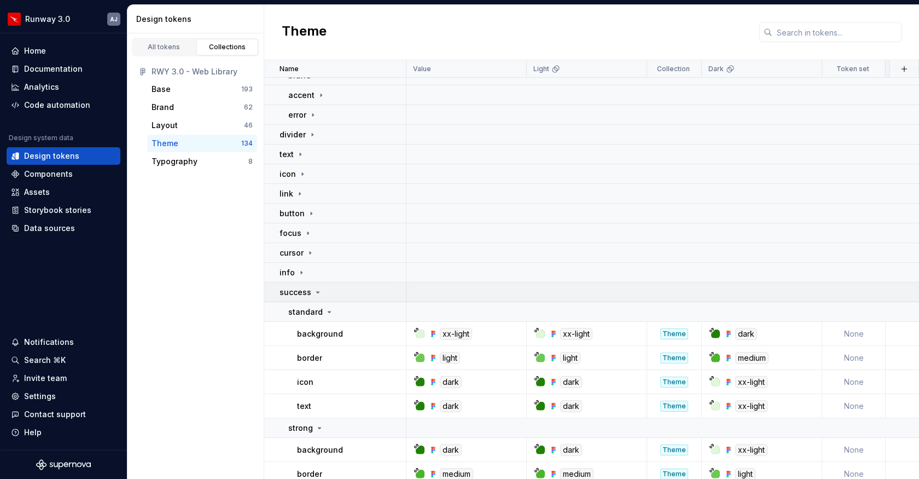
click at [319, 294] on icon at bounding box center [317, 292] width 9 height 9
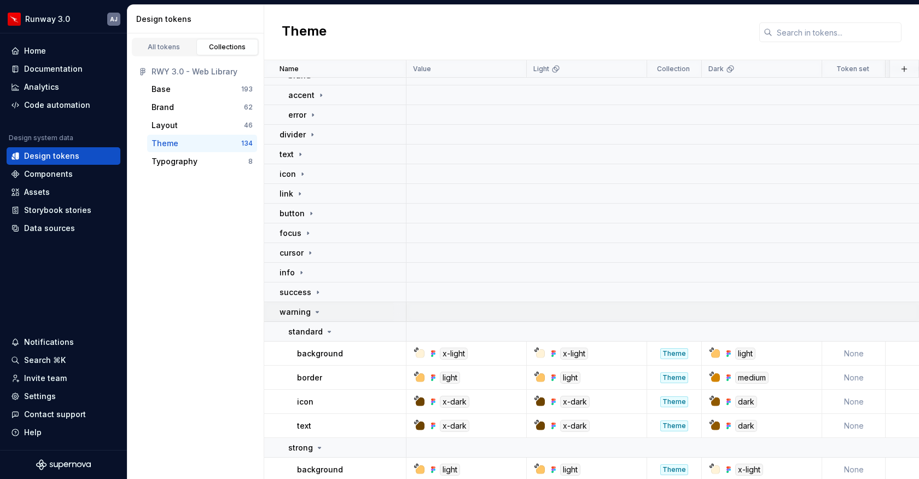
click at [316, 308] on icon at bounding box center [317, 311] width 9 height 9
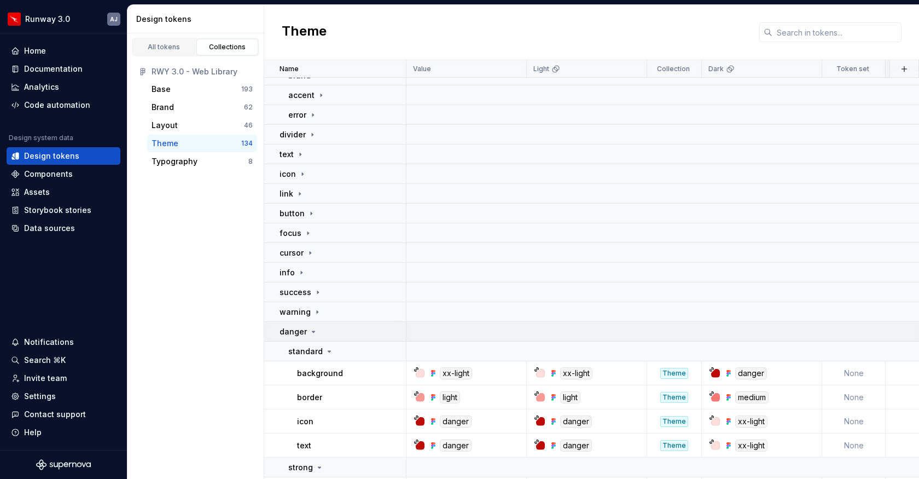
click at [310, 335] on icon at bounding box center [313, 331] width 9 height 9
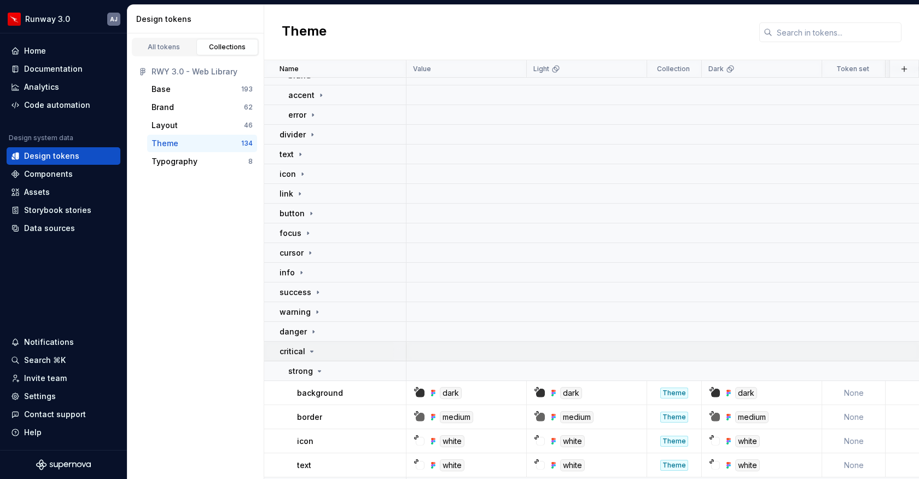
click at [311, 355] on icon at bounding box center [311, 351] width 9 height 9
click at [307, 371] on icon at bounding box center [307, 370] width 9 height 9
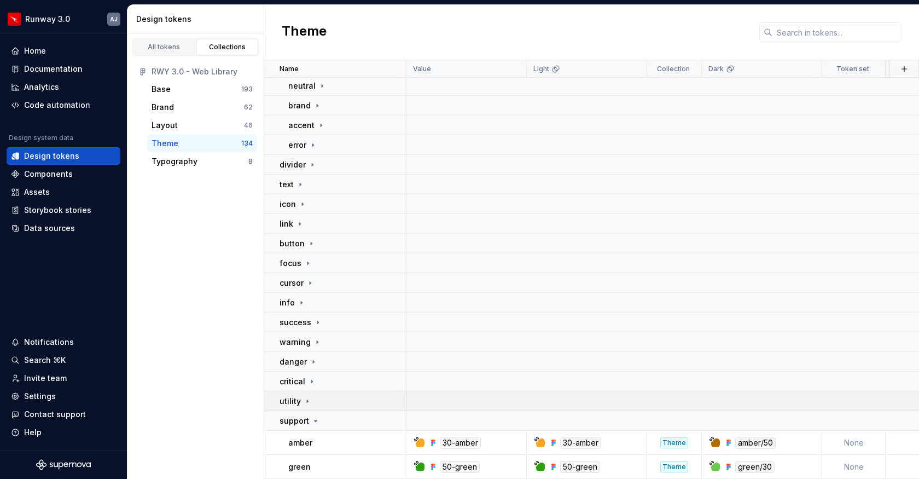
scroll to position [100, 0]
click at [314, 422] on icon at bounding box center [315, 420] width 9 height 9
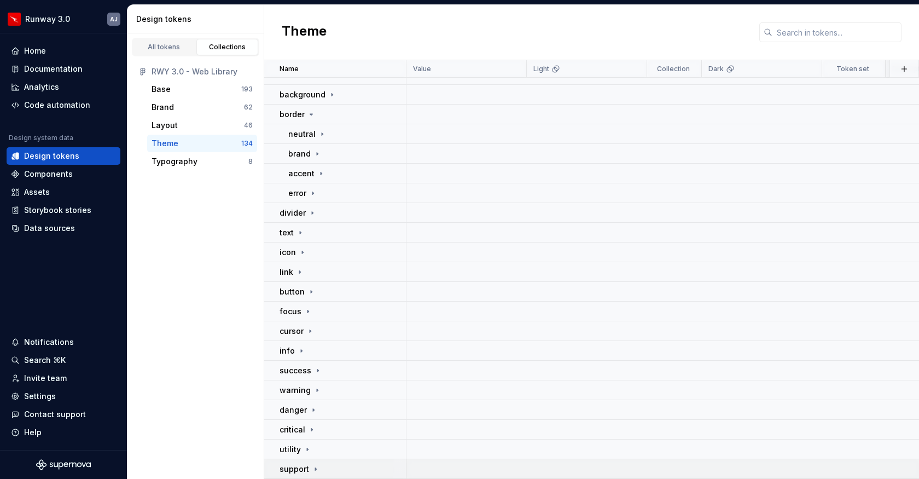
scroll to position [52, 0]
click at [308, 113] on icon at bounding box center [311, 114] width 9 height 9
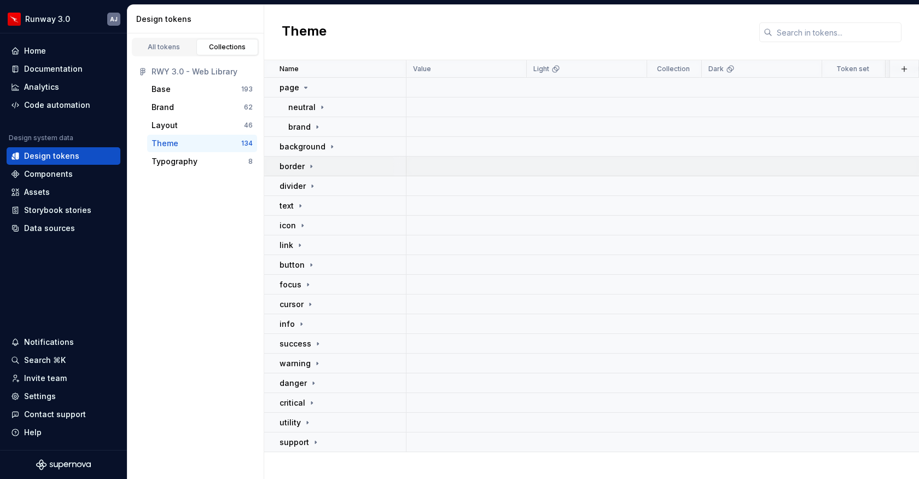
scroll to position [0, 0]
click at [306, 83] on icon at bounding box center [305, 87] width 9 height 9
click at [205, 161] on div "Typography" at bounding box center [200, 161] width 97 height 11
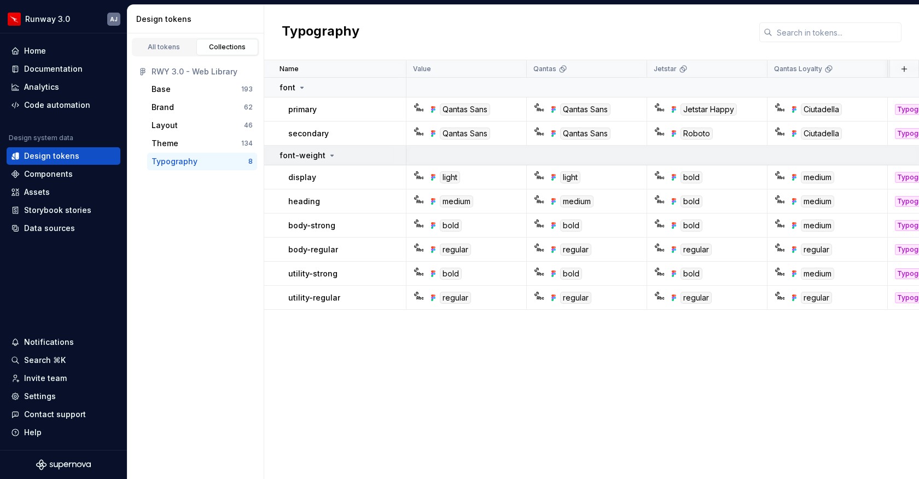
click at [308, 150] on p "font-weight" at bounding box center [302, 155] width 46 height 11
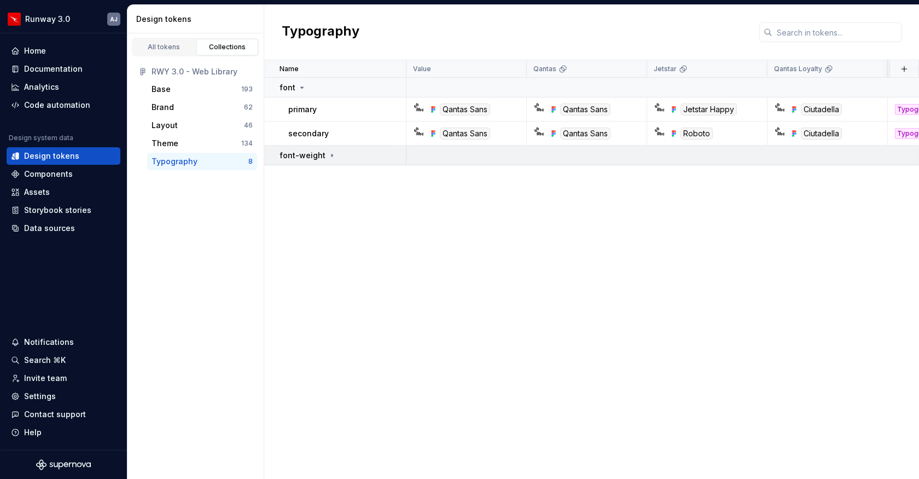
click at [328, 156] on icon at bounding box center [332, 155] width 9 height 9
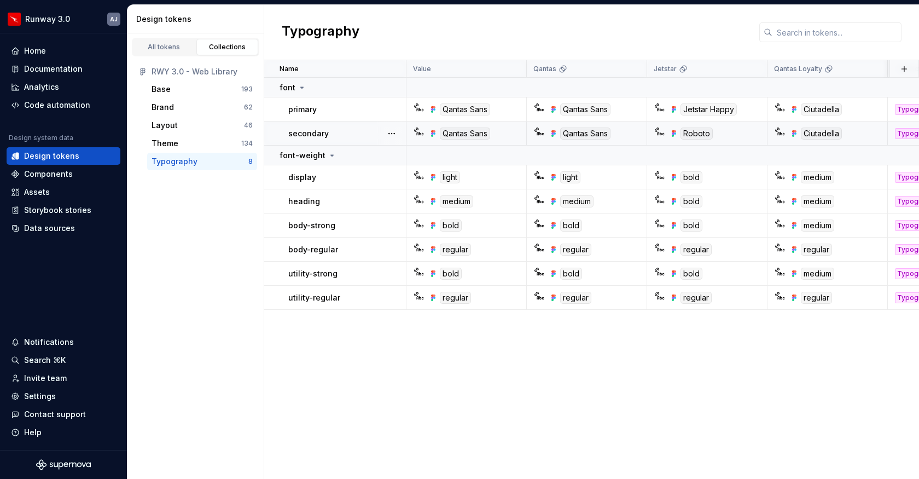
click at [312, 133] on p "secondary" at bounding box center [308, 133] width 40 height 11
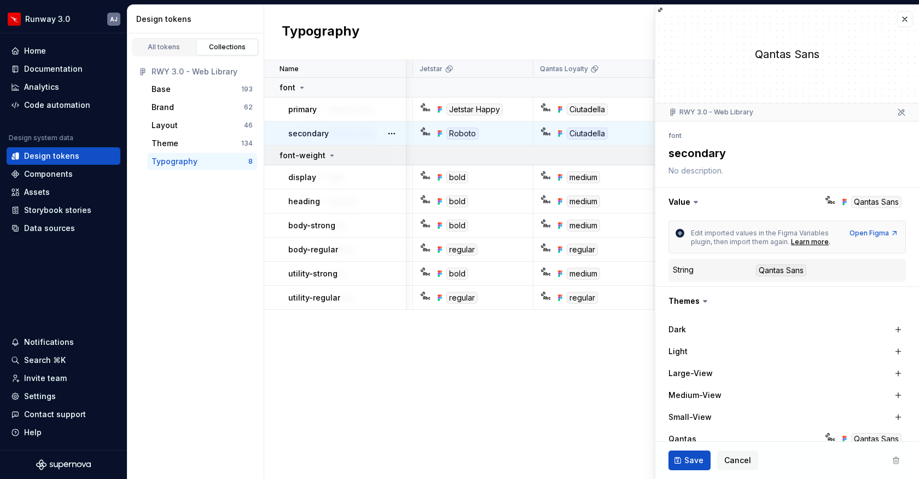
scroll to position [0, 233]
click at [328, 153] on icon at bounding box center [332, 155] width 9 height 9
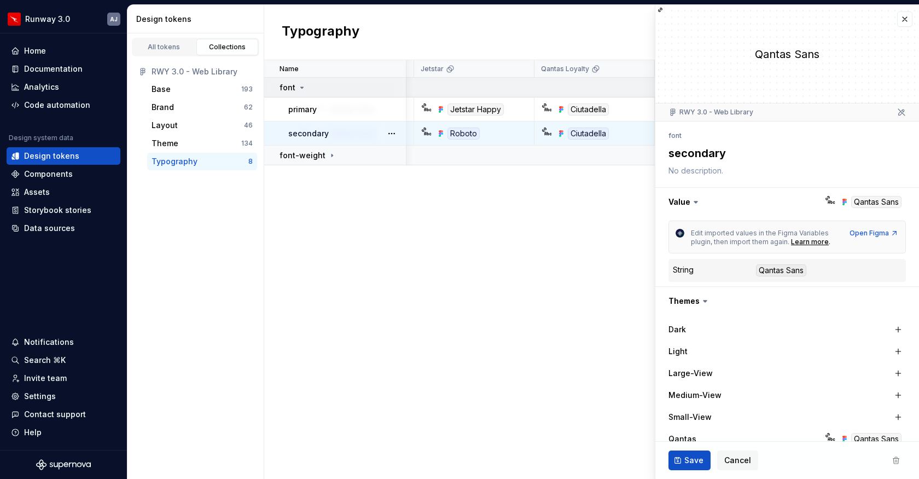
click at [301, 87] on icon at bounding box center [302, 87] width 3 height 1
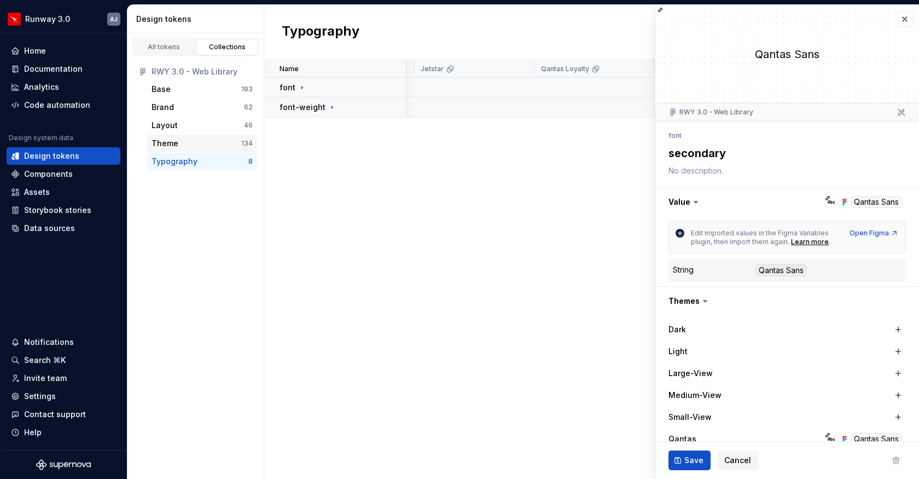
click at [201, 141] on div "Theme" at bounding box center [197, 143] width 90 height 11
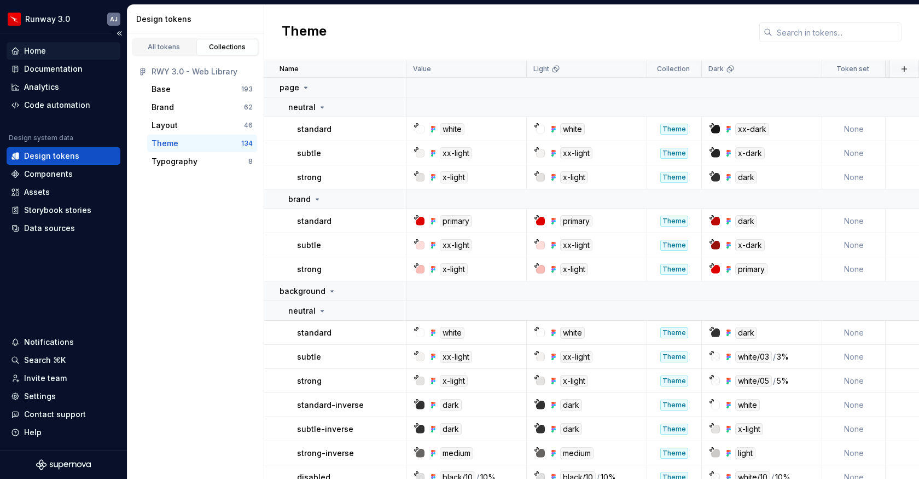
click at [39, 48] on div "Home" at bounding box center [35, 50] width 22 height 11
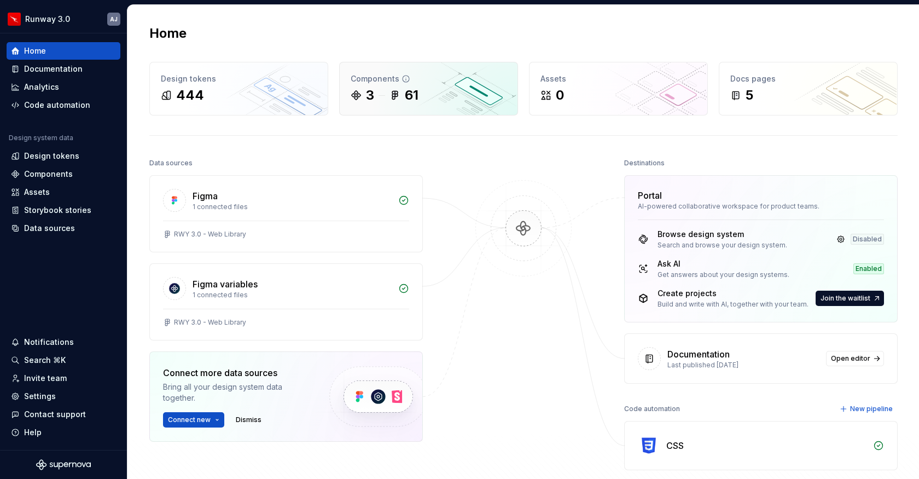
click at [374, 102] on div "3" at bounding box center [370, 95] width 8 height 18
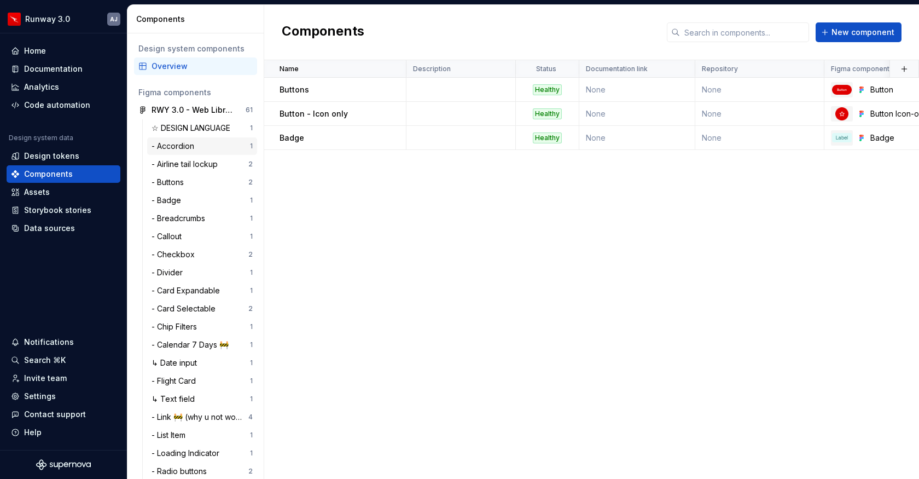
click at [220, 149] on div "- Accordion" at bounding box center [201, 146] width 98 height 11
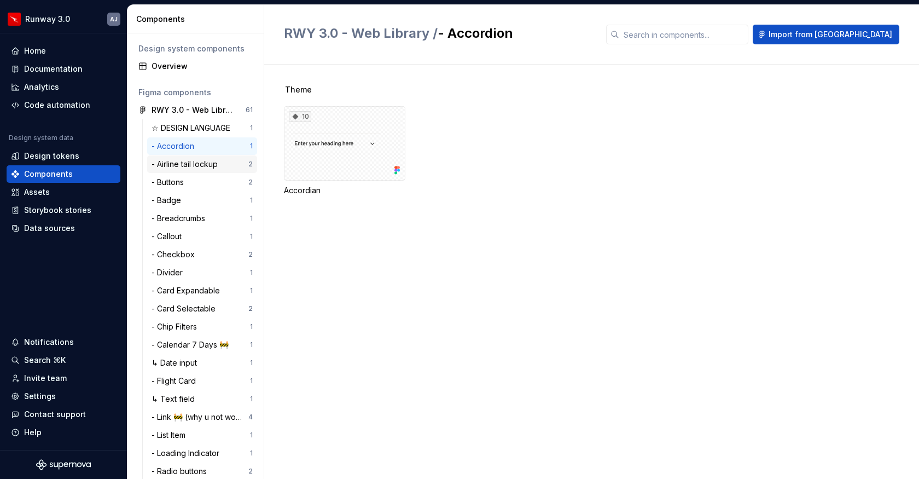
click at [212, 166] on div "- Airline tail lockup" at bounding box center [187, 164] width 71 height 11
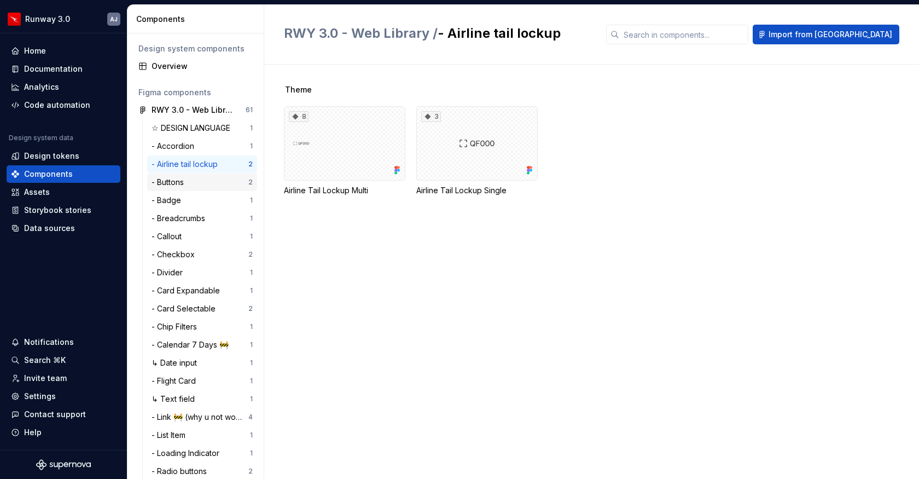
click at [211, 179] on div "- Buttons" at bounding box center [200, 182] width 97 height 11
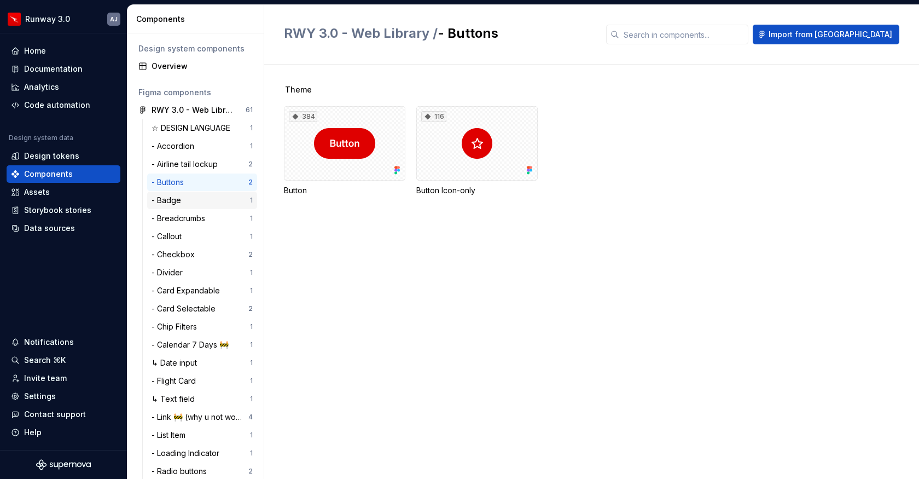
click at [209, 200] on div "- Badge" at bounding box center [201, 200] width 98 height 11
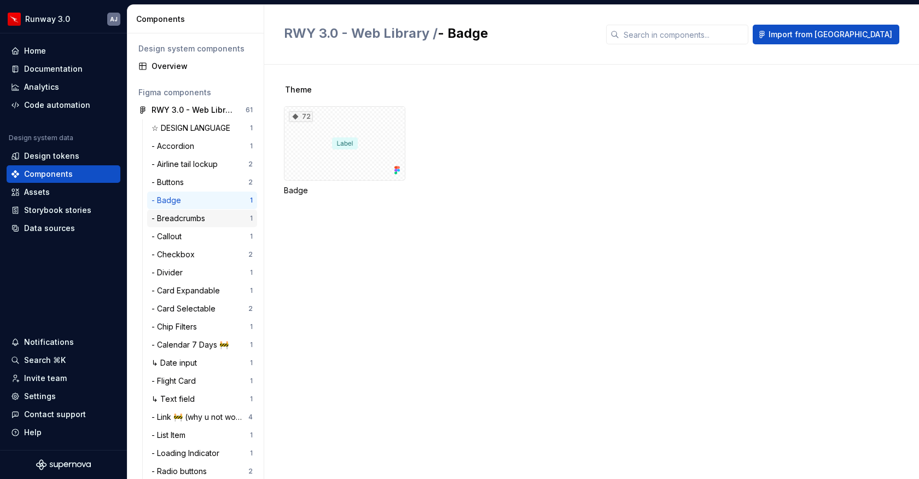
click at [209, 217] on div "- Breadcrumbs" at bounding box center [181, 218] width 58 height 11
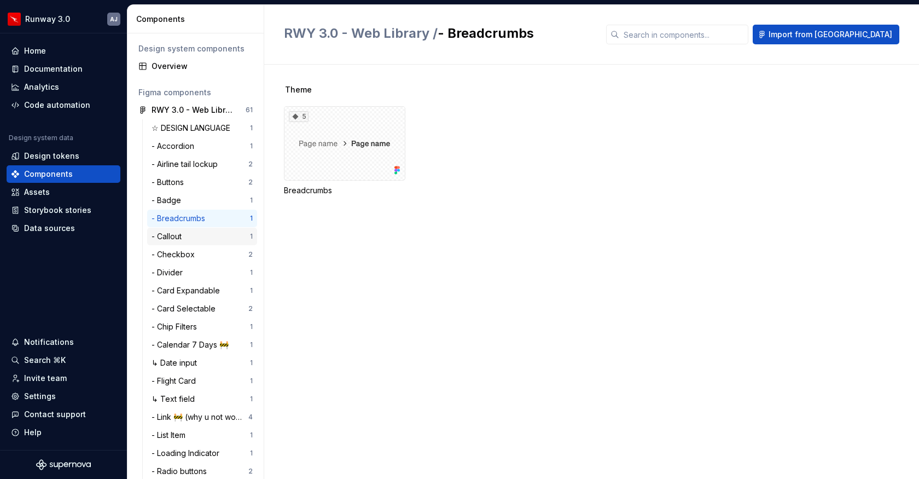
click at [208, 229] on div "- Callout 1" at bounding box center [202, 237] width 110 height 18
click at [182, 201] on div "- Badge" at bounding box center [169, 200] width 34 height 11
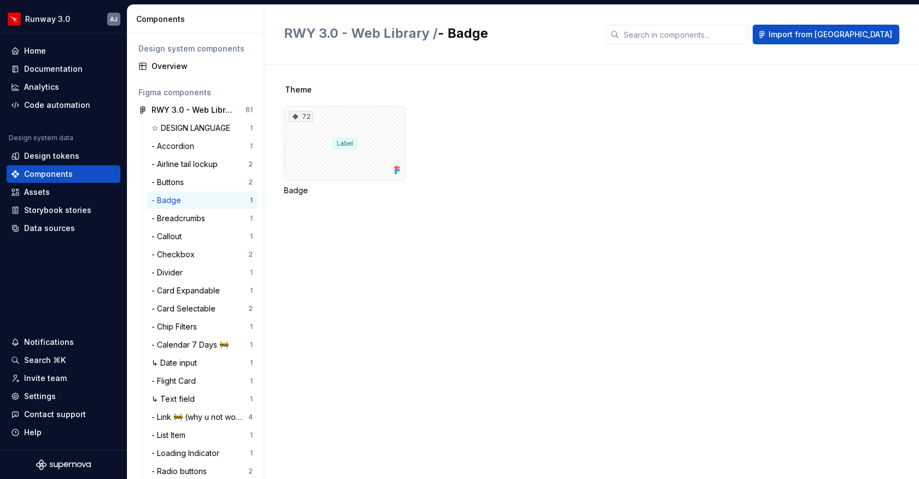
click at [183, 208] on div "- Badge 1" at bounding box center [202, 200] width 110 height 18
click at [185, 216] on div "- Breadcrumbs" at bounding box center [181, 218] width 58 height 11
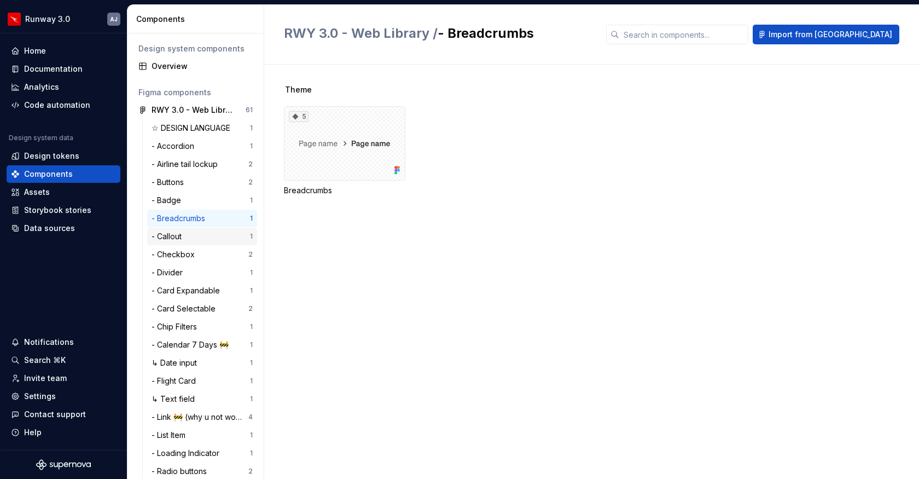
click at [181, 233] on div "- Callout" at bounding box center [169, 236] width 34 height 11
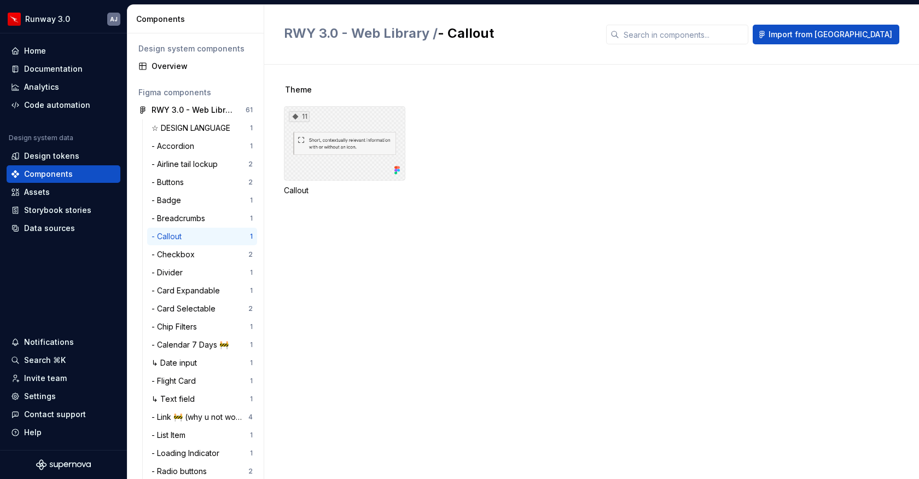
click at [323, 160] on div "11" at bounding box center [344, 143] width 121 height 74
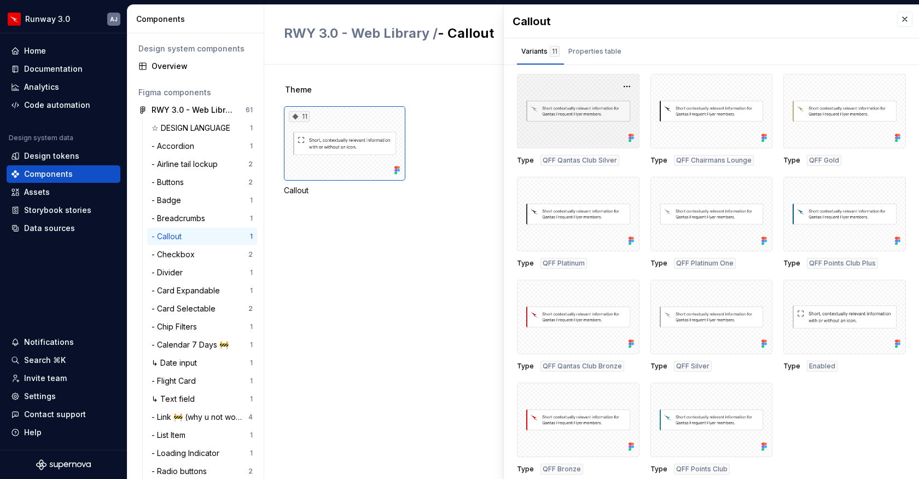
scroll to position [4, 0]
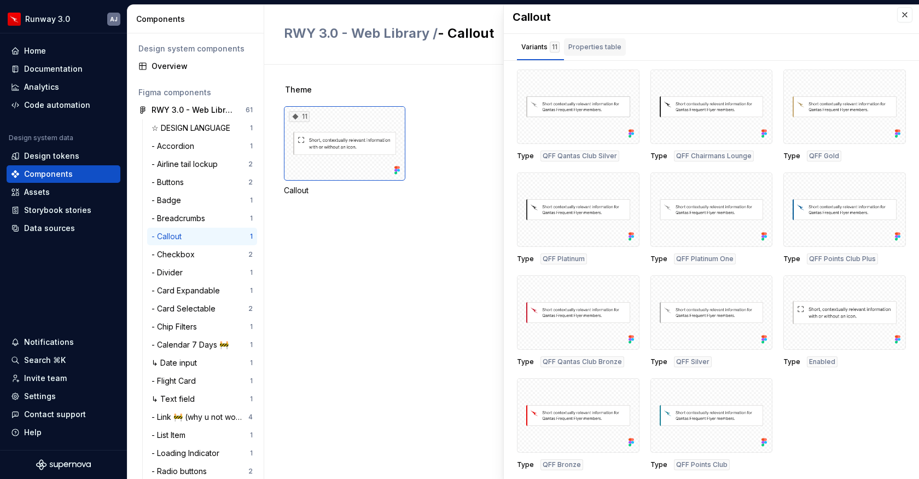
click at [608, 44] on div "Properties table" at bounding box center [594, 47] width 53 height 11
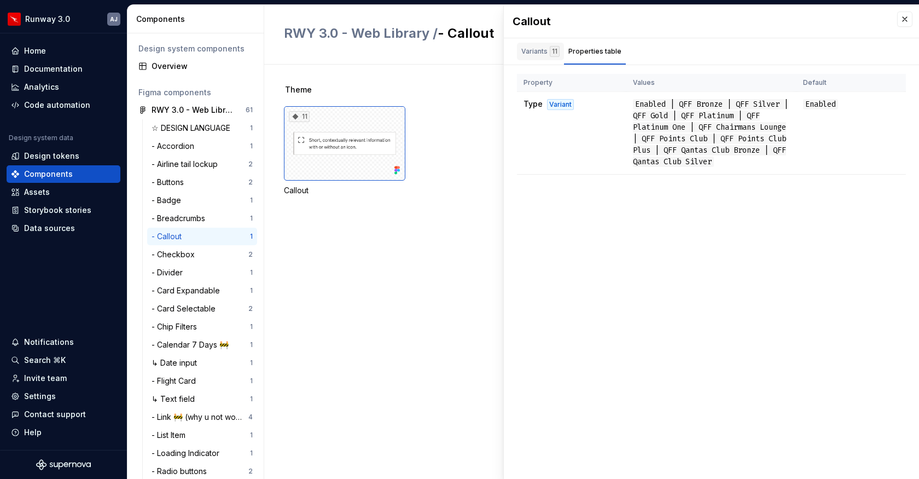
click at [537, 43] on div "Variants 11" at bounding box center [540, 52] width 47 height 18
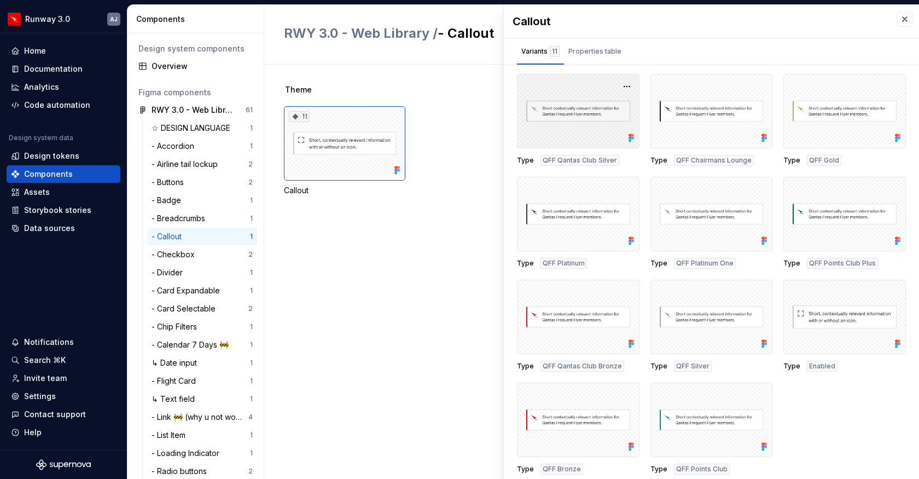
scroll to position [4, 0]
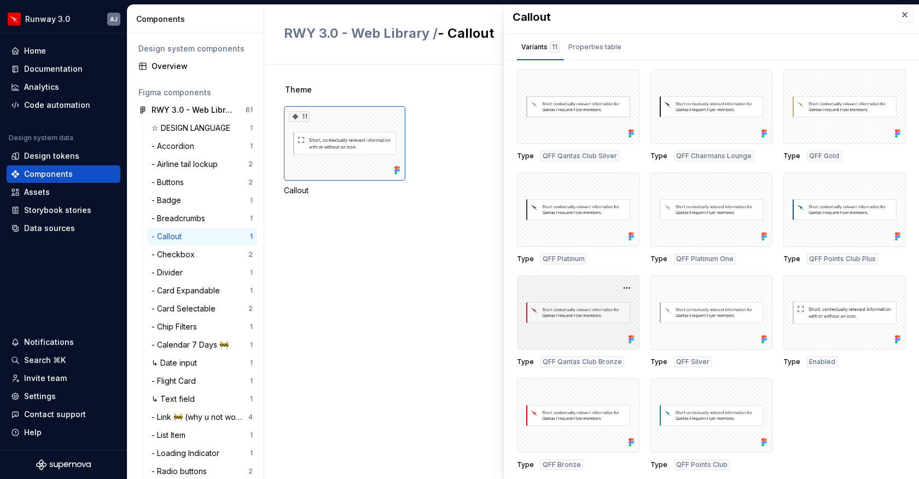
click at [578, 304] on div at bounding box center [578, 312] width 123 height 74
click at [576, 311] on div at bounding box center [578, 312] width 123 height 74
click at [575, 287] on div at bounding box center [578, 312] width 123 height 74
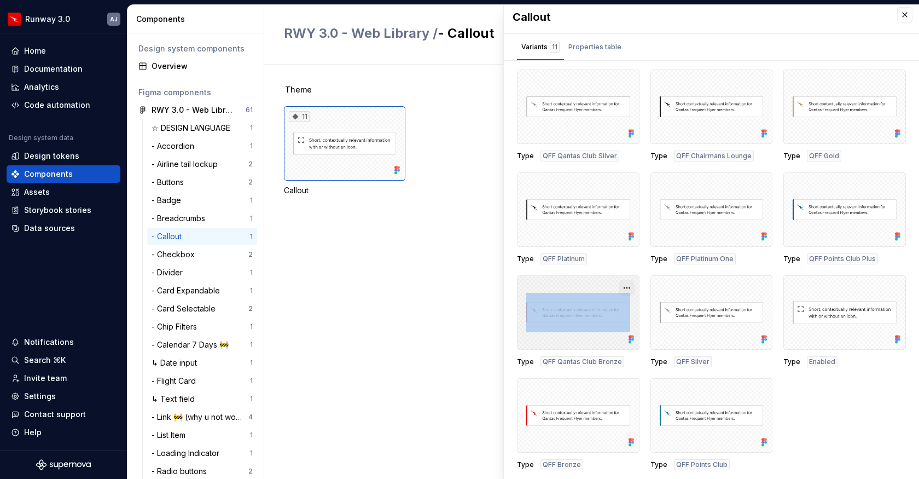
click at [621, 286] on button "button" at bounding box center [626, 287] width 15 height 15
click at [598, 289] on div at bounding box center [578, 312] width 123 height 74
click at [904, 13] on button "button" at bounding box center [904, 14] width 15 height 15
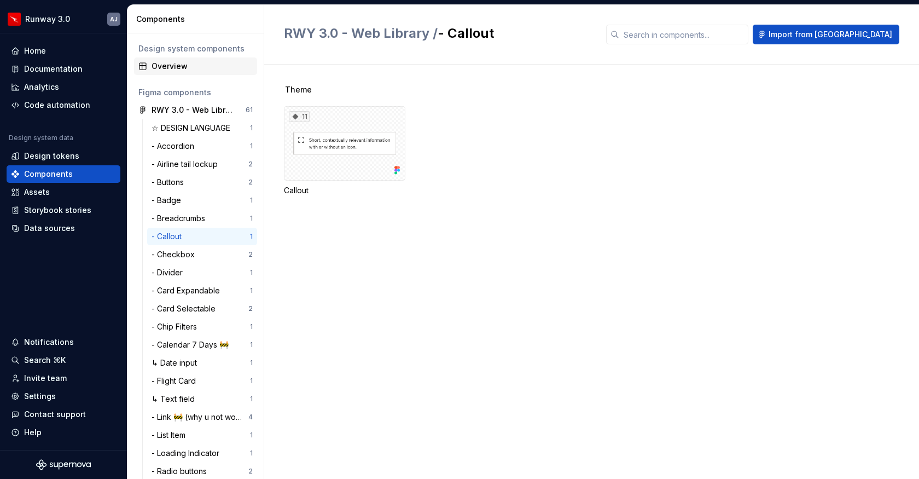
click at [194, 65] on div "Overview" at bounding box center [202, 66] width 101 height 11
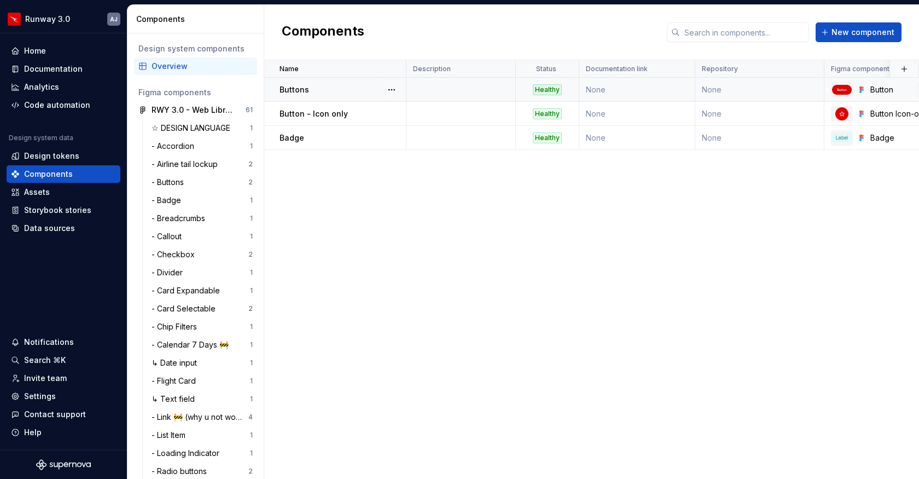
click at [878, 90] on div "Button" at bounding box center [901, 89] width 63 height 11
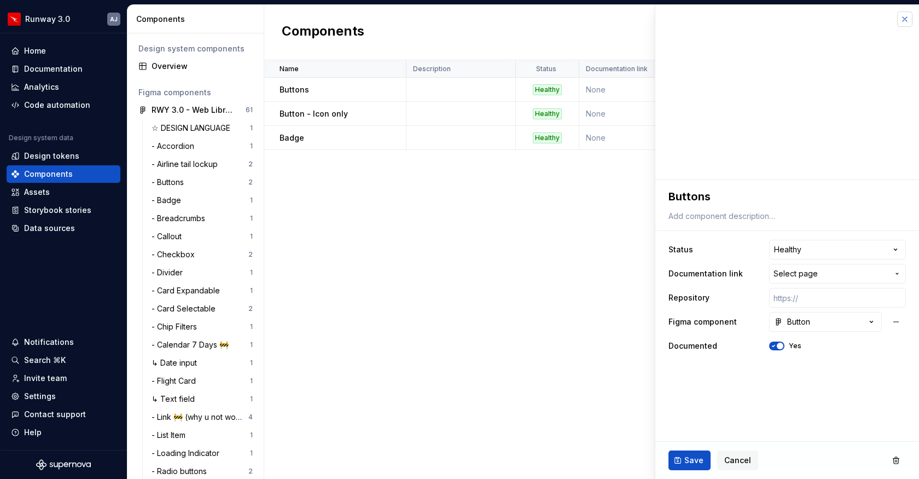
click at [904, 14] on button "button" at bounding box center [904, 18] width 15 height 15
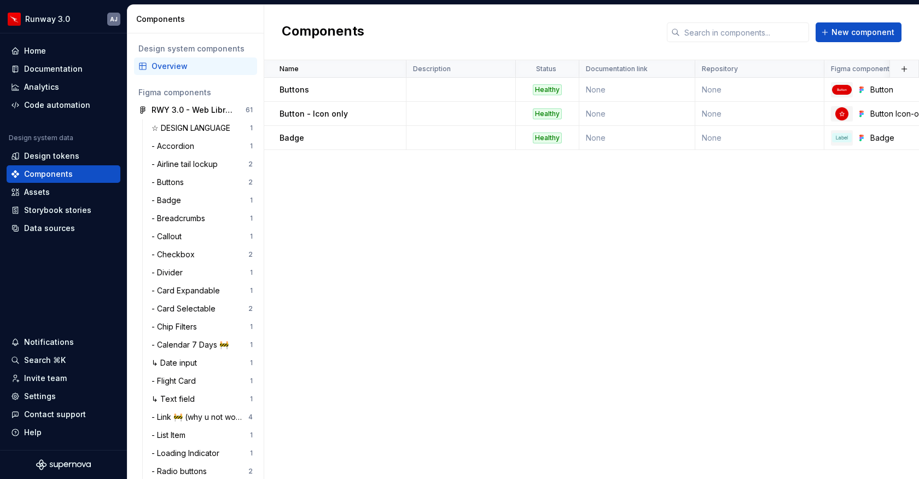
click at [531, 237] on div "Name Description Status Documentation link Repository Figma component Documente…" at bounding box center [591, 269] width 655 height 418
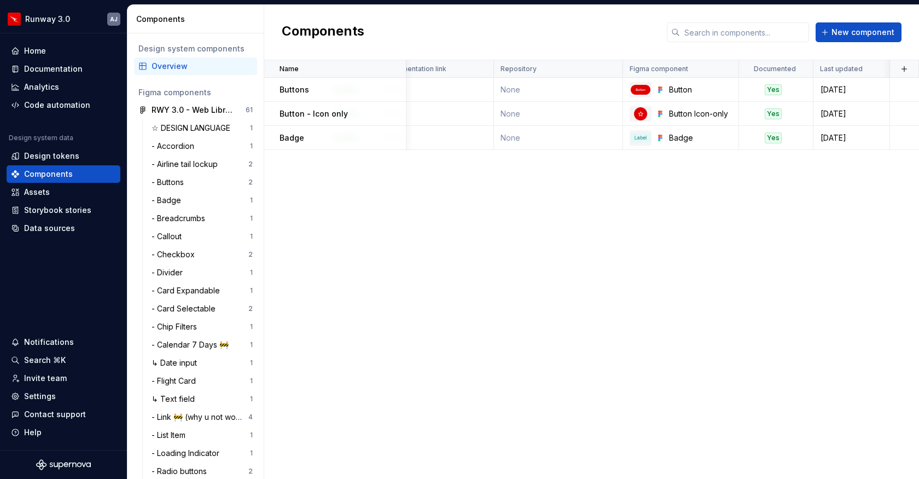
scroll to position [0, 201]
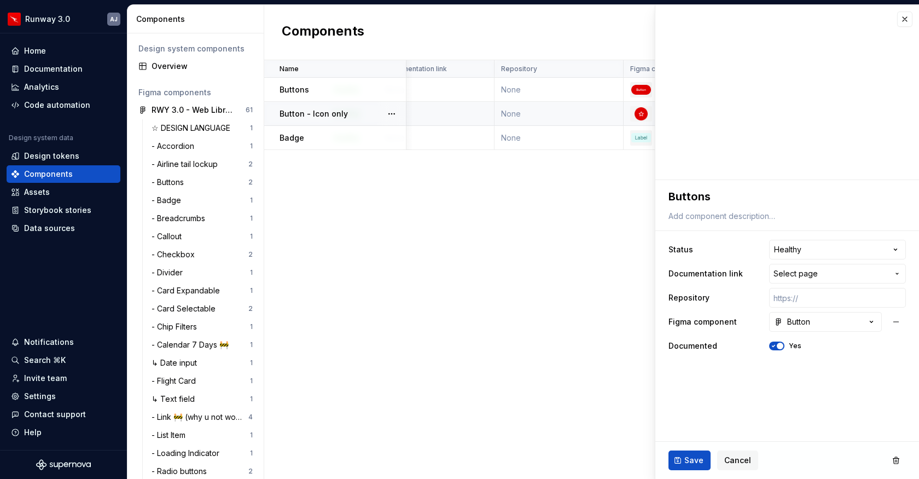
scroll to position [0, 200]
click at [388, 87] on button "button" at bounding box center [391, 89] width 15 height 15
click at [410, 112] on div "Open component detail" at bounding box center [449, 111] width 90 height 11
click at [452, 229] on div "Name Description Status Documentation link Repository Figma component Documente…" at bounding box center [591, 269] width 655 height 418
click at [51, 175] on div "Components" at bounding box center [48, 173] width 49 height 11
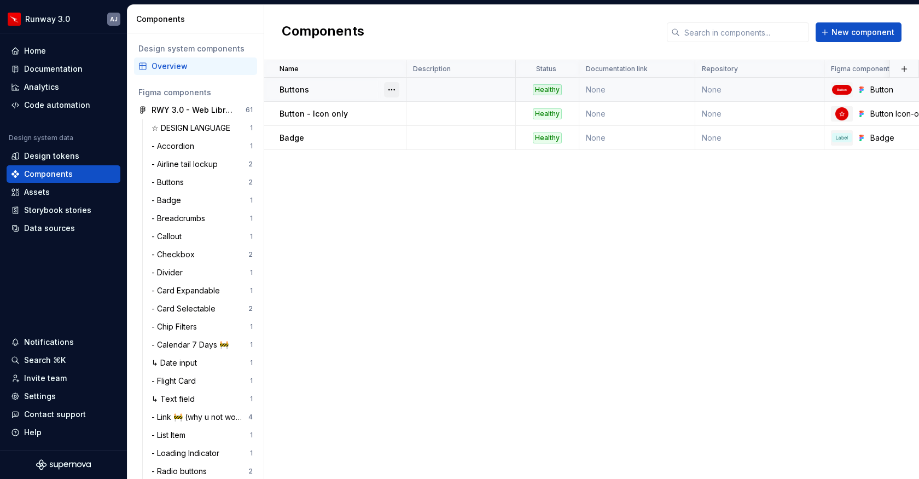
click at [389, 90] on button "button" at bounding box center [391, 89] width 15 height 15
click at [412, 135] on div "Delete component" at bounding box center [449, 133] width 90 height 11
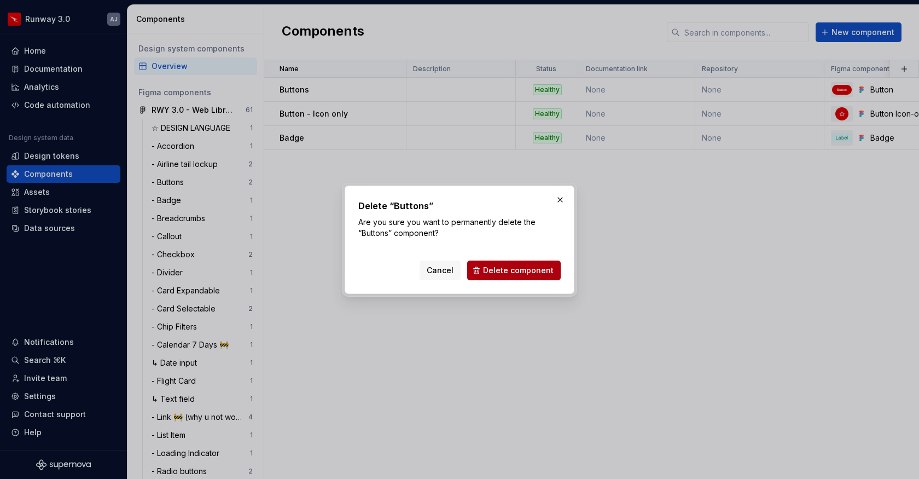
click at [509, 270] on span "Delete component" at bounding box center [518, 270] width 71 height 11
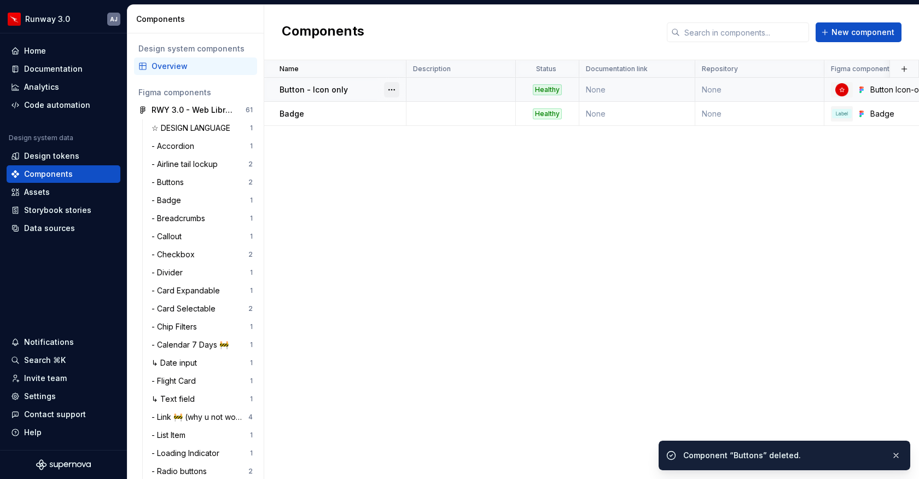
click at [397, 84] on button "button" at bounding box center [391, 89] width 15 height 15
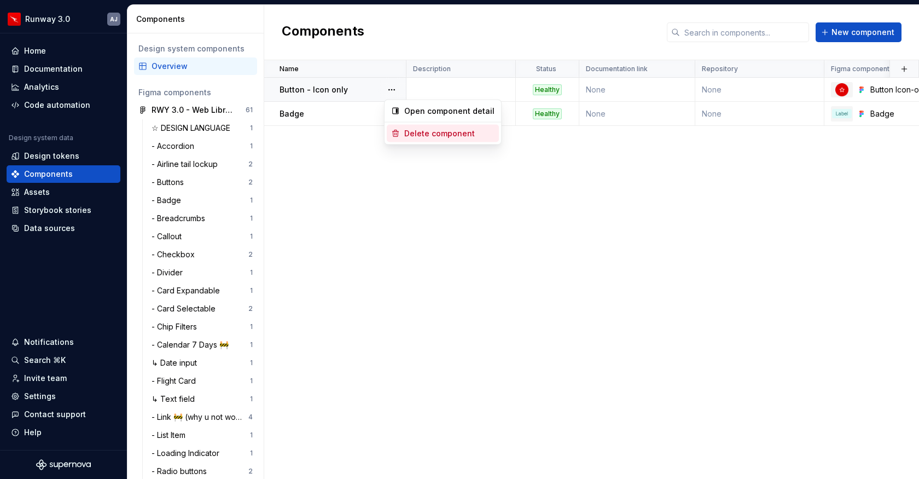
click at [412, 136] on div "Delete component" at bounding box center [449, 133] width 90 height 11
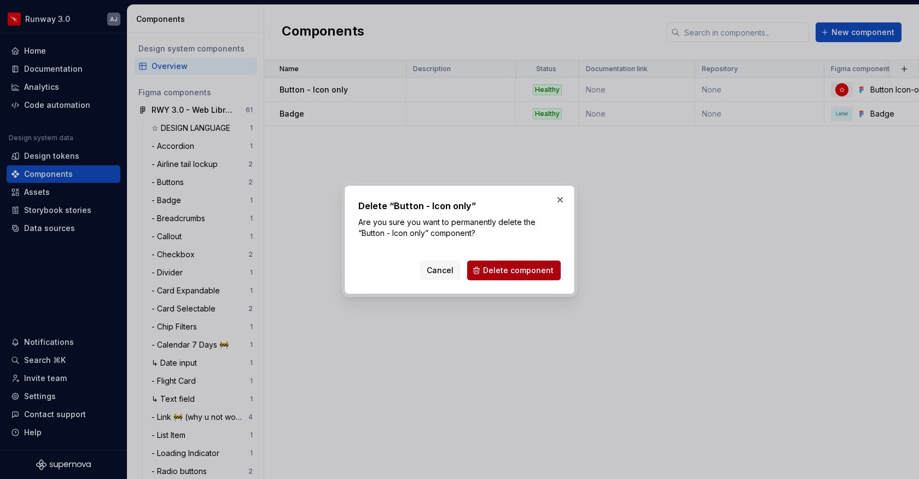
click at [494, 270] on span "Delete component" at bounding box center [518, 270] width 71 height 11
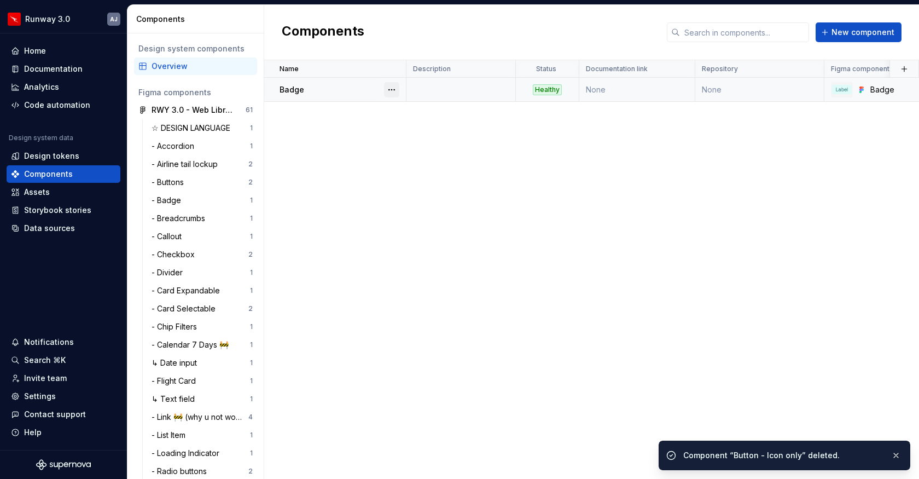
click at [384, 87] on button "button" at bounding box center [391, 89] width 15 height 15
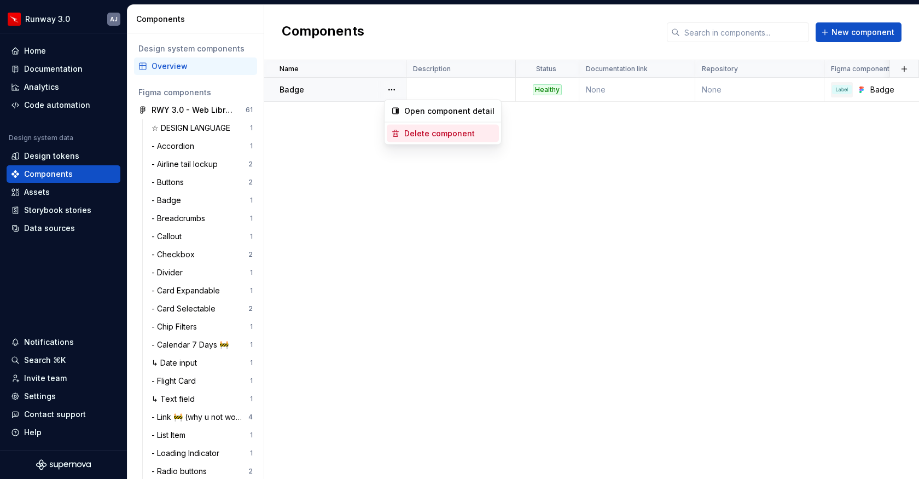
click at [413, 139] on div "Delete component" at bounding box center [443, 134] width 112 height 18
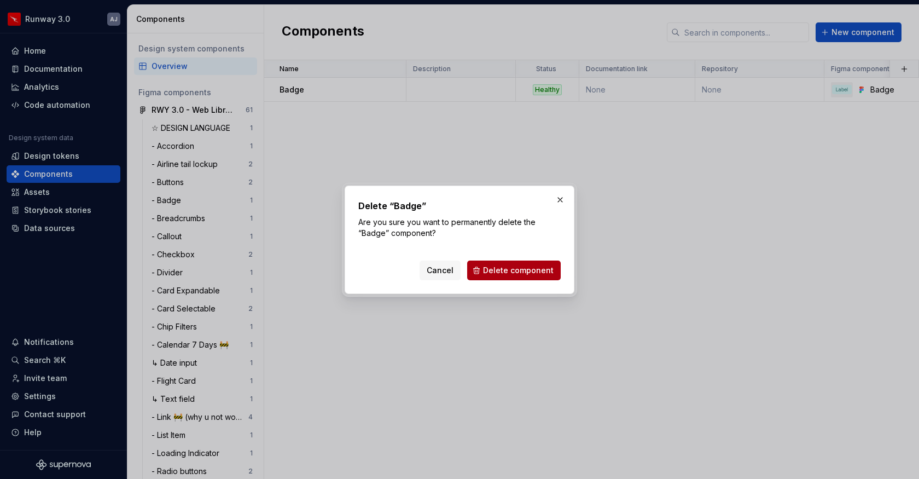
click at [493, 270] on span "Delete component" at bounding box center [518, 270] width 71 height 11
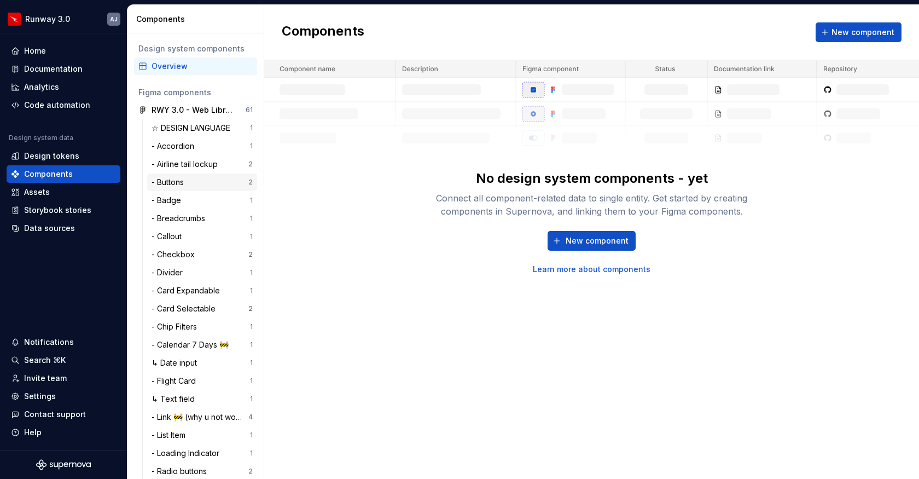
click at [196, 186] on div "- Buttons" at bounding box center [200, 182] width 97 height 11
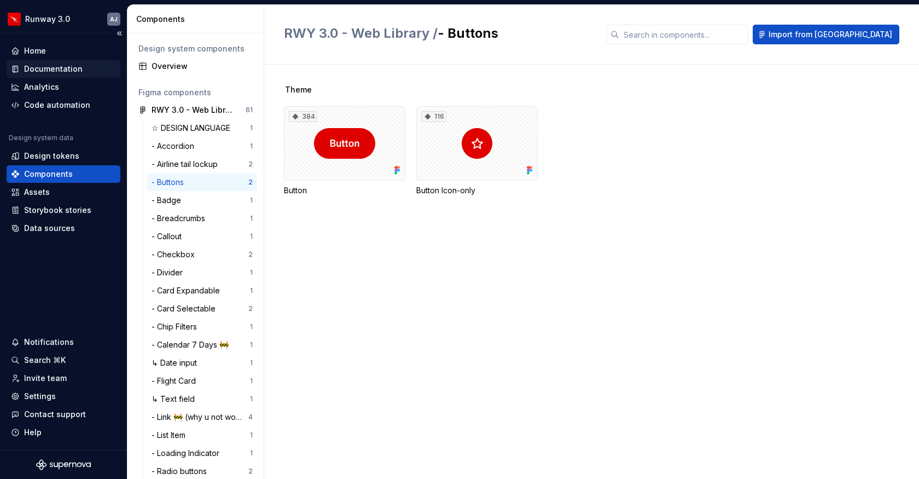
click at [50, 69] on div "Documentation" at bounding box center [53, 68] width 59 height 11
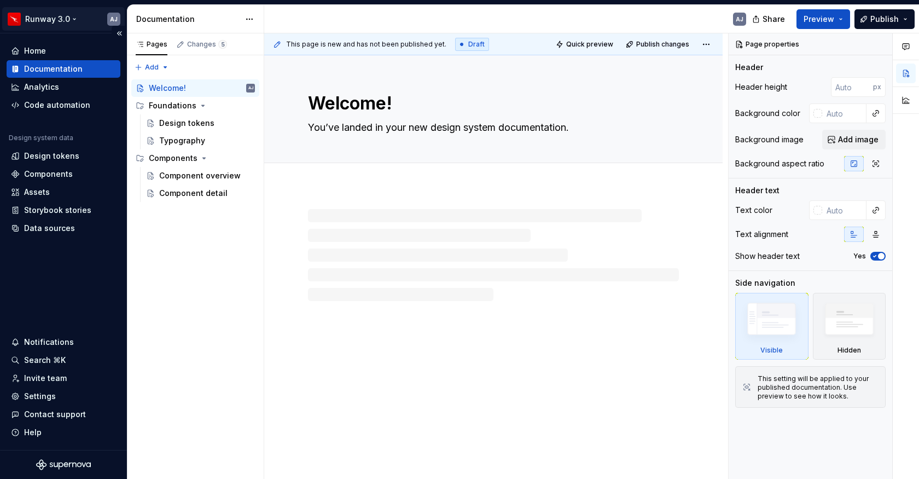
click at [72, 15] on html "Runway 3.0 AJ Home Documentation Analytics Code automation Design system data D…" at bounding box center [459, 239] width 919 height 479
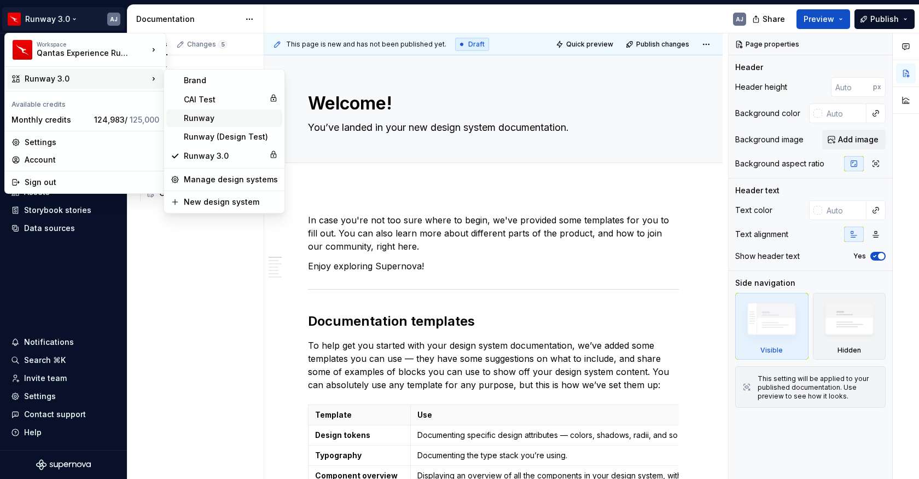
click at [188, 125] on div "Runway" at bounding box center [224, 118] width 116 height 18
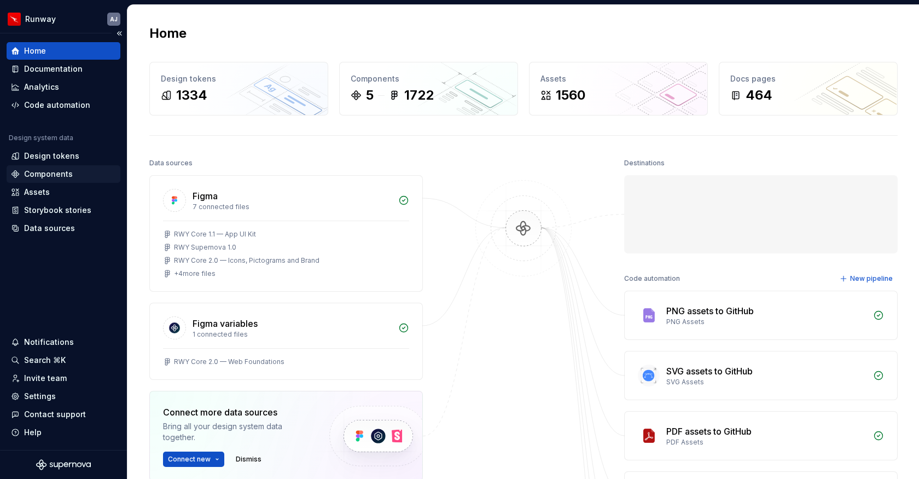
click at [53, 173] on div "Components" at bounding box center [48, 173] width 49 height 11
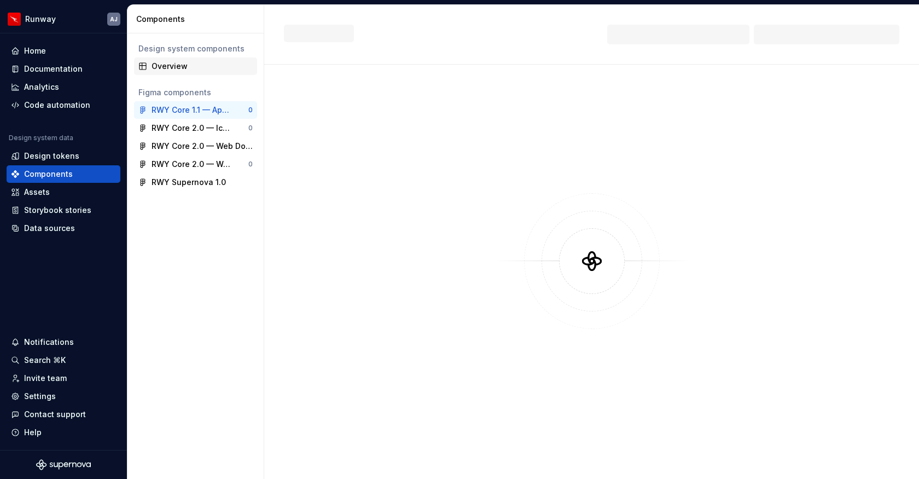
click at [171, 66] on div "Overview" at bounding box center [202, 66] width 101 height 11
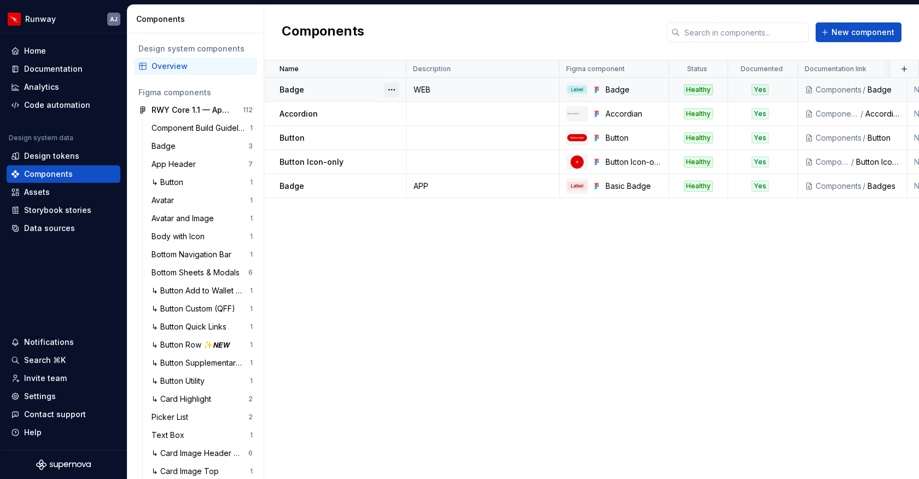
click at [389, 85] on button "button" at bounding box center [391, 89] width 15 height 15
click at [410, 130] on div "Delete component" at bounding box center [449, 133] width 90 height 11
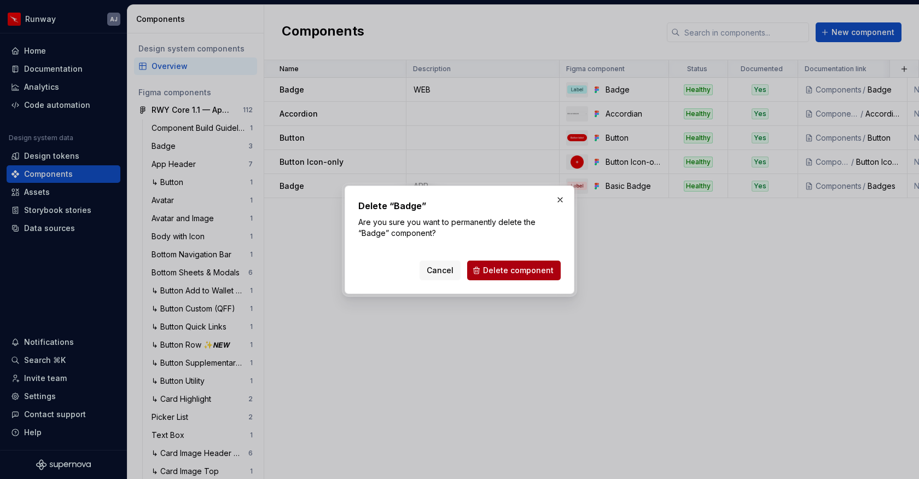
click at [495, 266] on span "Delete component" at bounding box center [518, 270] width 71 height 11
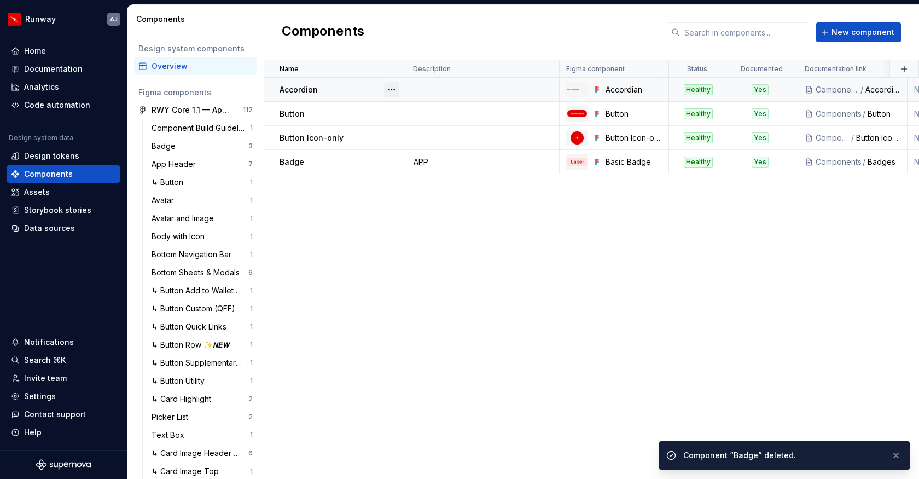
click at [393, 90] on button "button" at bounding box center [391, 89] width 15 height 15
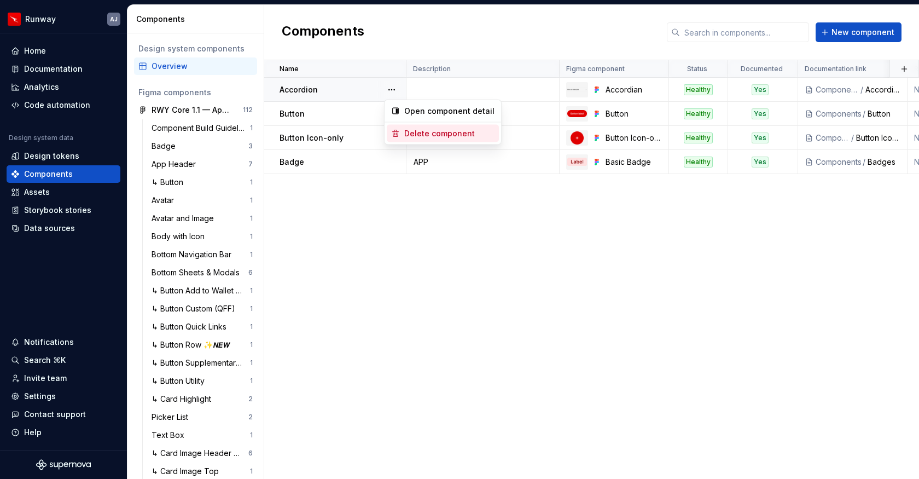
click at [411, 132] on div "Delete component" at bounding box center [449, 133] width 90 height 11
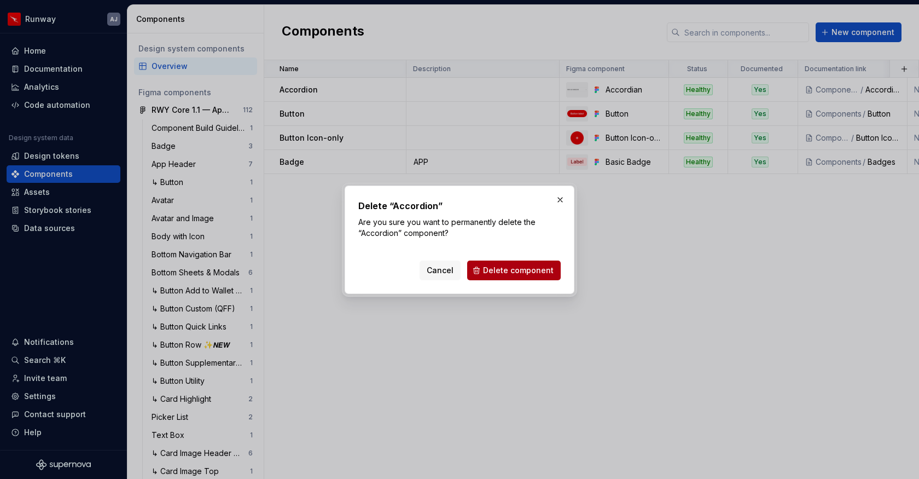
click at [498, 275] on span "Delete component" at bounding box center [518, 270] width 71 height 11
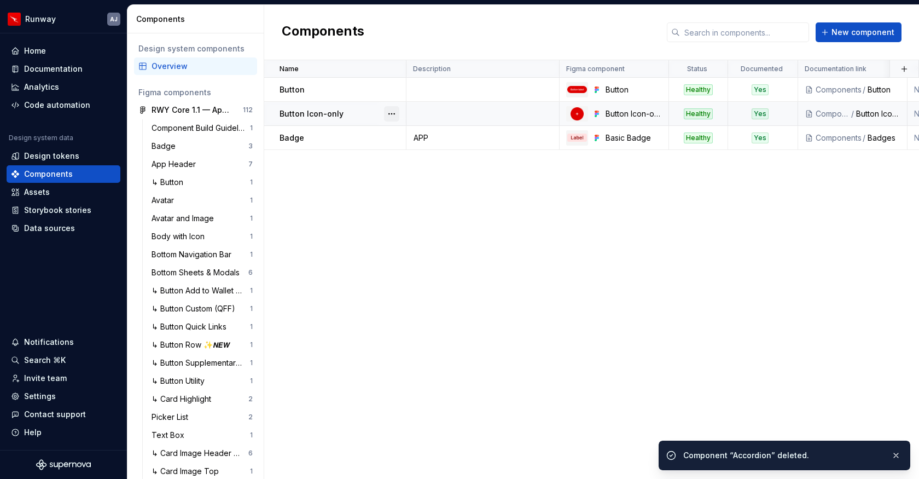
click at [394, 114] on button "button" at bounding box center [391, 113] width 15 height 15
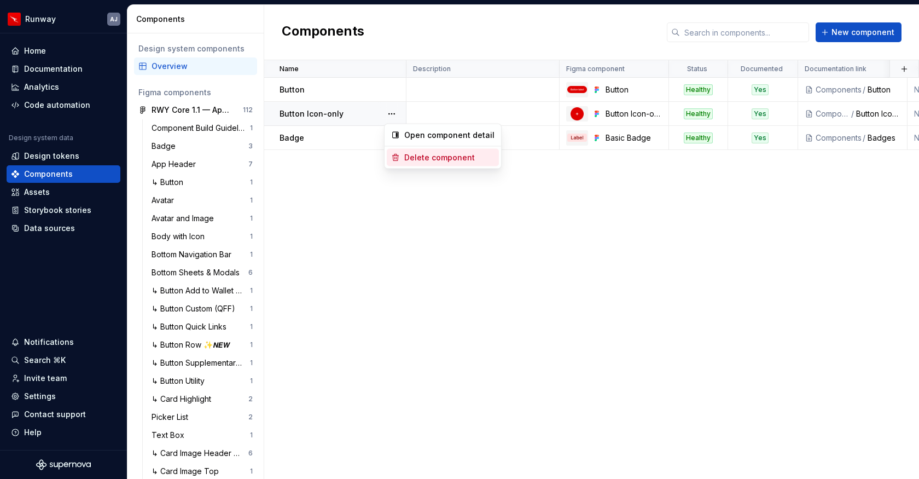
click at [413, 156] on div "Delete component" at bounding box center [449, 157] width 90 height 11
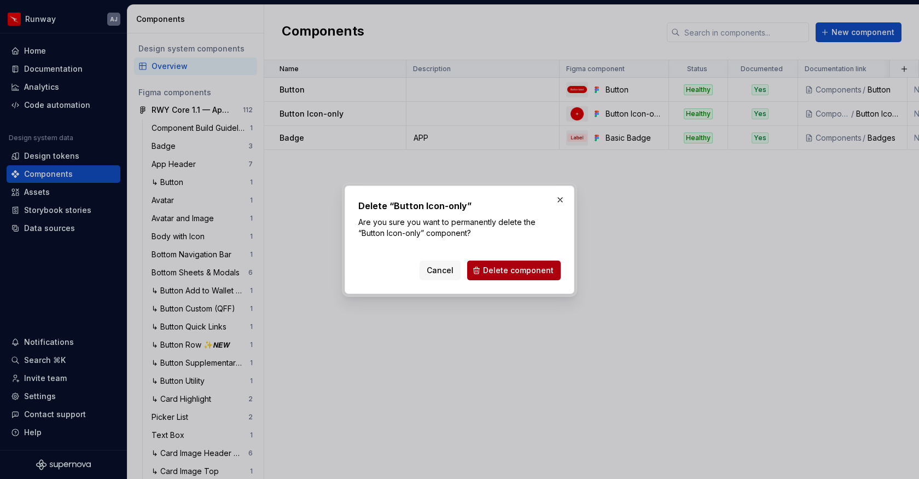
click at [488, 268] on span "Delete component" at bounding box center [518, 270] width 71 height 11
click at [493, 273] on span "Delete component" at bounding box center [518, 270] width 71 height 11
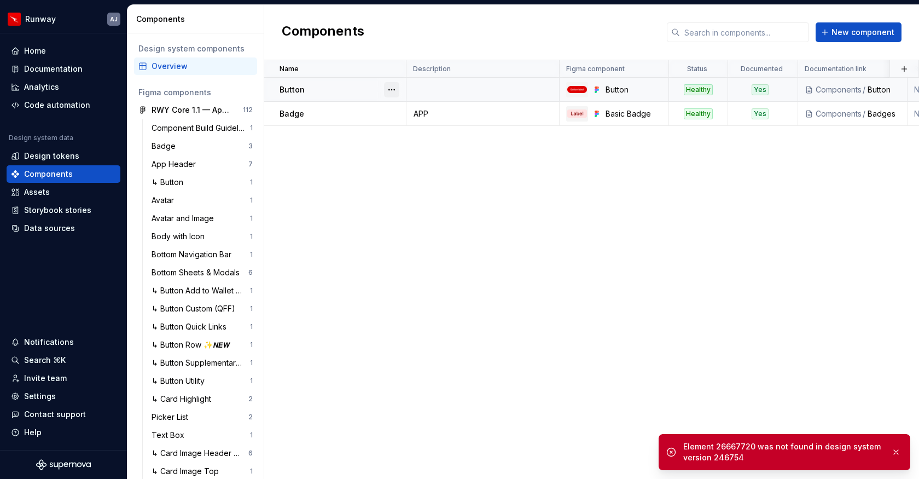
click at [386, 88] on button "button" at bounding box center [391, 89] width 15 height 15
click at [409, 136] on div "Delete component" at bounding box center [449, 133] width 90 height 11
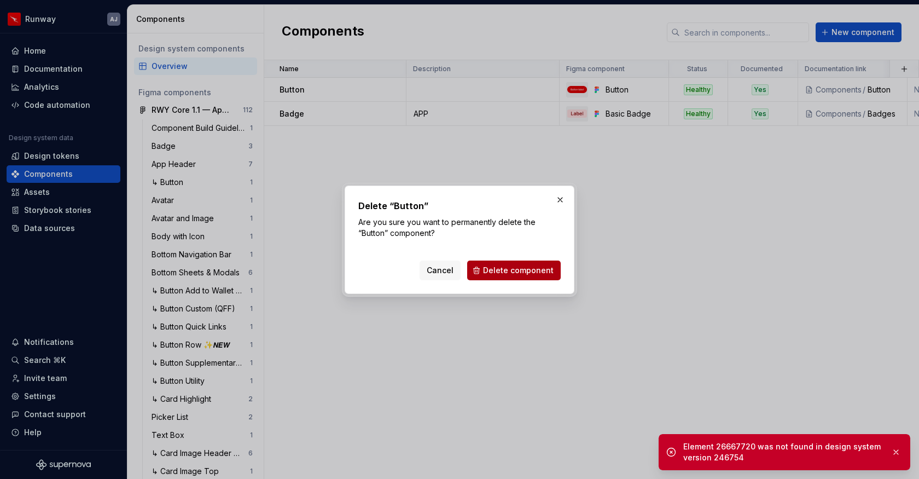
click at [502, 269] on span "Delete component" at bounding box center [518, 270] width 71 height 11
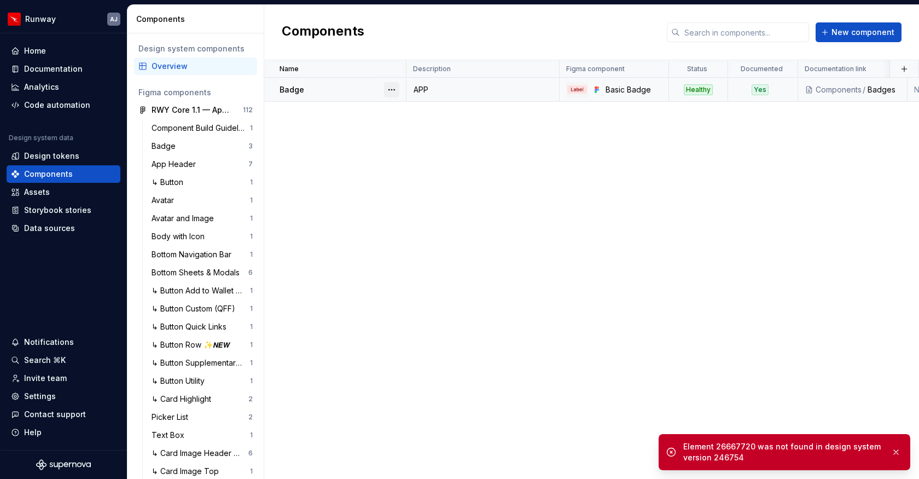
click at [397, 88] on button "button" at bounding box center [391, 89] width 15 height 15
click at [415, 138] on div "Delete component" at bounding box center [449, 133] width 90 height 11
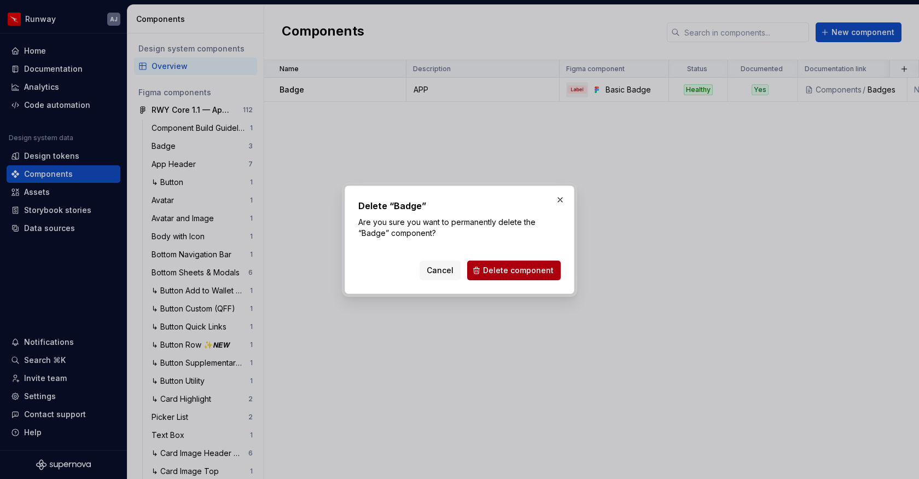
click at [492, 267] on span "Delete component" at bounding box center [518, 270] width 71 height 11
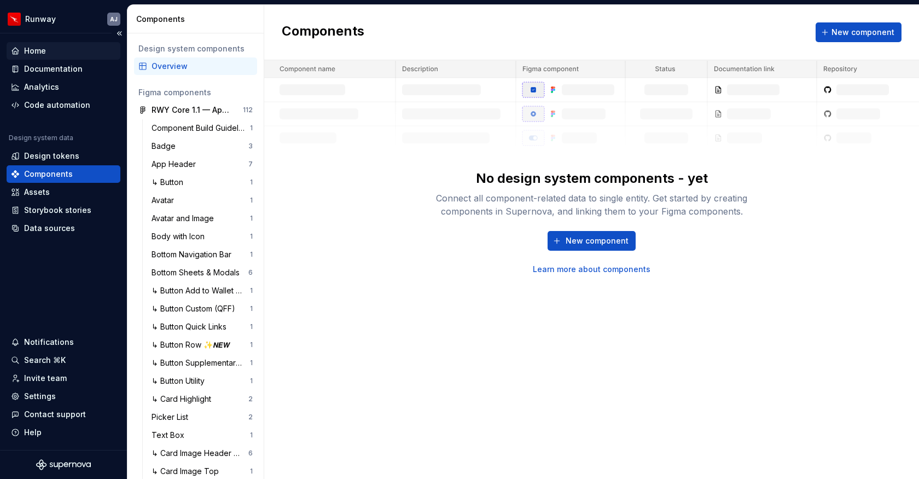
click at [49, 46] on div "Home" at bounding box center [63, 50] width 105 height 11
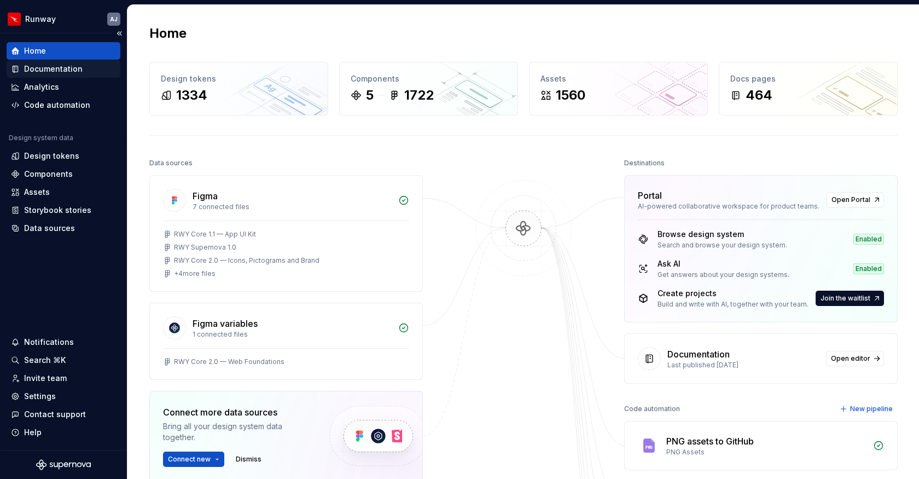
click at [55, 69] on div "Documentation" at bounding box center [53, 68] width 59 height 11
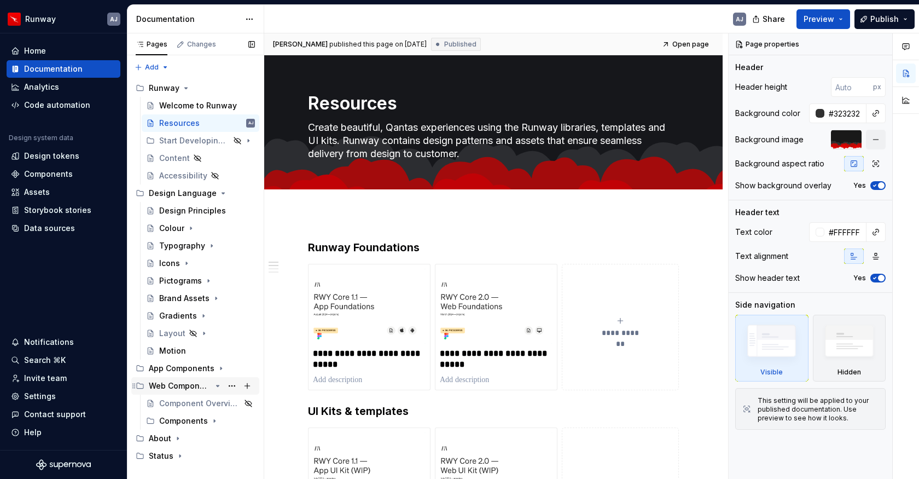
click at [187, 379] on div "Web Components" at bounding box center [202, 385] width 106 height 15
click at [218, 387] on icon "Page tree" at bounding box center [217, 385] width 9 height 9
click at [214, 421] on icon "Page tree" at bounding box center [214, 420] width 9 height 9
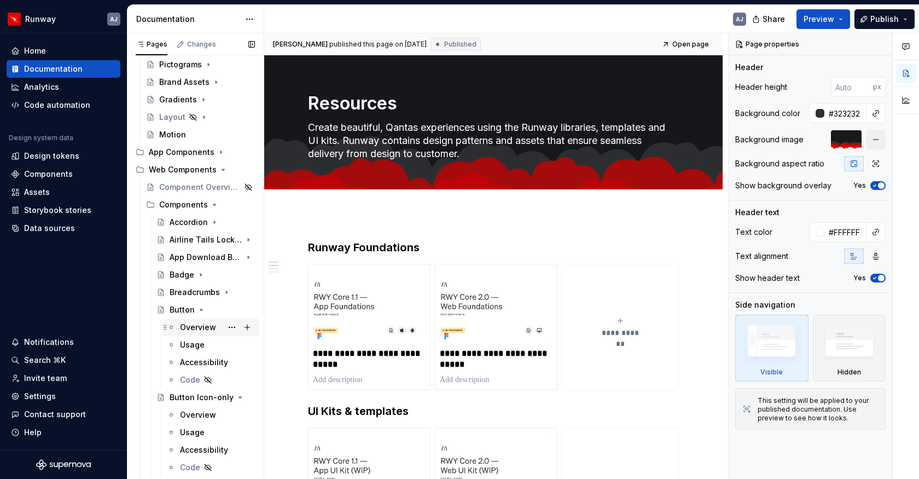
scroll to position [218, 0]
click at [185, 303] on div "Button" at bounding box center [182, 307] width 25 height 11
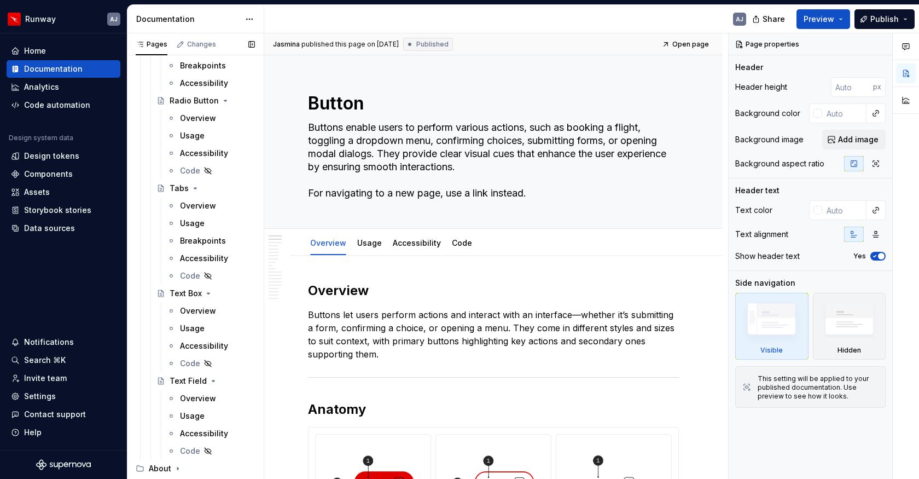
scroll to position [2066, 0]
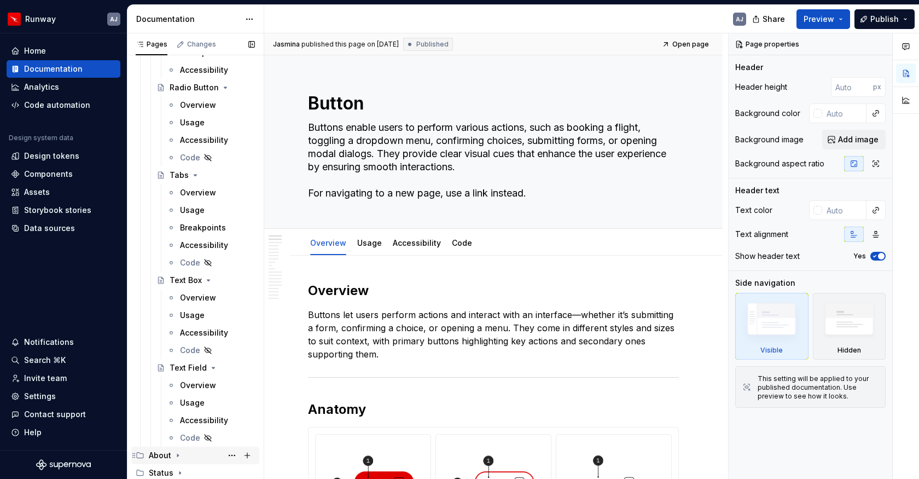
click at [178, 455] on icon "Page tree" at bounding box center [177, 455] width 1 height 3
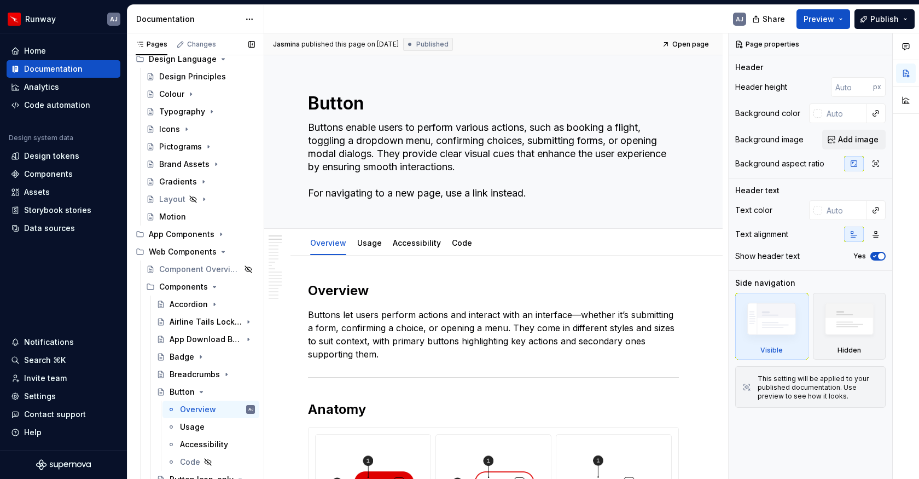
scroll to position [0, 0]
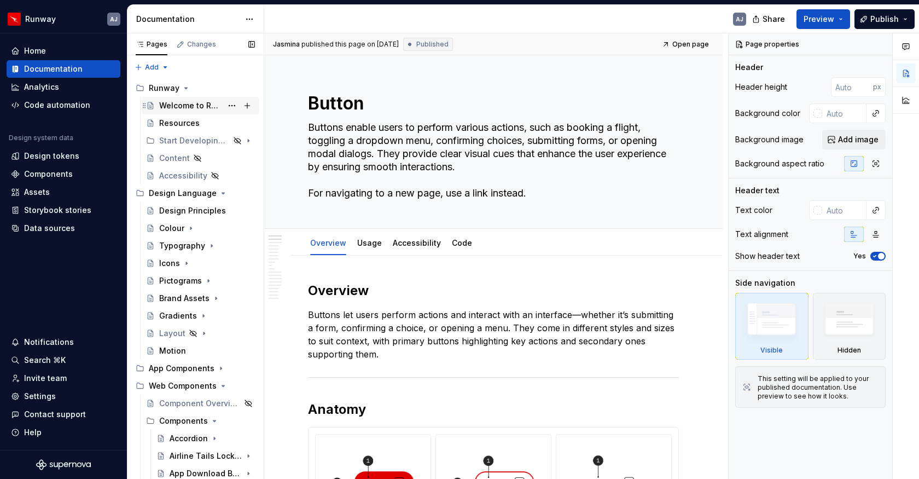
click at [187, 109] on div "Welcome to Runway" at bounding box center [190, 105] width 63 height 11
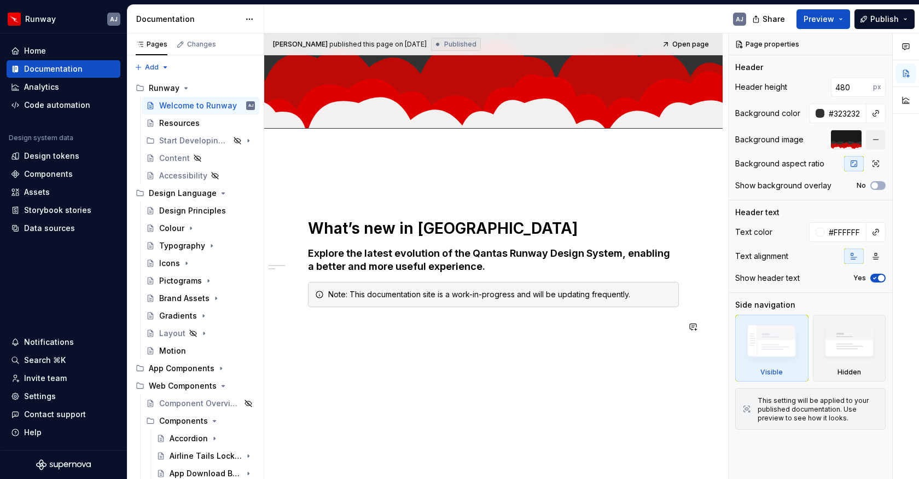
scroll to position [191, 0]
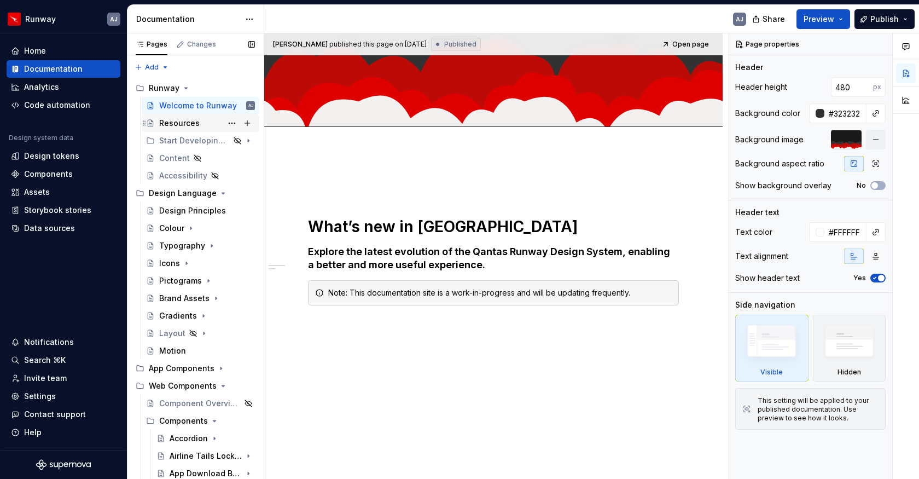
click at [185, 117] on div "Resources" at bounding box center [207, 122] width 96 height 15
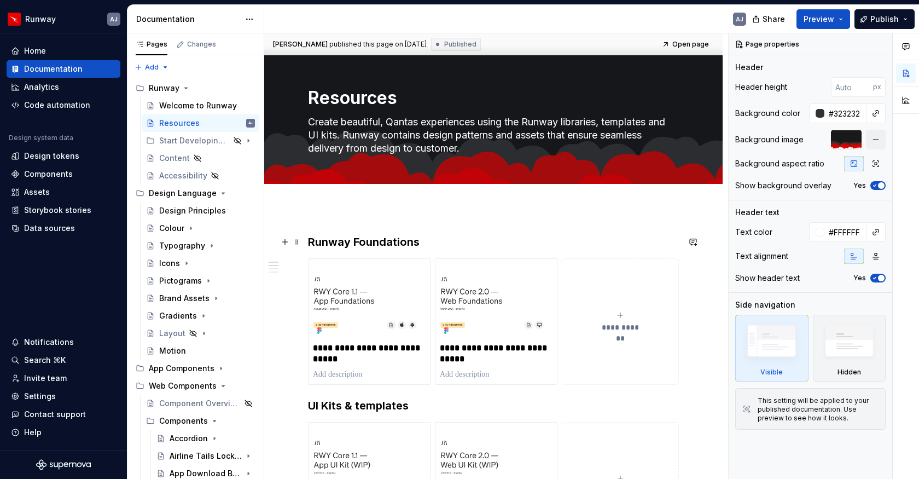
scroll to position [3, 0]
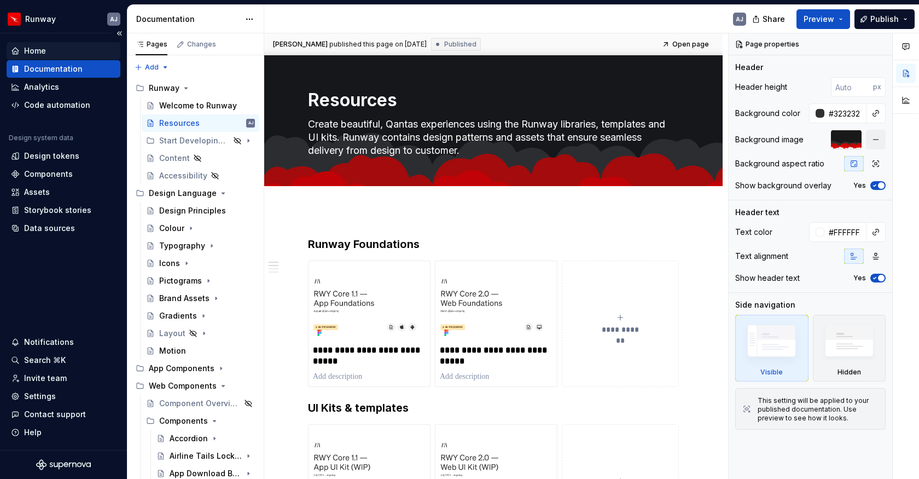
click at [32, 53] on div "Home" at bounding box center [35, 50] width 22 height 11
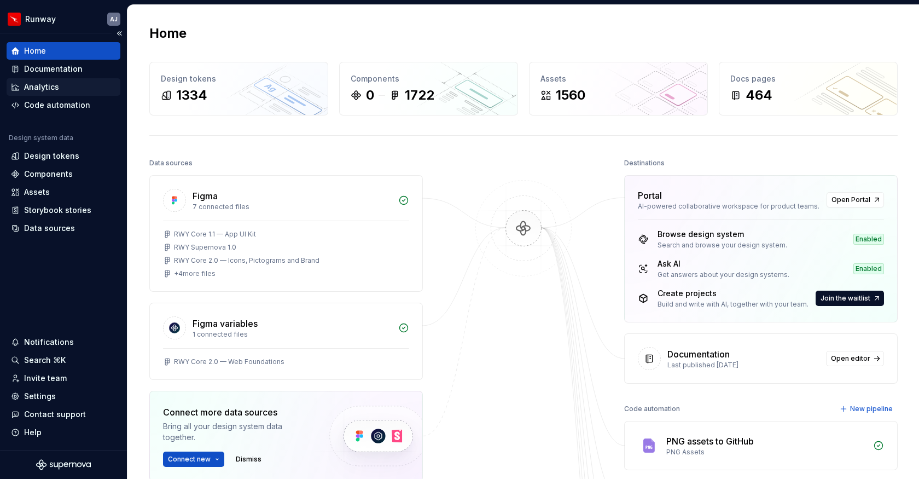
click at [45, 91] on div "Analytics" at bounding box center [41, 86] width 35 height 11
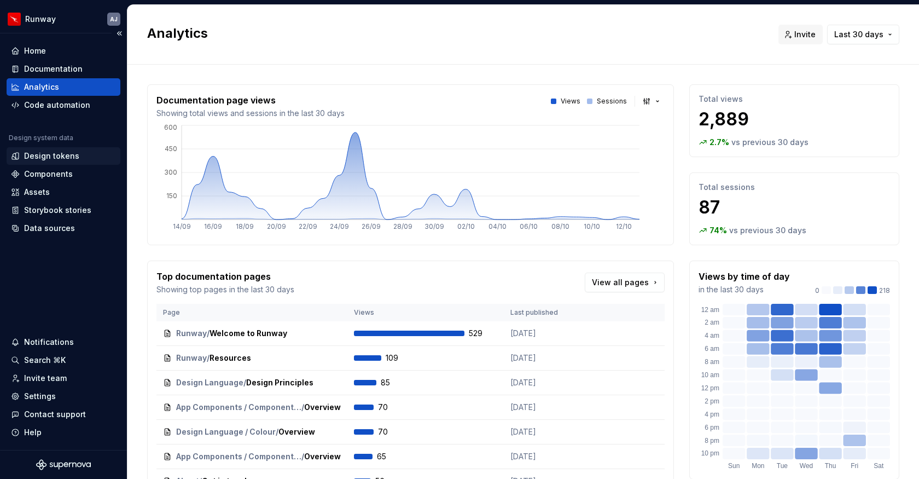
click at [58, 154] on div "Design tokens" at bounding box center [51, 155] width 55 height 11
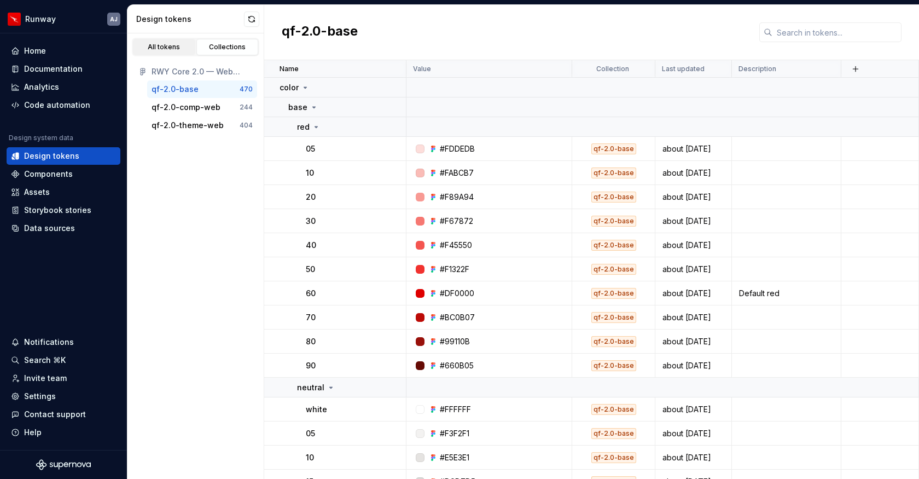
click at [163, 42] on link "All tokens" at bounding box center [164, 47] width 62 height 16
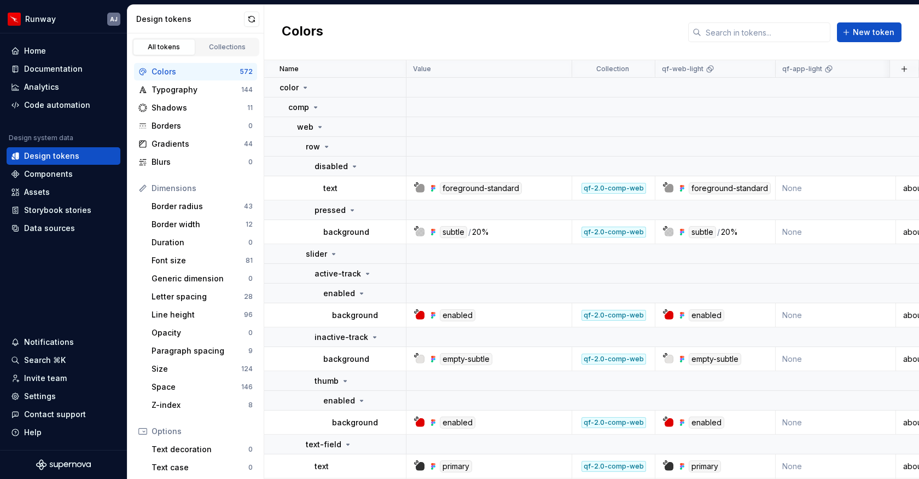
click at [225, 33] on div "All tokens Collections" at bounding box center [195, 44] width 136 height 23
click at [222, 43] on div "Collections" at bounding box center [227, 47] width 55 height 9
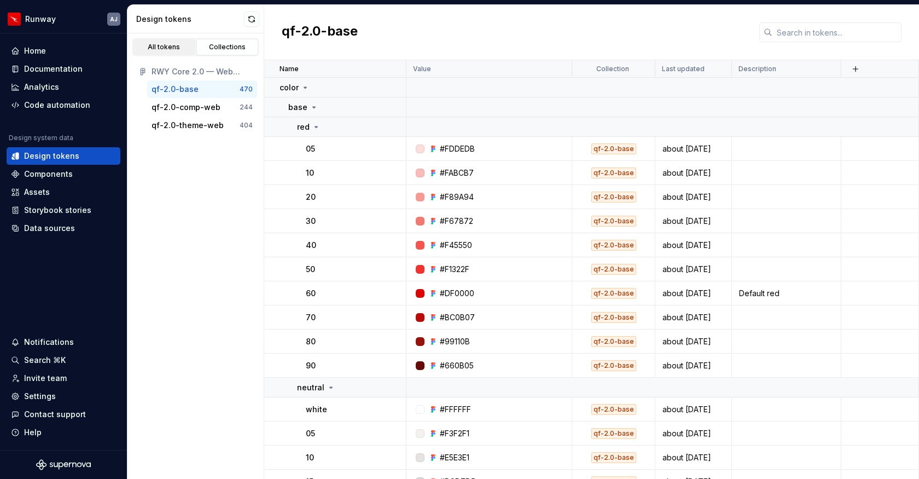
click at [157, 47] on div "All tokens" at bounding box center [164, 47] width 55 height 9
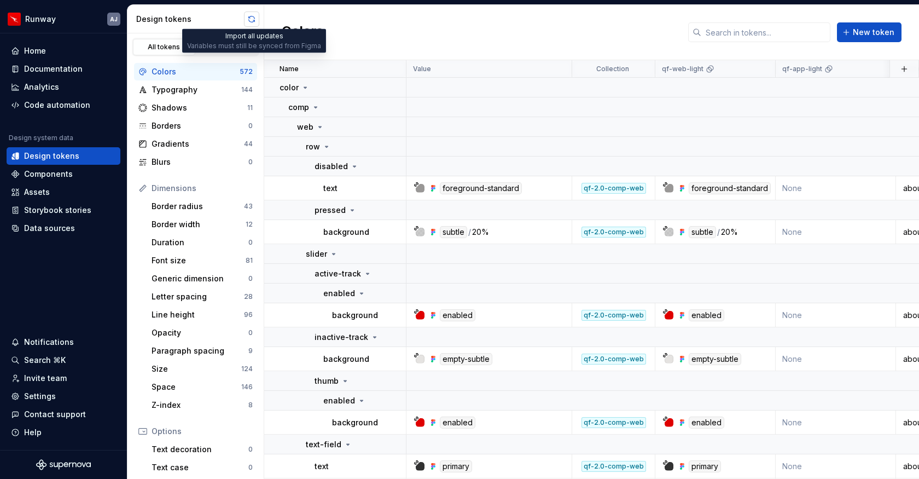
click at [251, 16] on button "button" at bounding box center [251, 18] width 15 height 15
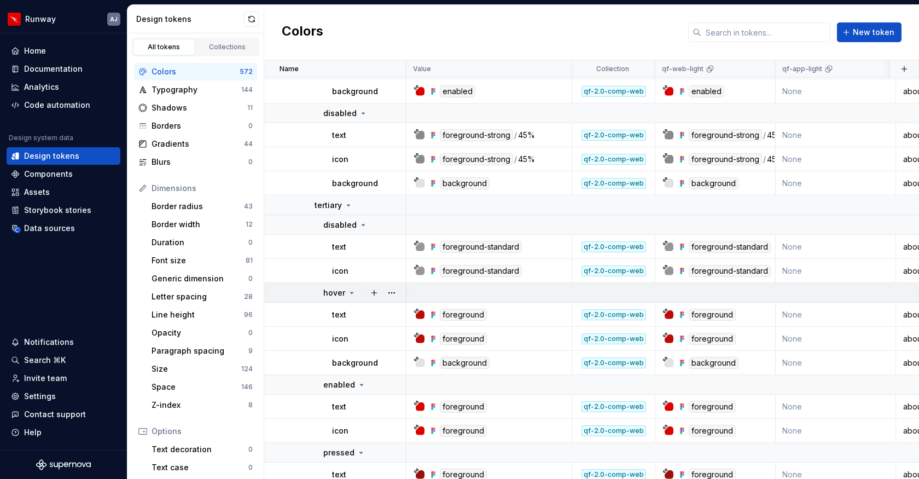
scroll to position [999, 0]
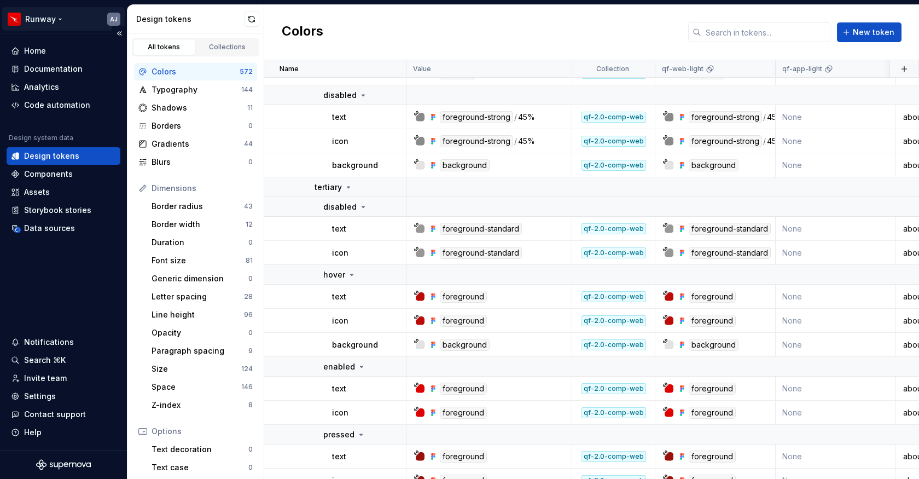
click at [49, 15] on html "Runway AJ Home Documentation Analytics Code automation Design system data Desig…" at bounding box center [459, 239] width 919 height 479
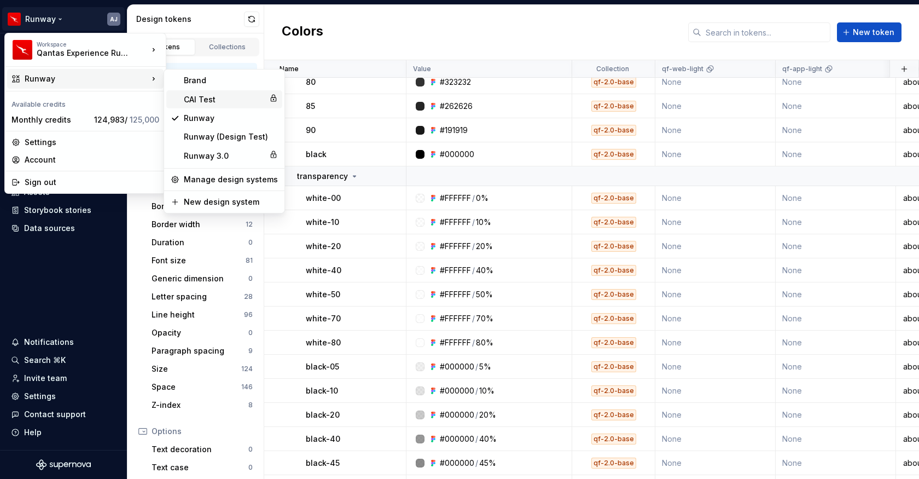
click at [201, 98] on div "CAI Test" at bounding box center [224, 99] width 81 height 11
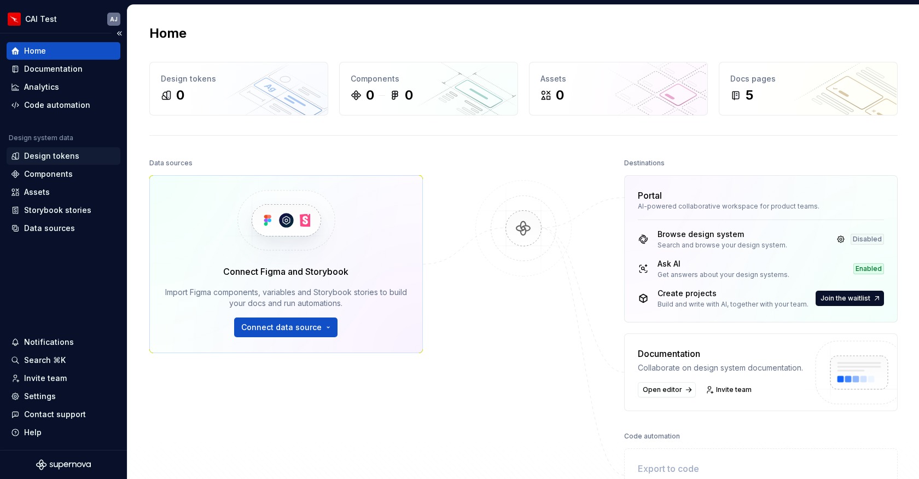
click at [60, 161] on div "Design tokens" at bounding box center [51, 155] width 55 height 11
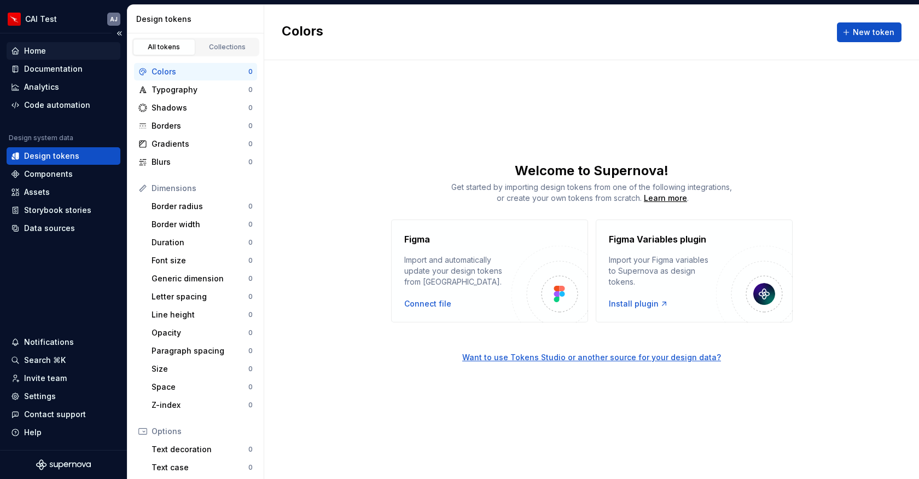
click at [50, 53] on div "Home" at bounding box center [63, 50] width 105 height 11
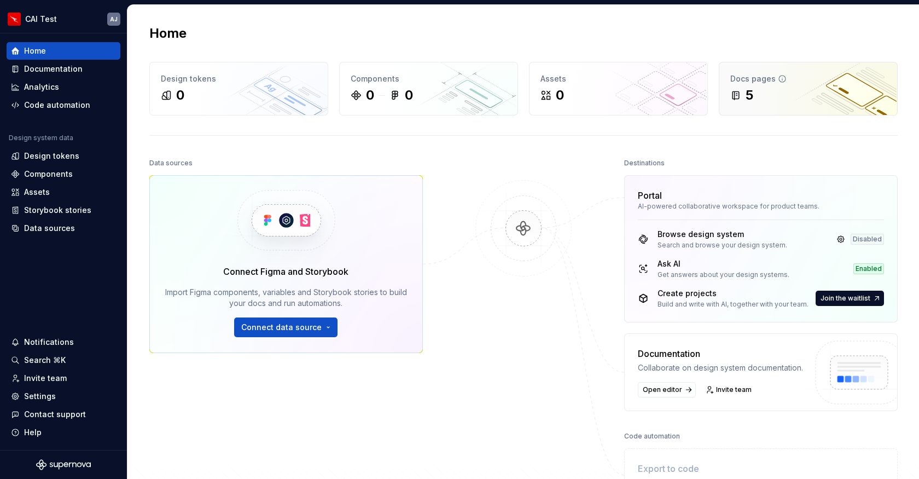
click at [773, 107] on div "Docs pages 5" at bounding box center [808, 88] width 178 height 53
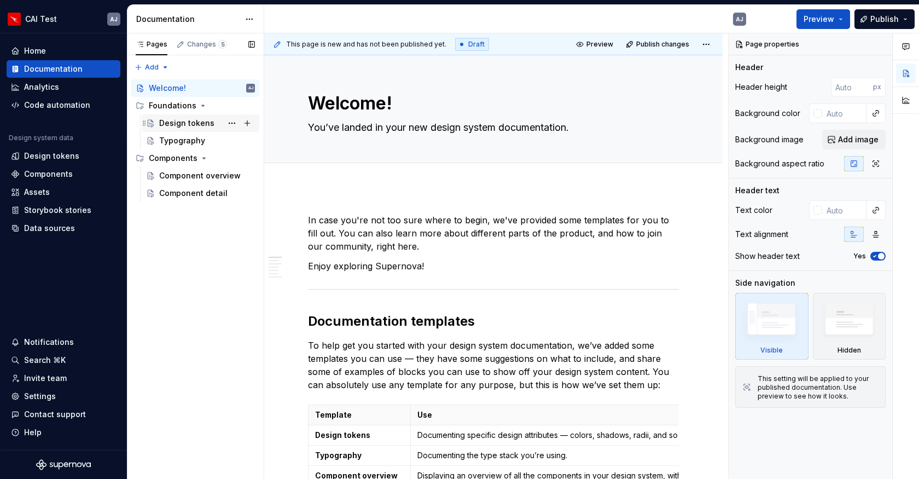
click at [173, 123] on div "Design tokens" at bounding box center [186, 123] width 55 height 11
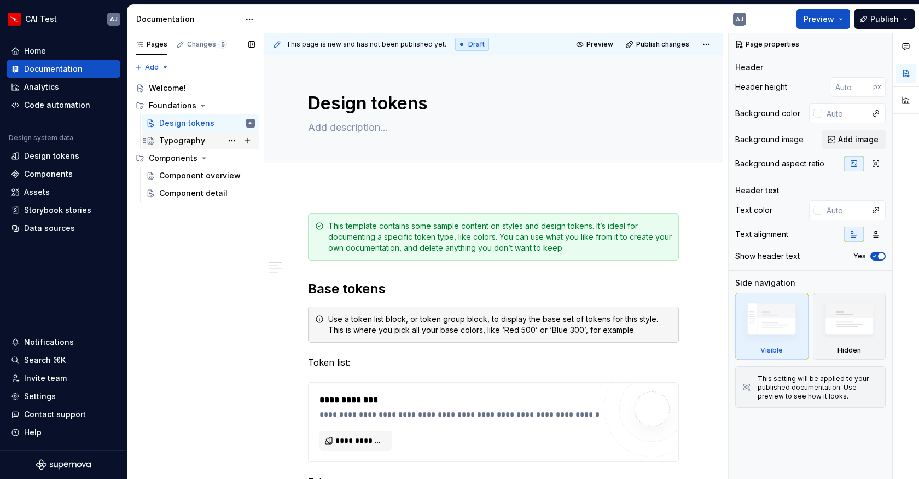
click at [176, 142] on div "Typography" at bounding box center [182, 140] width 46 height 11
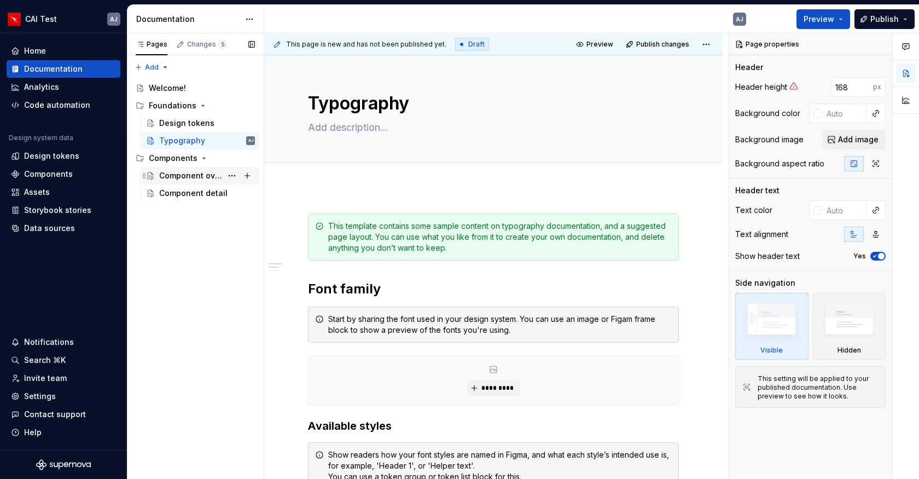
click at [192, 176] on div "Component overview" at bounding box center [190, 175] width 63 height 11
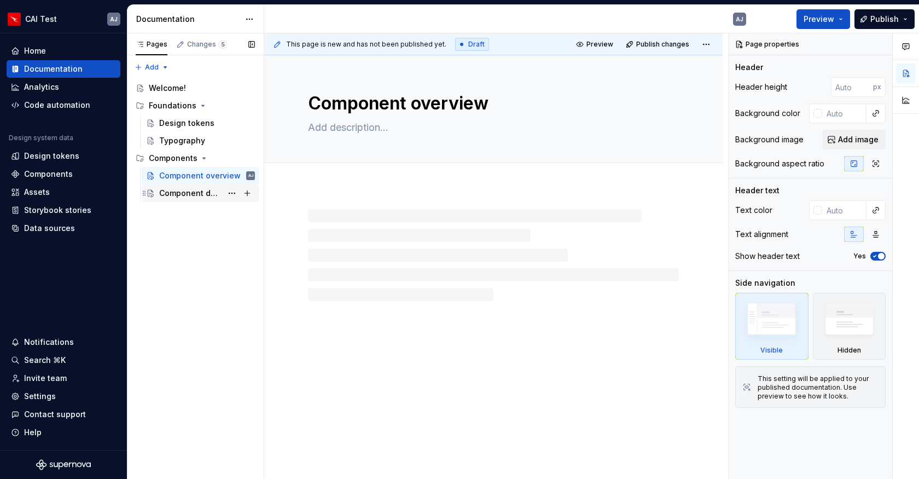
click at [195, 196] on div "Component detail" at bounding box center [190, 193] width 63 height 11
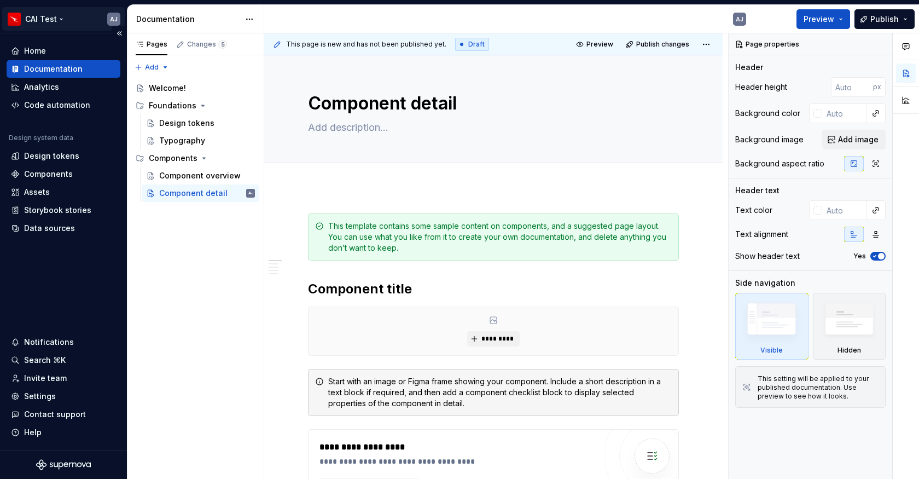
click at [50, 17] on html "CAI Test AJ Home Documentation Analytics Code automation Design system data Des…" at bounding box center [459, 239] width 919 height 479
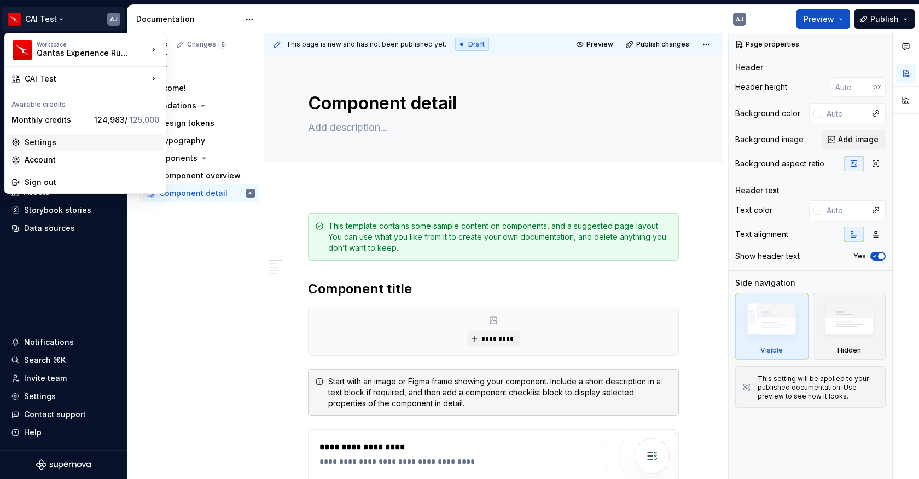
type textarea "*"
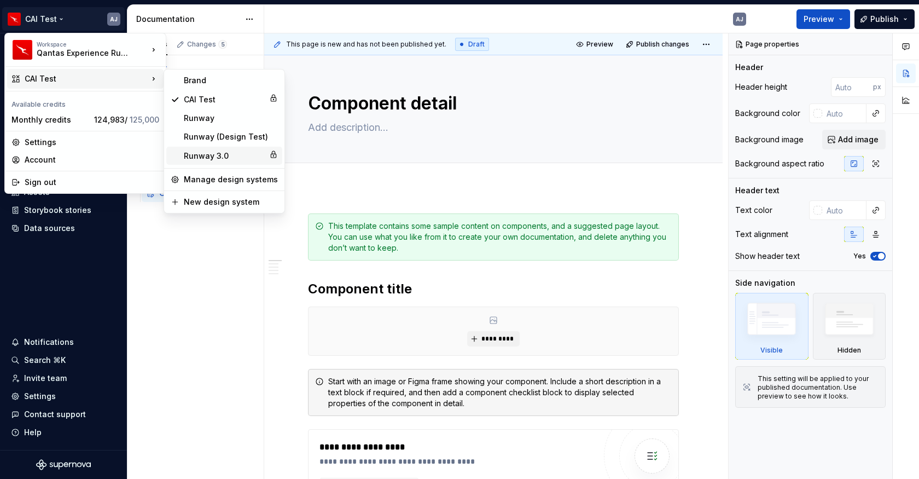
click at [212, 150] on div "Runway 3.0" at bounding box center [224, 155] width 81 height 11
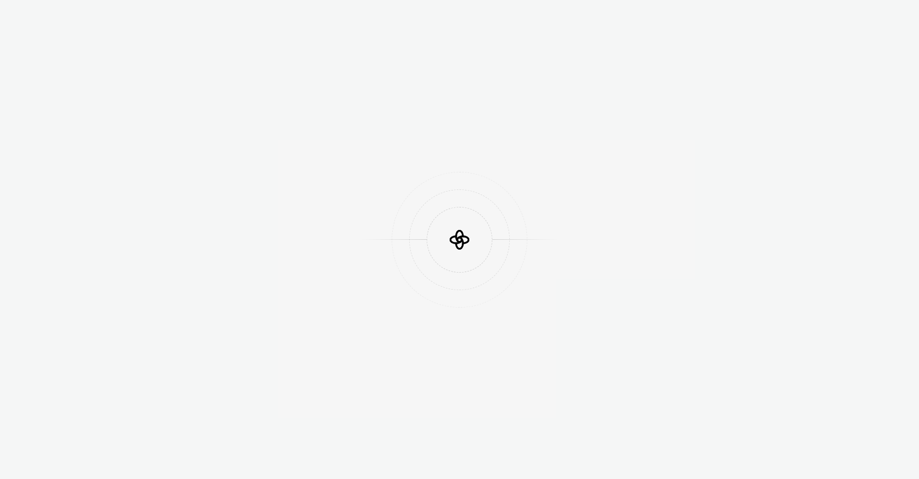
click at [220, 135] on div at bounding box center [459, 239] width 919 height 479
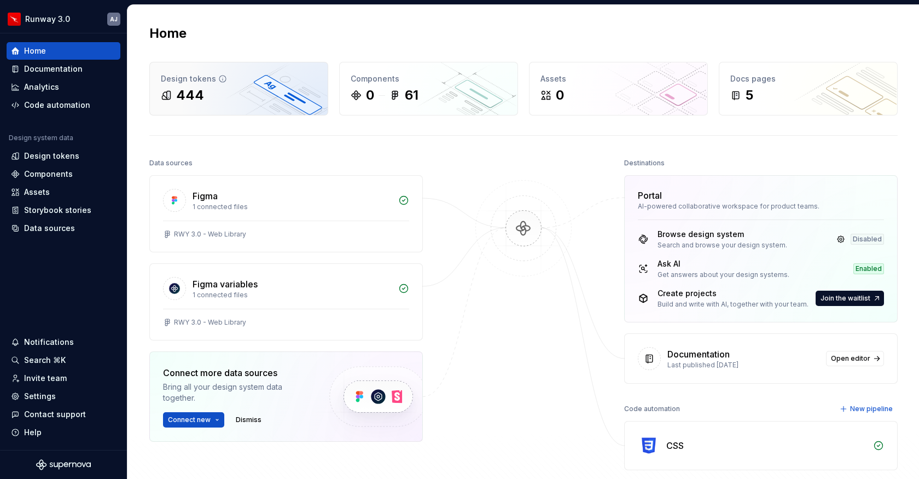
click at [242, 105] on div "Design tokens 444" at bounding box center [239, 88] width 178 height 53
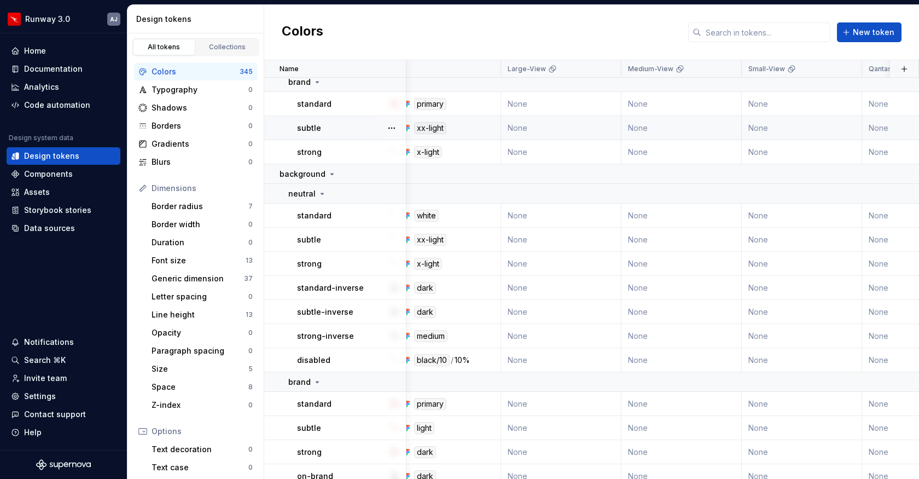
scroll to position [117, 0]
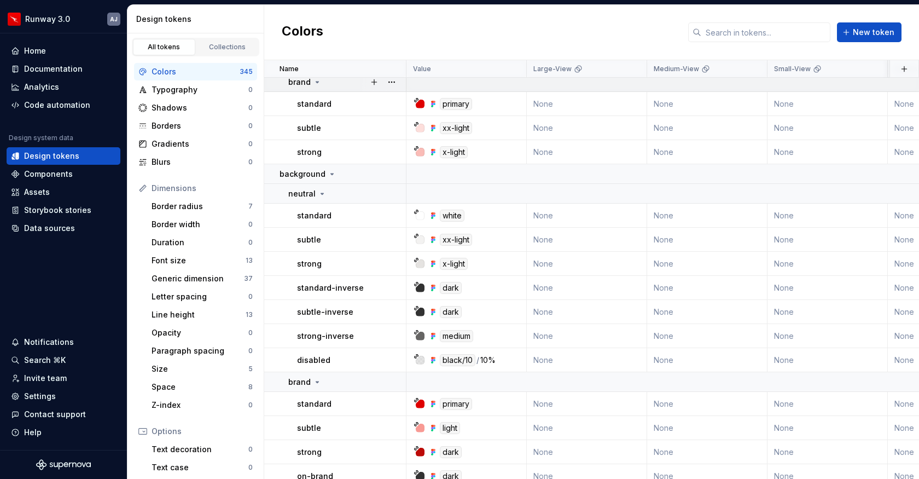
click at [321, 85] on div "brand" at bounding box center [346, 82] width 117 height 11
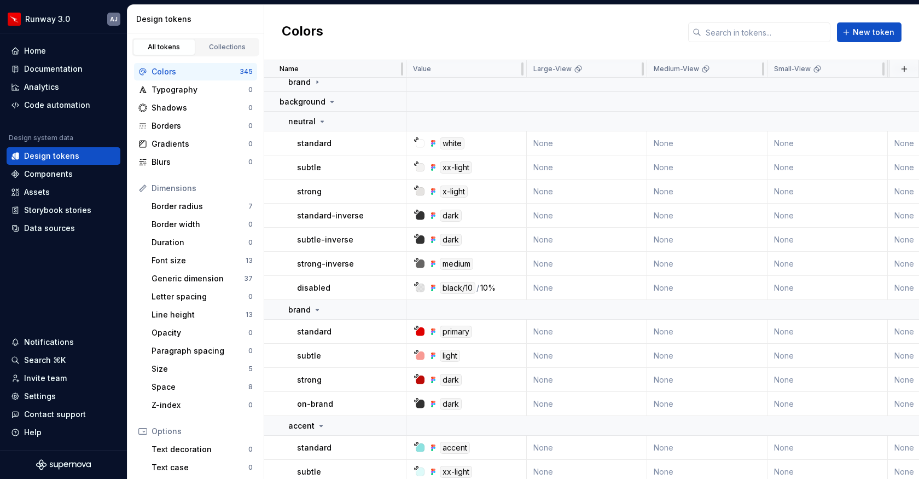
click at [302, 66] on div "Name" at bounding box center [339, 69] width 120 height 9
click at [388, 100] on button "button" at bounding box center [391, 101] width 15 height 15
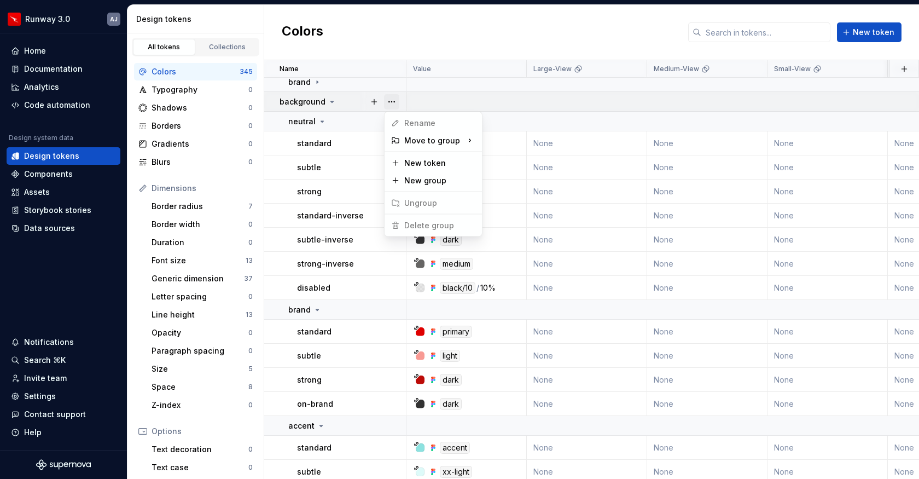
click at [393, 98] on button "button" at bounding box center [391, 101] width 15 height 15
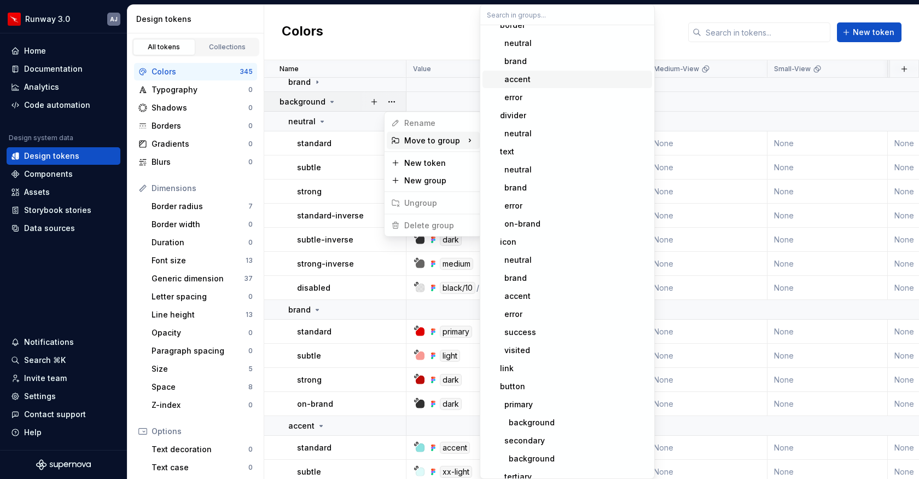
scroll to position [0, 0]
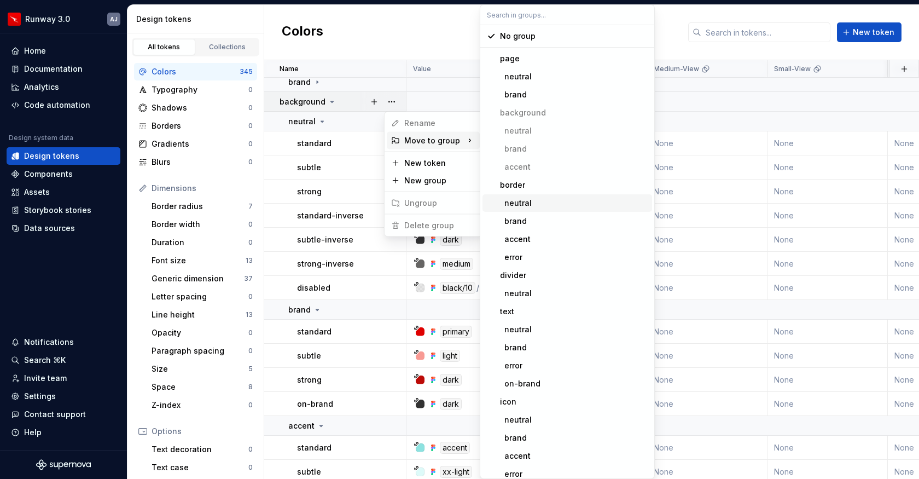
click at [372, 20] on html "Runway 3.0 AJ Home Documentation Analytics Code automation Design system data D…" at bounding box center [459, 239] width 919 height 479
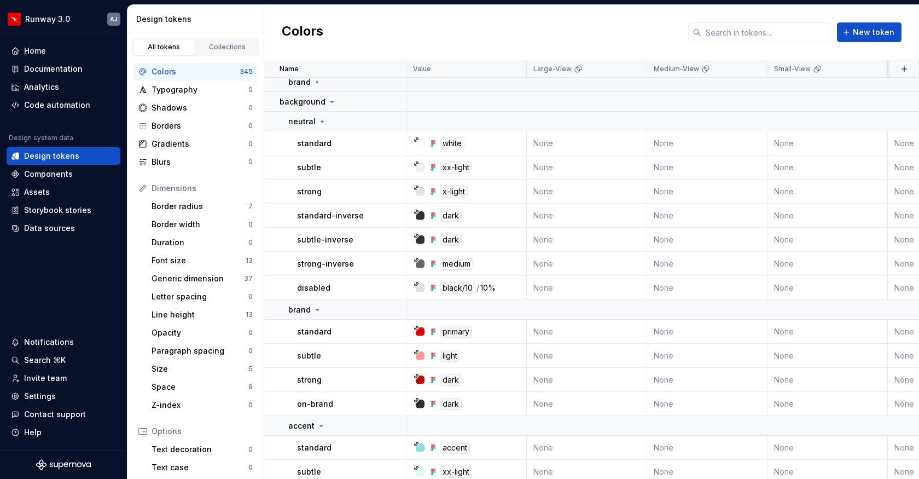
click at [372, 19] on div "Colors New token" at bounding box center [591, 32] width 655 height 55
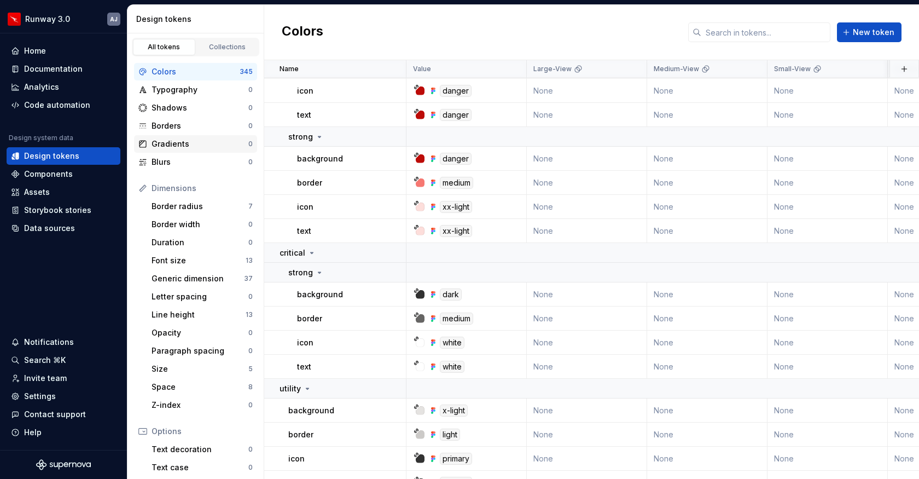
scroll to position [3797, 0]
